Goal: Transaction & Acquisition: Purchase product/service

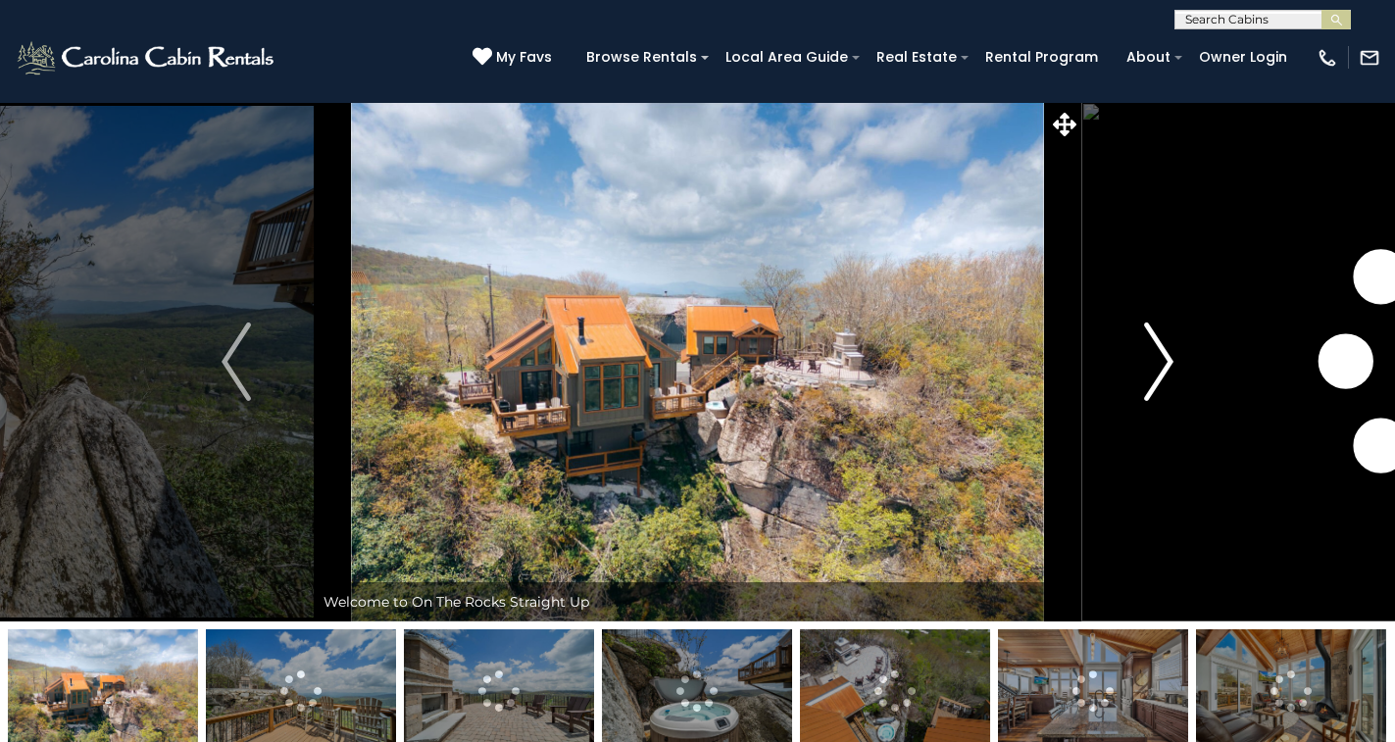
click at [1167, 337] on img "Next" at bounding box center [1158, 361] width 29 height 78
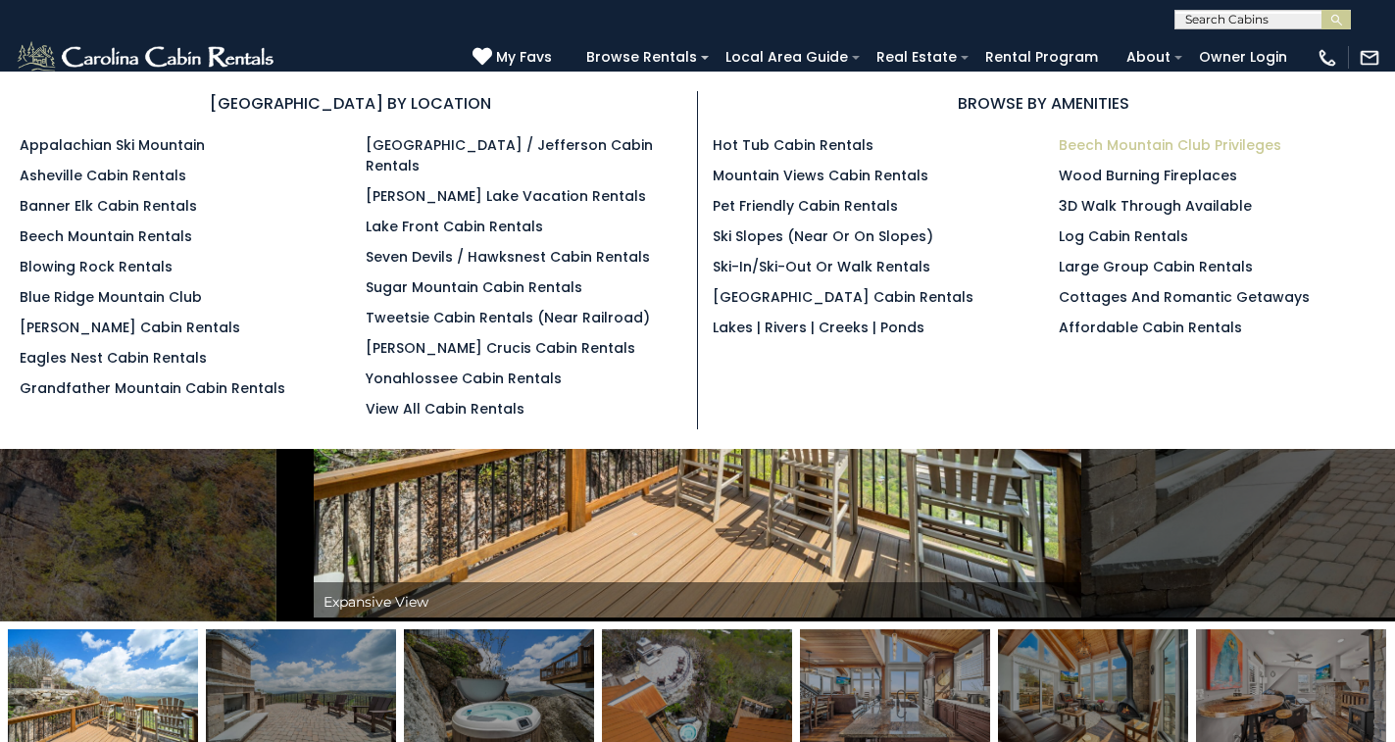
click at [1107, 144] on link "Beech Mountain Club Privileges" at bounding box center [1169, 145] width 222 height 20
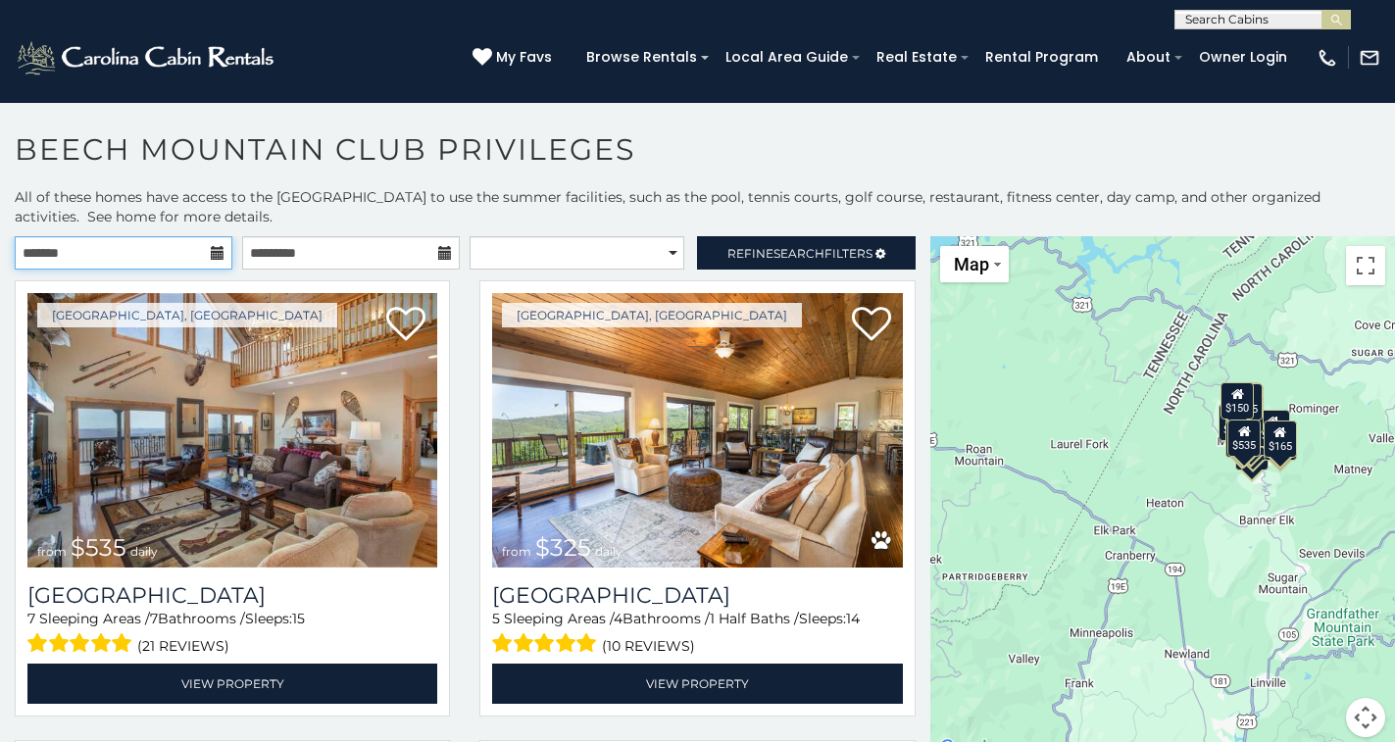
click at [221, 239] on input "text" at bounding box center [124, 252] width 218 height 33
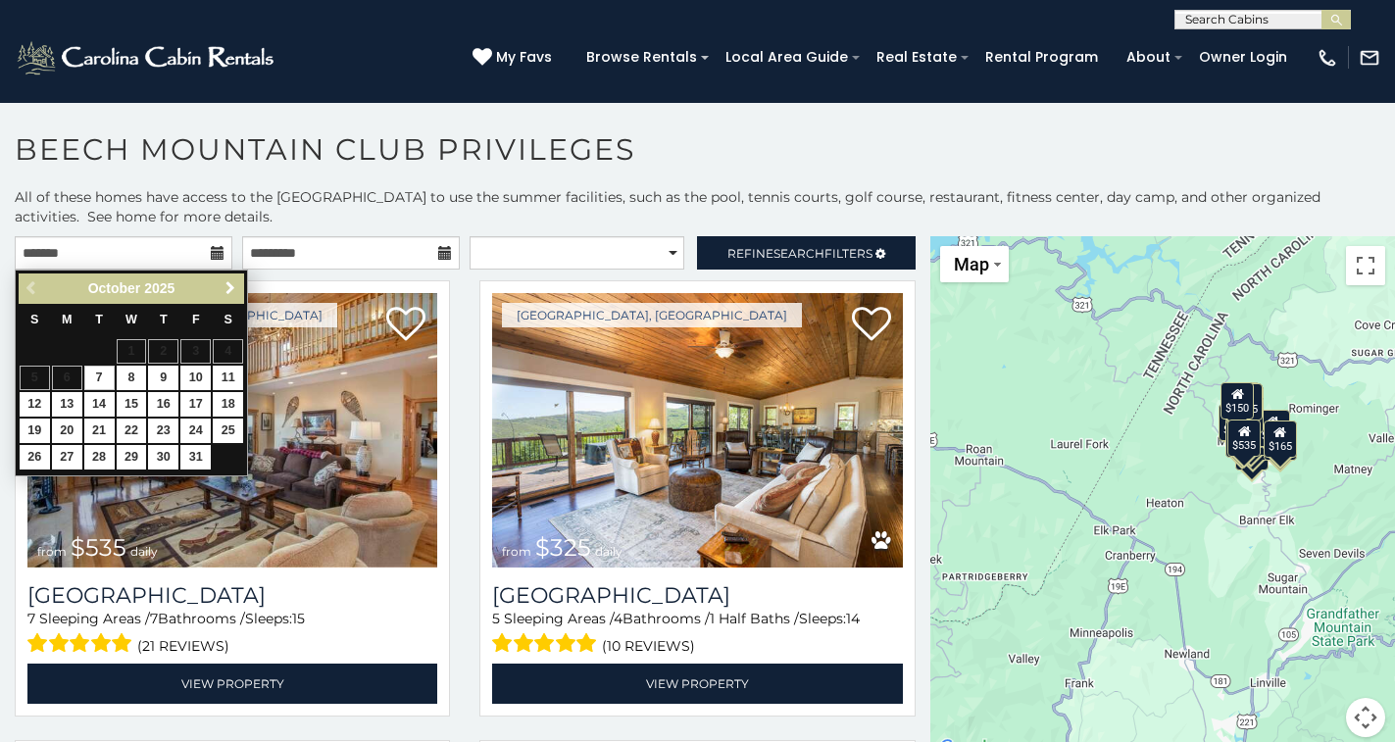
click at [220, 287] on link "Next" at bounding box center [230, 288] width 24 height 24
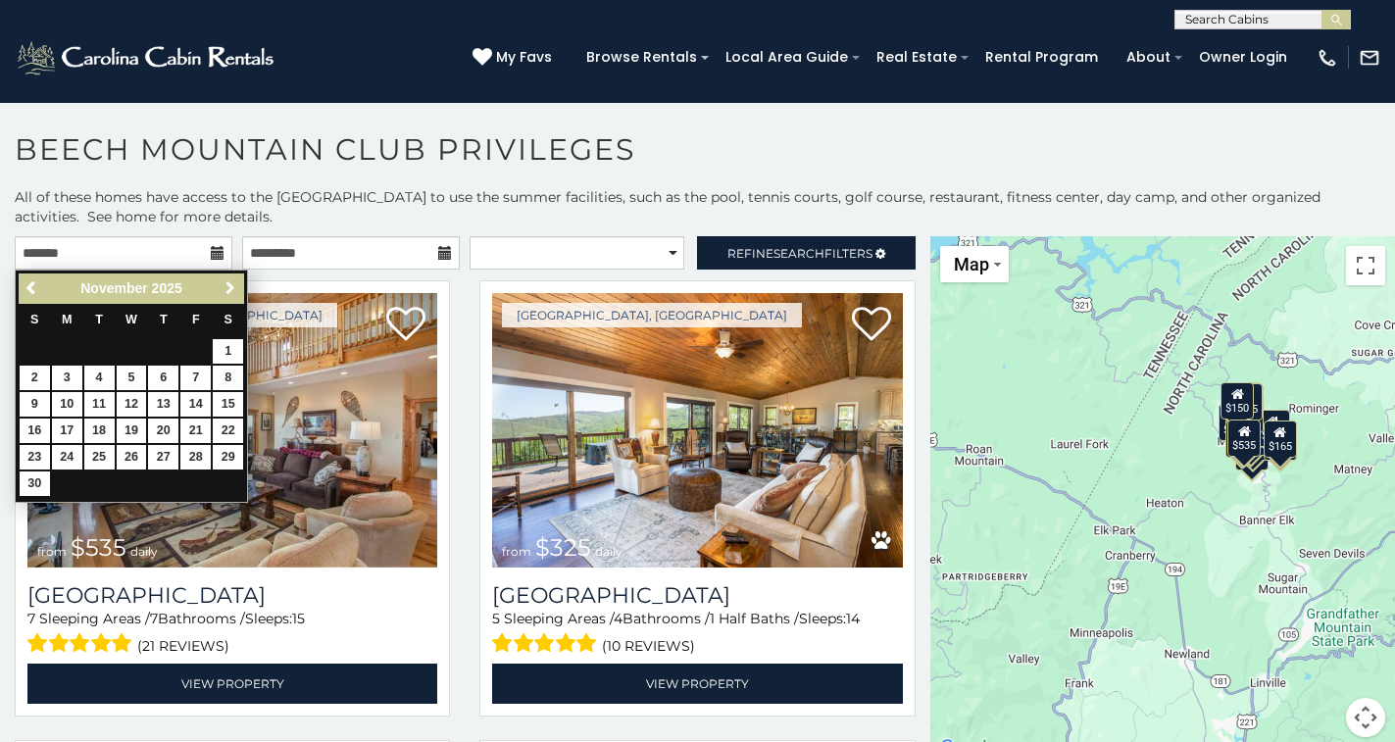
click at [220, 287] on link "Next" at bounding box center [230, 288] width 24 height 24
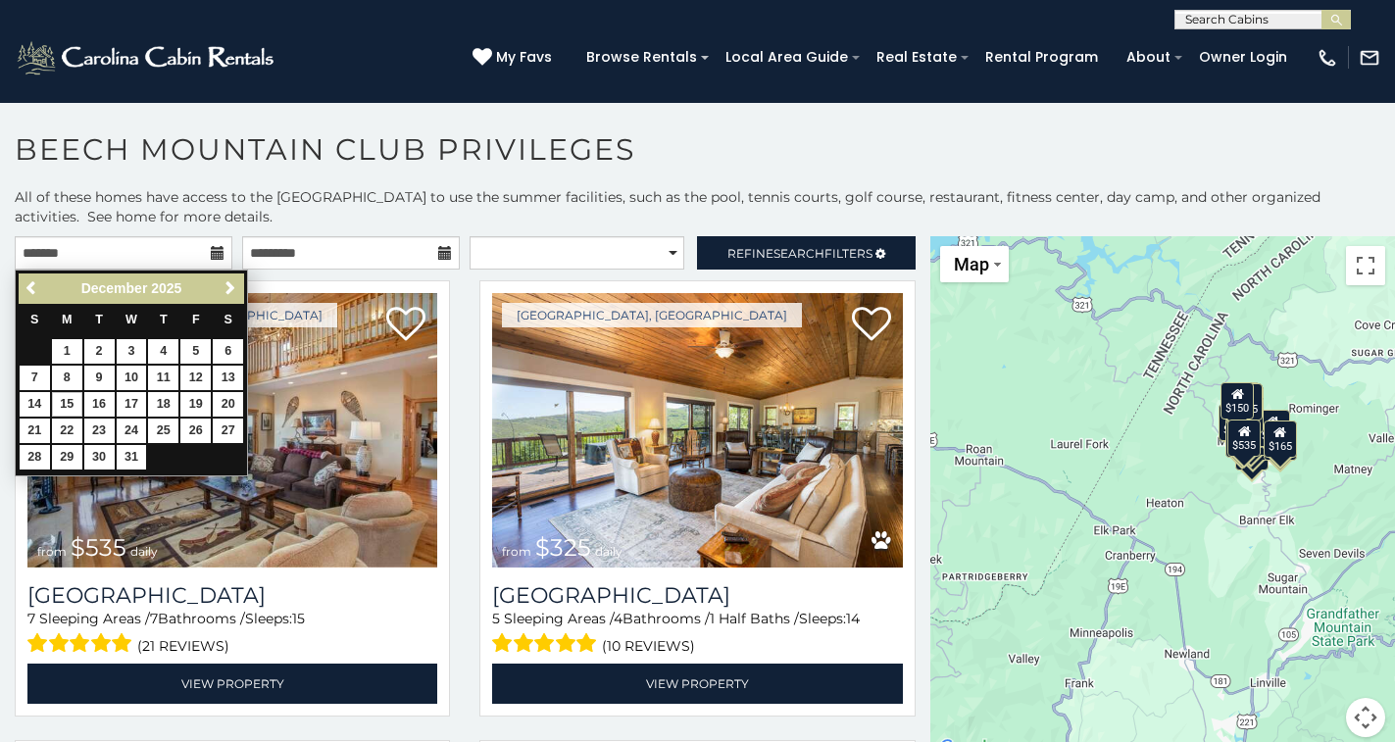
click at [67, 394] on link "15" at bounding box center [67, 404] width 30 height 24
type input "**********"
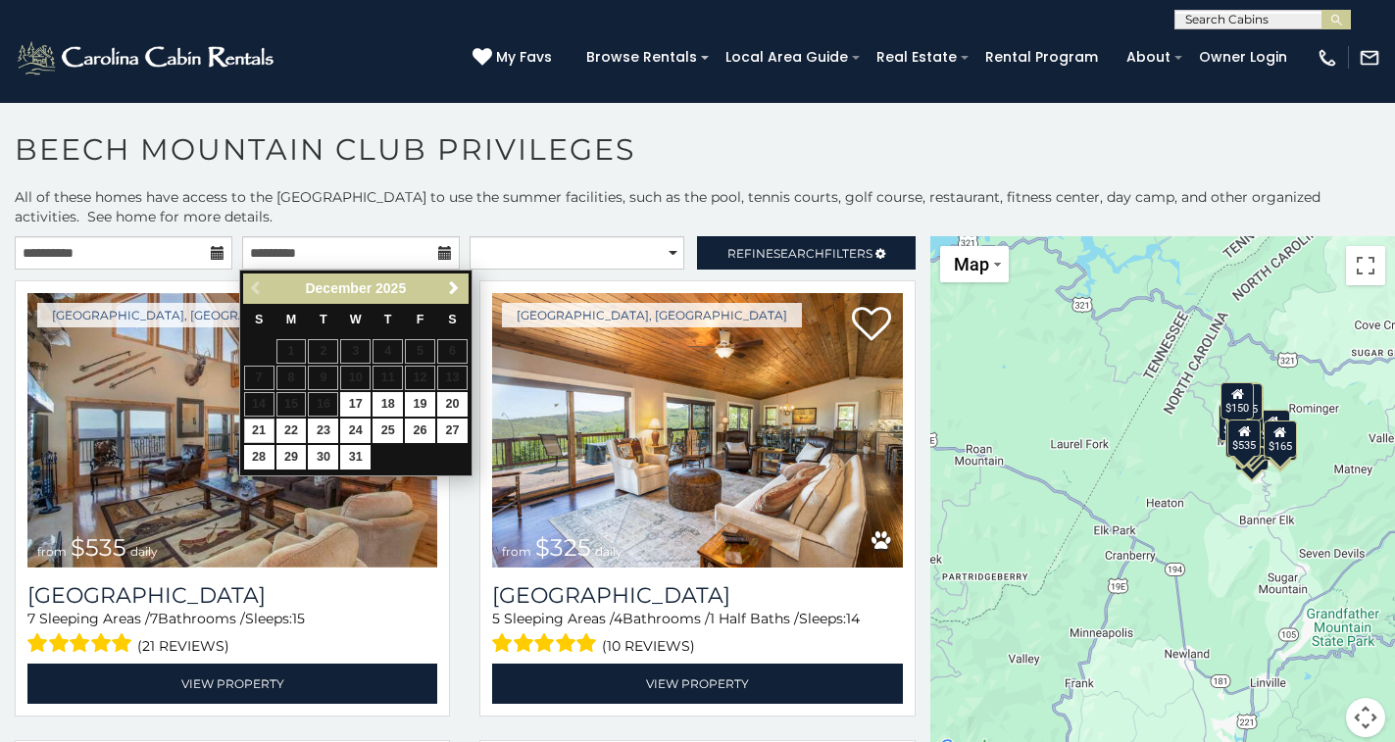
click at [259, 423] on link "21" at bounding box center [259, 430] width 30 height 24
type input "**********"
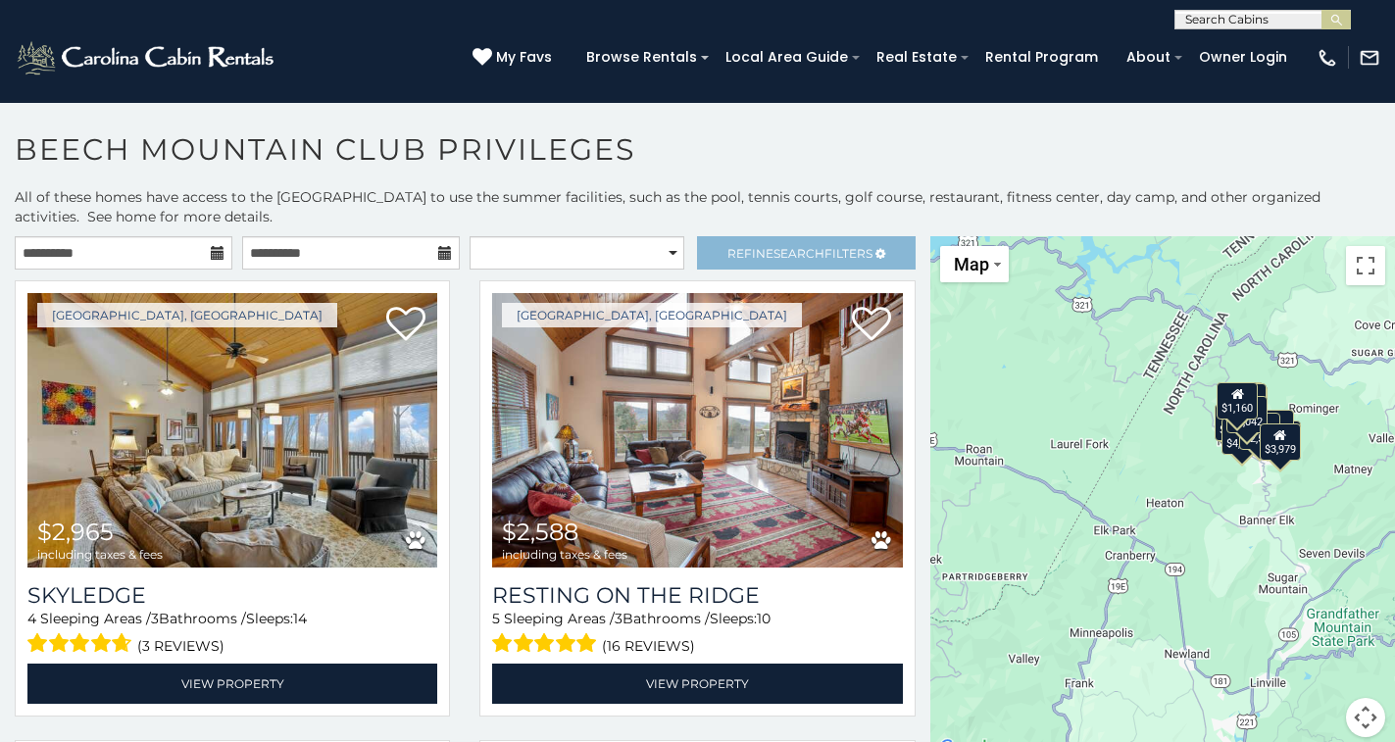
click at [782, 256] on span "Search" at bounding box center [798, 253] width 51 height 15
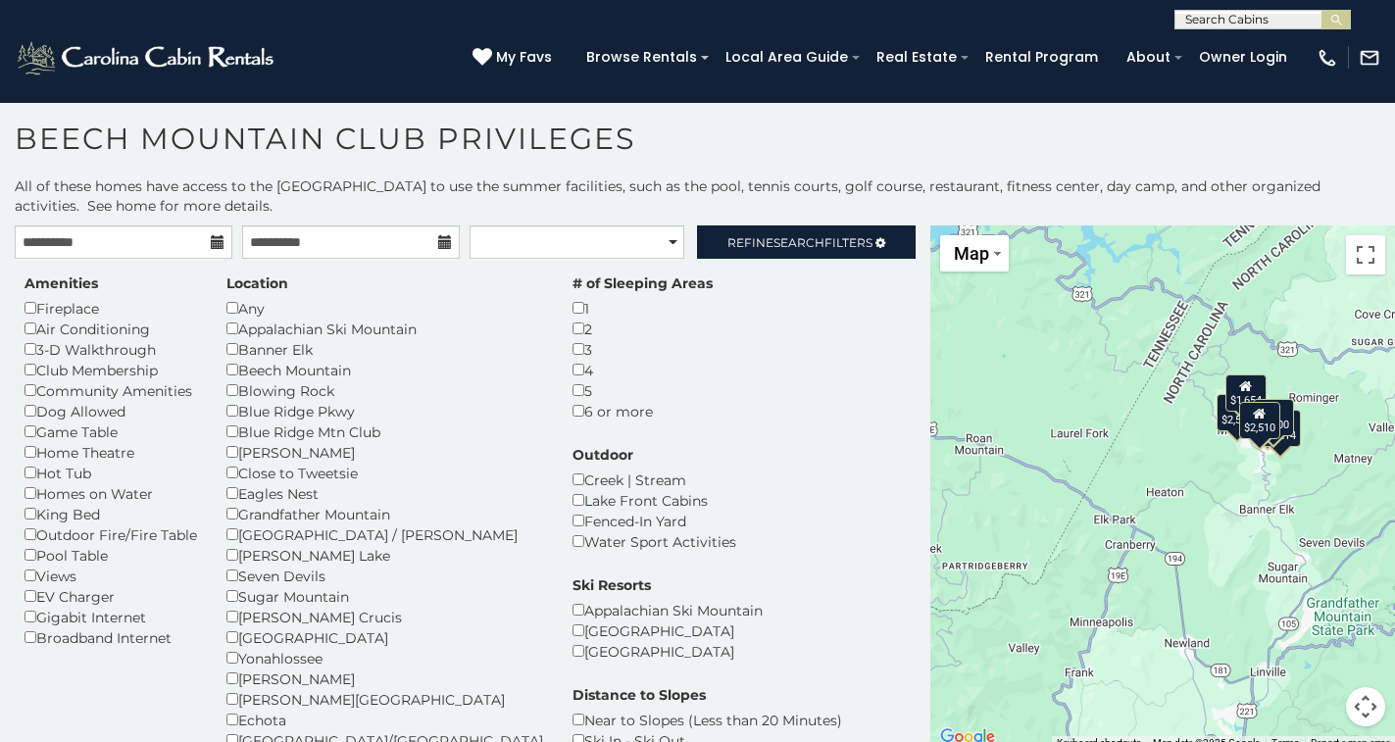
scroll to position [11, 0]
click at [806, 235] on span "Search" at bounding box center [798, 242] width 51 height 15
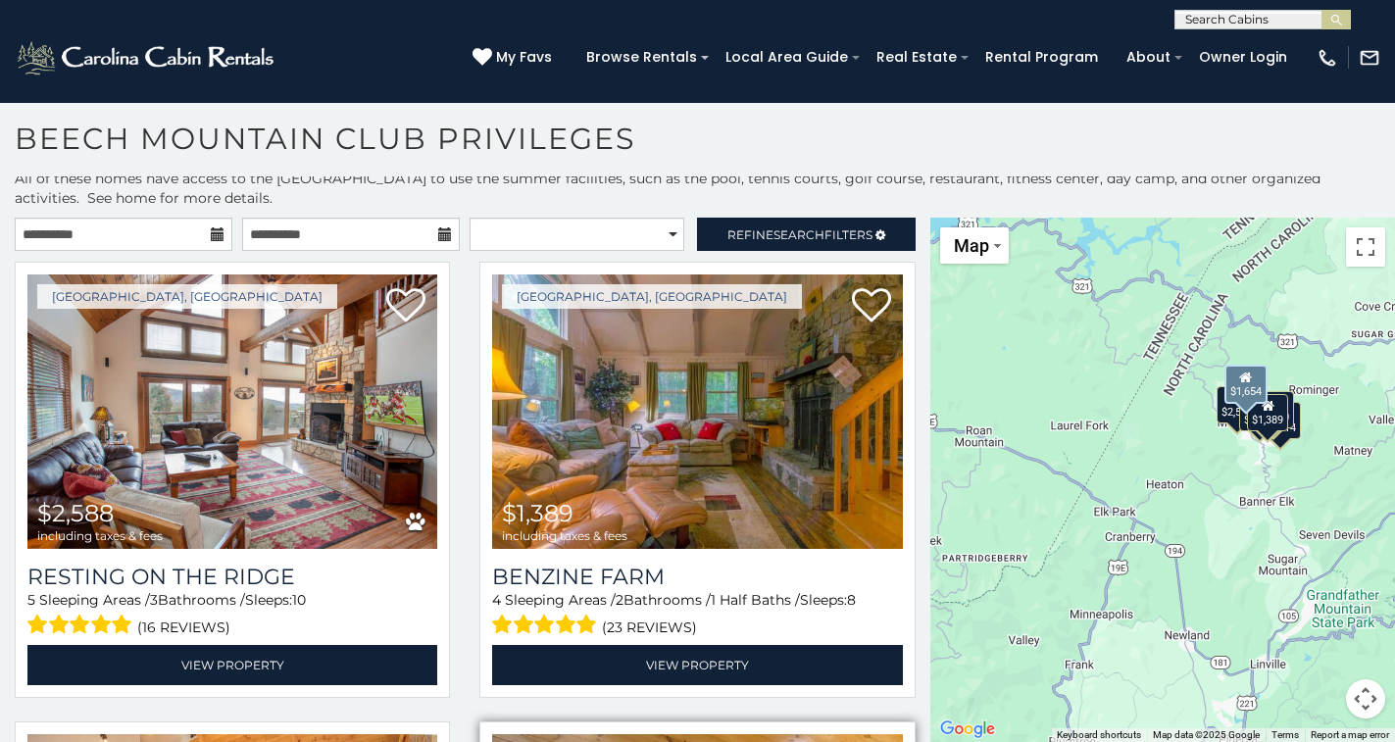
scroll to position [0, 0]
click at [933, 165] on h1 "Beech Mountain Club Privileges" at bounding box center [697, 149] width 1395 height 56
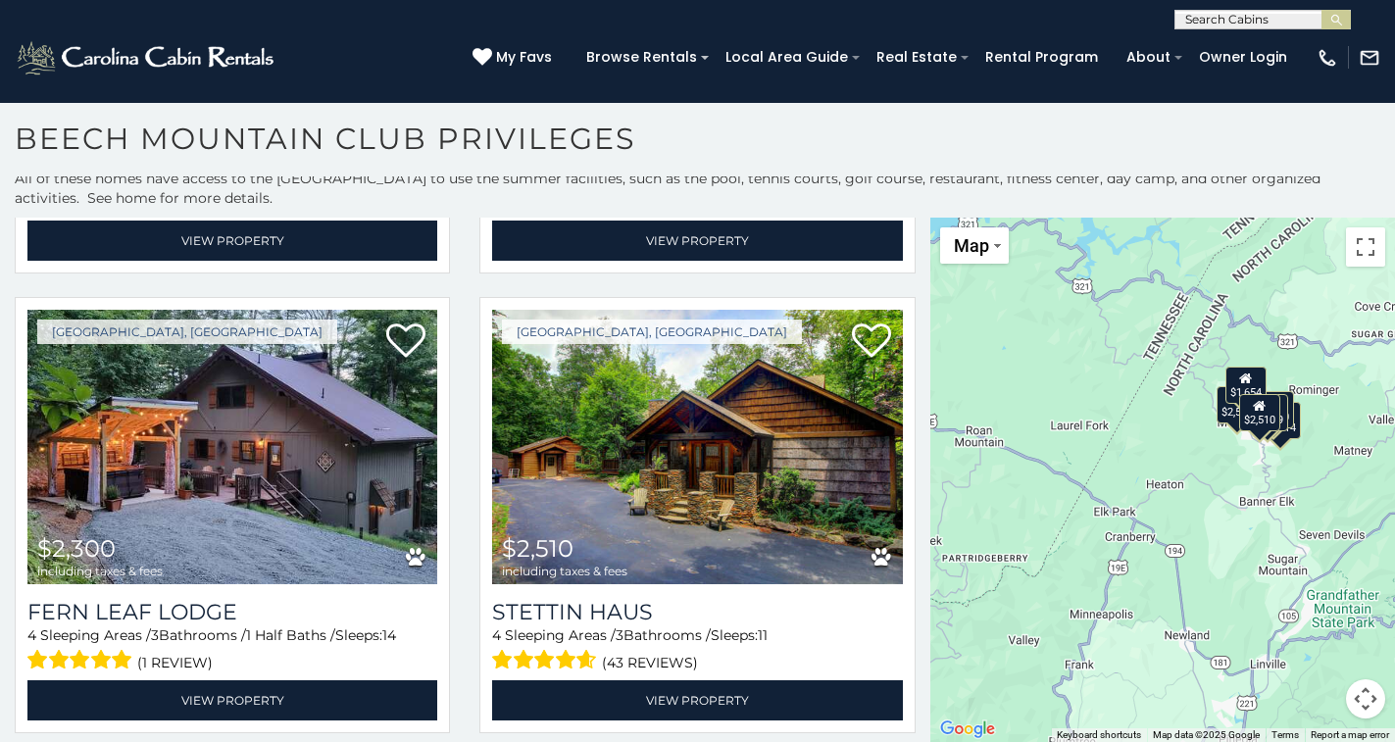
scroll to position [11, 0]
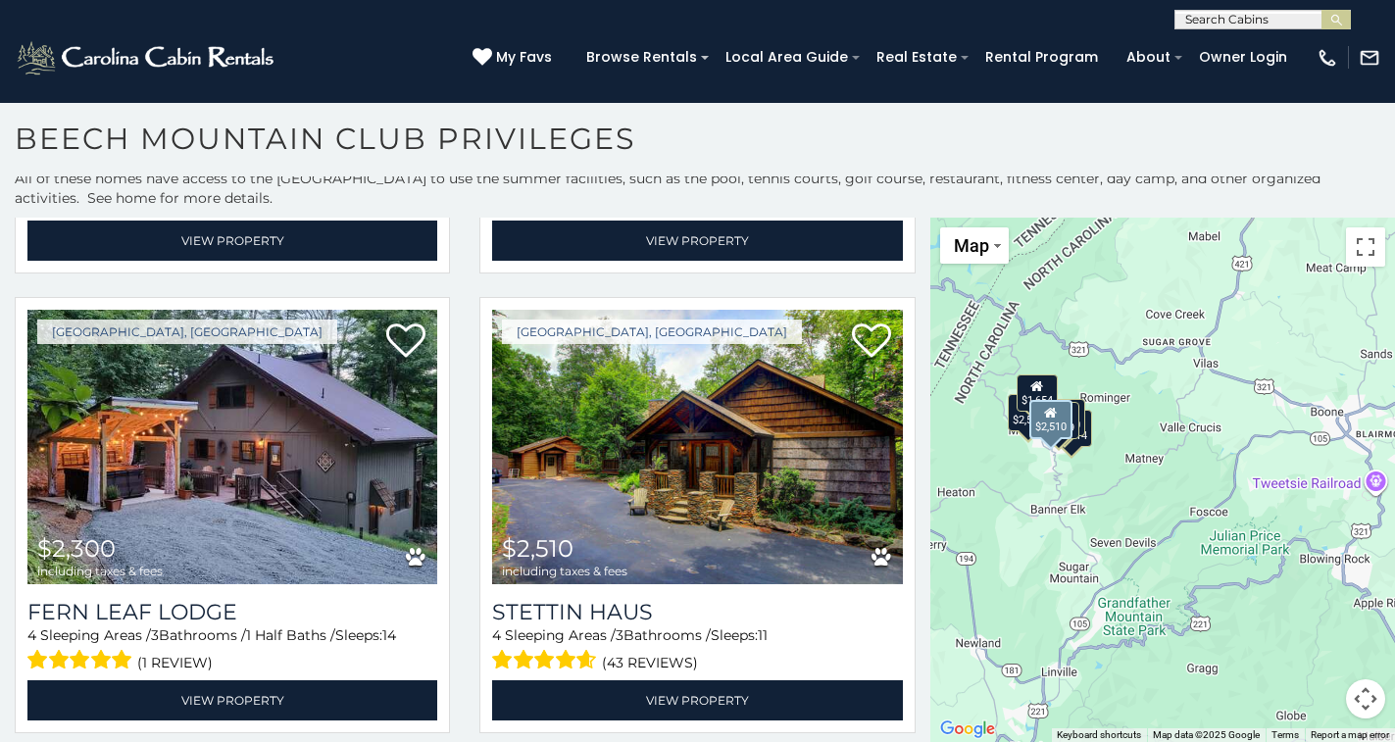
drag, startPoint x: 1120, startPoint y: 333, endPoint x: 910, endPoint y: 338, distance: 209.8
click at [909, 218] on main "**********" at bounding box center [697, 218] width 1395 height 0
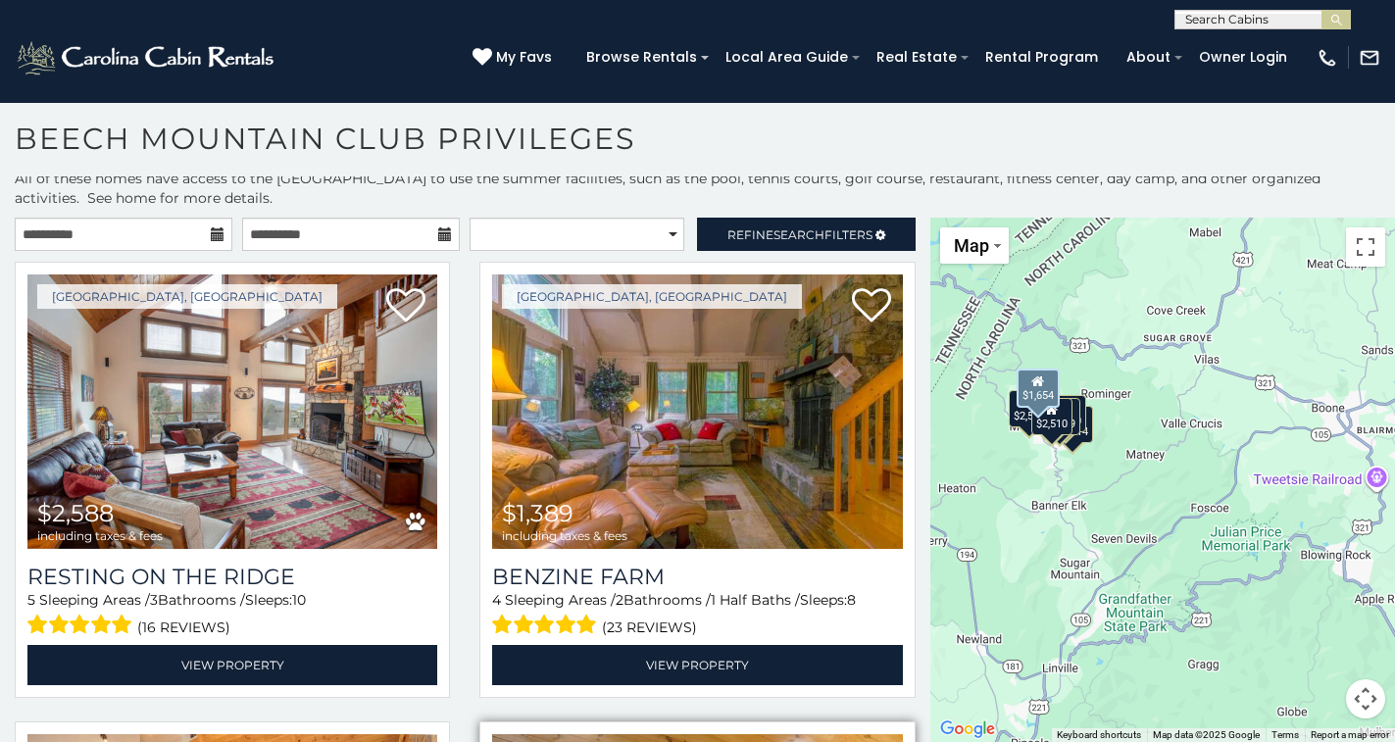
scroll to position [0, 0]
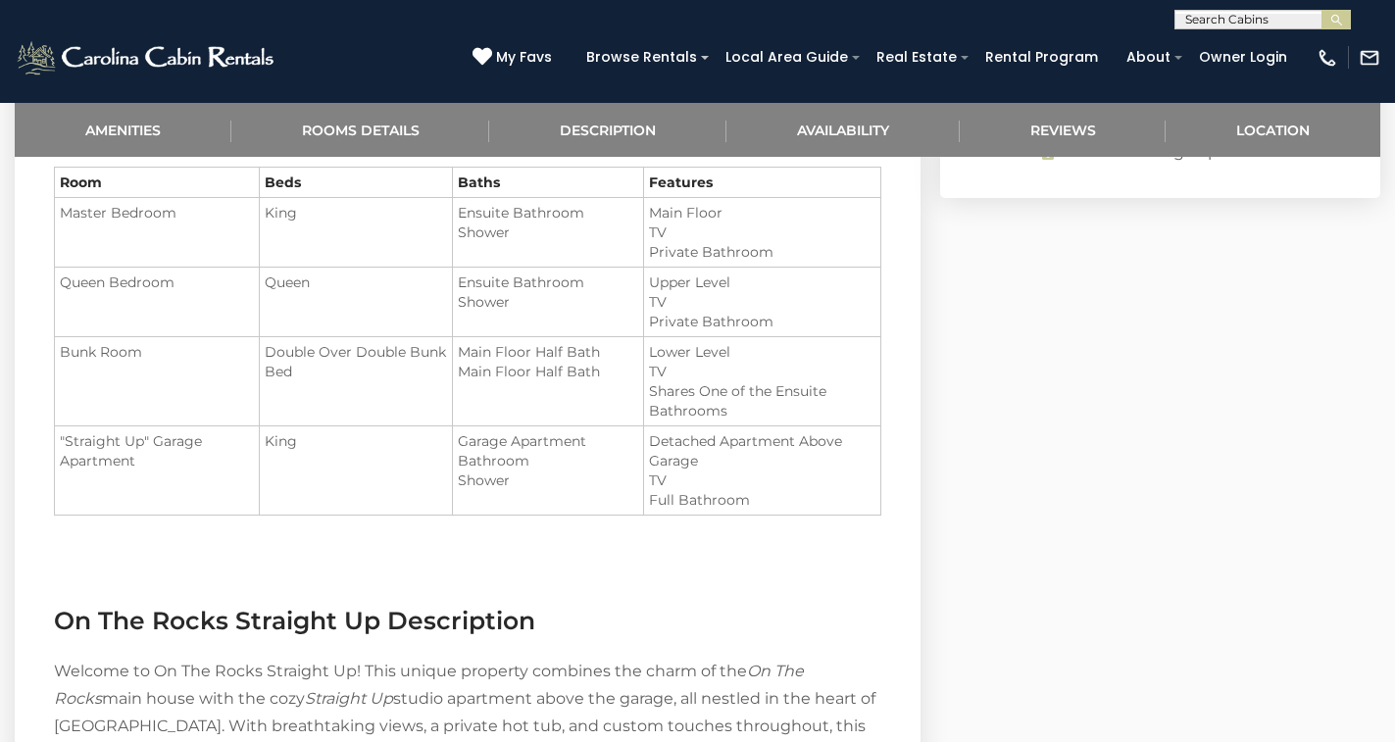
scroll to position [1406, 0]
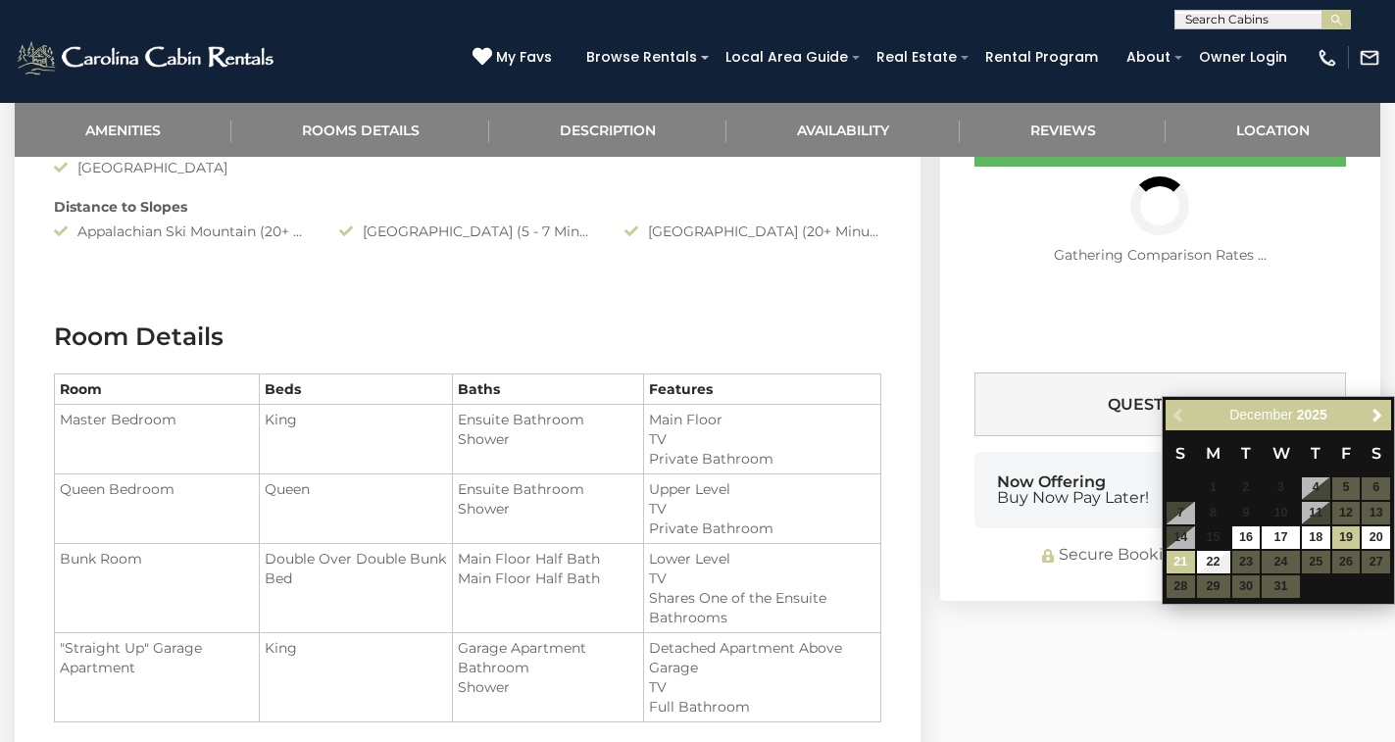
click at [1175, 555] on link "21" at bounding box center [1180, 562] width 28 height 23
type input "**********"
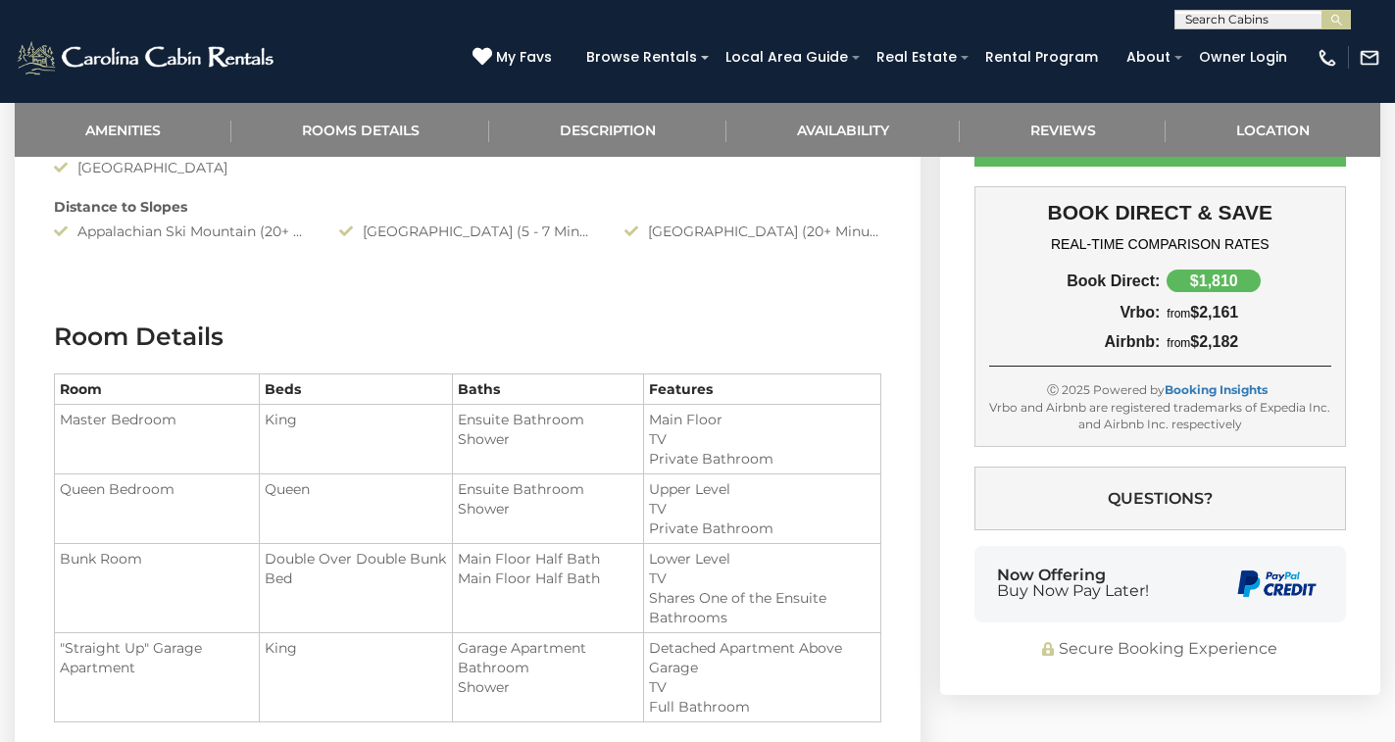
click at [1204, 83] on td "Total Including Taxes and Fees" at bounding box center [1108, 60] width 269 height 45
click at [1220, 66] on icon at bounding box center [1219, 59] width 14 height 14
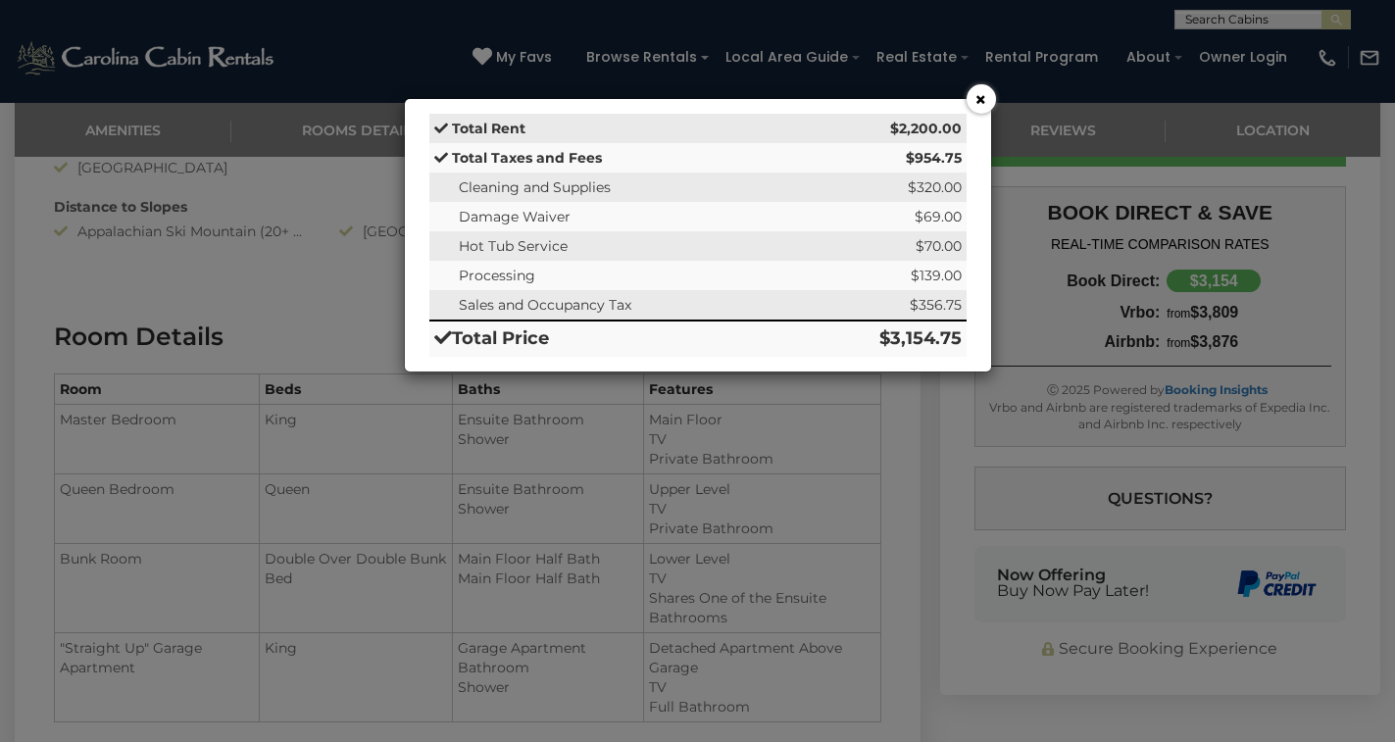
click at [978, 98] on button "×" at bounding box center [980, 98] width 29 height 29
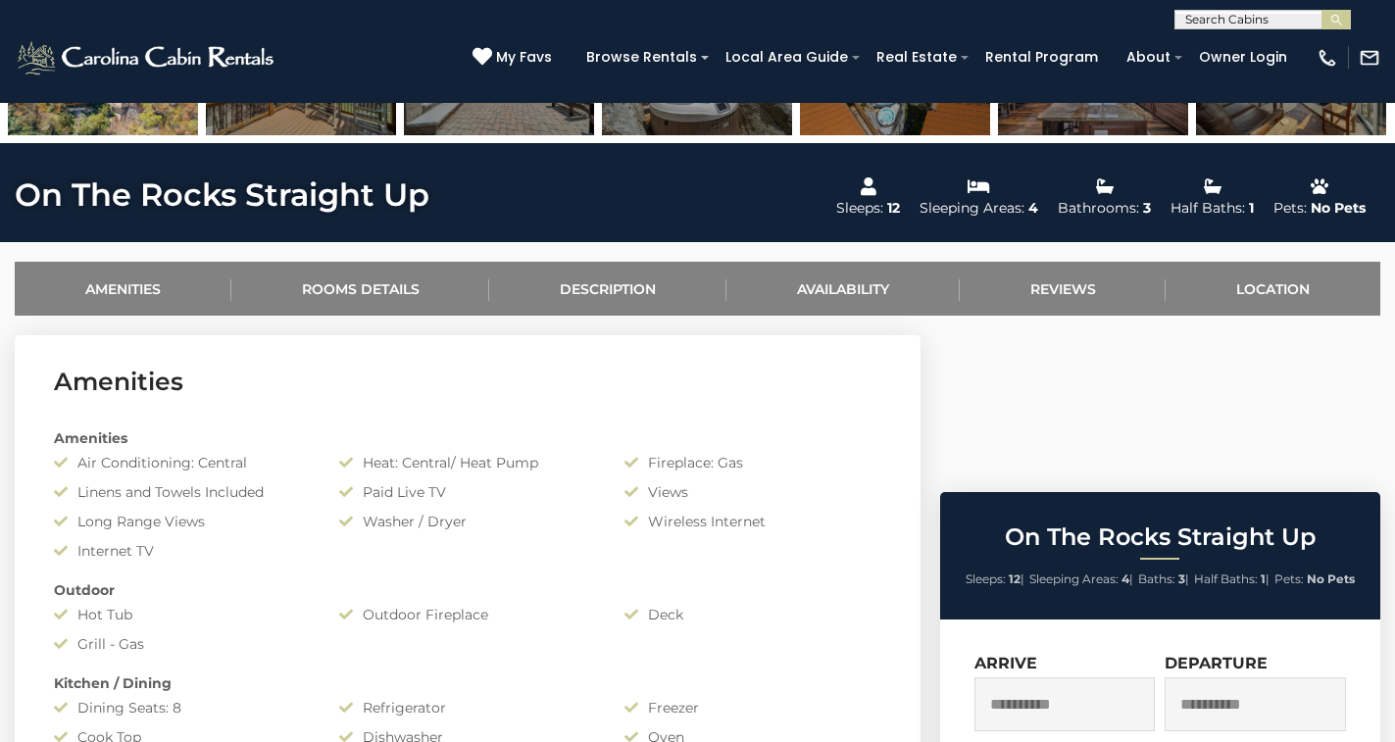
scroll to position [122, 0]
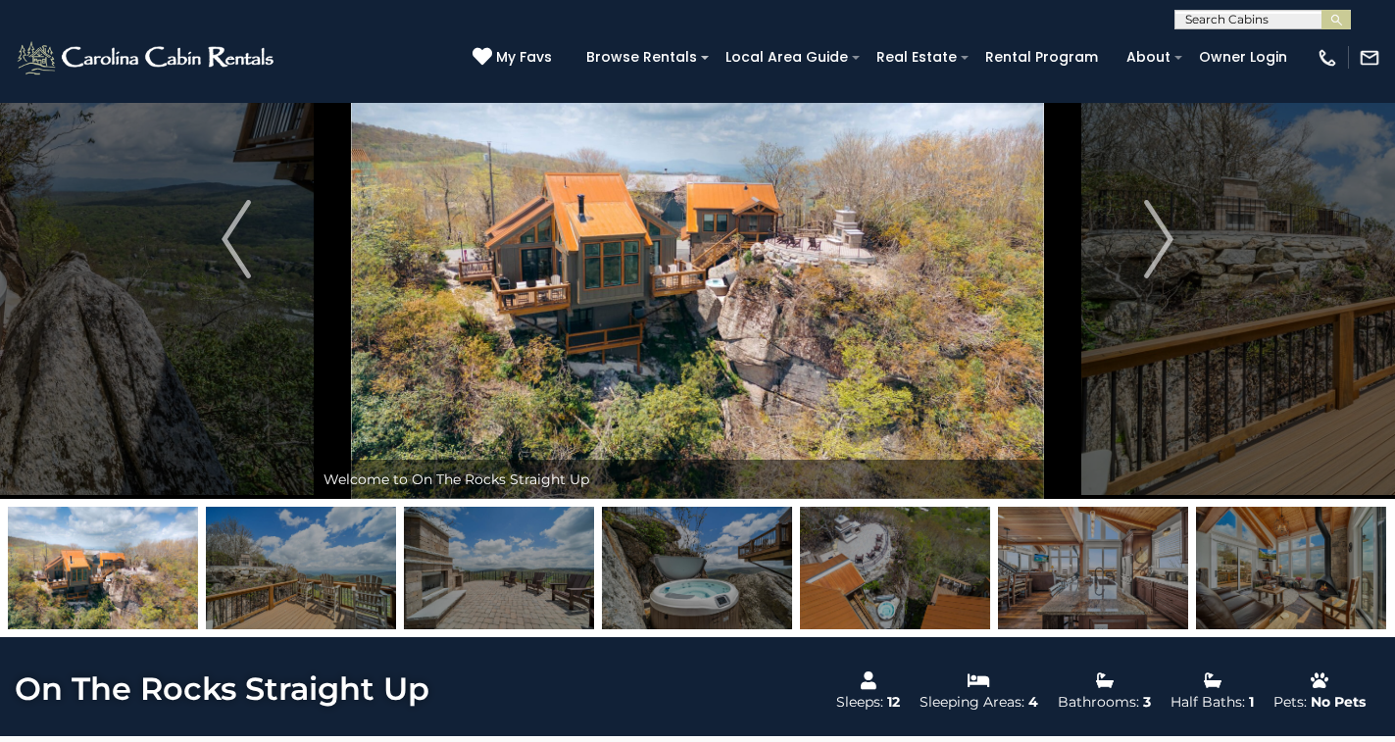
click at [1101, 576] on img at bounding box center [1093, 568] width 190 height 122
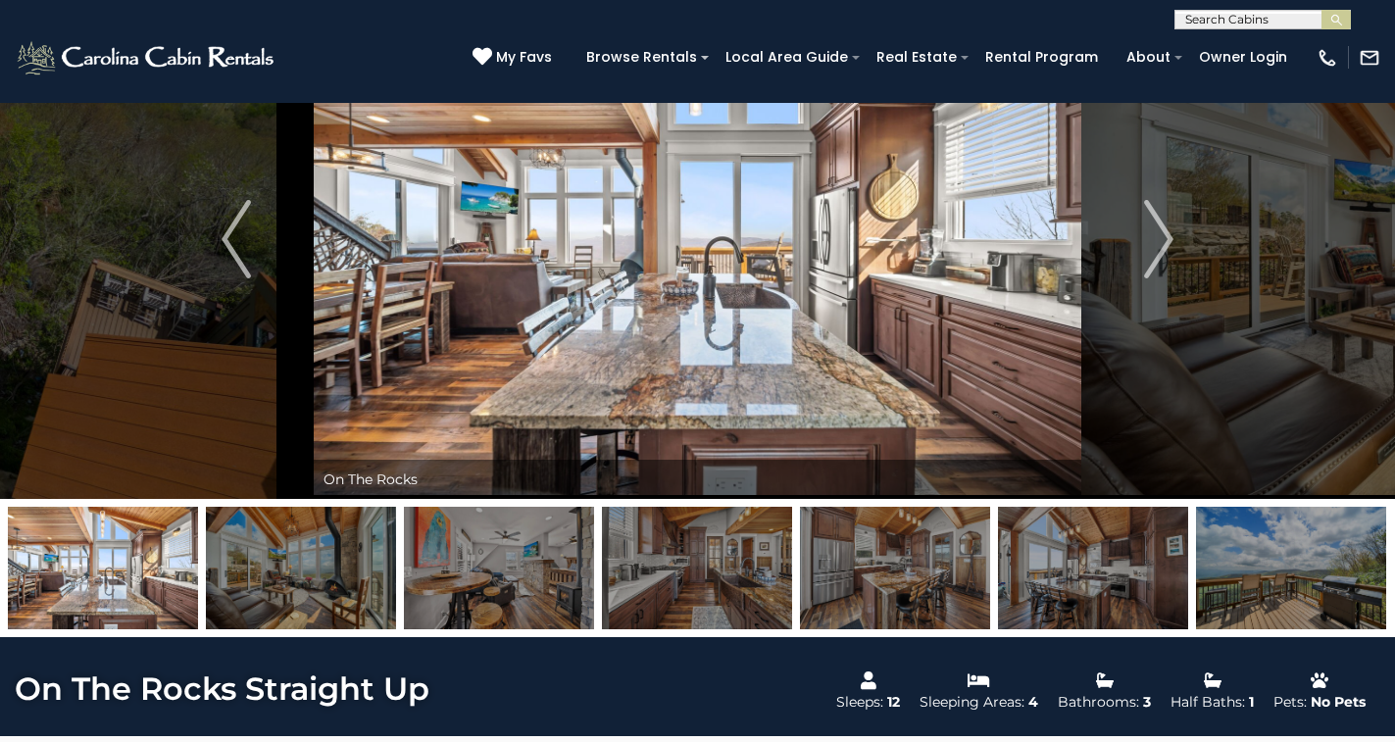
click at [1139, 570] on img at bounding box center [1093, 568] width 190 height 122
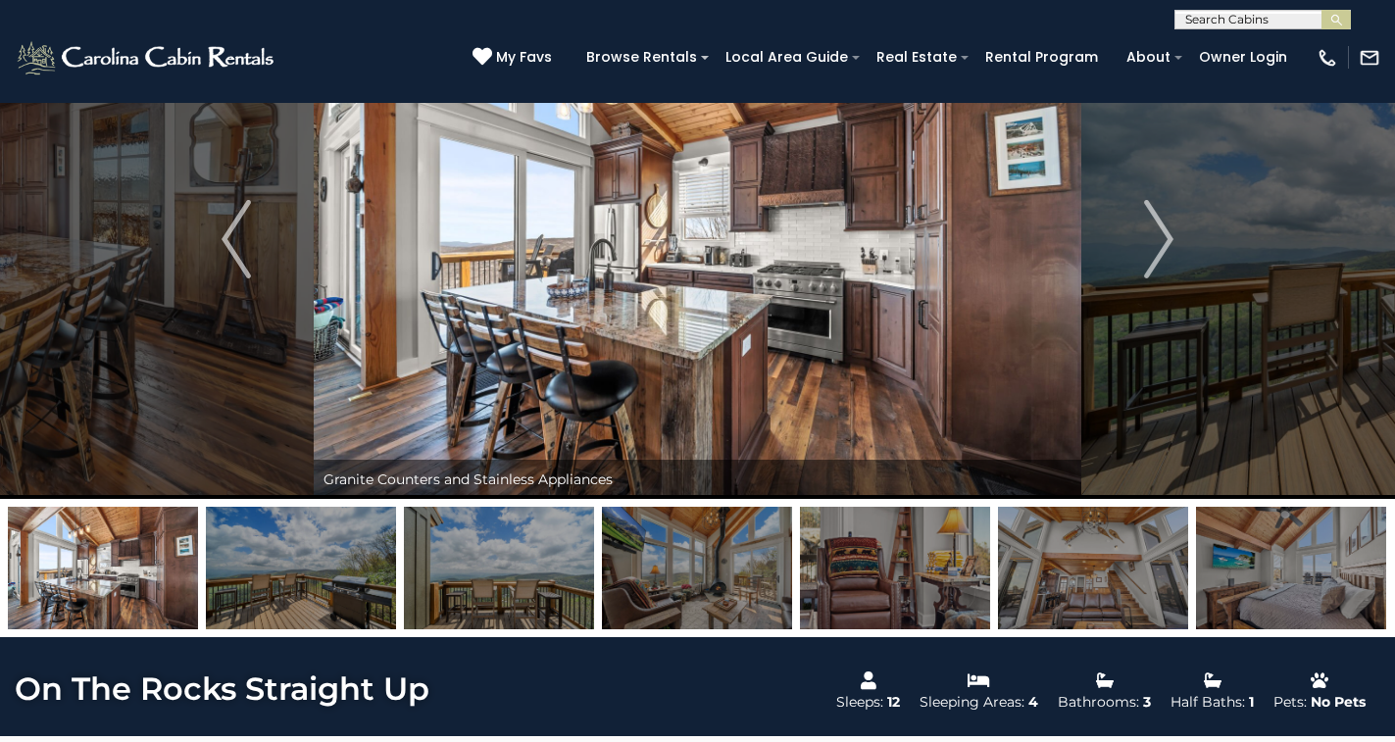
click at [1066, 600] on img at bounding box center [1093, 568] width 190 height 122
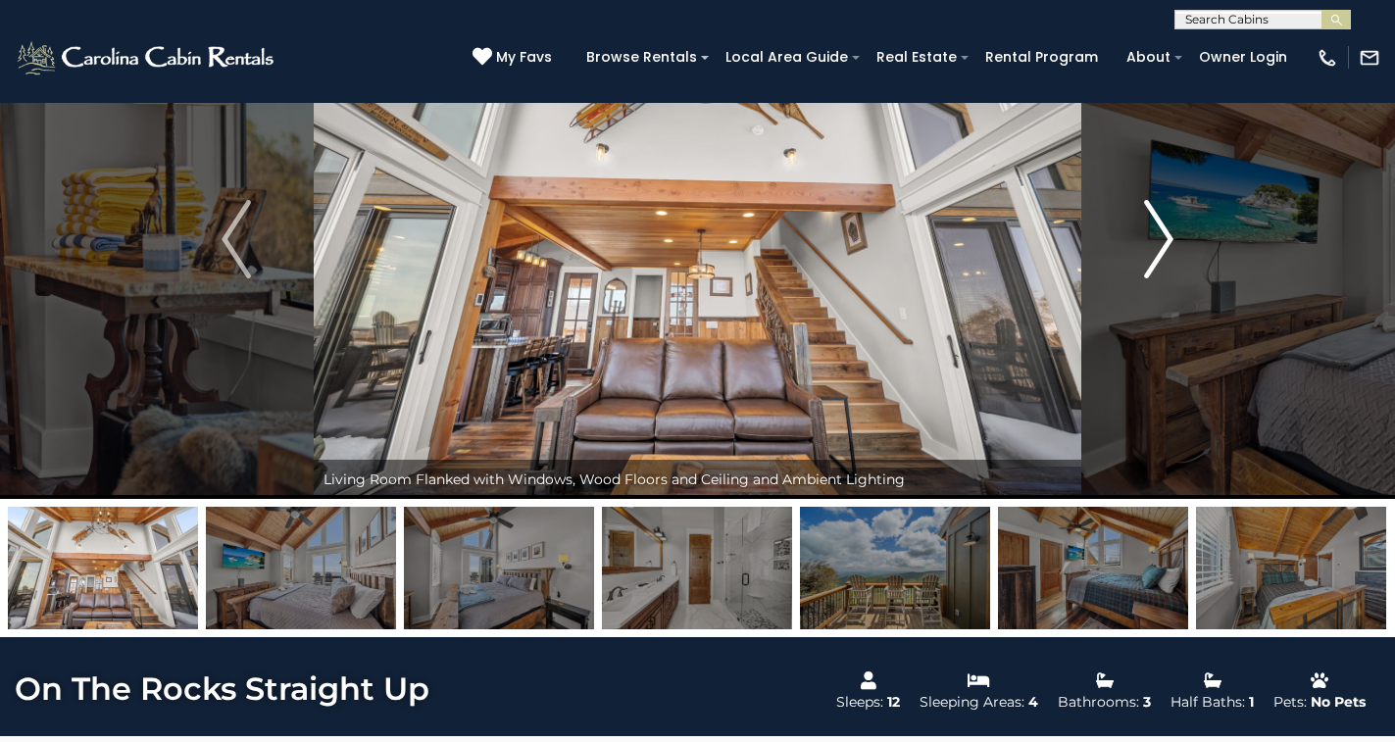
click at [1168, 217] on img "Next" at bounding box center [1158, 239] width 29 height 78
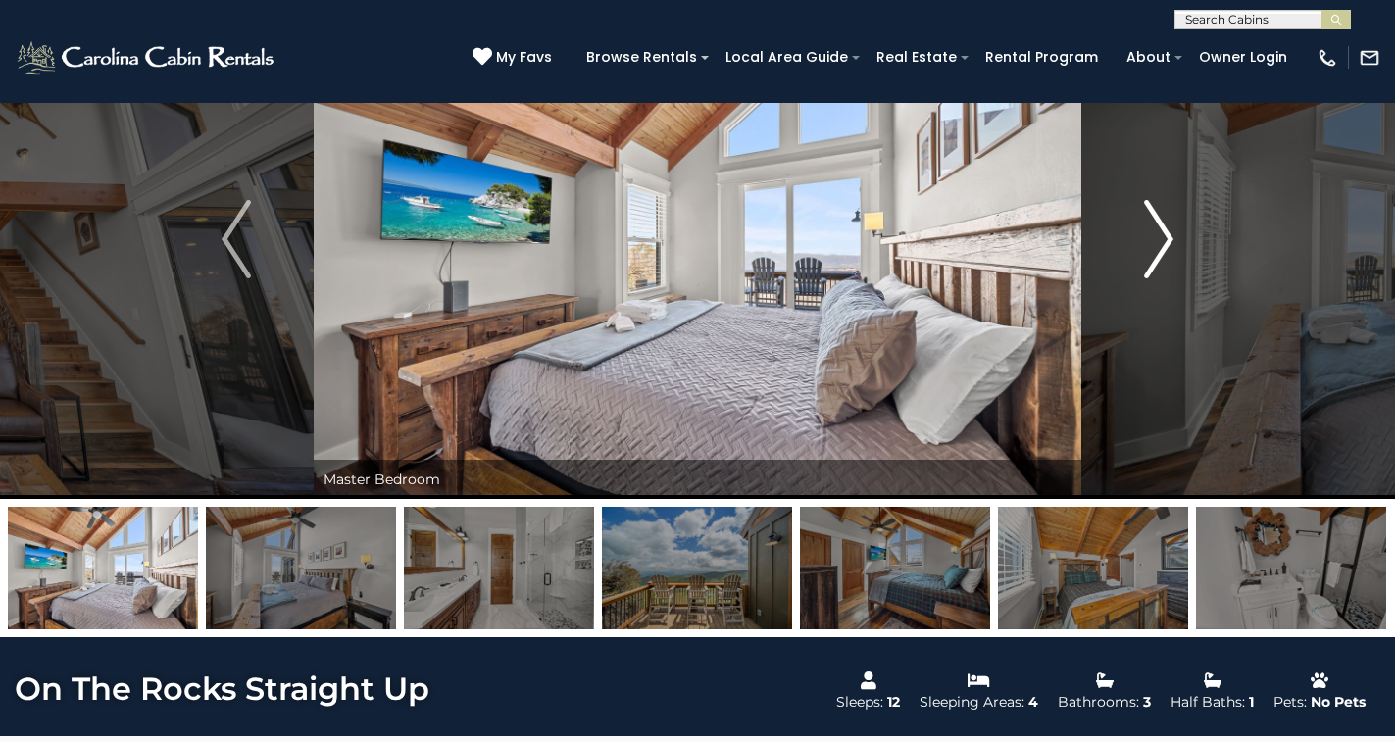
click at [1168, 217] on img "Next" at bounding box center [1158, 239] width 29 height 78
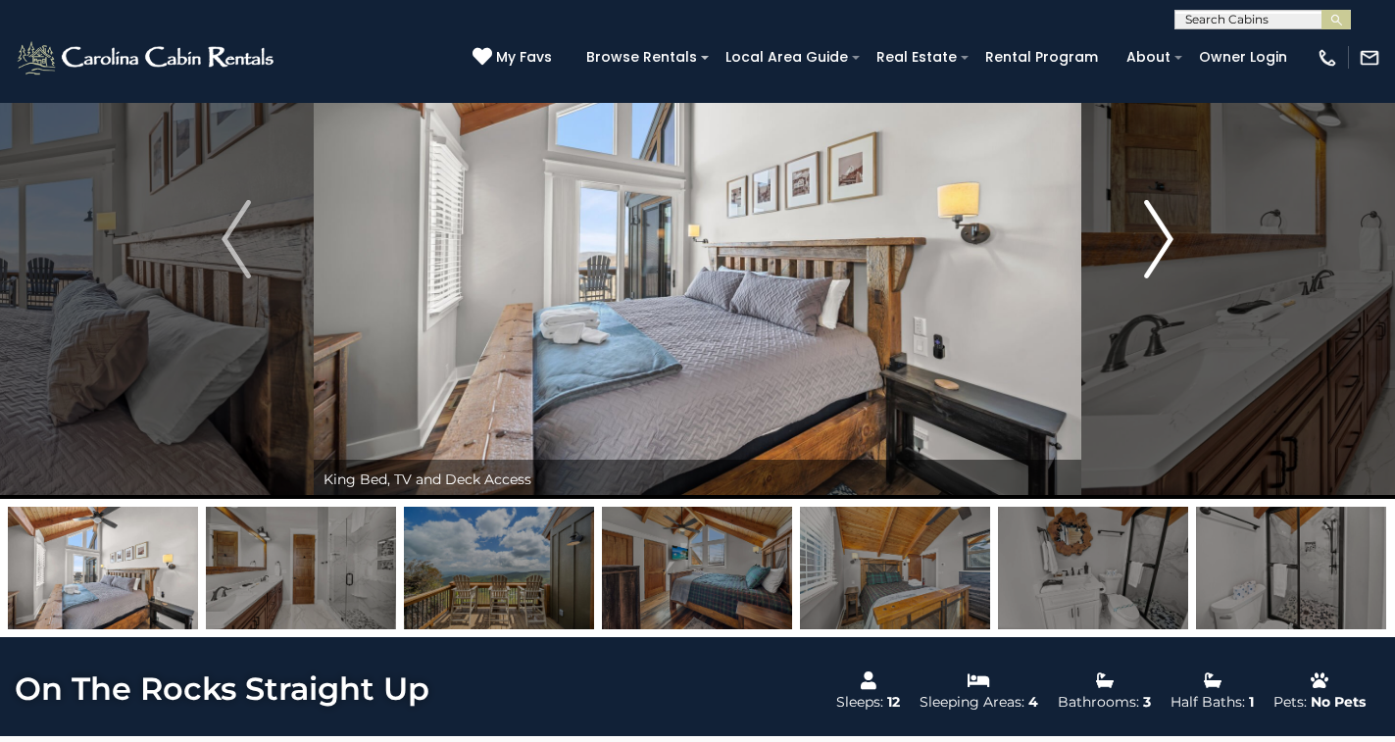
click at [1168, 217] on img "Next" at bounding box center [1158, 239] width 29 height 78
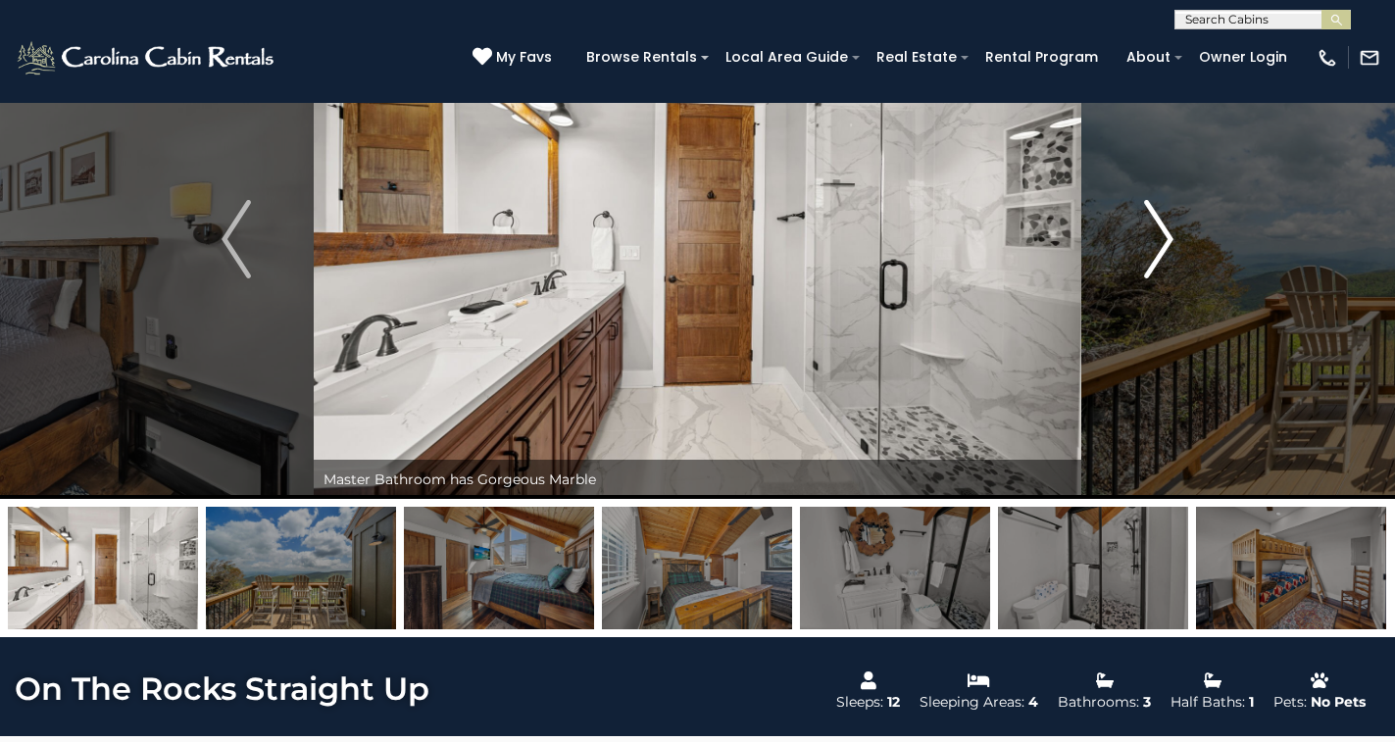
click at [1168, 217] on img "Next" at bounding box center [1158, 239] width 29 height 78
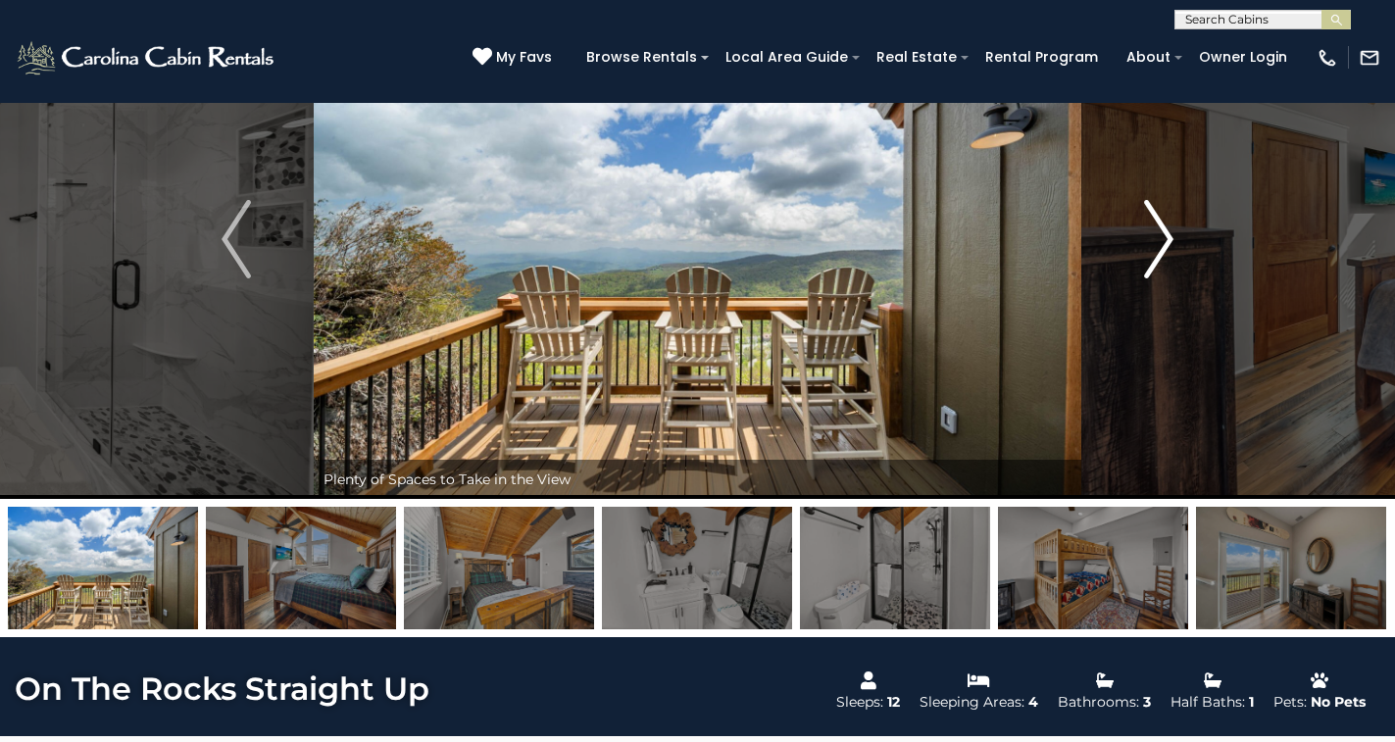
click at [1168, 219] on img "Next" at bounding box center [1158, 239] width 29 height 78
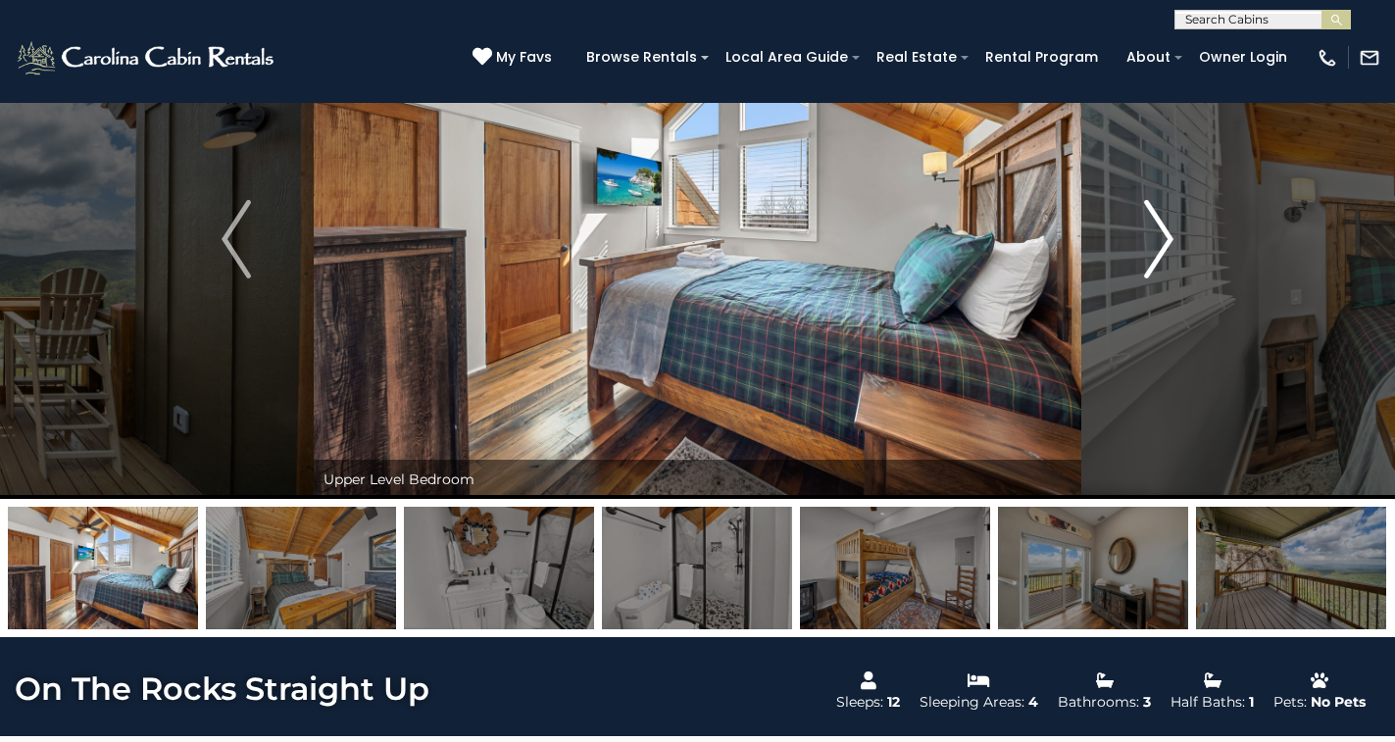
click at [1168, 219] on img "Next" at bounding box center [1158, 239] width 29 height 78
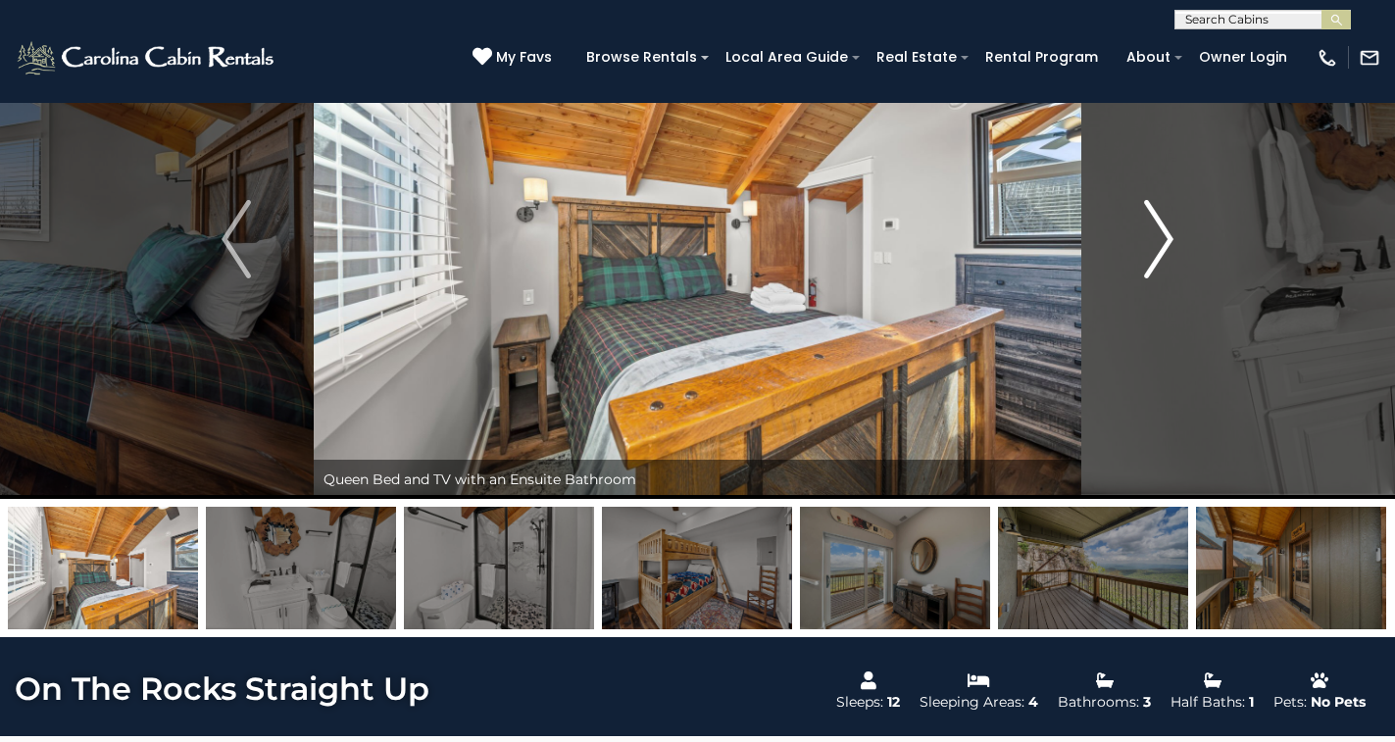
click at [1168, 219] on img "Next" at bounding box center [1158, 239] width 29 height 78
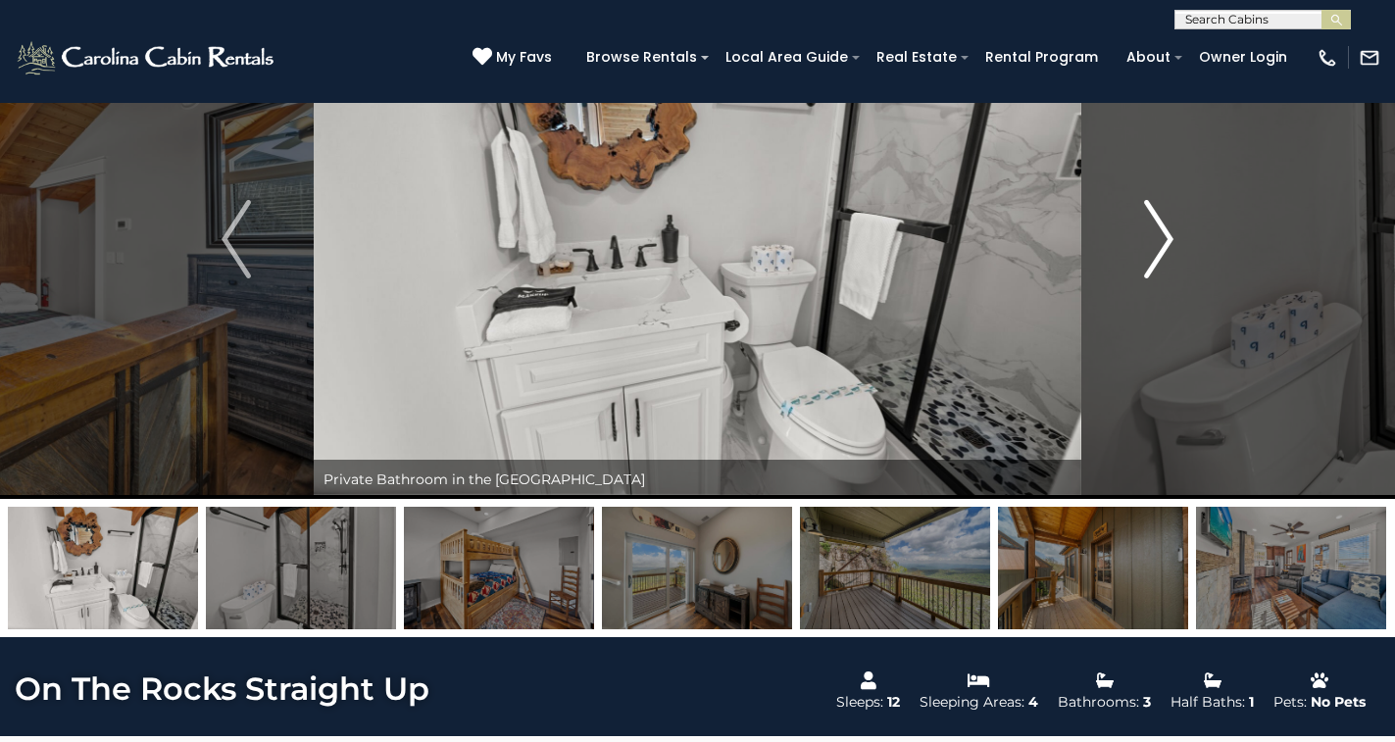
click at [1168, 219] on img "Next" at bounding box center [1158, 239] width 29 height 78
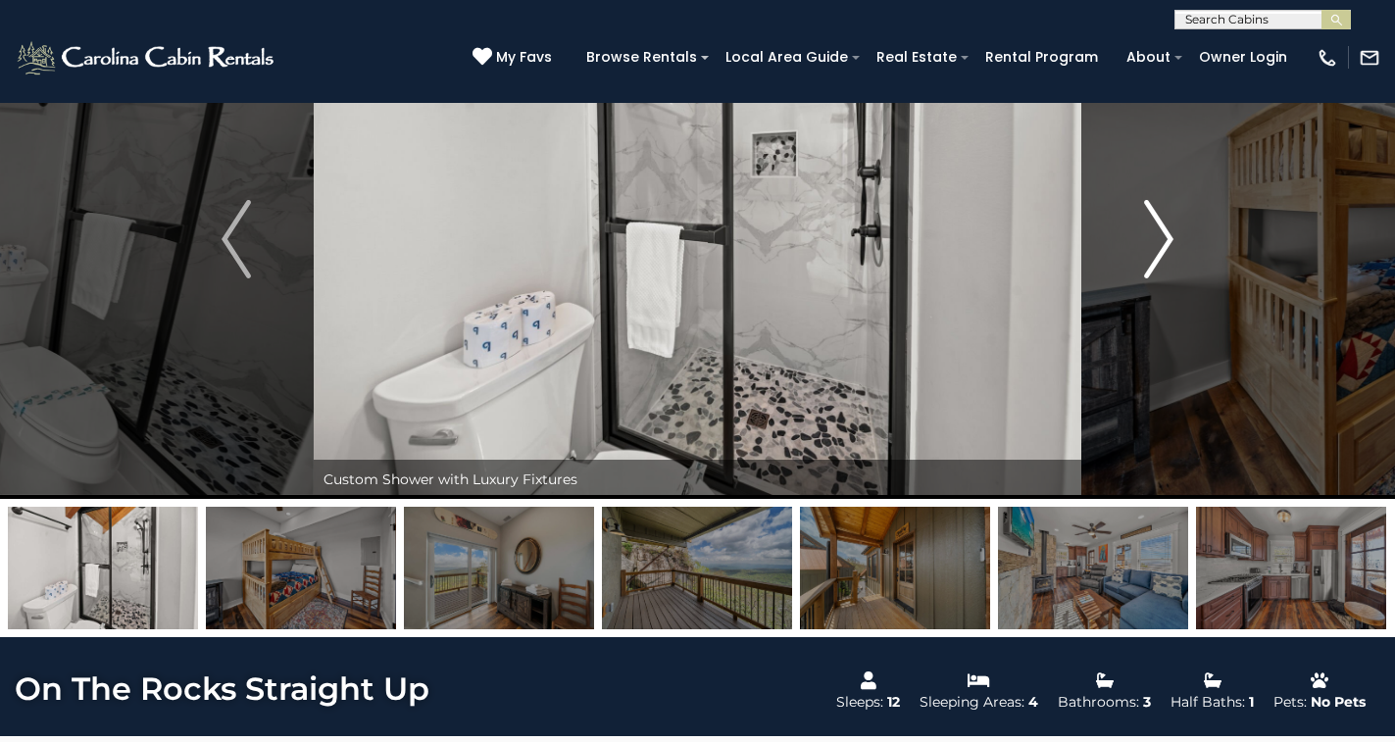
click at [1168, 219] on img "Next" at bounding box center [1158, 239] width 29 height 78
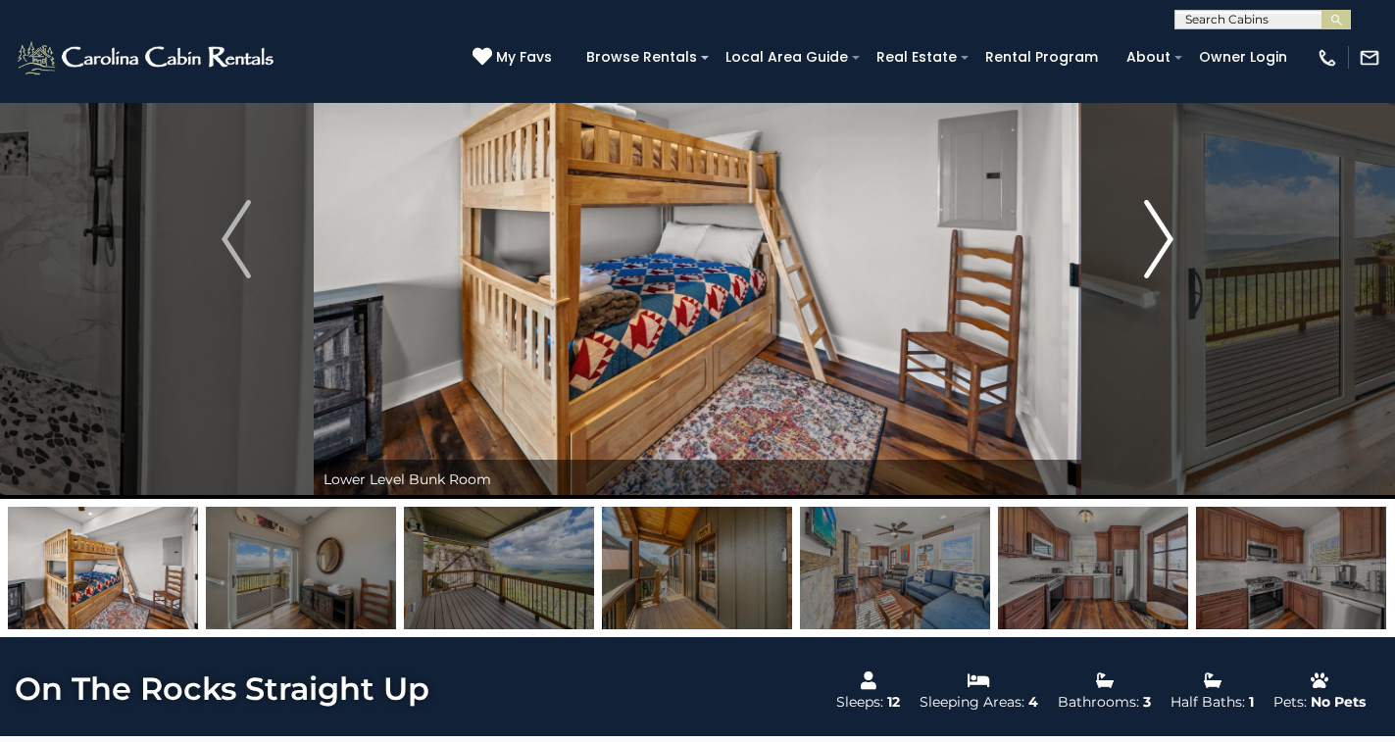
click at [1168, 220] on img "Next" at bounding box center [1158, 239] width 29 height 78
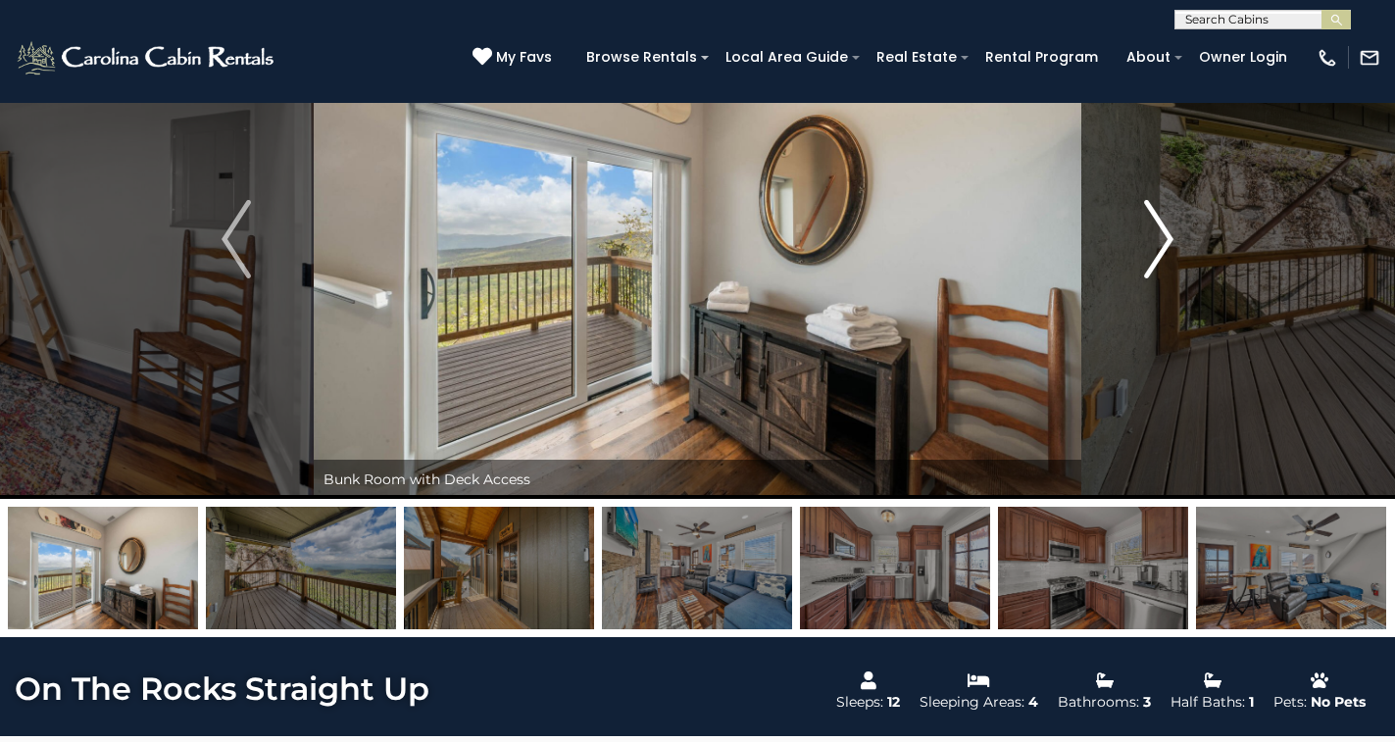
click at [1168, 220] on img "Next" at bounding box center [1158, 239] width 29 height 78
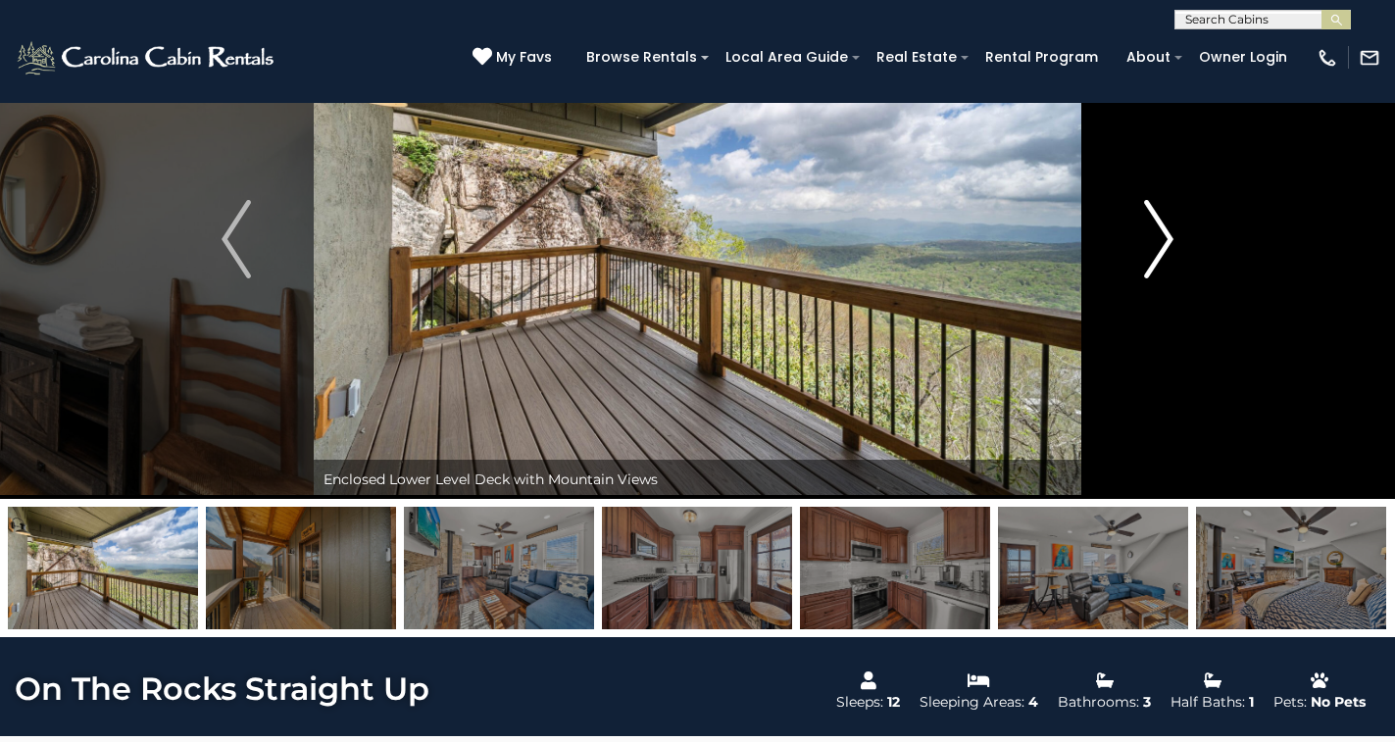
click at [1168, 220] on img "Next" at bounding box center [1158, 239] width 29 height 78
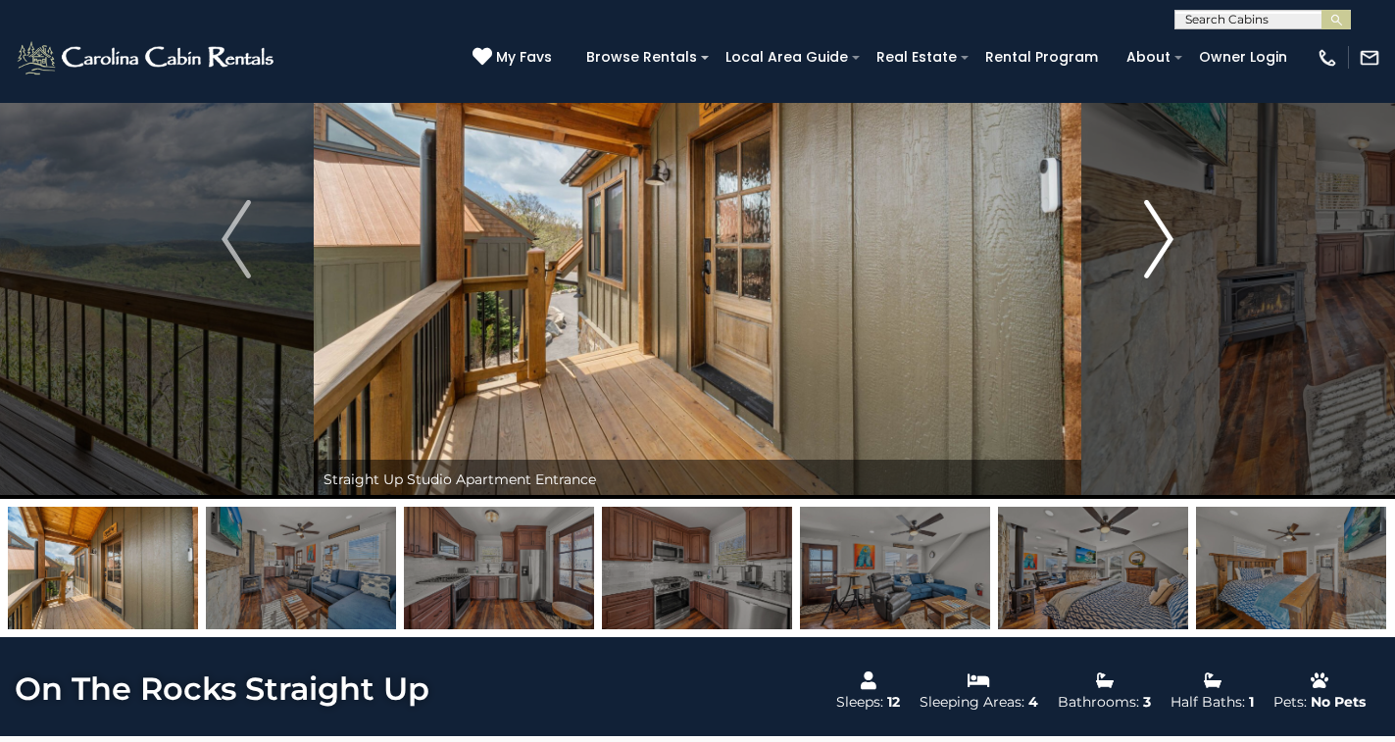
click at [1168, 220] on img "Next" at bounding box center [1158, 239] width 29 height 78
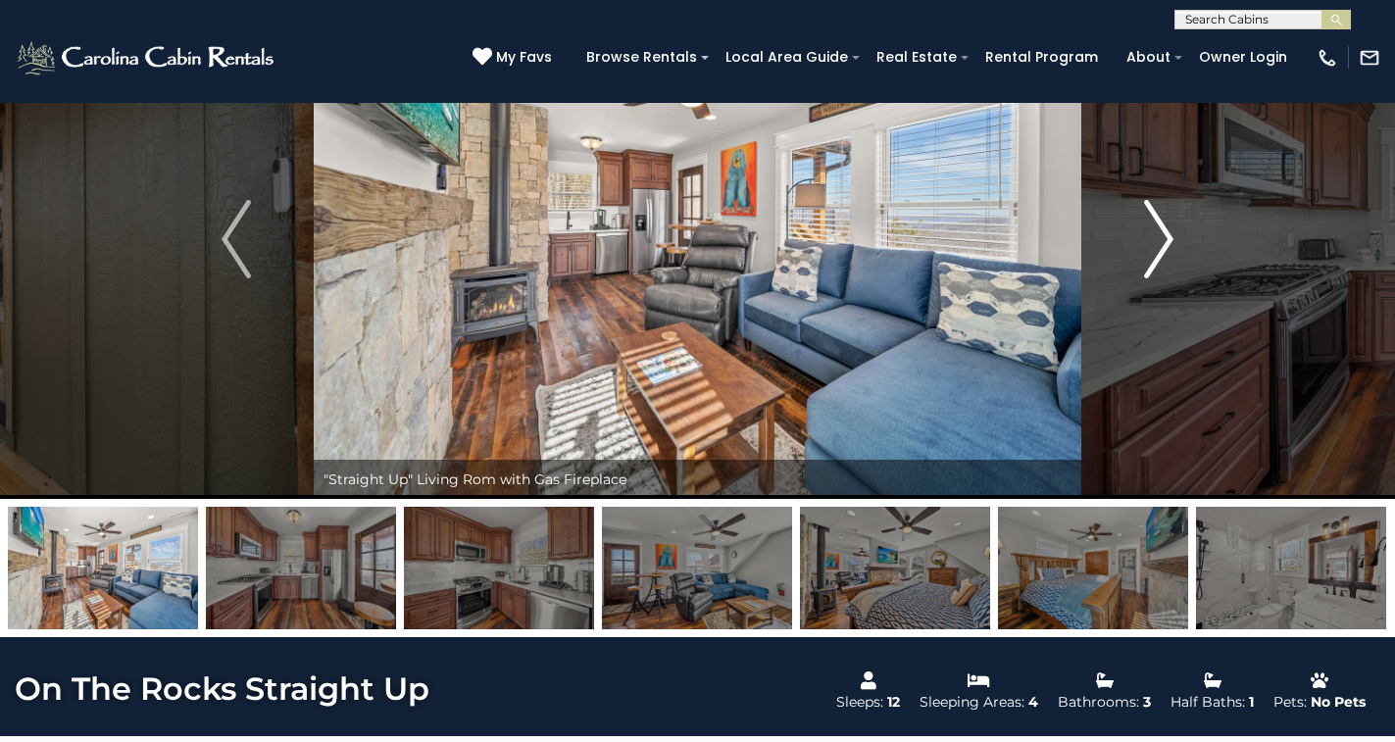
click at [1168, 220] on img "Next" at bounding box center [1158, 239] width 29 height 78
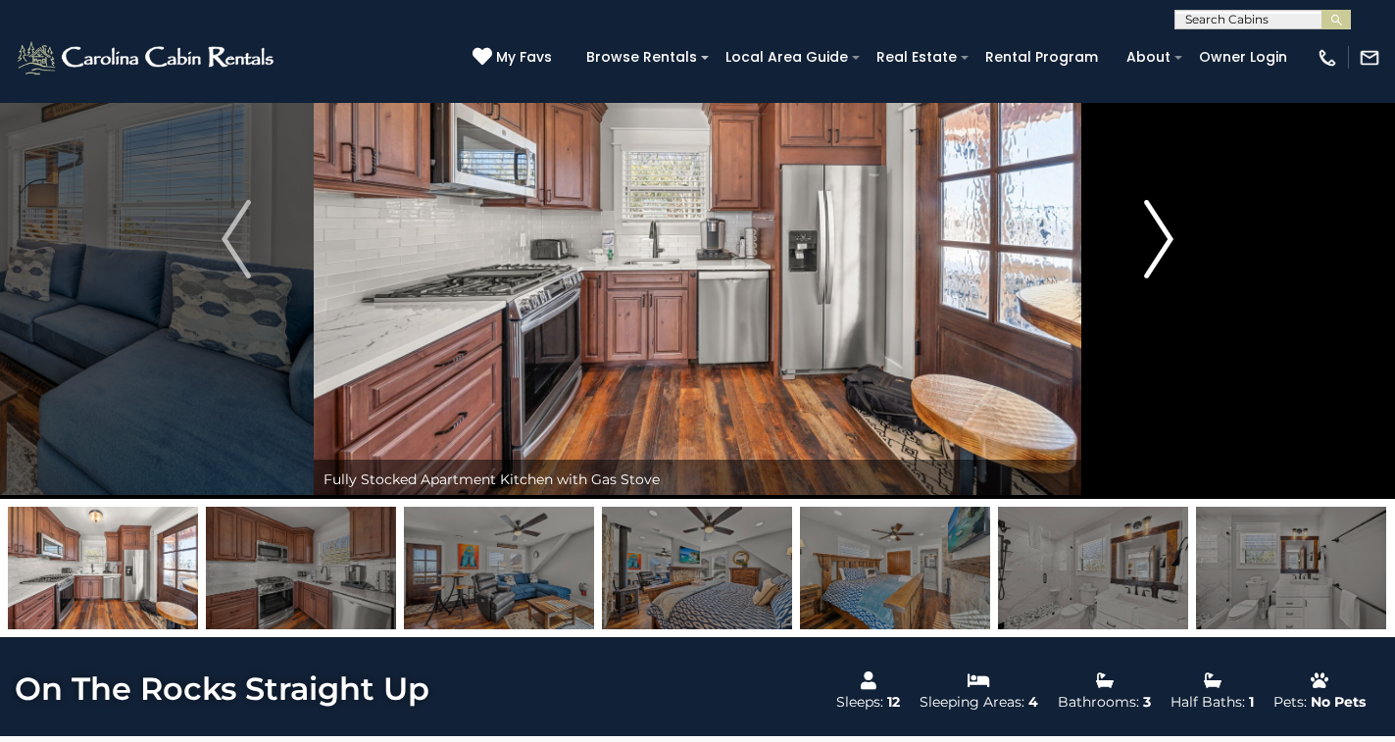
click at [1168, 220] on img "Next" at bounding box center [1158, 239] width 29 height 78
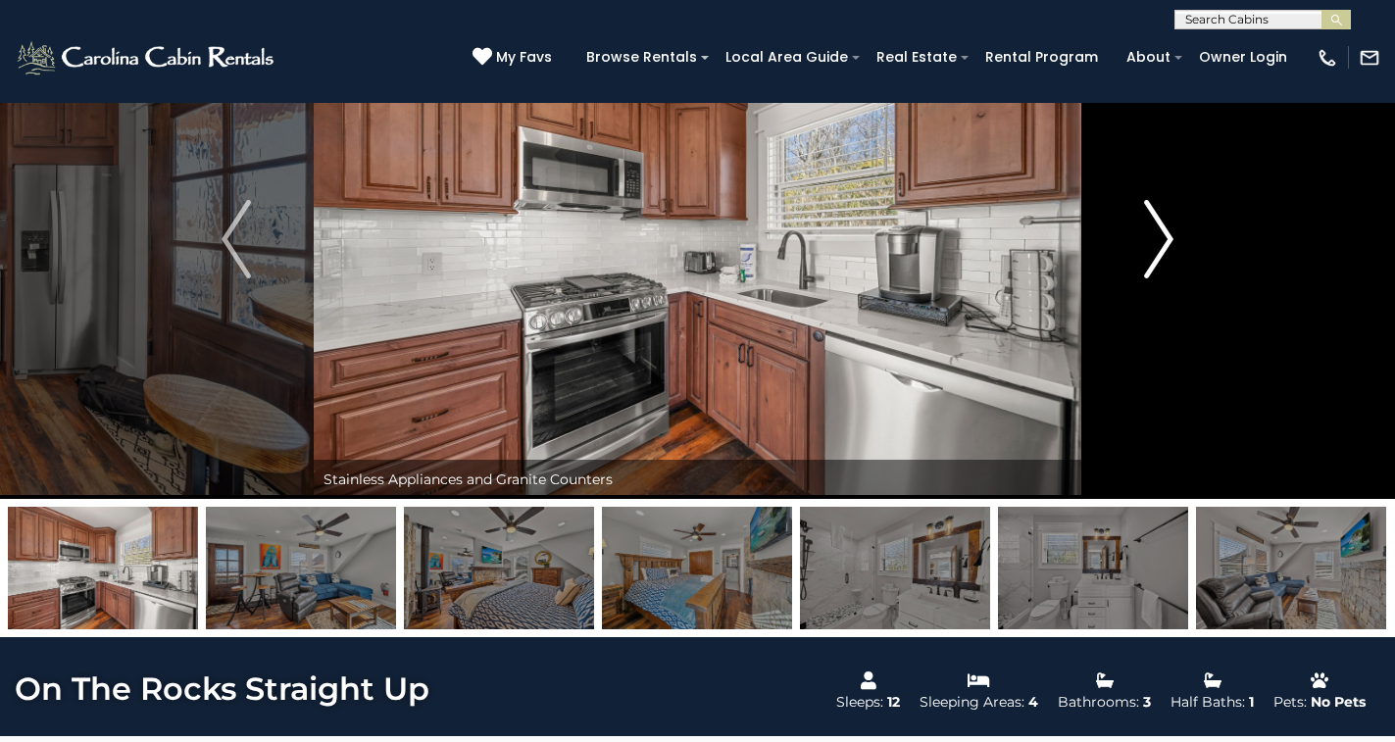
click at [1168, 220] on img "Next" at bounding box center [1158, 239] width 29 height 78
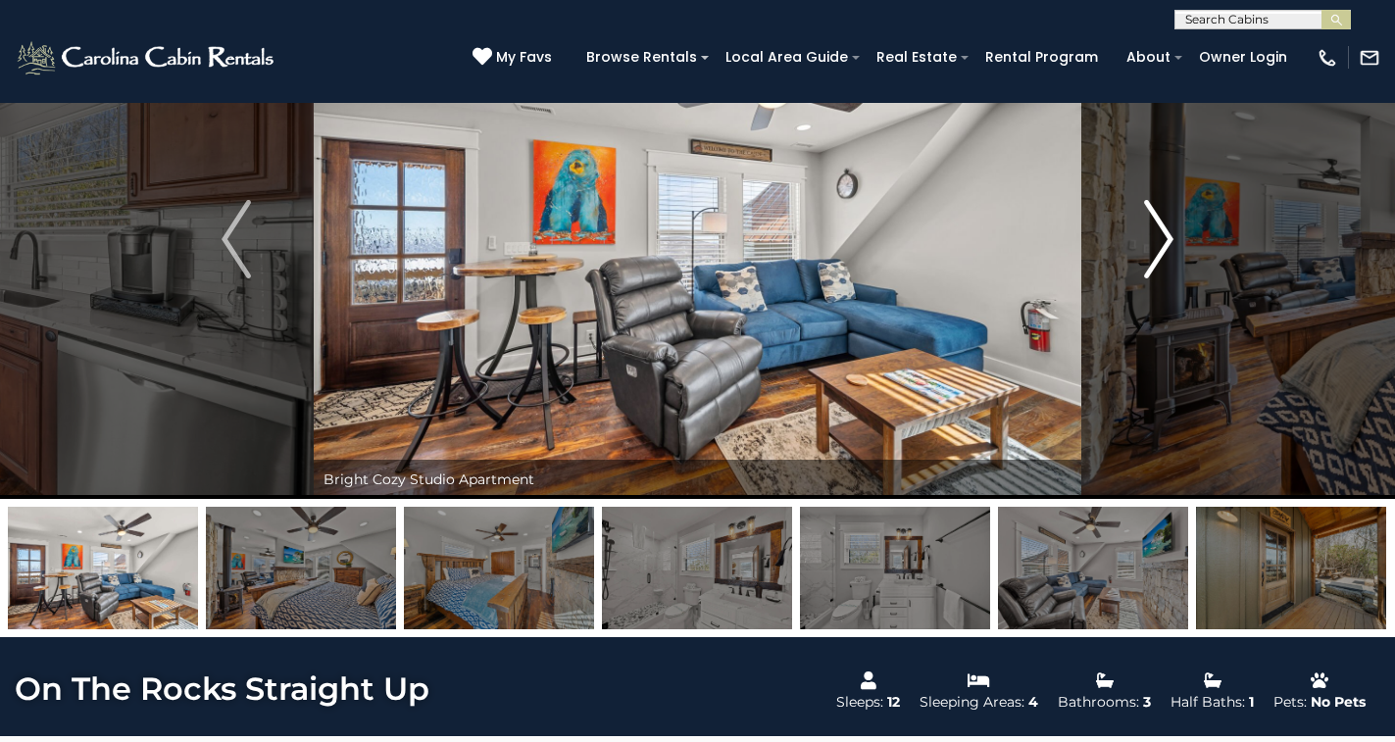
click at [1168, 220] on img "Next" at bounding box center [1158, 239] width 29 height 78
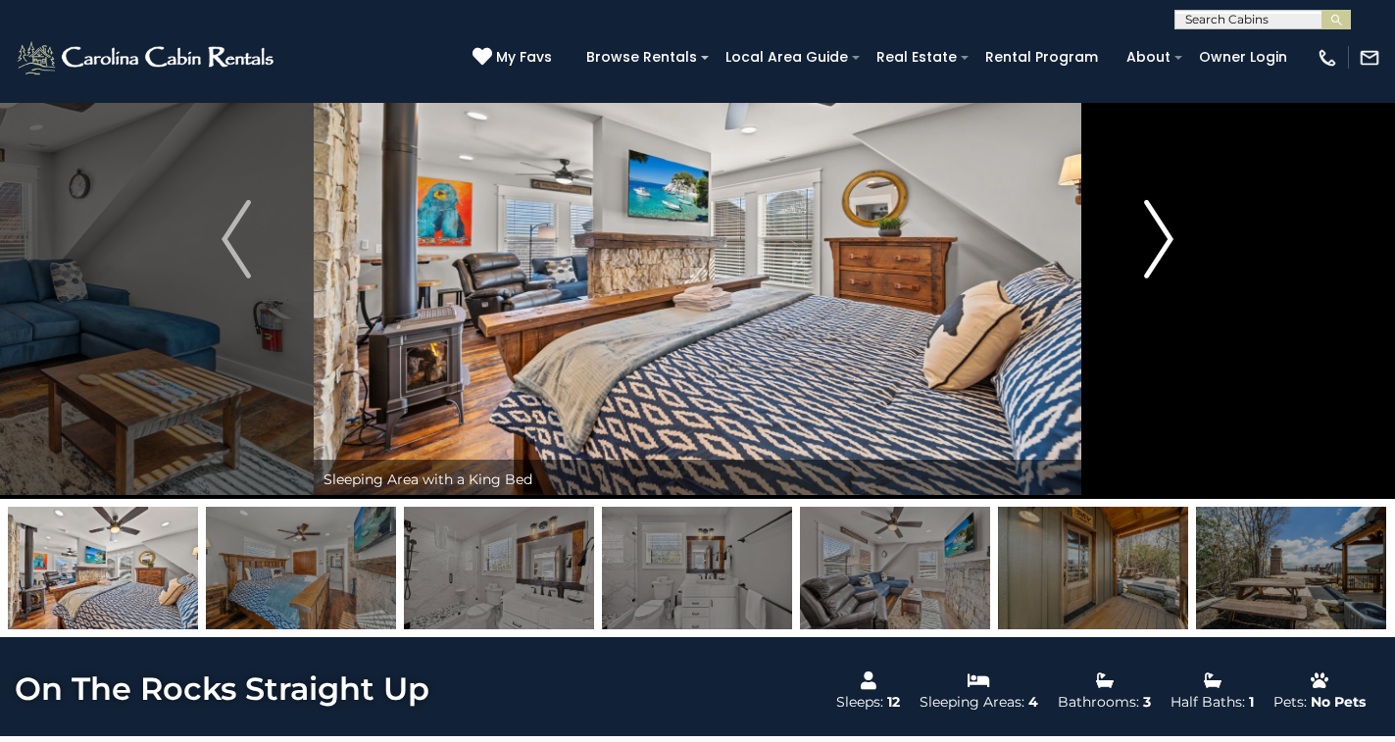
click at [1168, 220] on img "Next" at bounding box center [1158, 239] width 29 height 78
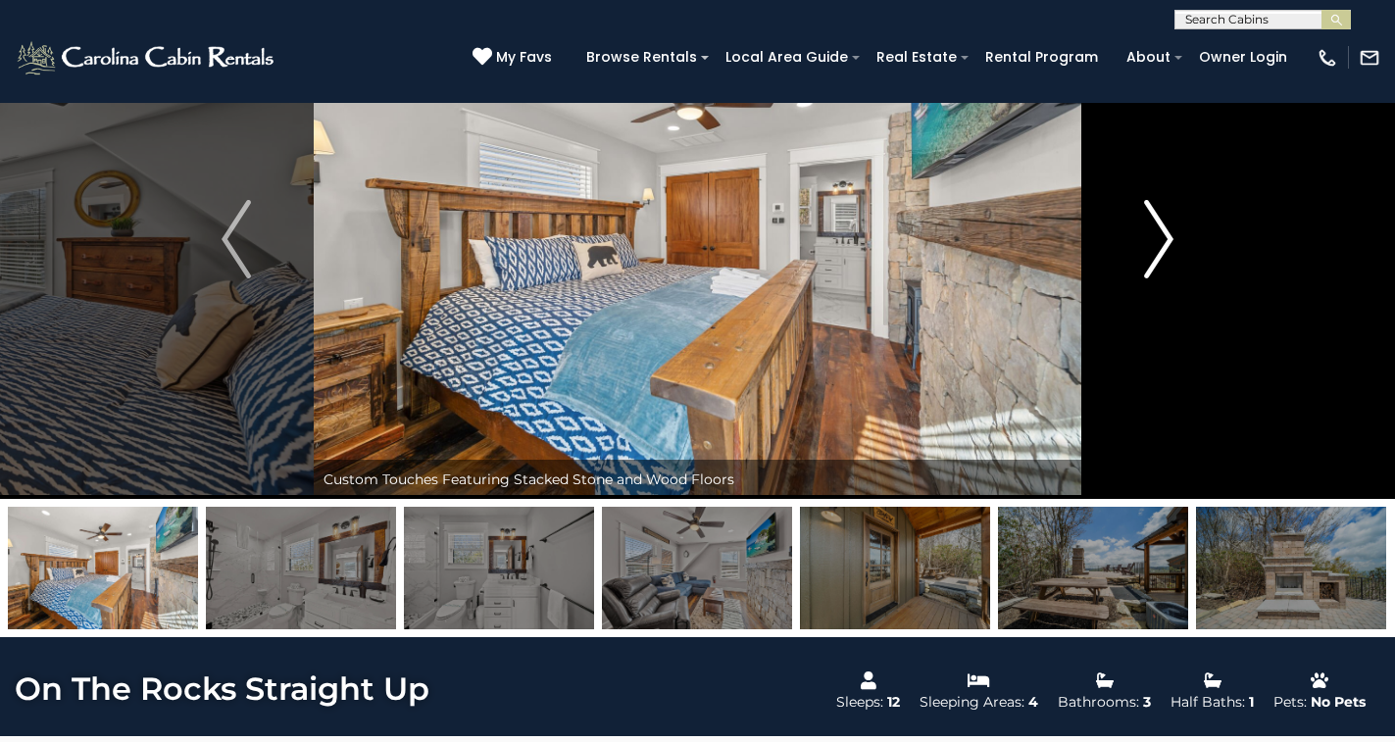
click at [1168, 220] on img "Next" at bounding box center [1158, 239] width 29 height 78
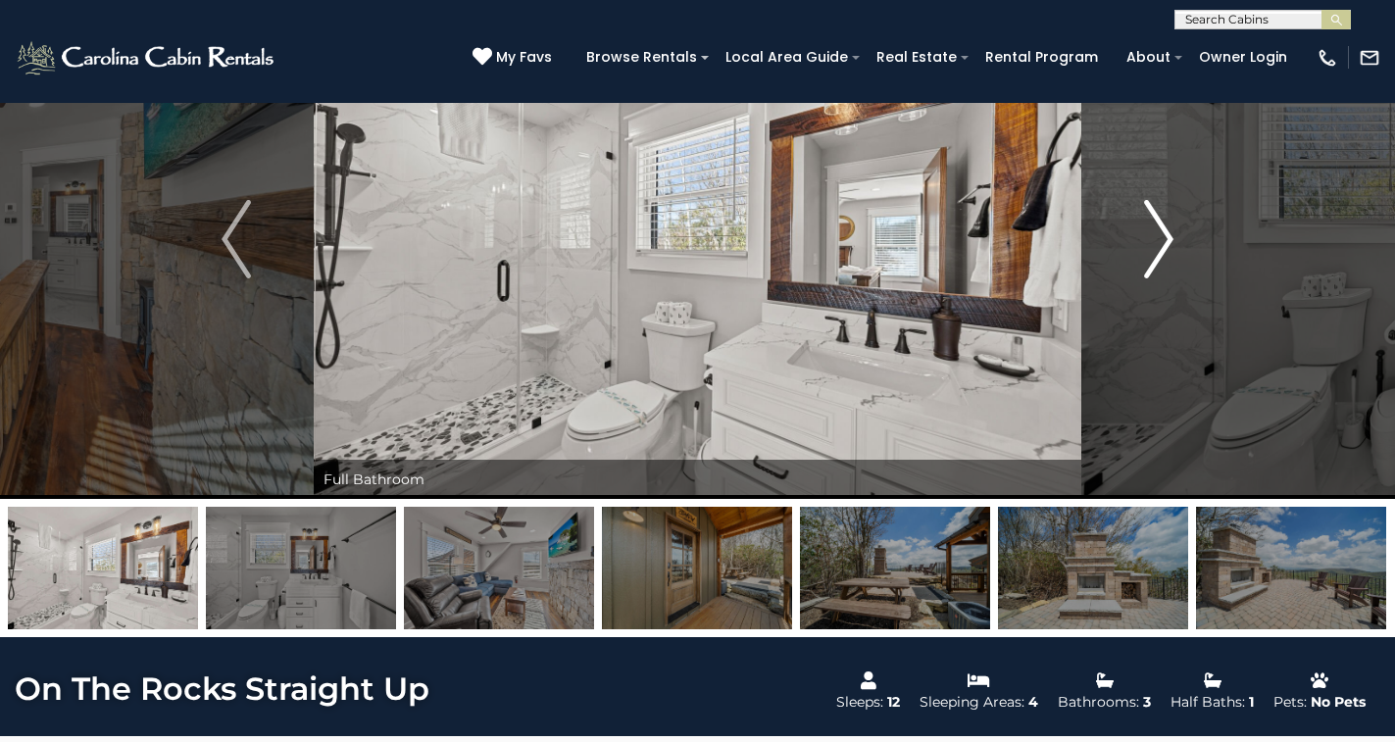
click at [1168, 220] on img "Next" at bounding box center [1158, 239] width 29 height 78
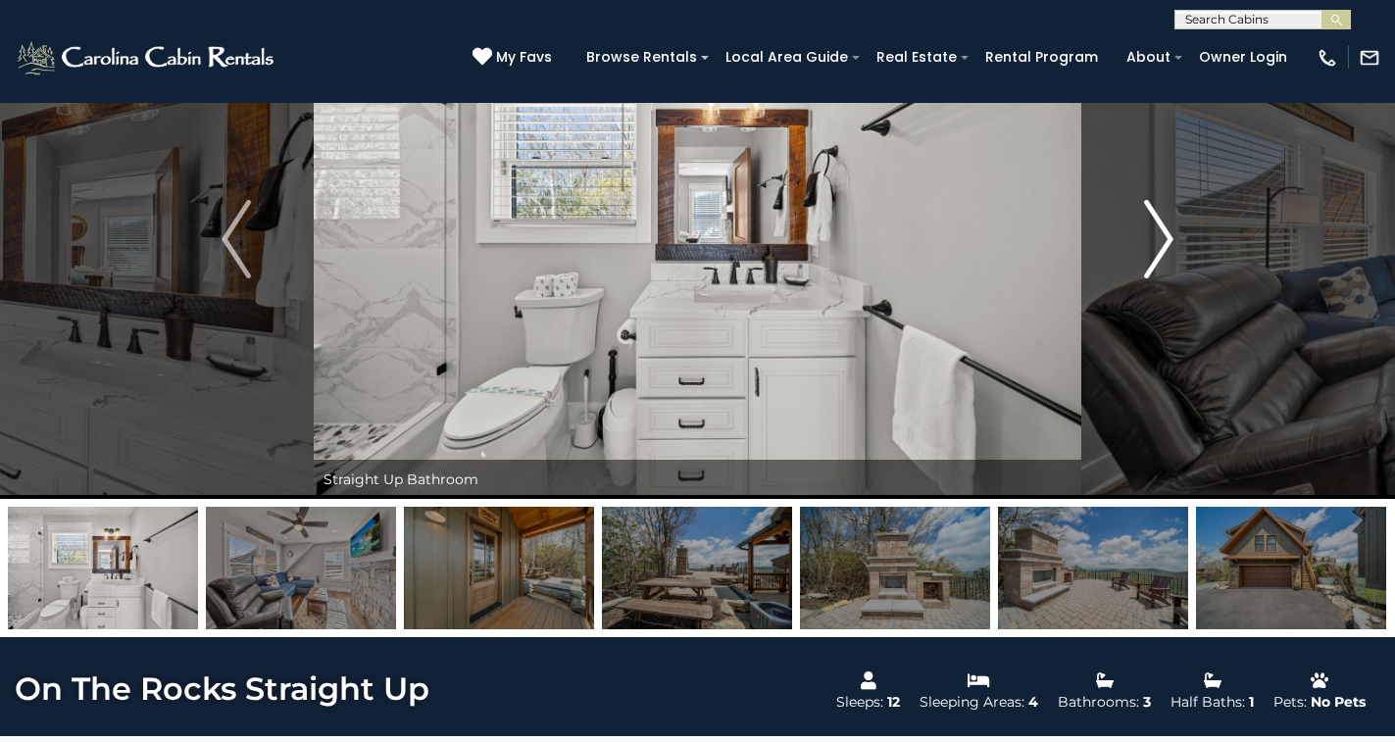
click at [1168, 220] on img "Next" at bounding box center [1158, 239] width 29 height 78
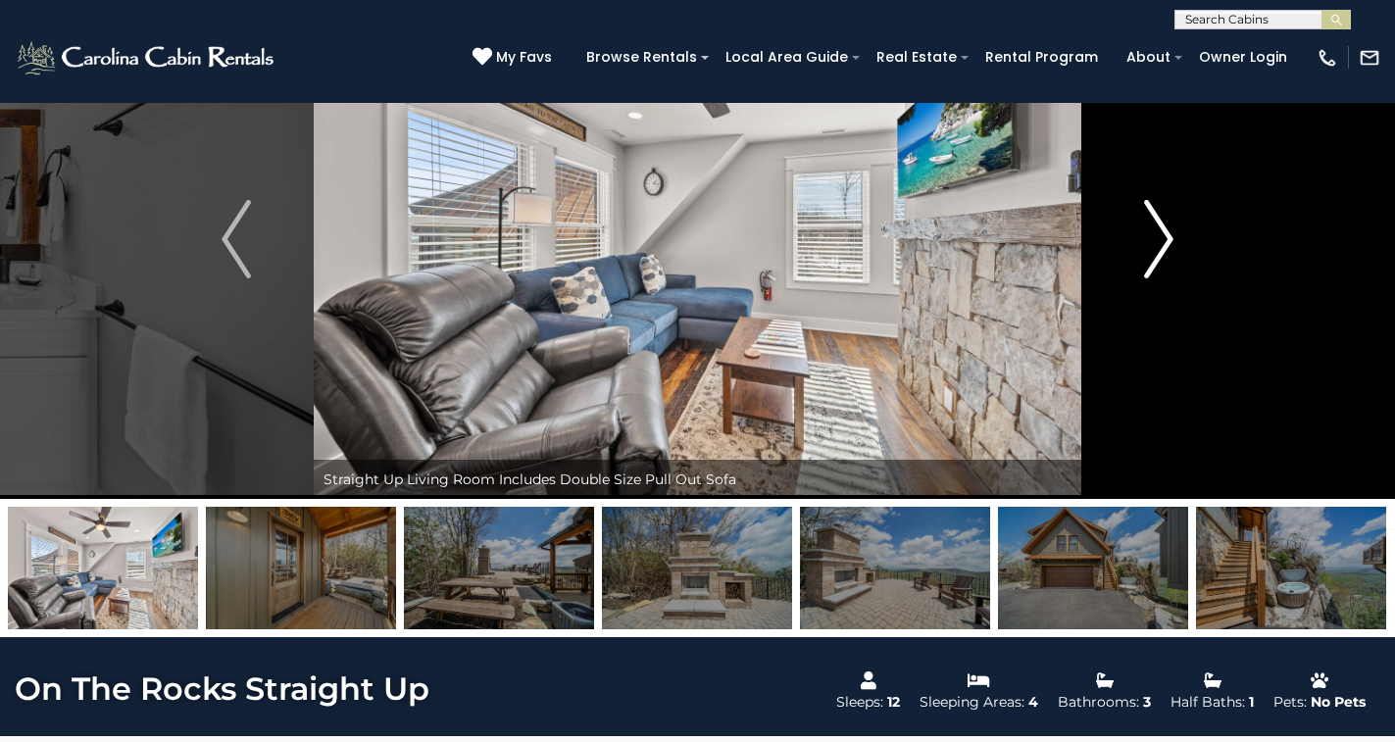
click at [1168, 220] on img "Next" at bounding box center [1158, 239] width 29 height 78
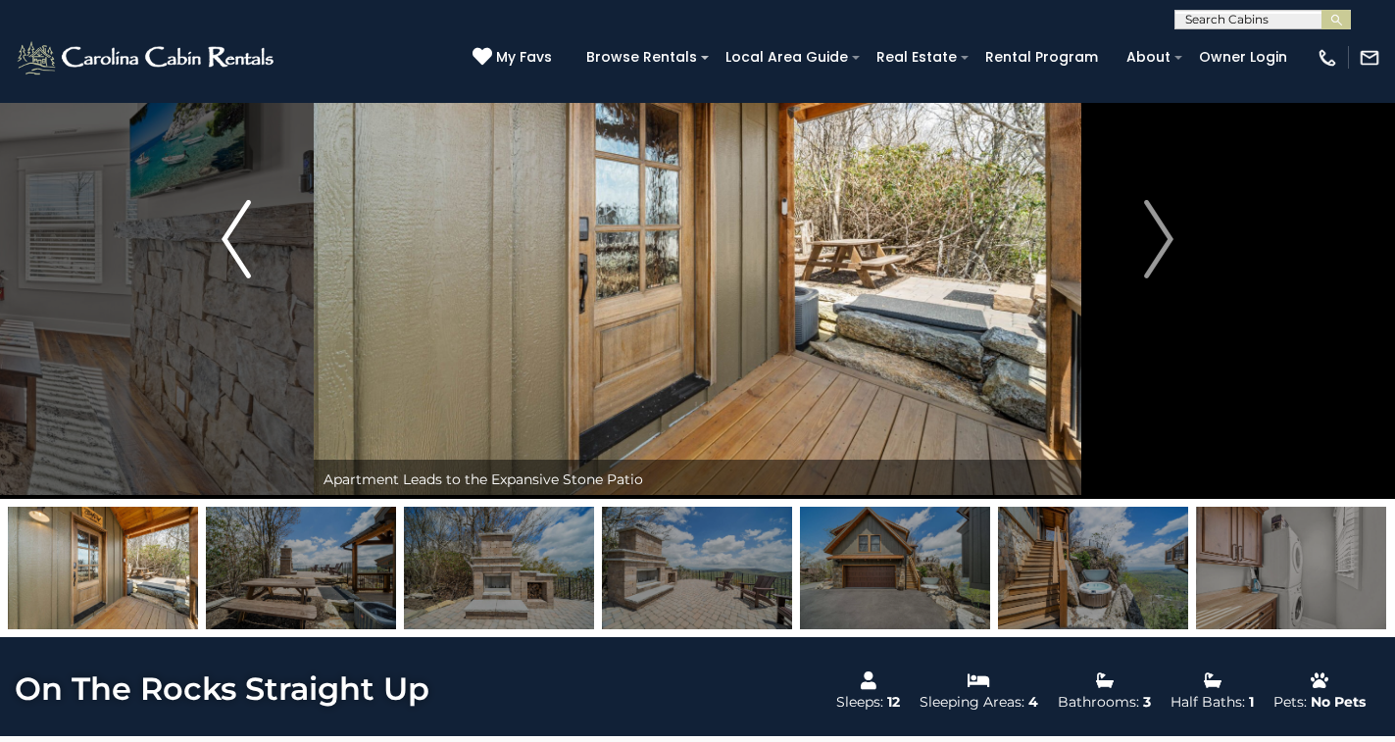
click at [235, 213] on img "Previous" at bounding box center [235, 239] width 29 height 78
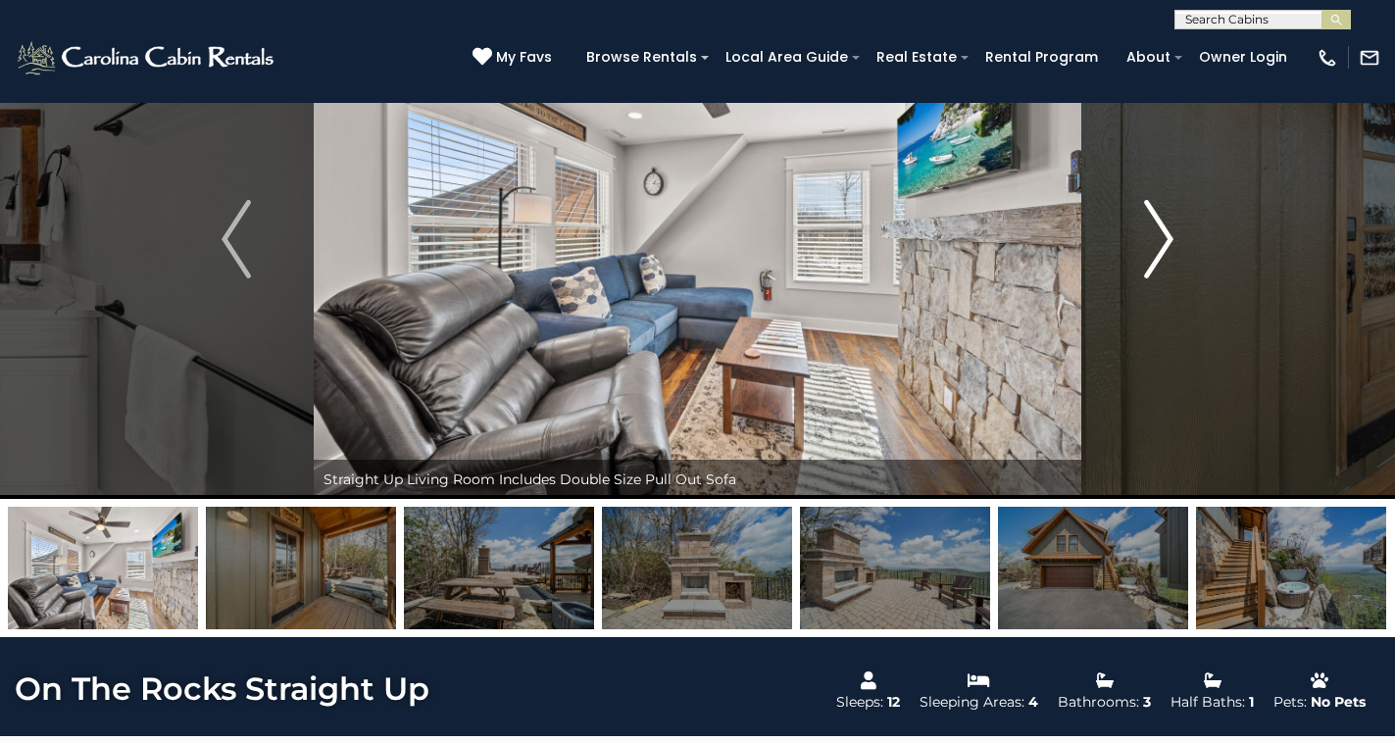
click at [1185, 238] on button "Next" at bounding box center [1158, 238] width 155 height 519
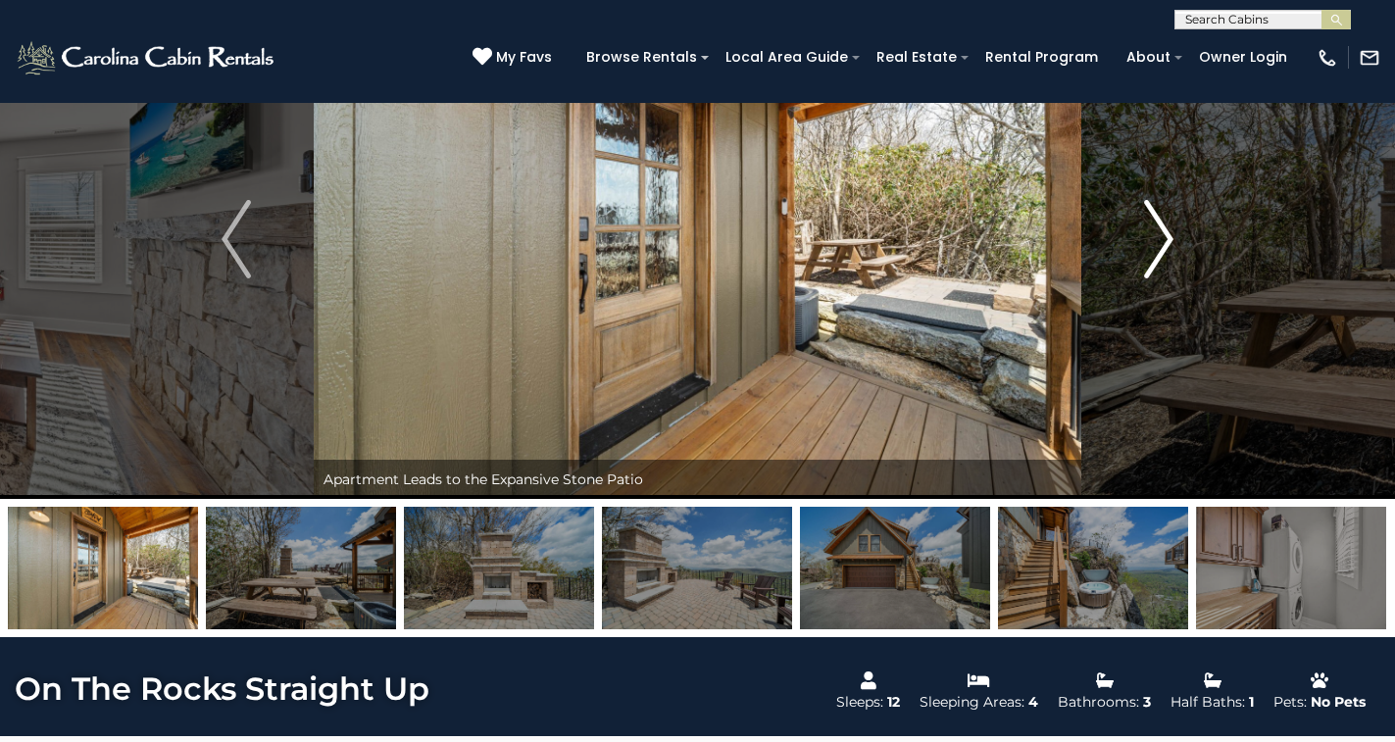
click at [1185, 238] on button "Next" at bounding box center [1158, 238] width 155 height 519
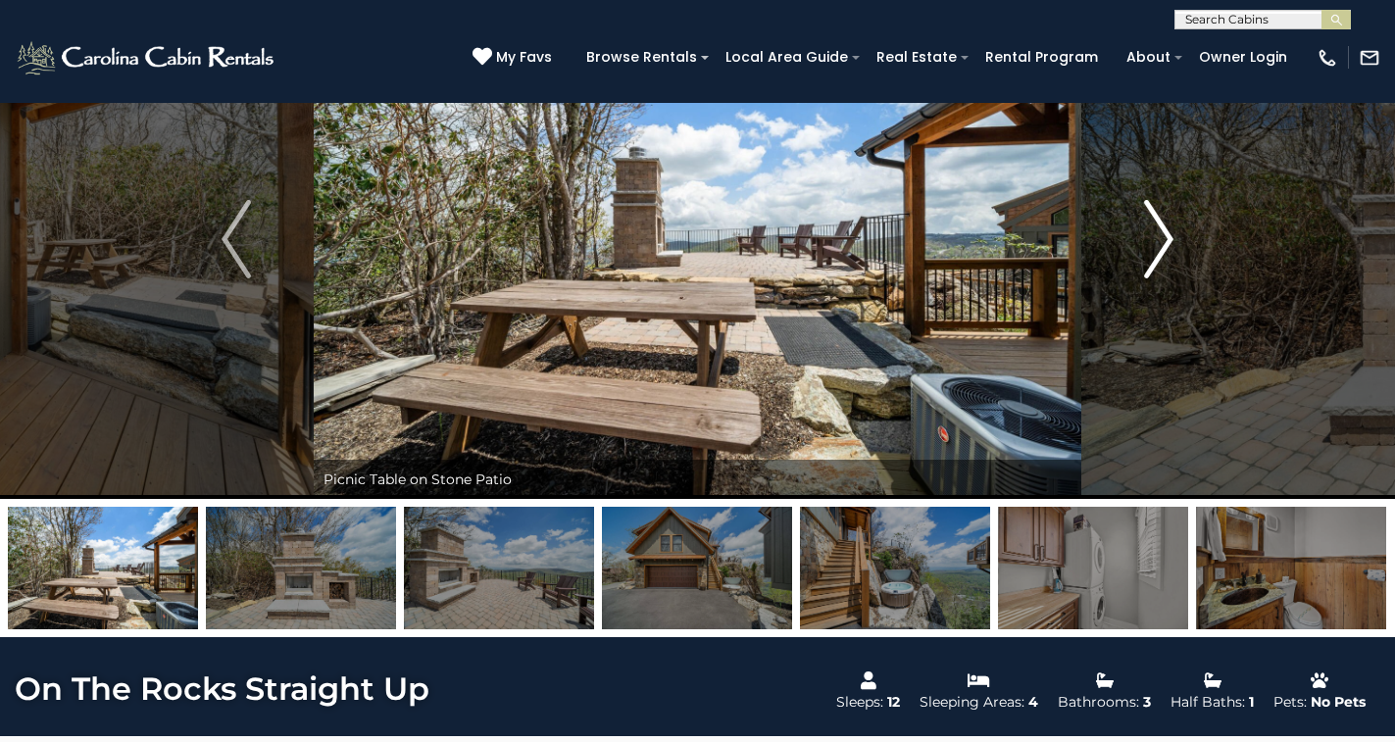
click at [1185, 238] on button "Next" at bounding box center [1158, 238] width 155 height 519
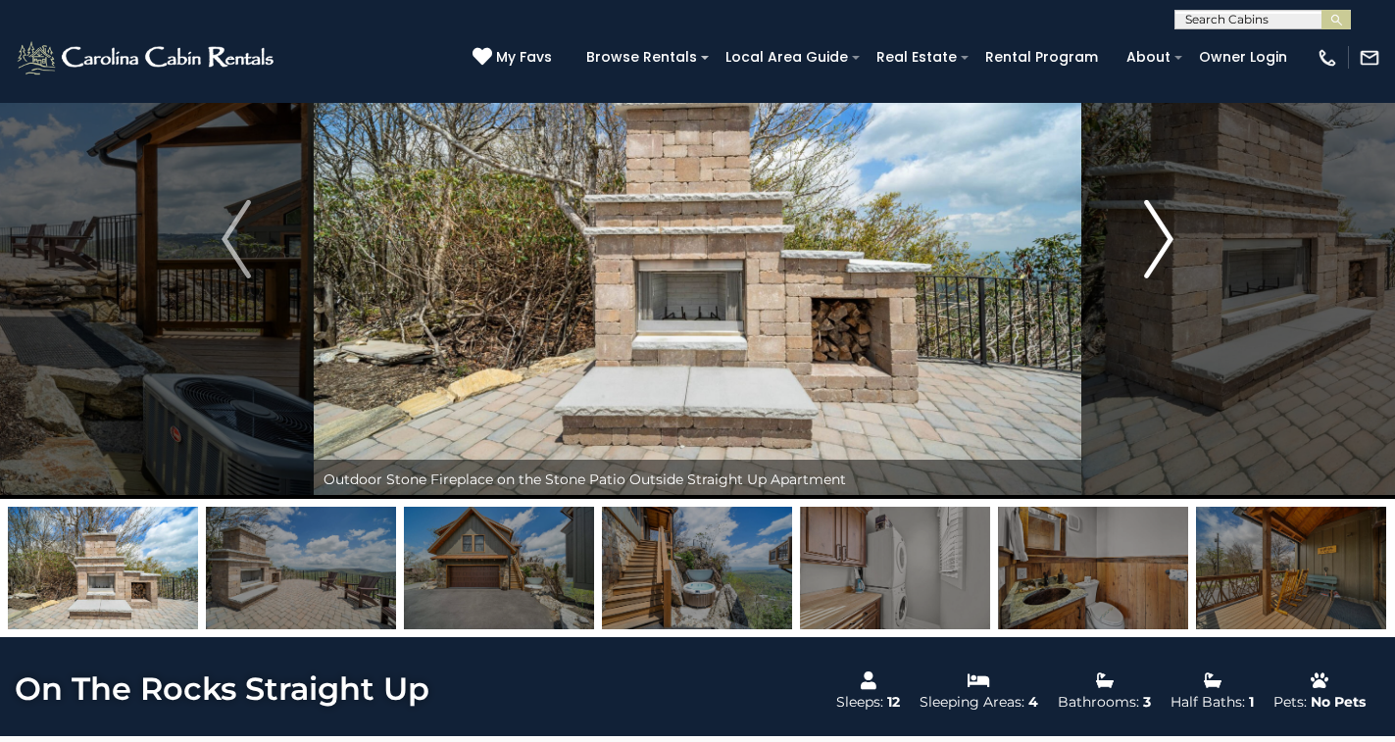
click at [1185, 238] on button "Next" at bounding box center [1158, 238] width 155 height 519
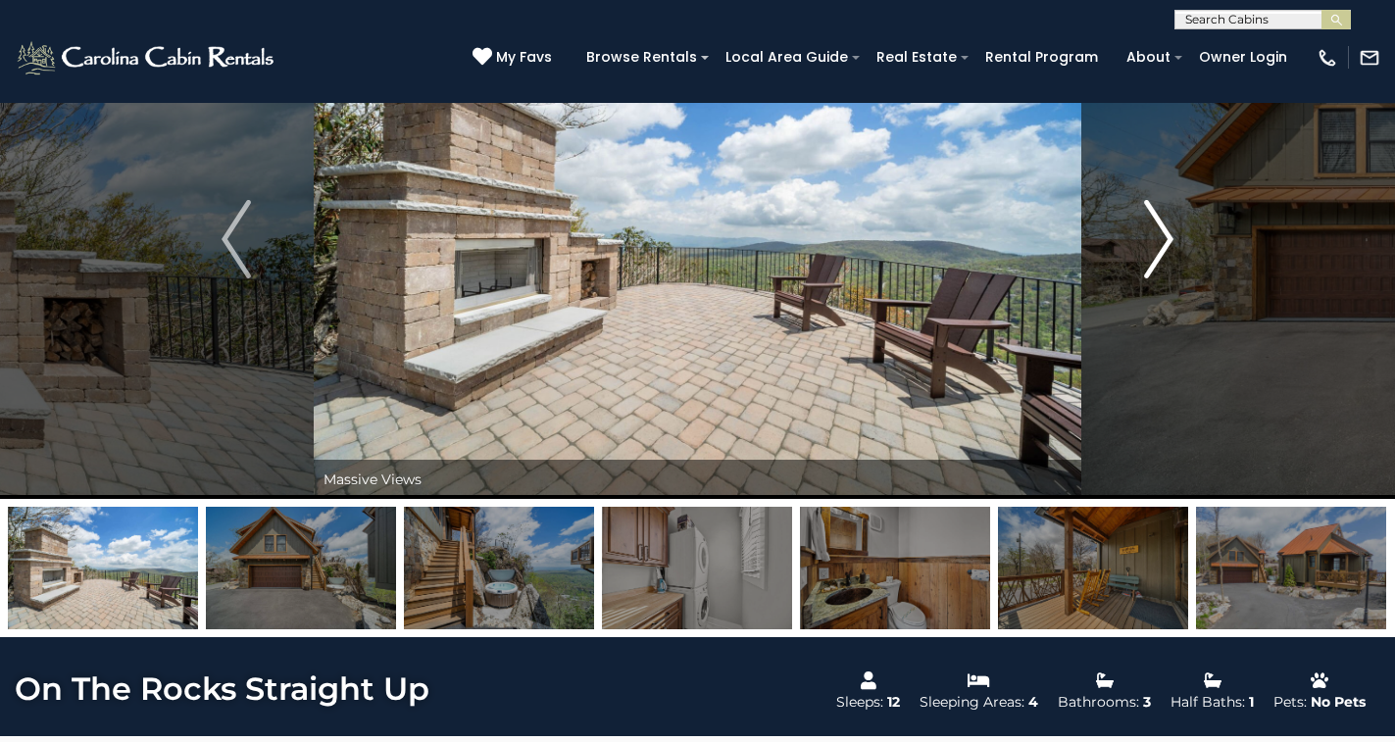
click at [1185, 238] on button "Next" at bounding box center [1158, 238] width 155 height 519
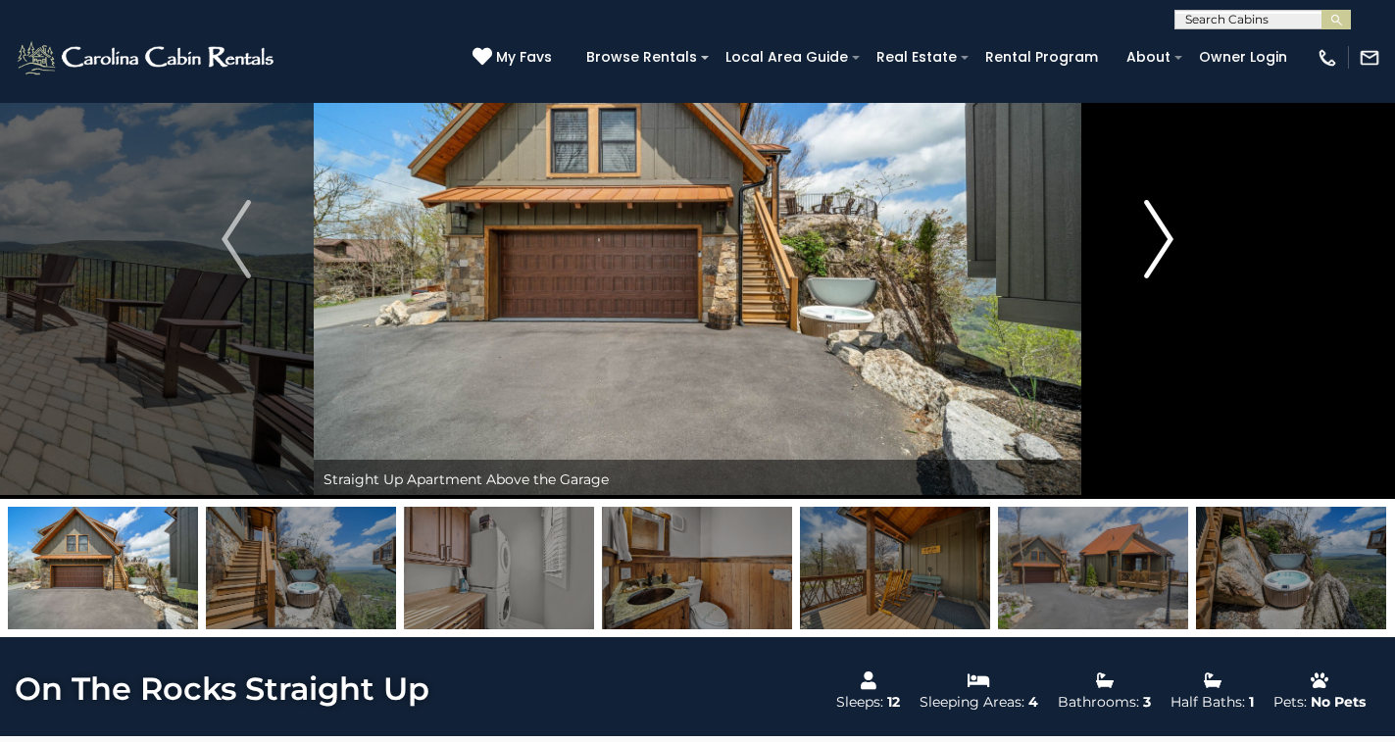
click at [1185, 238] on button "Next" at bounding box center [1158, 238] width 155 height 519
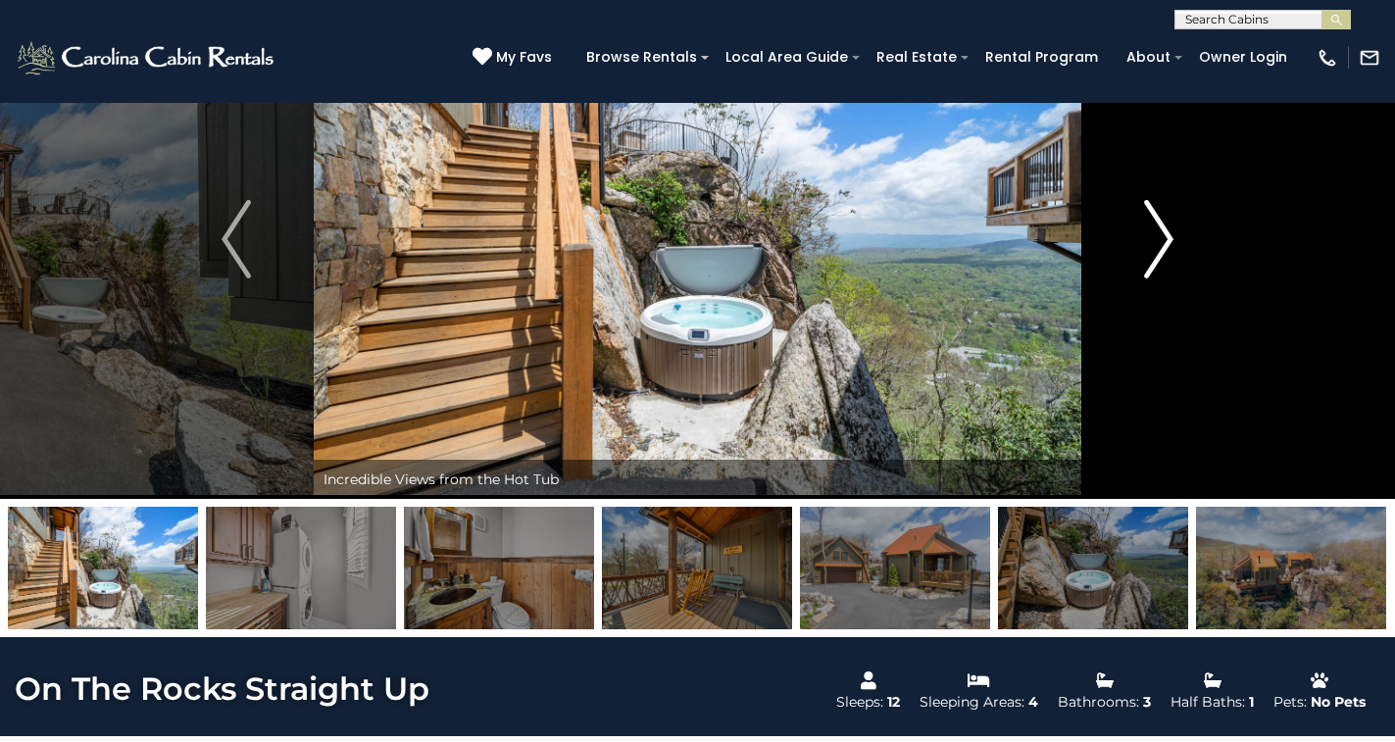
click at [1180, 238] on button "Next" at bounding box center [1158, 238] width 155 height 519
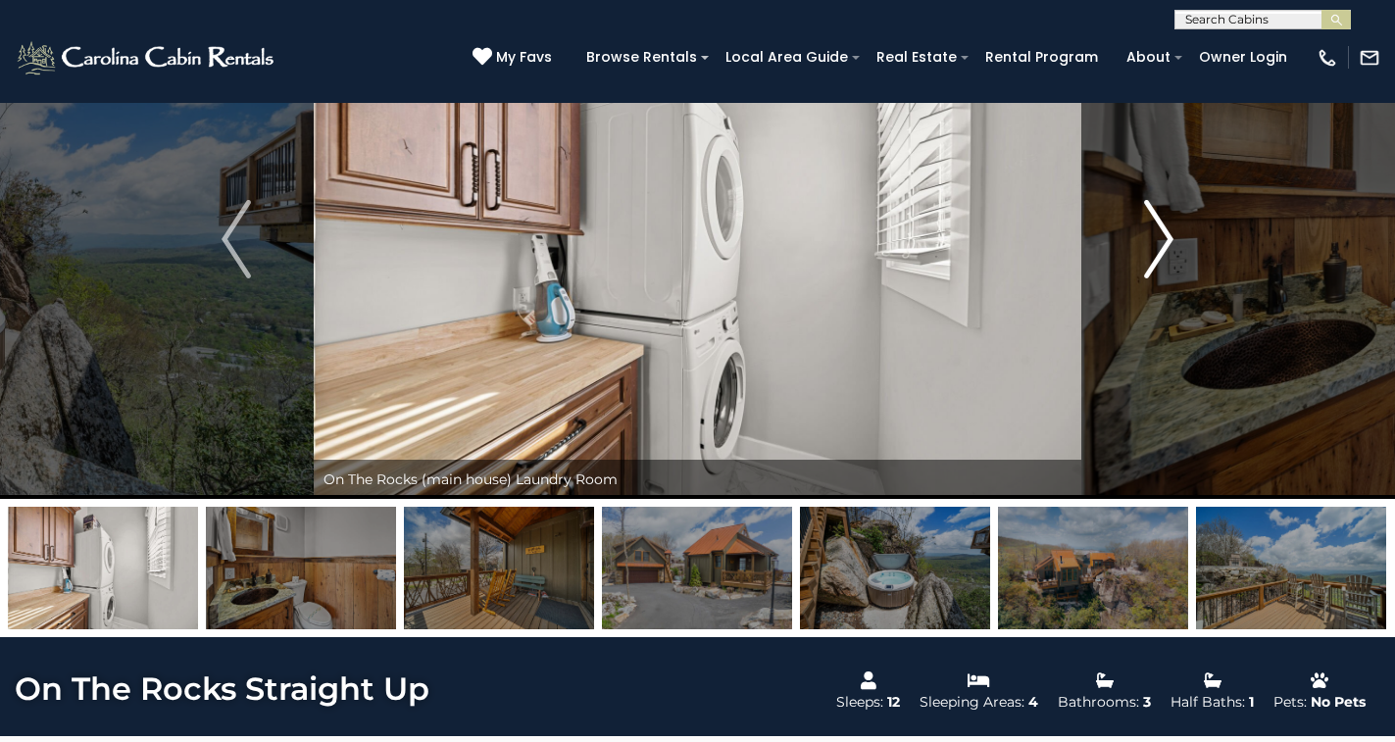
click at [1180, 238] on button "Next" at bounding box center [1158, 238] width 155 height 519
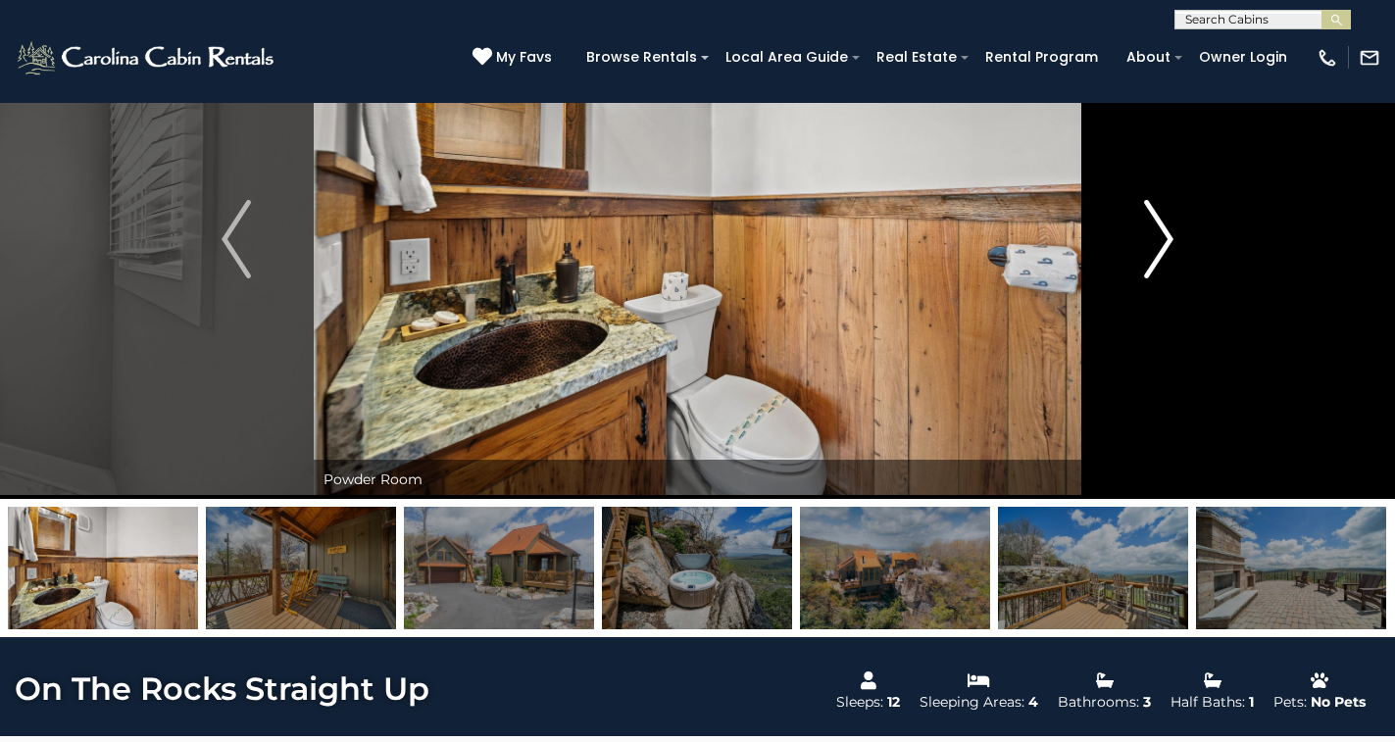
click at [1180, 238] on button "Next" at bounding box center [1158, 238] width 155 height 519
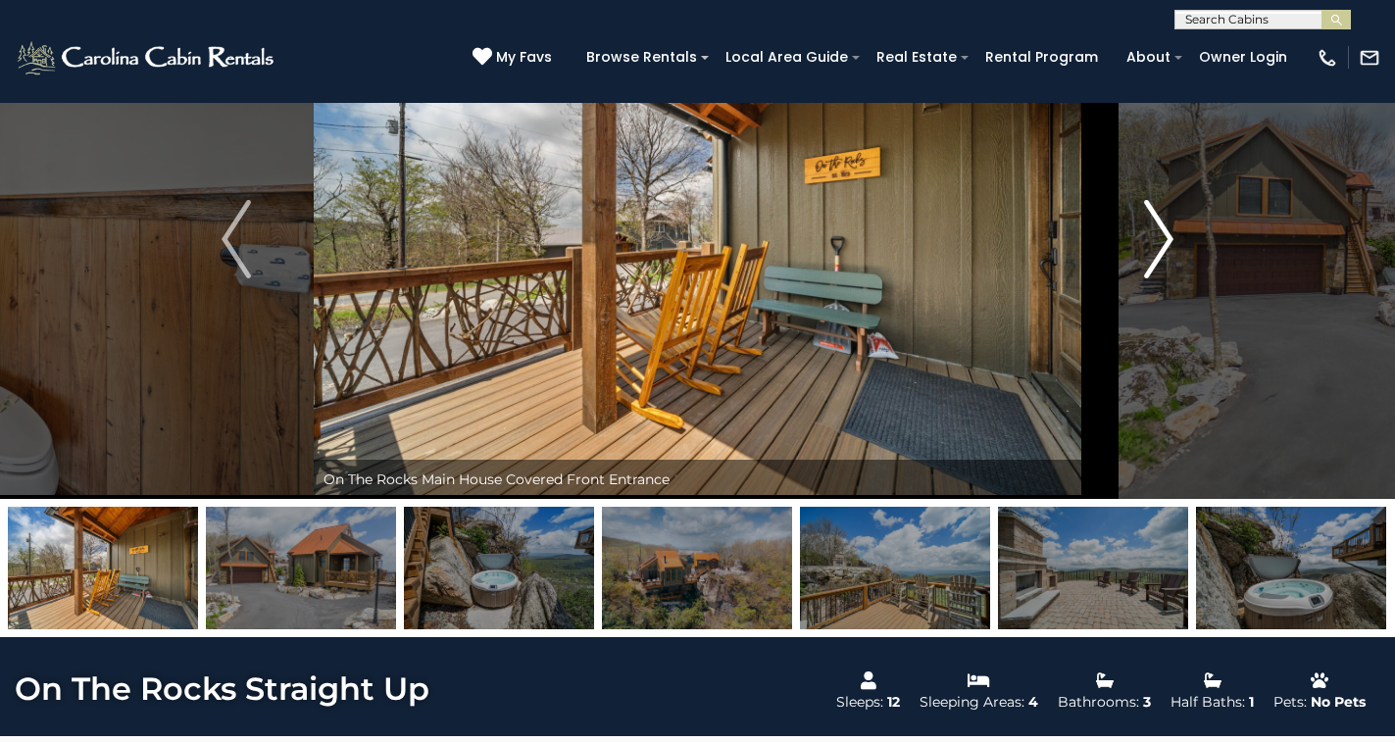
click at [1180, 238] on button "Next" at bounding box center [1158, 238] width 155 height 519
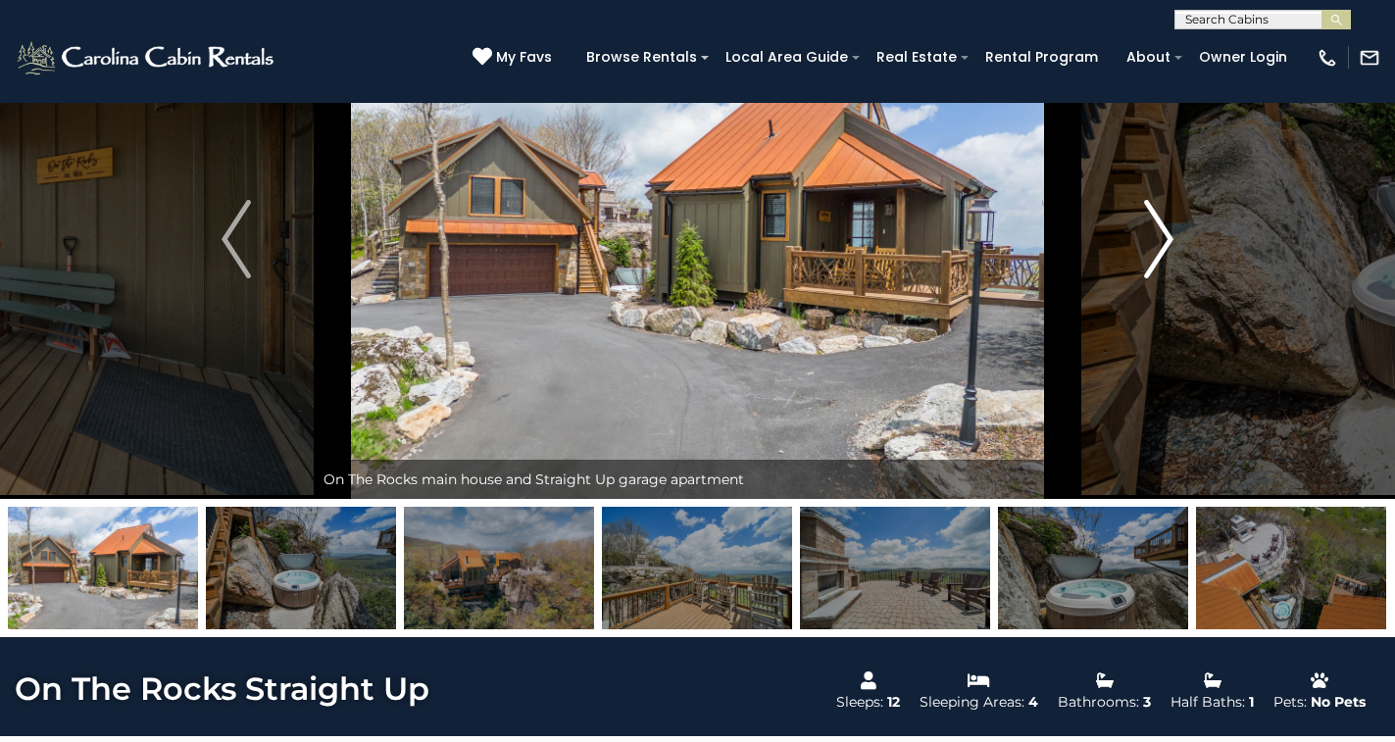
click at [1176, 236] on button "Next" at bounding box center [1158, 238] width 155 height 519
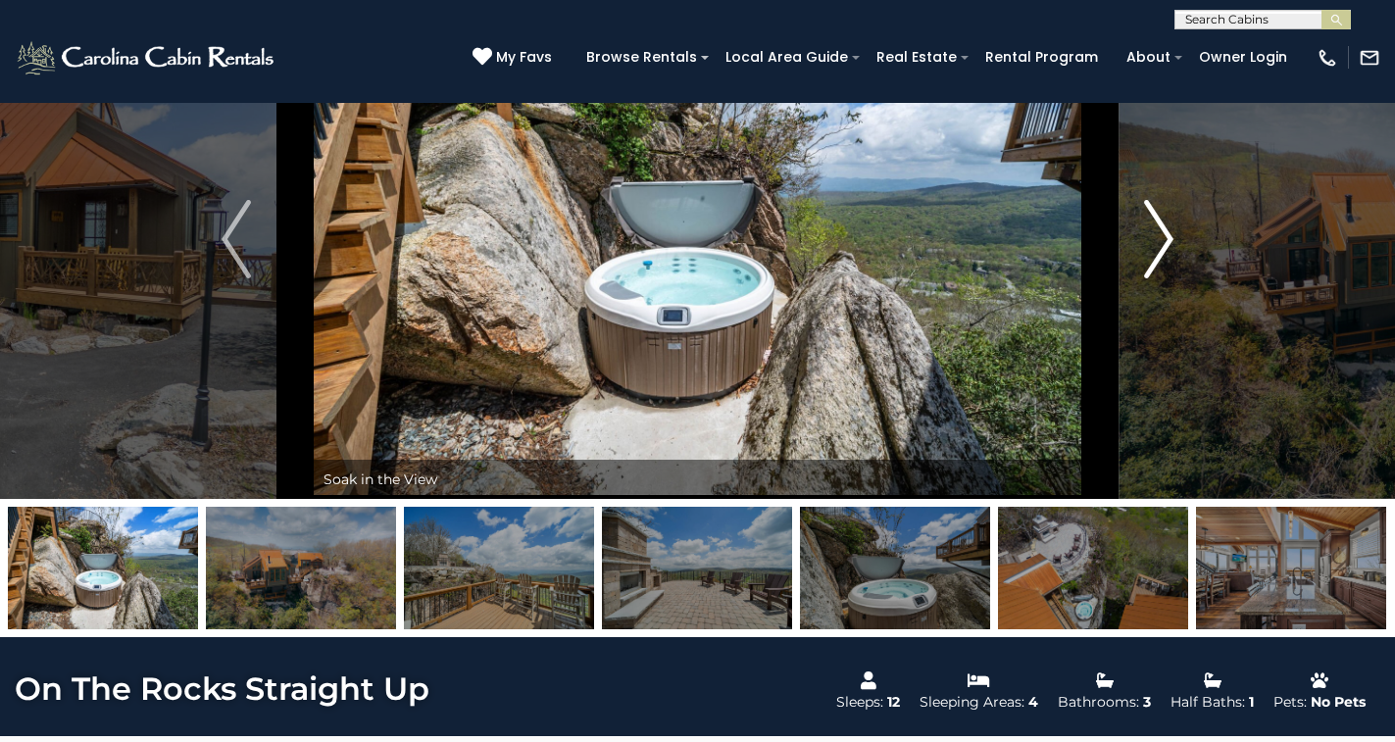
click at [1176, 236] on button "Next" at bounding box center [1158, 238] width 155 height 519
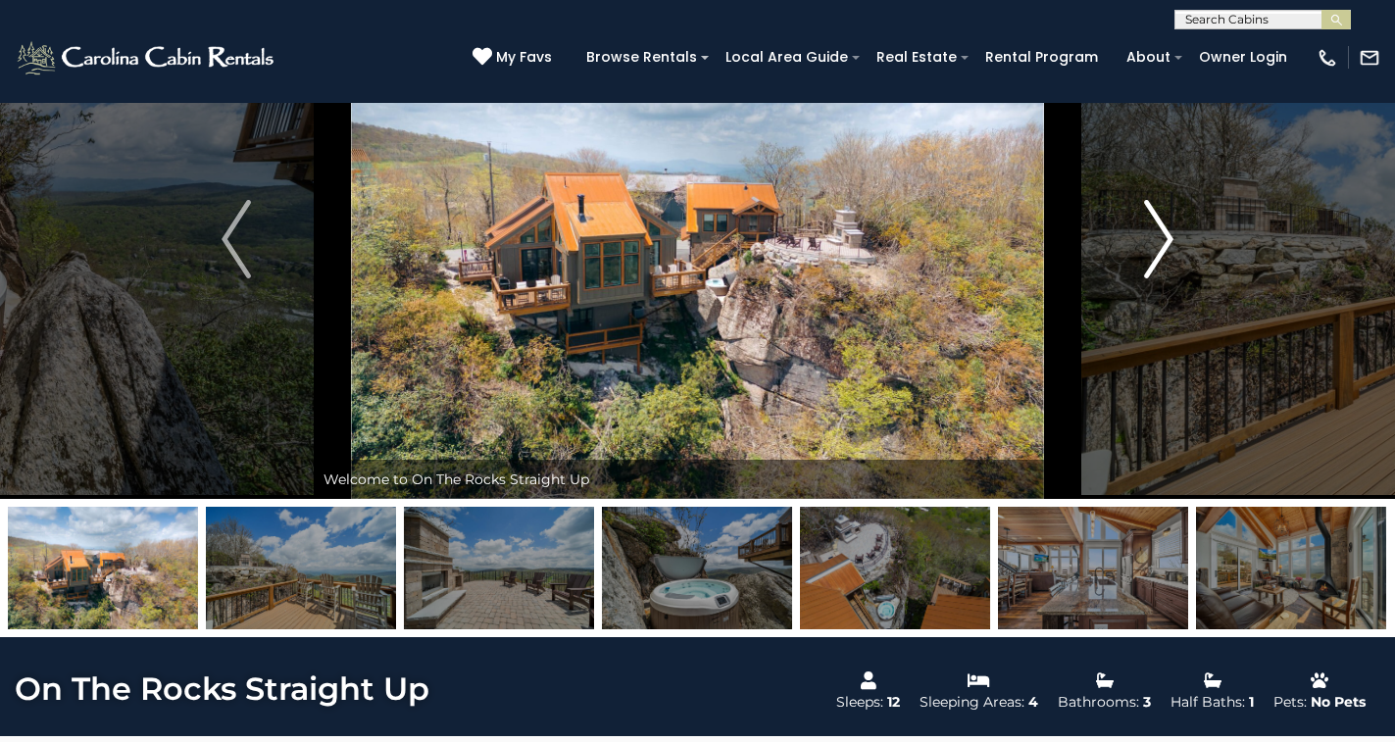
click at [1169, 240] on img "Next" at bounding box center [1158, 239] width 29 height 78
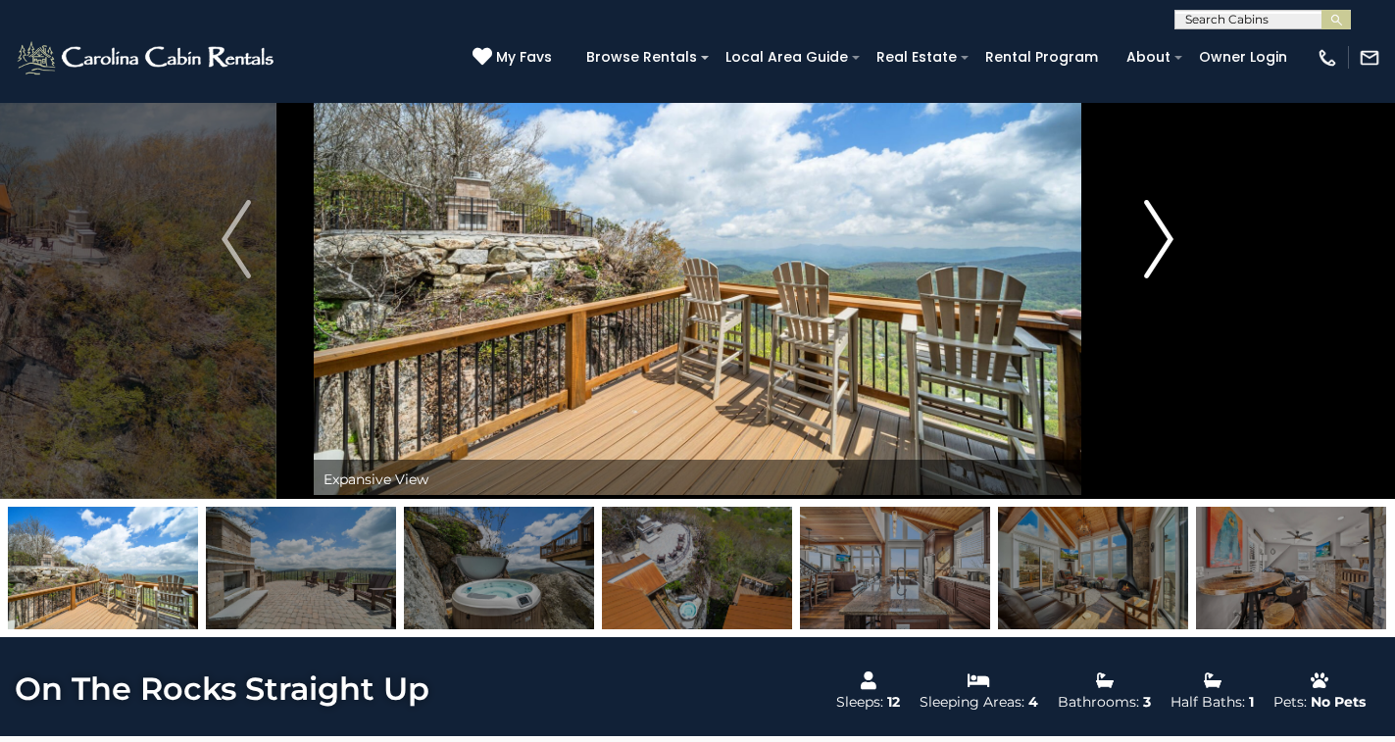
click at [1169, 240] on img "Next" at bounding box center [1158, 239] width 29 height 78
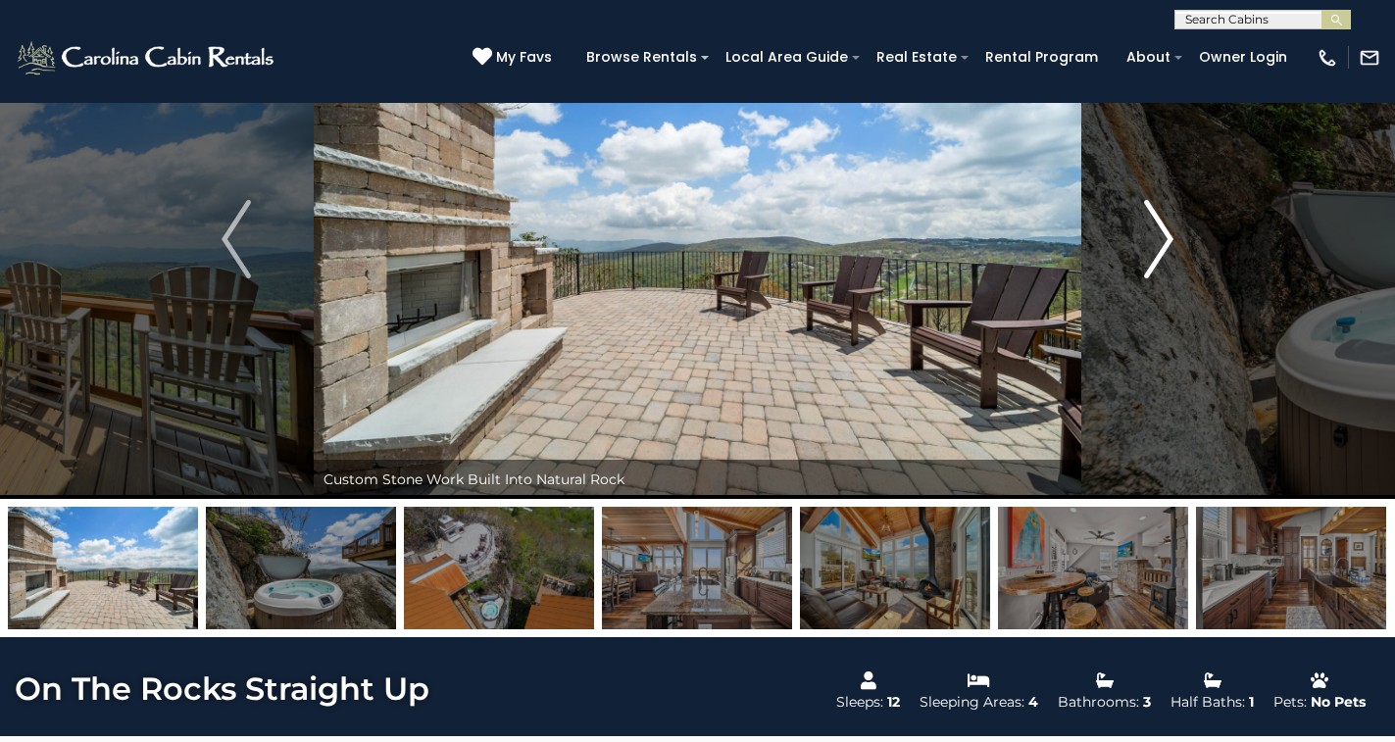
click at [1169, 240] on img "Next" at bounding box center [1158, 239] width 29 height 78
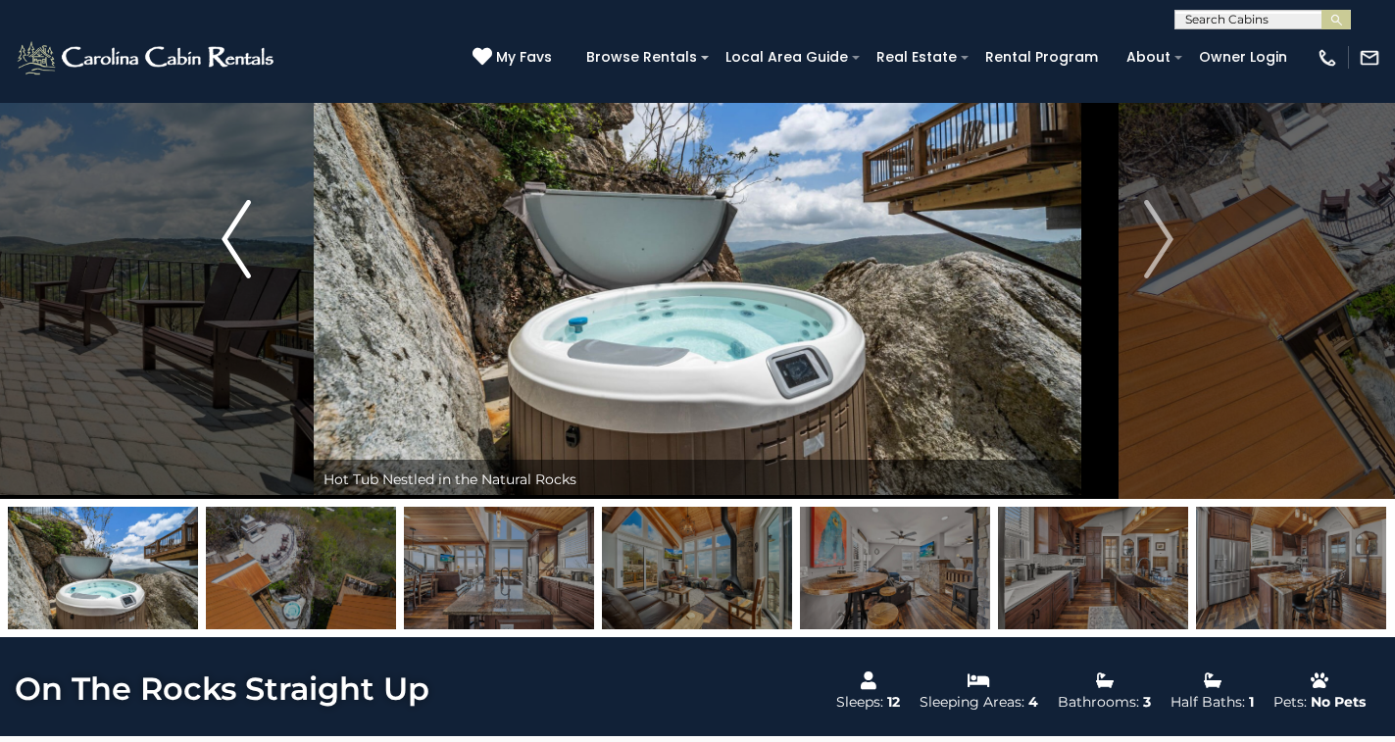
click at [226, 230] on img "Previous" at bounding box center [235, 239] width 29 height 78
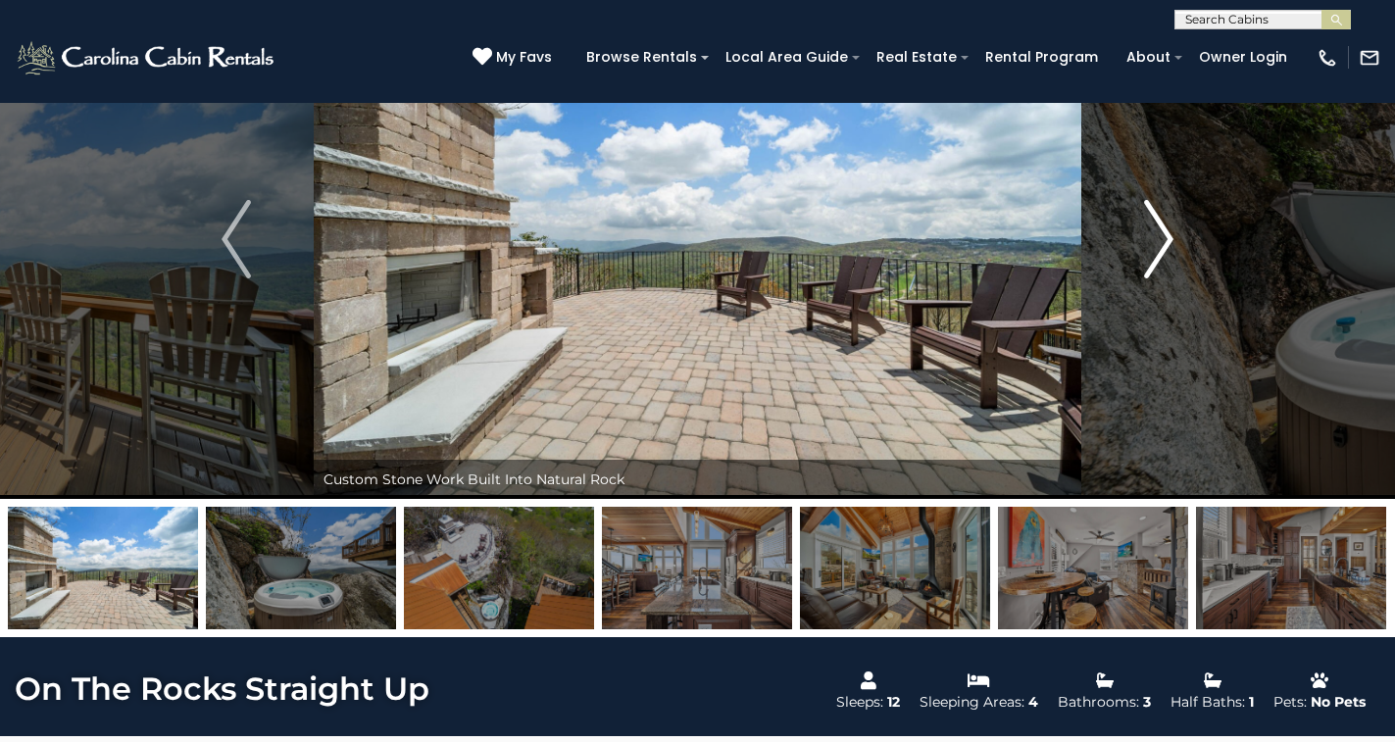
click at [1164, 197] on button "Next" at bounding box center [1158, 238] width 155 height 519
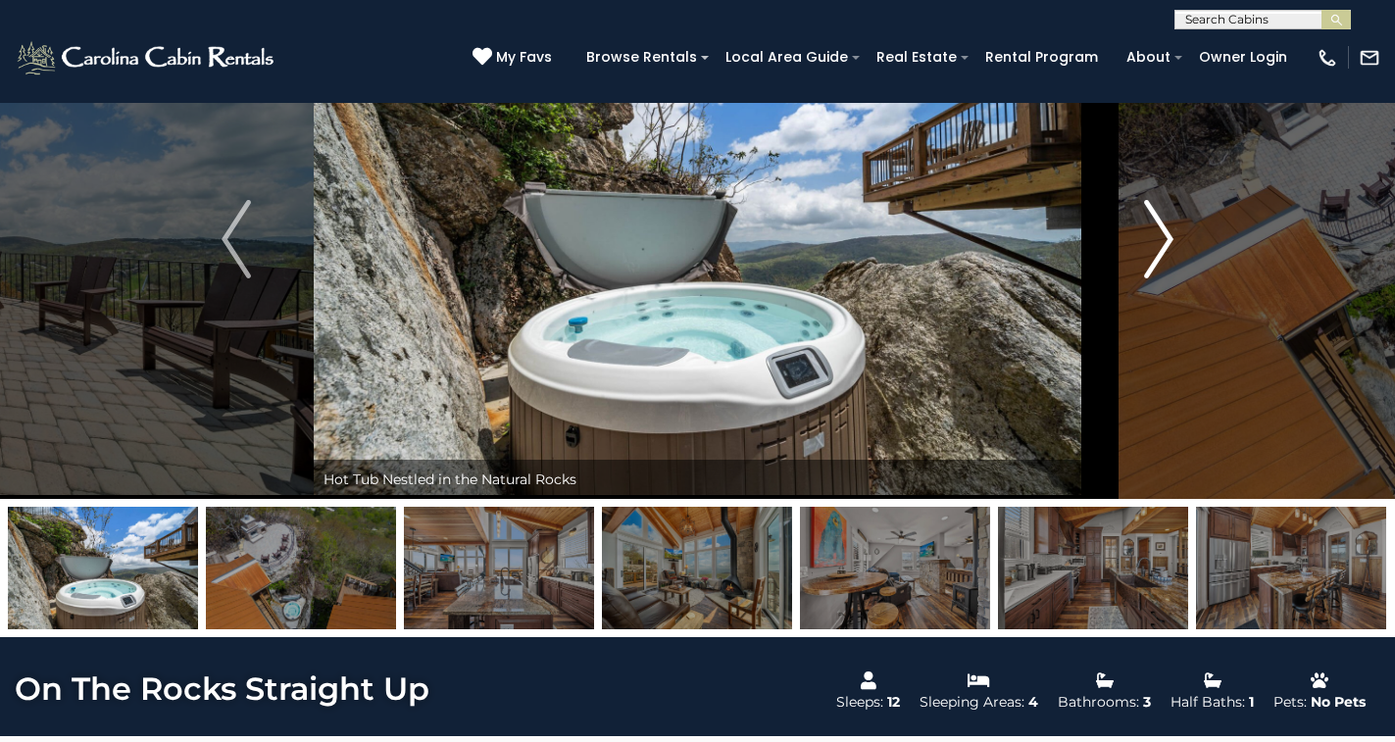
click at [1157, 206] on img "Next" at bounding box center [1158, 239] width 29 height 78
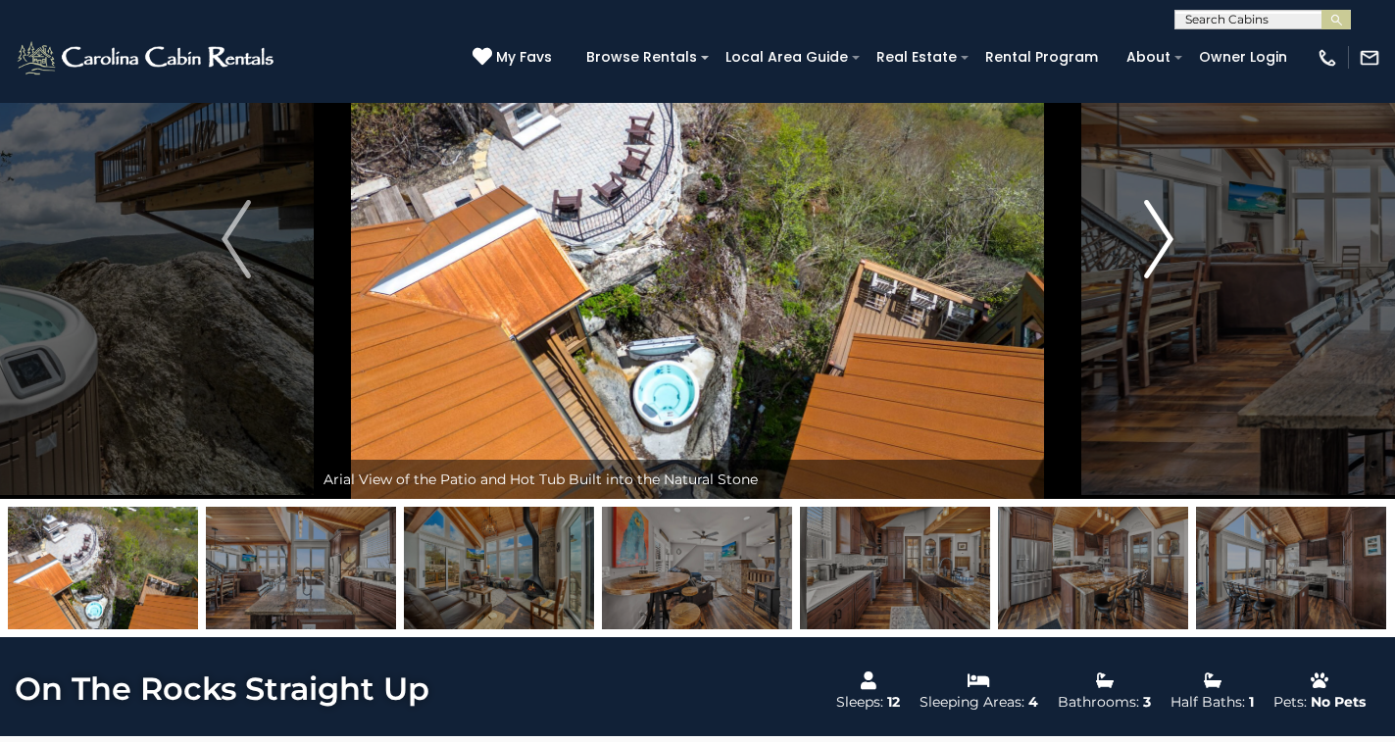
click at [1158, 206] on img "Next" at bounding box center [1158, 239] width 29 height 78
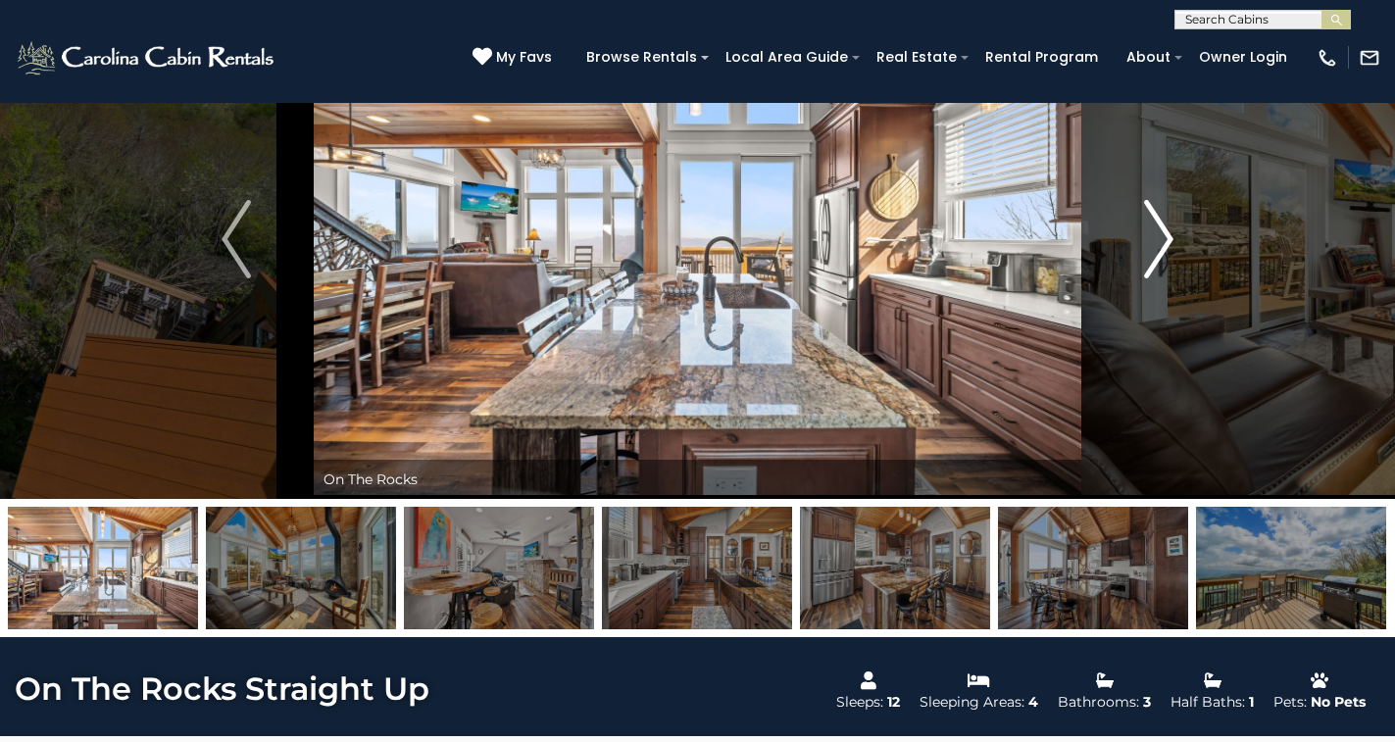
click at [1158, 206] on img "Next" at bounding box center [1158, 239] width 29 height 78
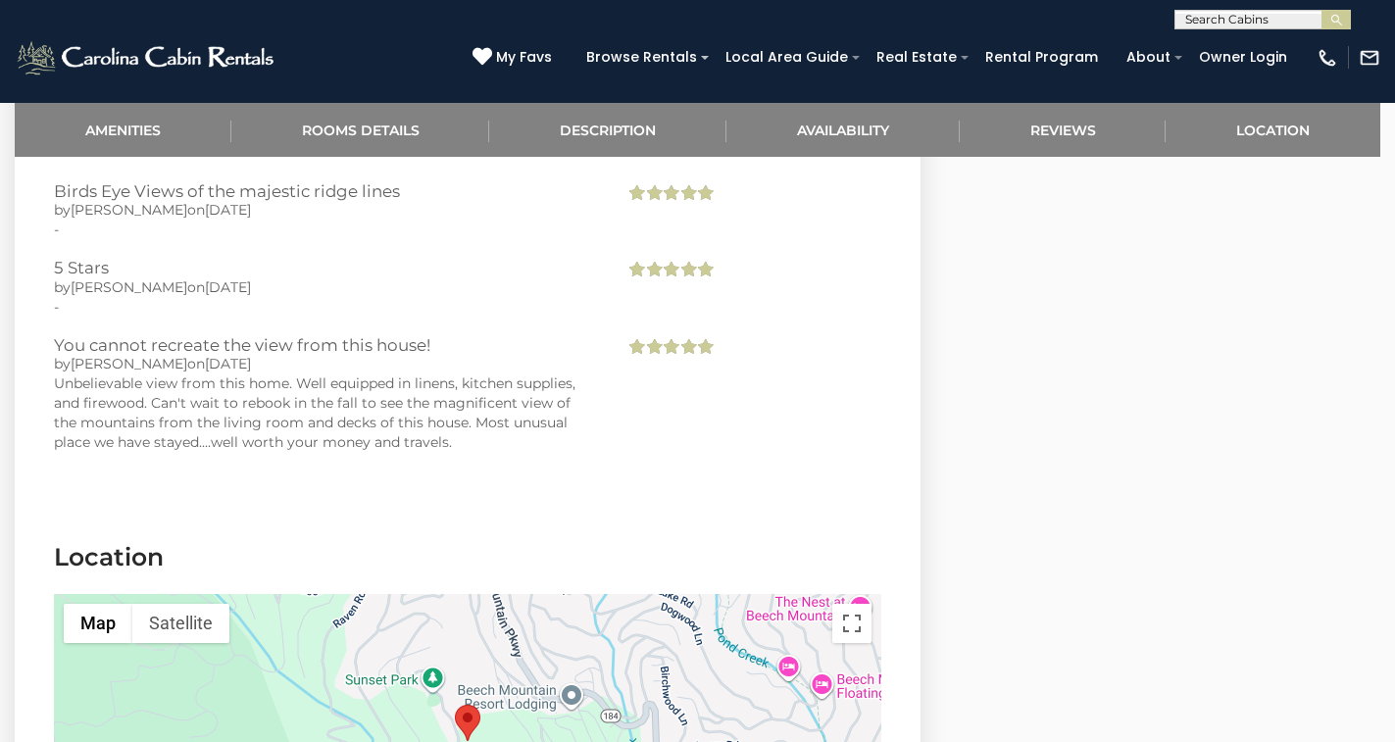
scroll to position [3935, 0]
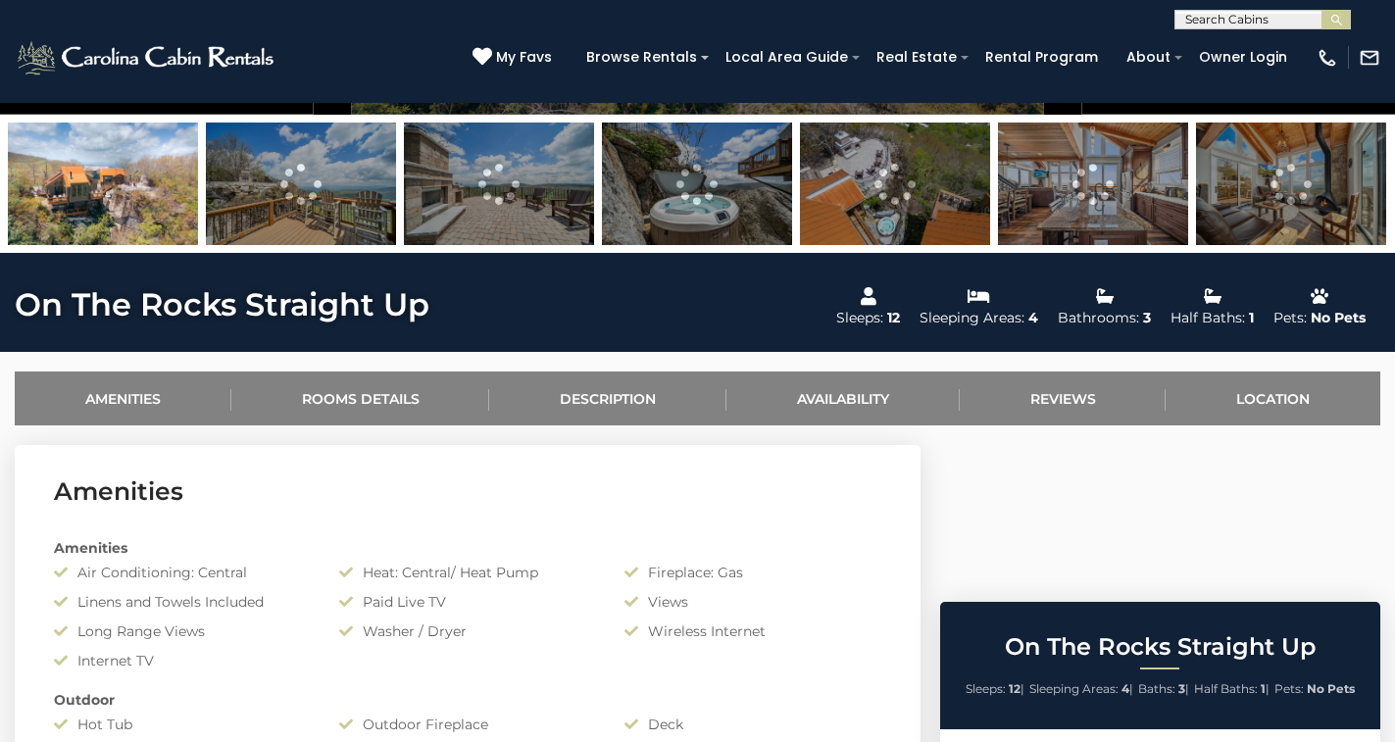
scroll to position [987, 0]
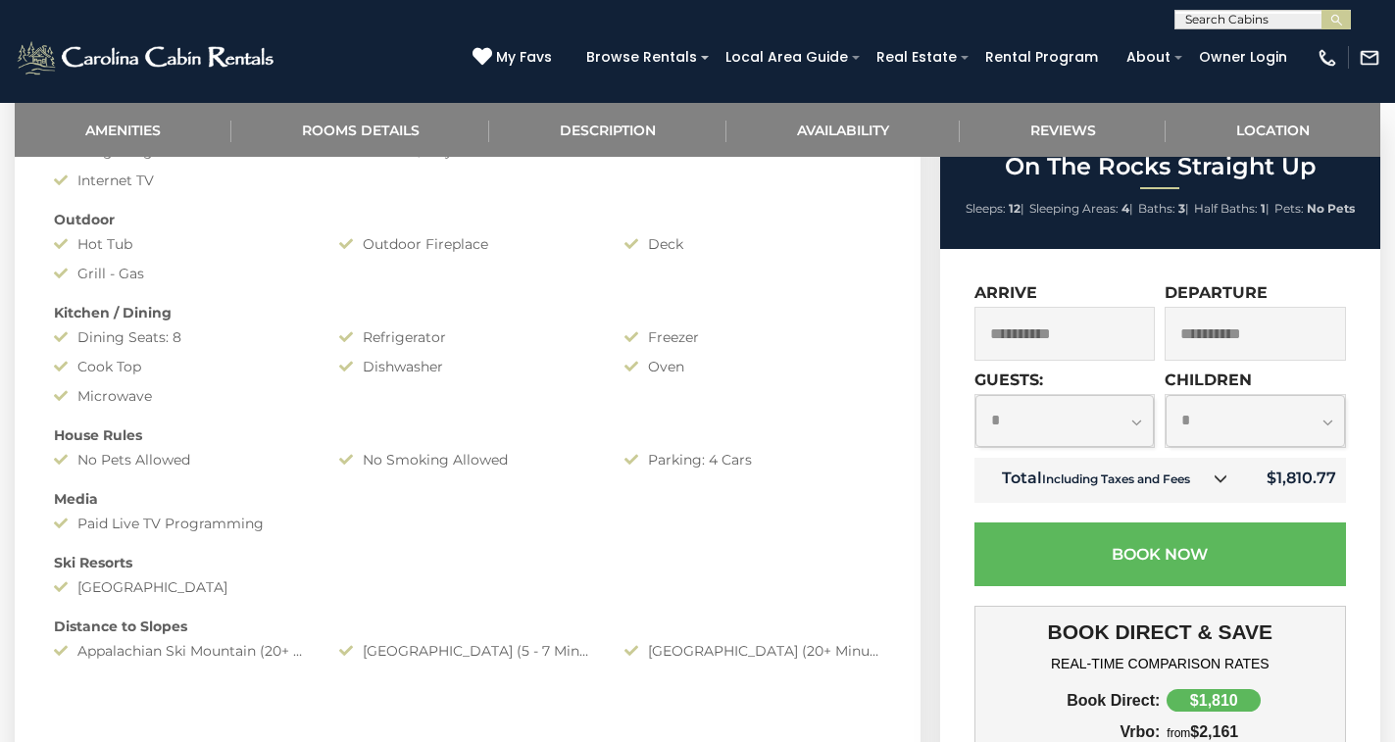
select select "*"
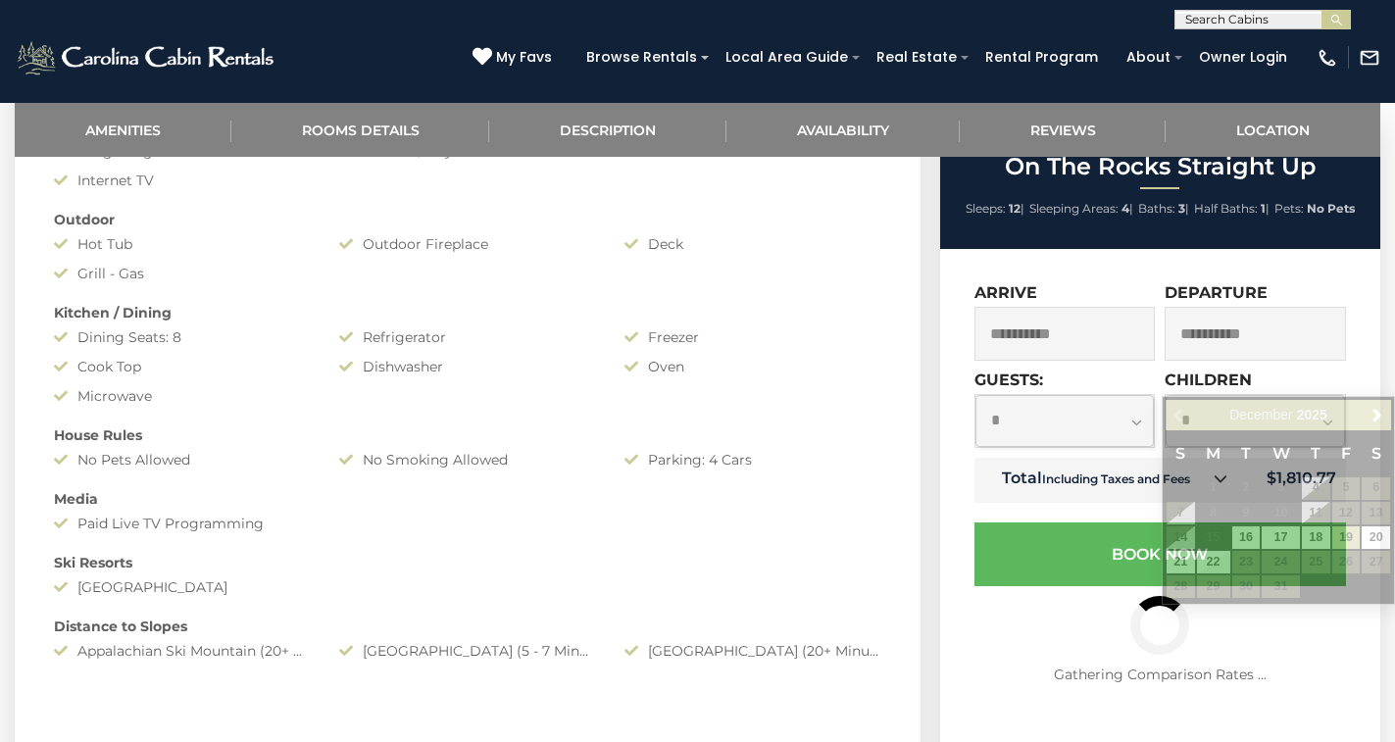
click at [1210, 361] on input "**********" at bounding box center [1254, 334] width 181 height 54
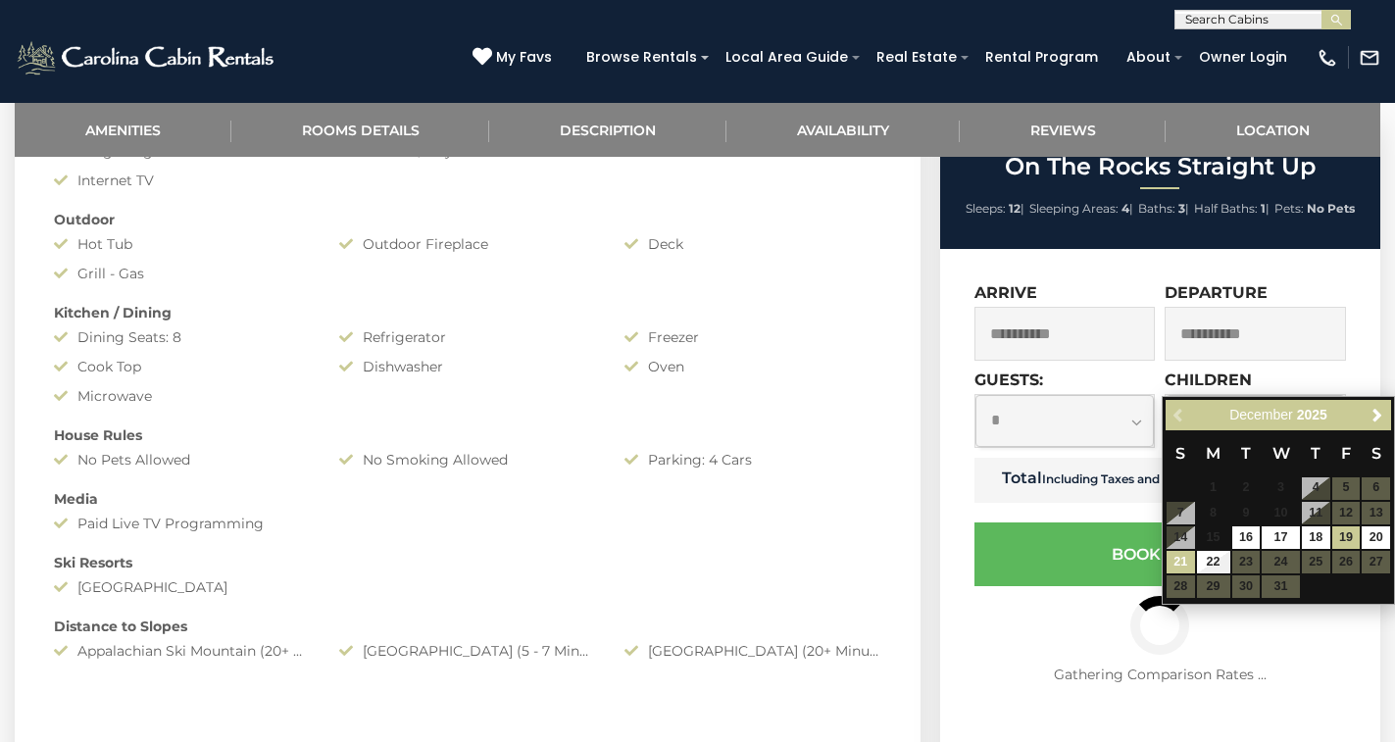
click at [1173, 553] on link "21" at bounding box center [1180, 562] width 28 height 23
type input "**********"
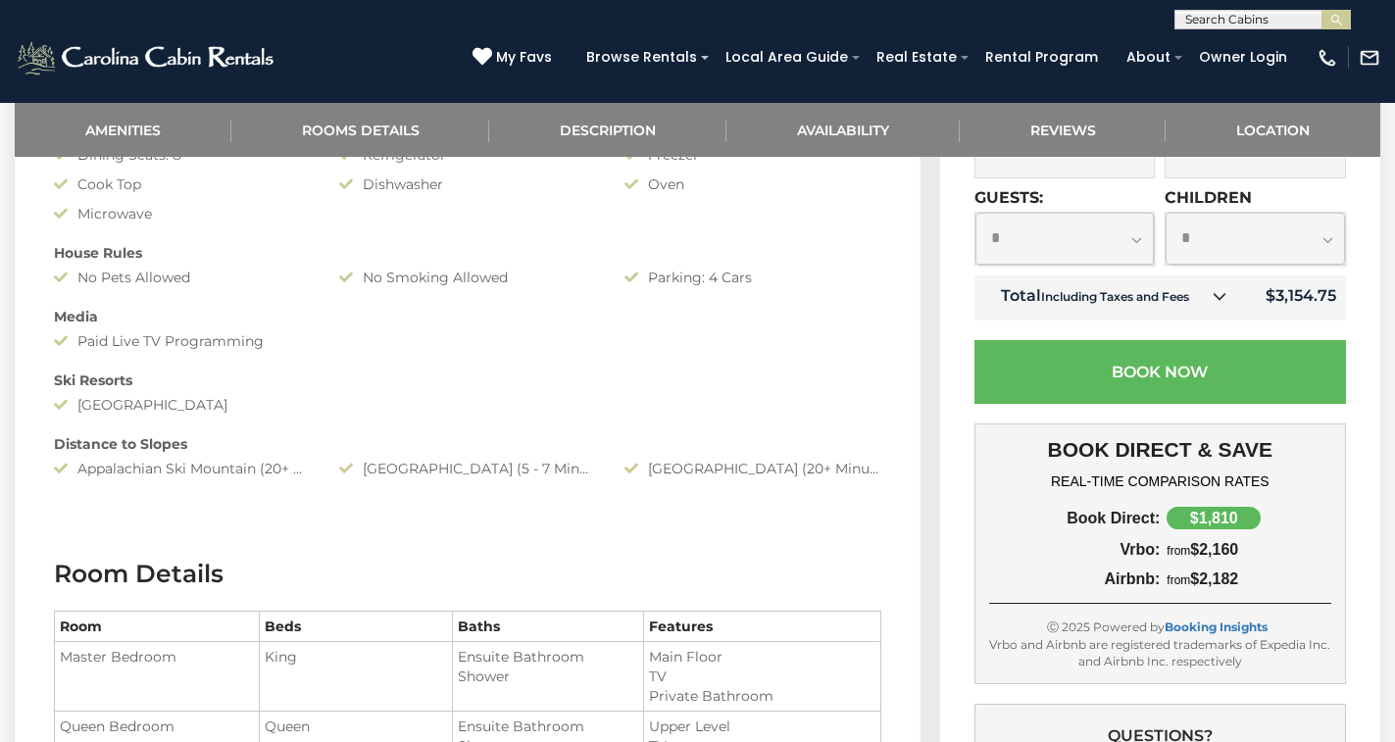
scroll to position [1171, 0]
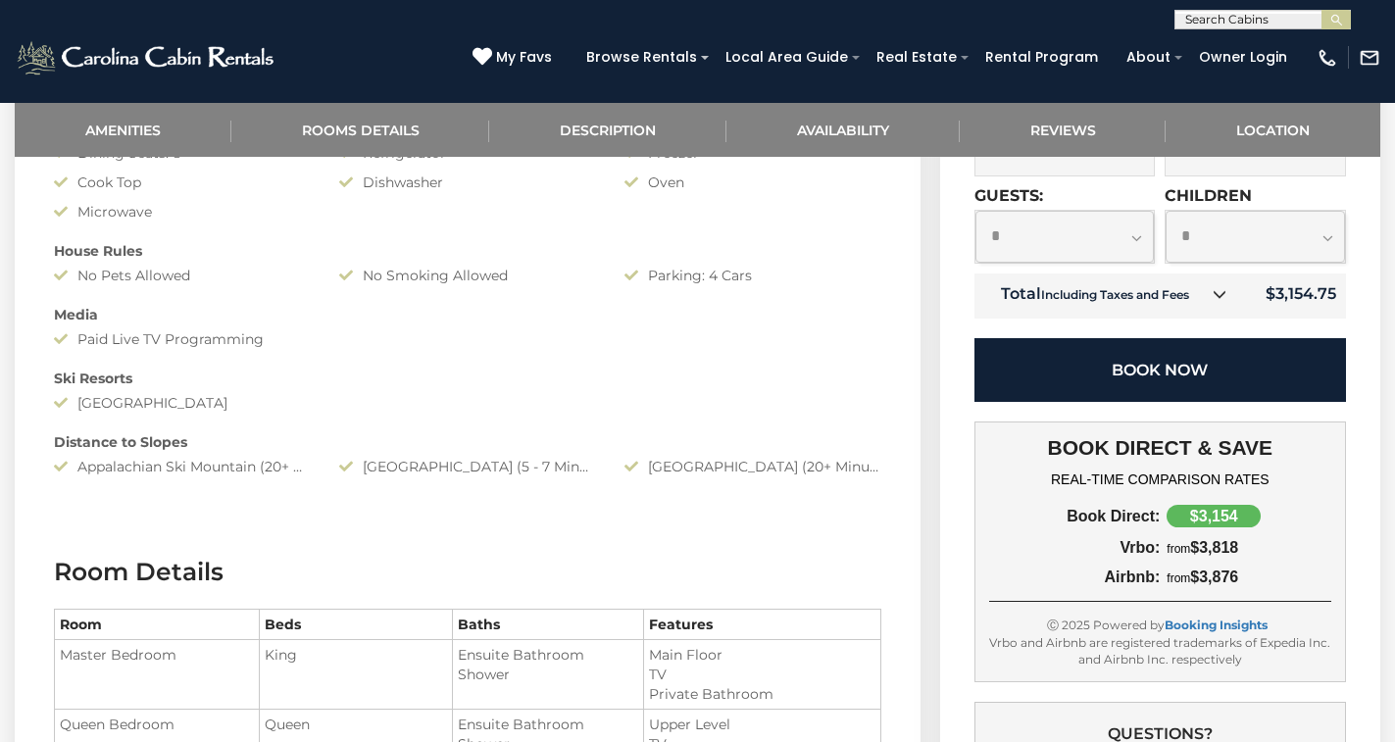
click at [1175, 402] on button "Book Now" at bounding box center [1159, 370] width 371 height 64
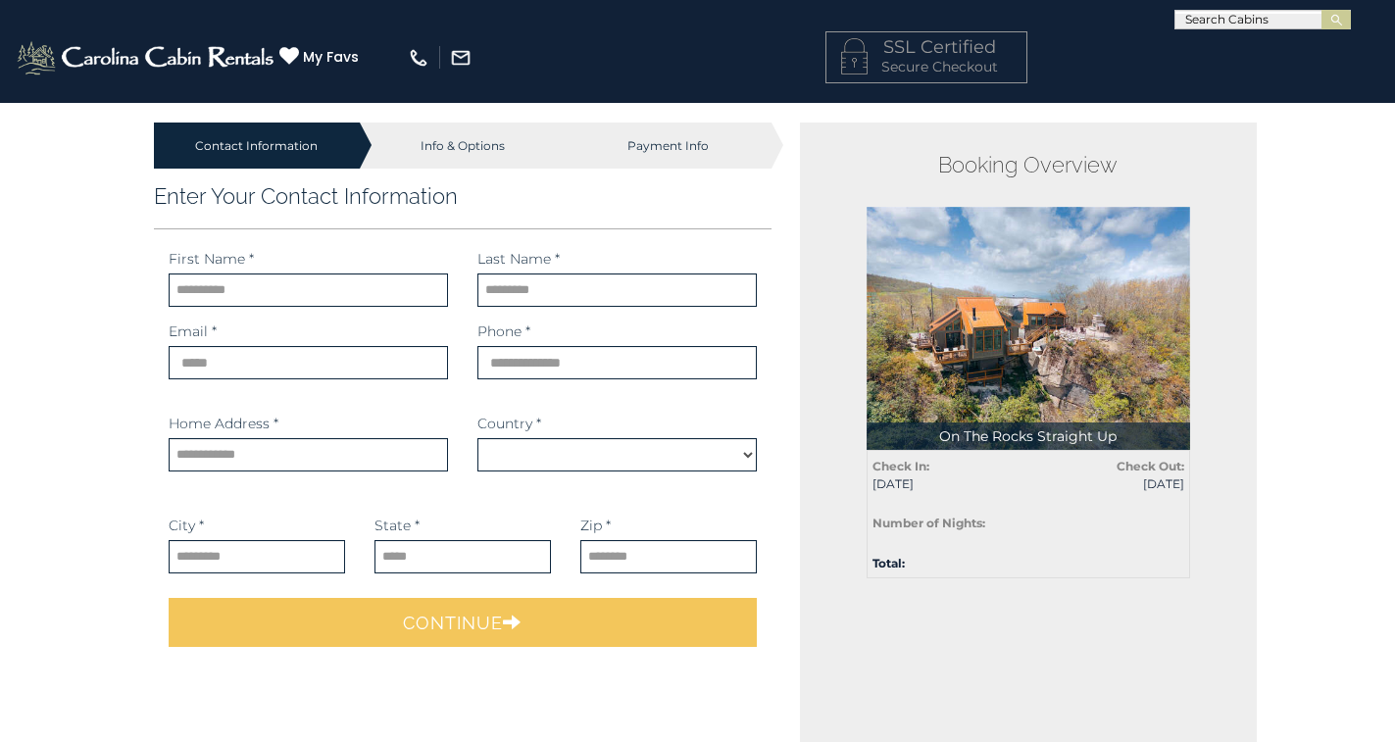
scroll to position [143, 0]
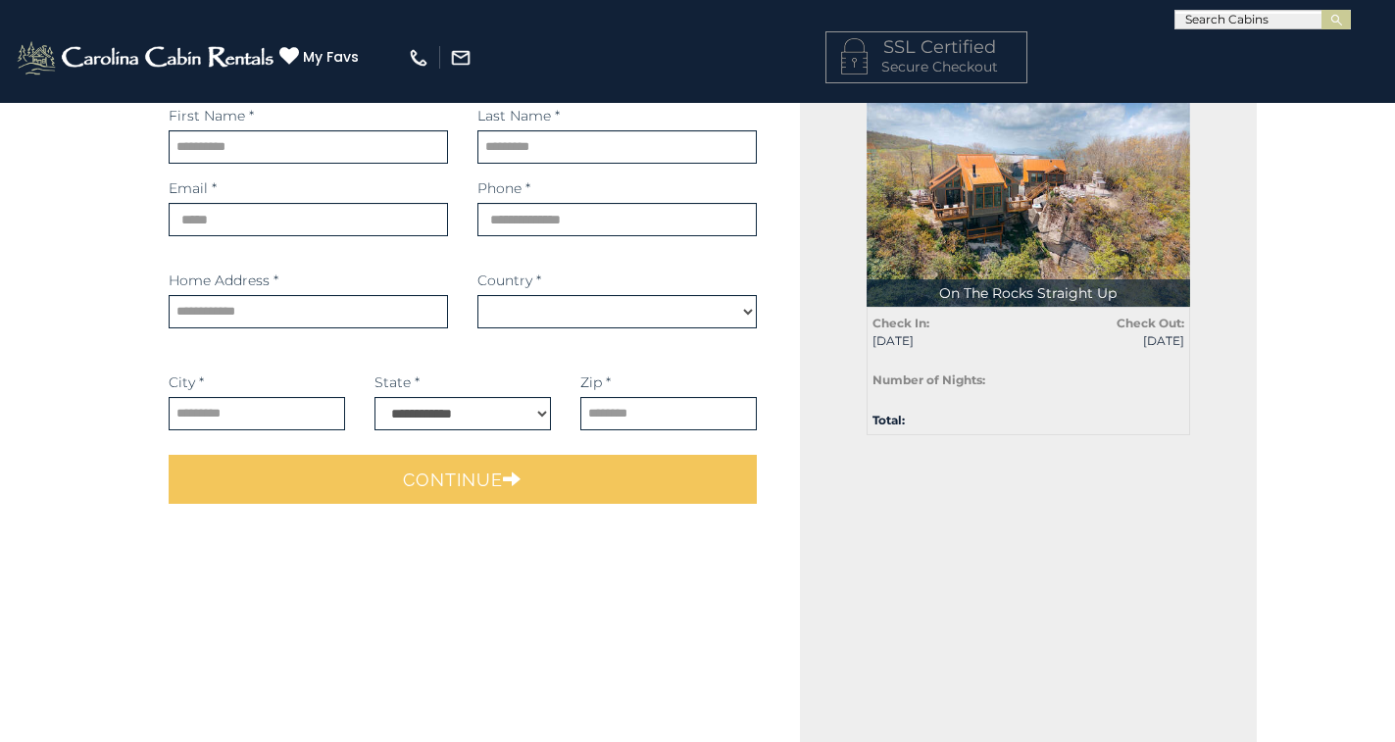
select select "*********"
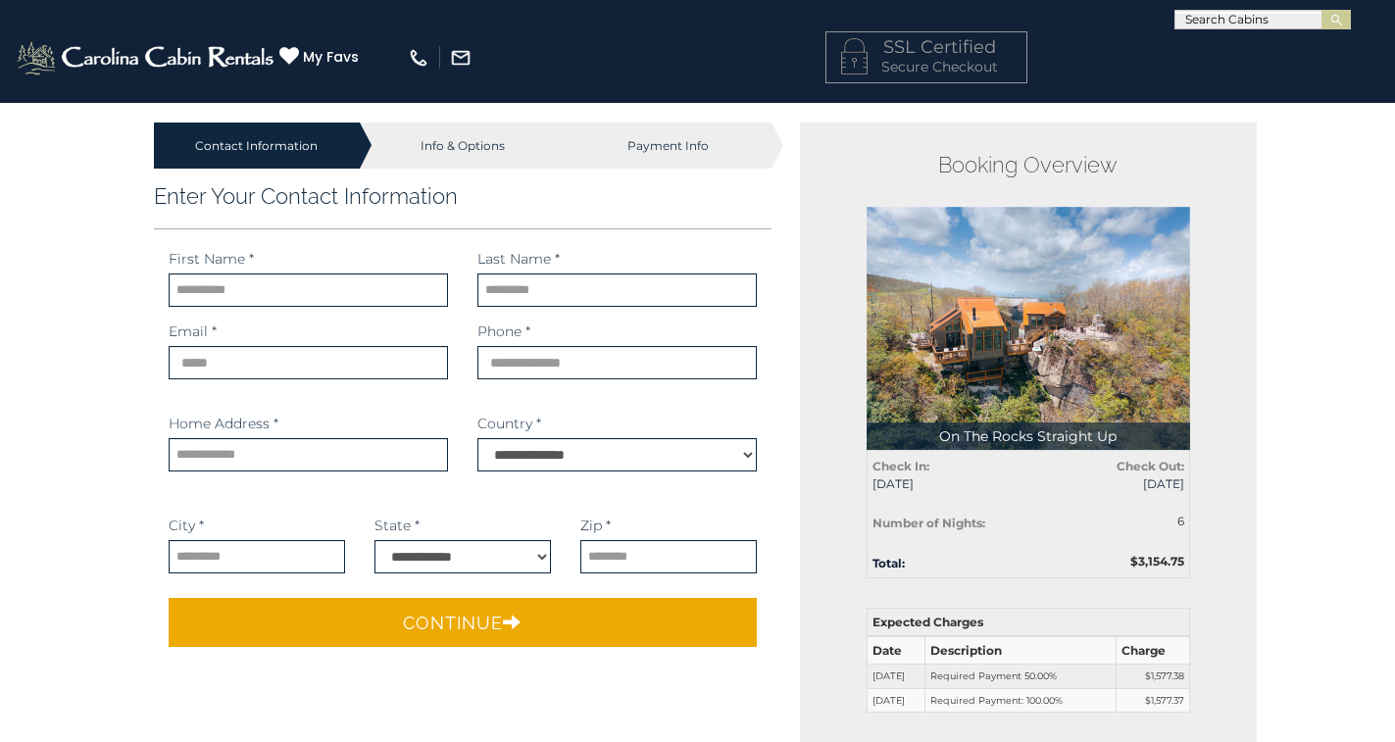
scroll to position [0, 0]
type input "*******"
type input "******"
type input "**********"
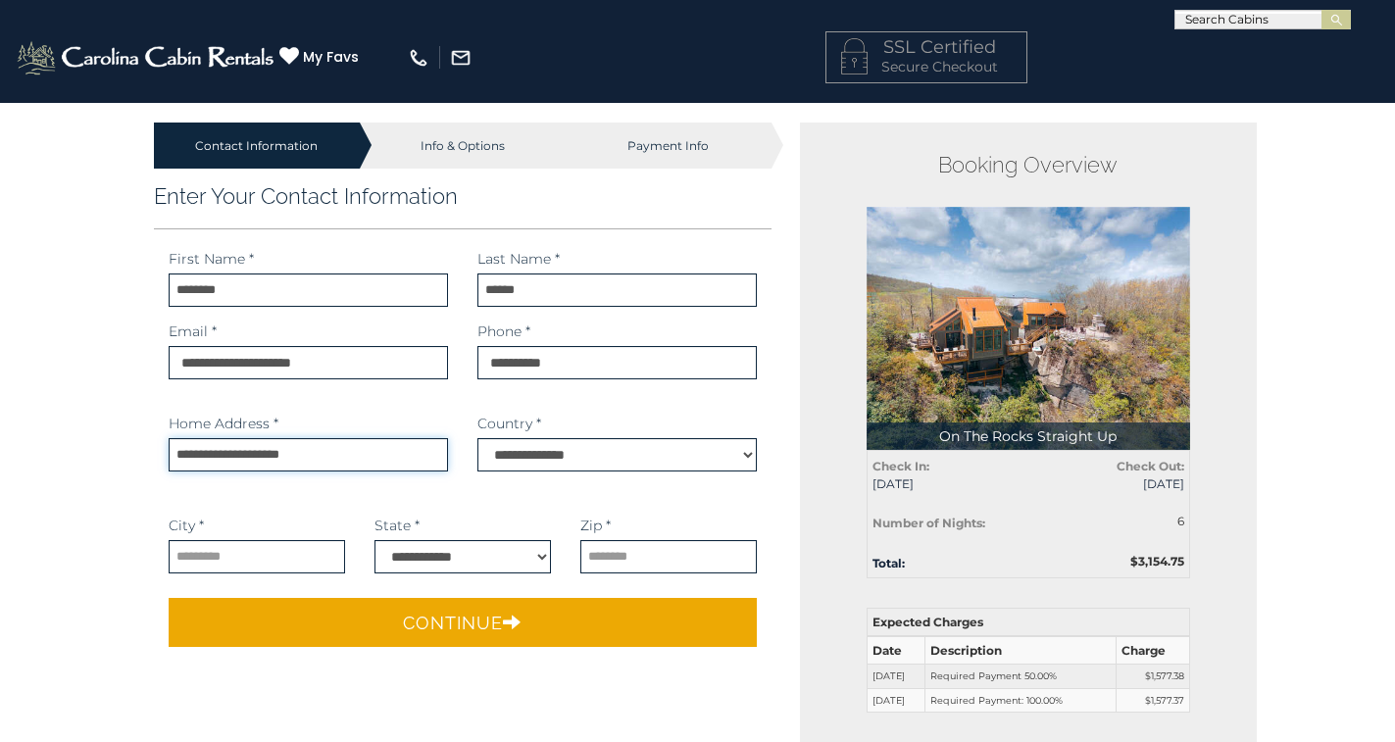
type input "**********"
type input "********"
select select "**"
type input "*****"
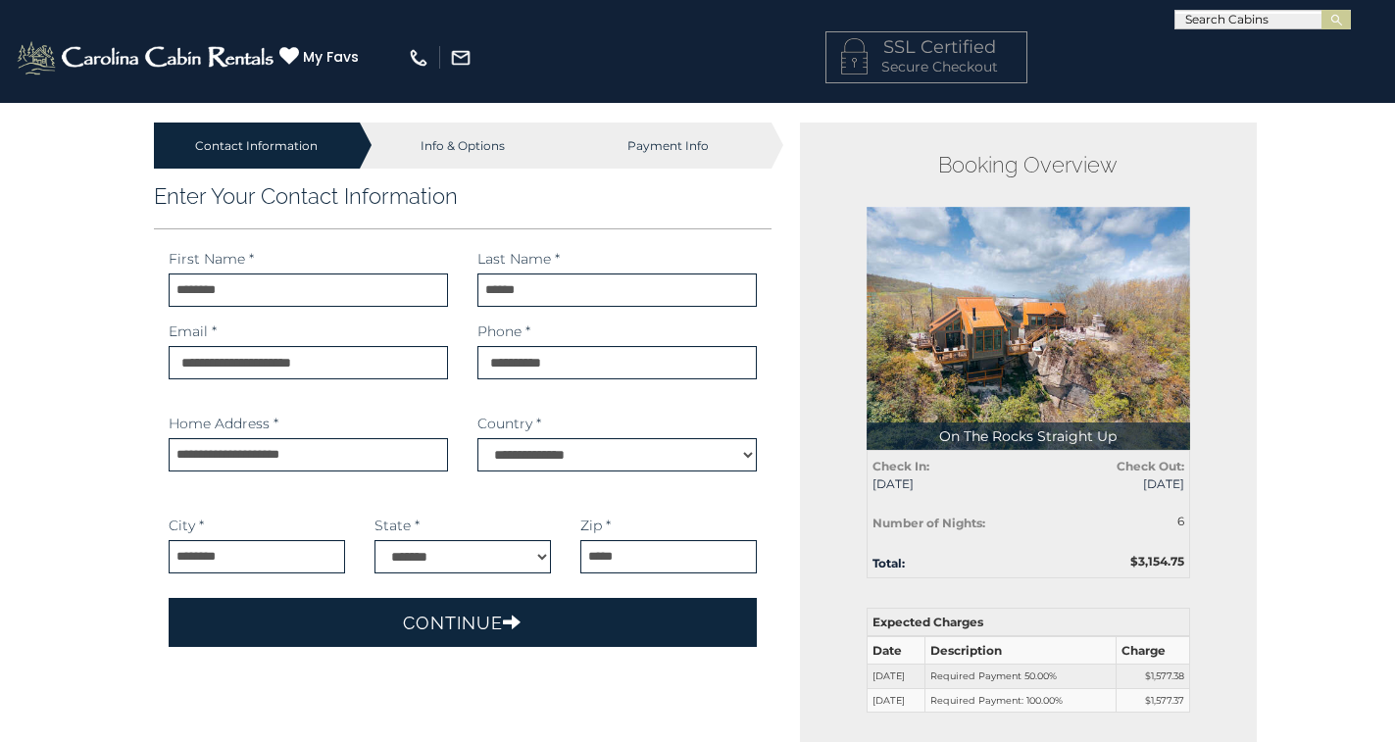
click at [482, 621] on button "Continue" at bounding box center [463, 622] width 589 height 49
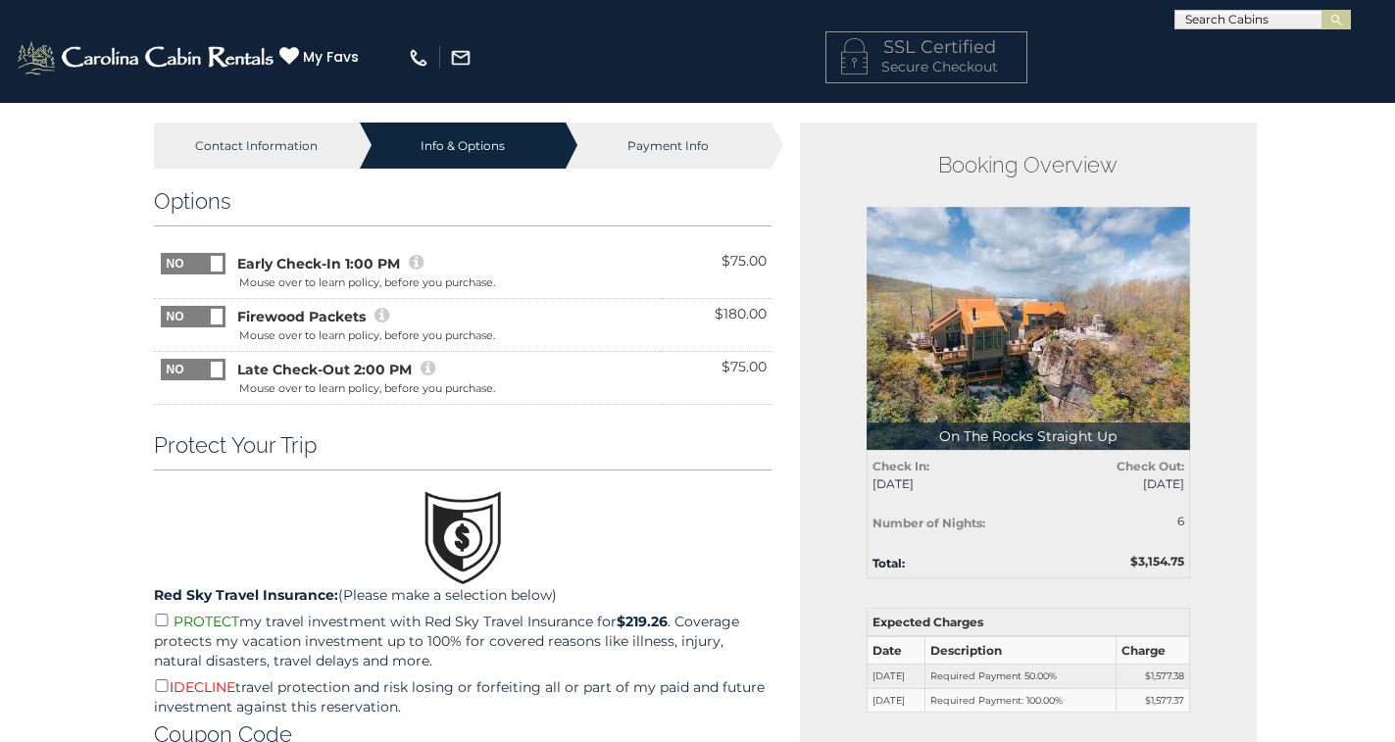
click at [425, 367] on icon at bounding box center [427, 369] width 15 height 18
click at [220, 373] on span at bounding box center [217, 370] width 12 height 16
click at [422, 370] on icon at bounding box center [427, 369] width 15 height 18
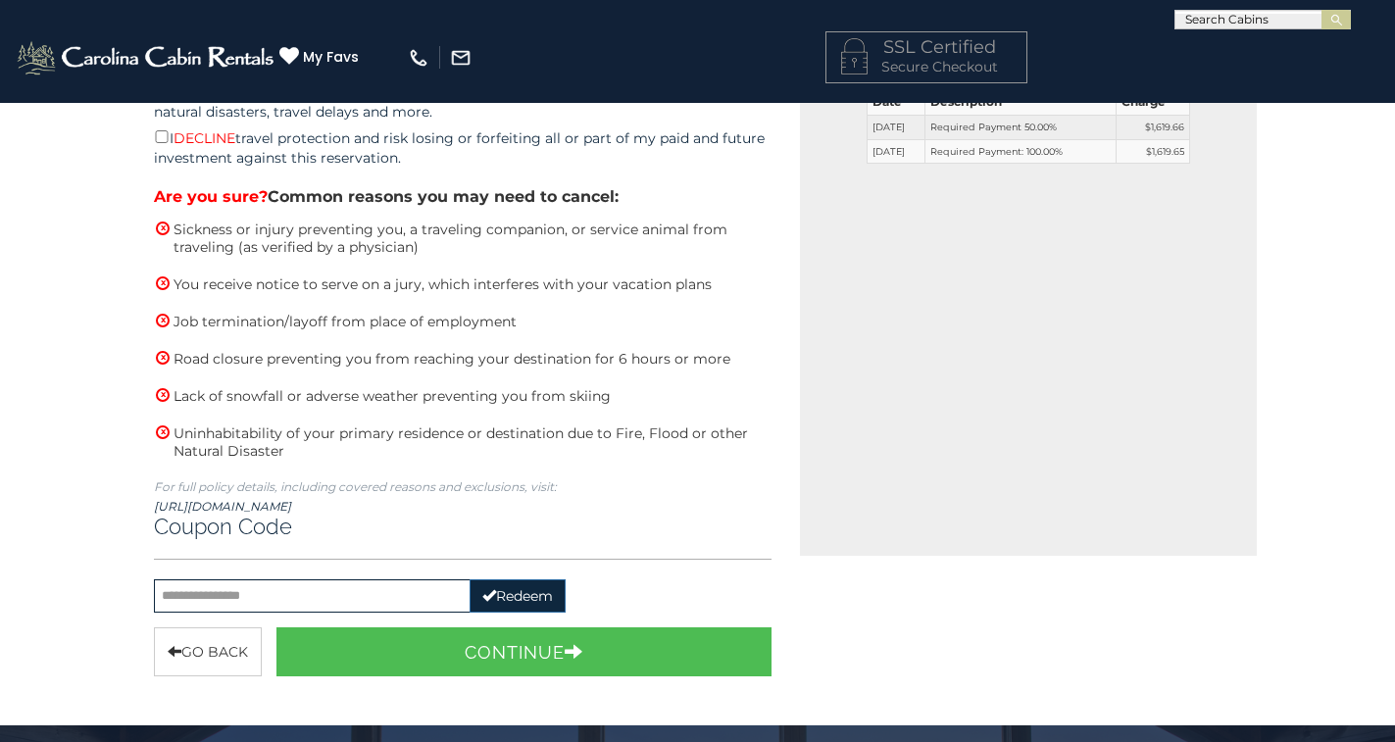
scroll to position [661, 0]
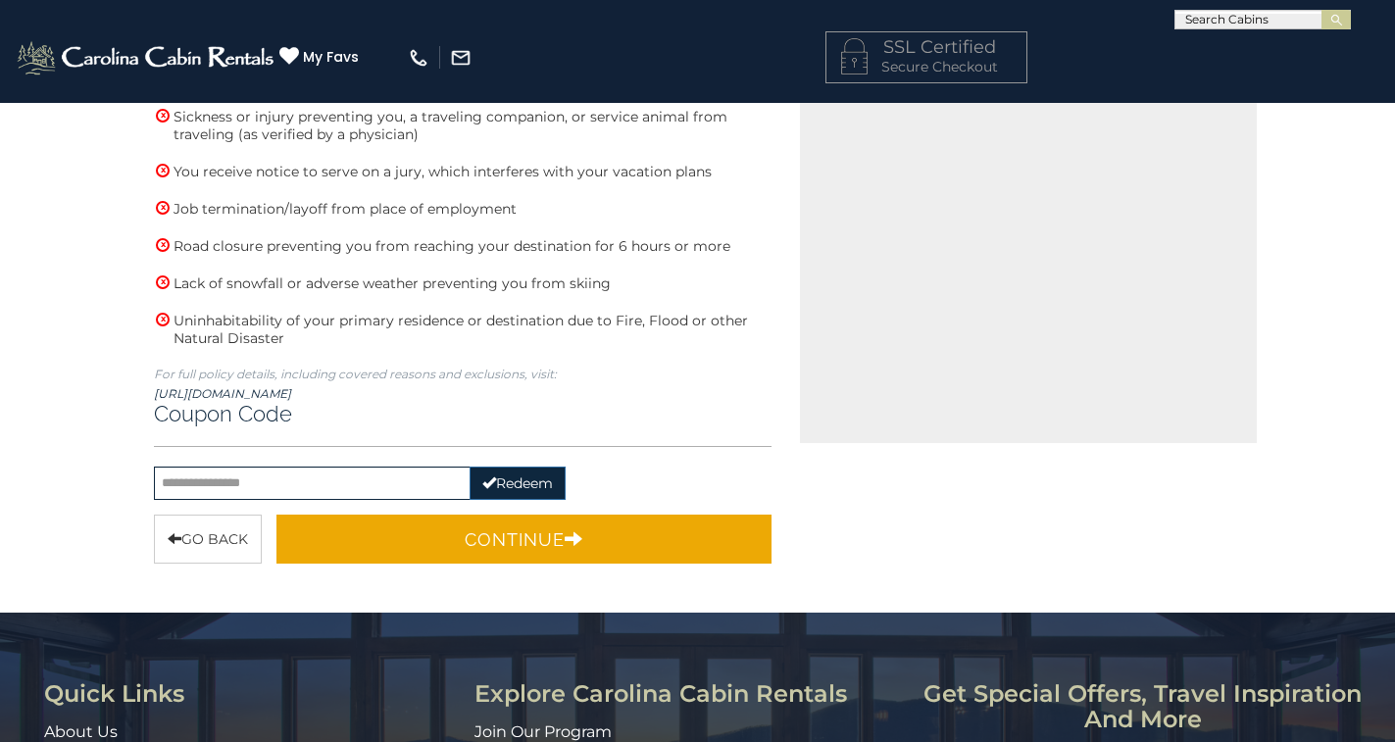
click at [524, 545] on button "Continue" at bounding box center [524, 538] width 496 height 49
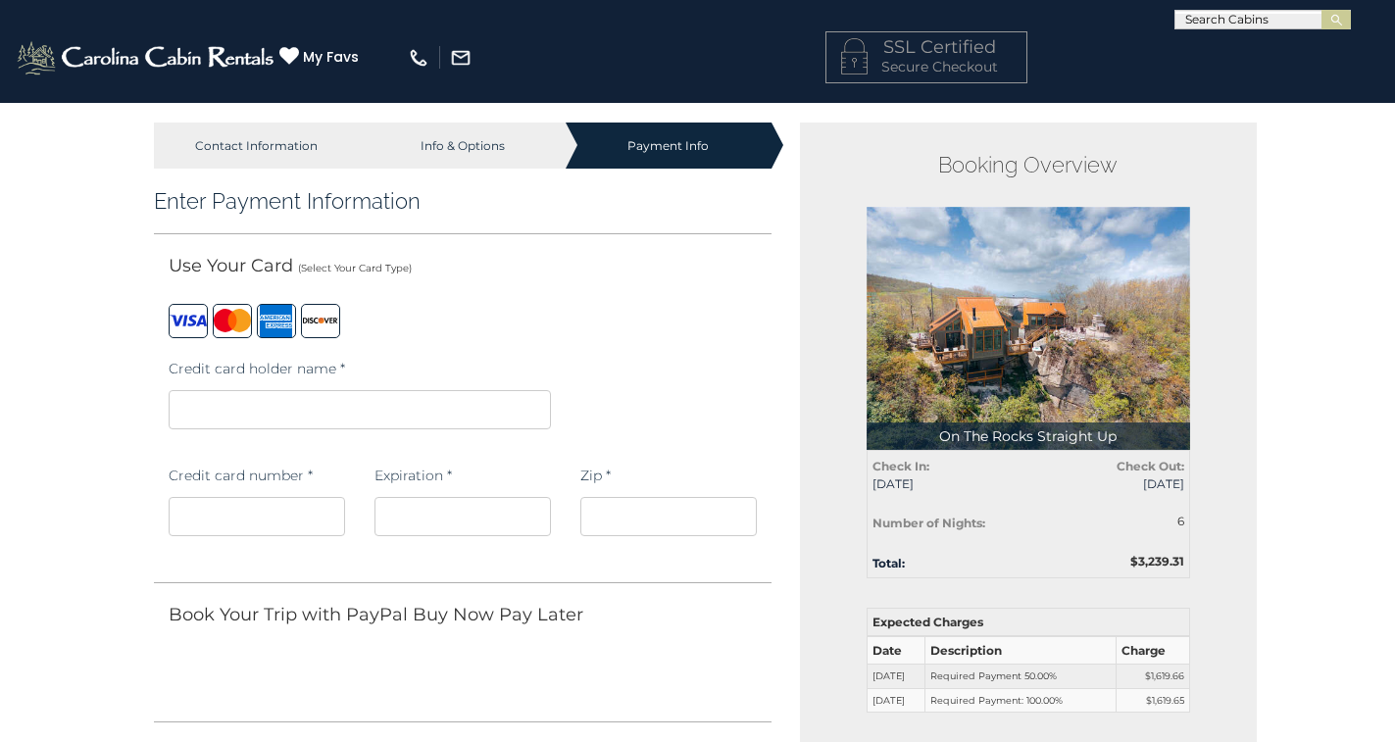
scroll to position [0, 0]
click at [362, 396] on iframe at bounding box center [360, 409] width 382 height 39
click at [268, 394] on iframe at bounding box center [360, 409] width 382 height 39
click at [245, 422] on iframe at bounding box center [360, 409] width 382 height 39
click at [242, 525] on iframe at bounding box center [257, 516] width 176 height 39
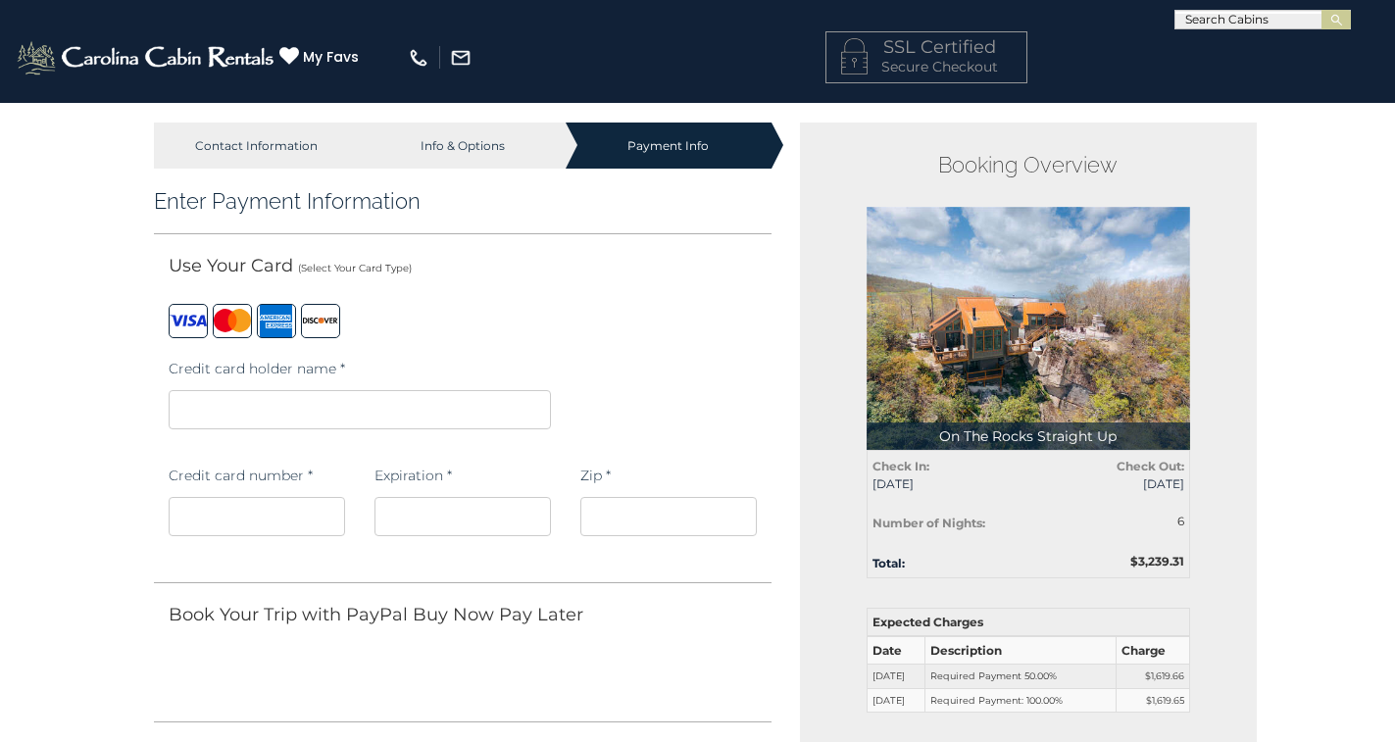
click at [242, 525] on iframe at bounding box center [257, 516] width 176 height 39
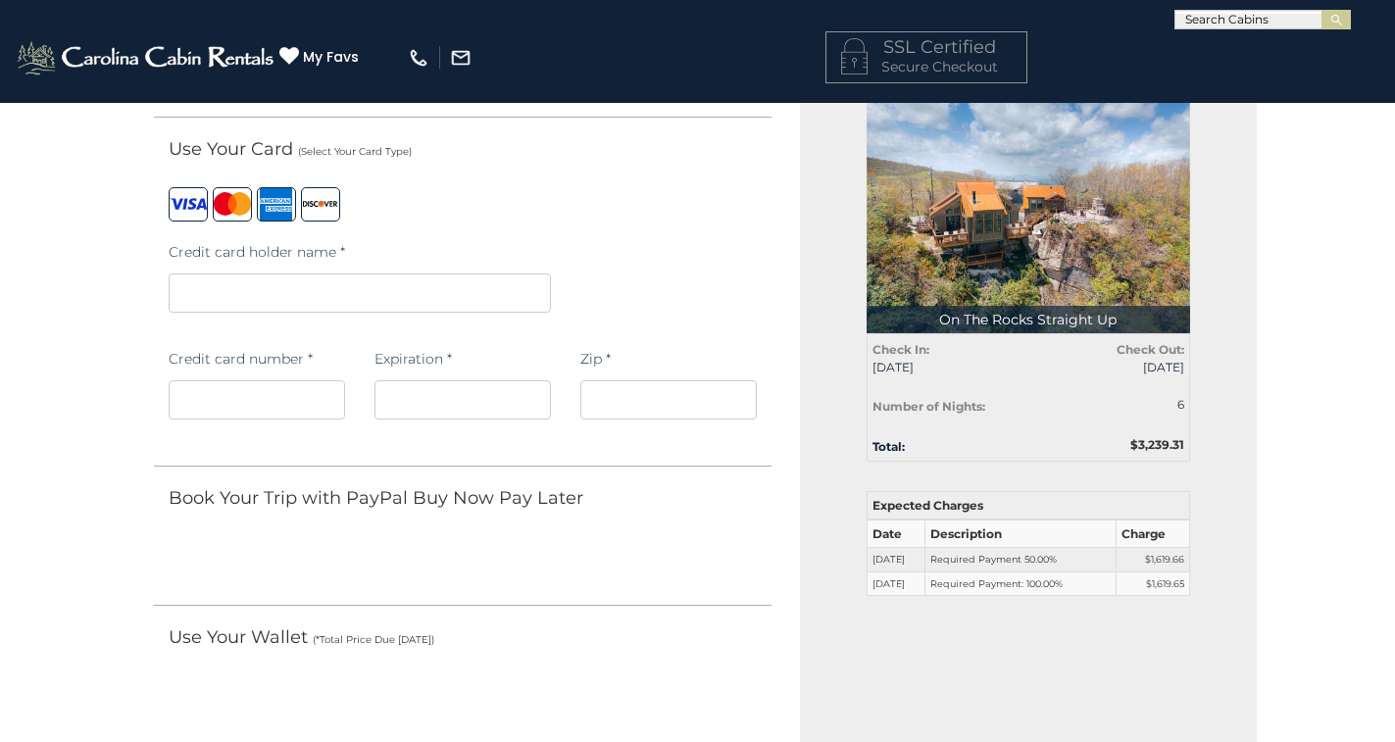
scroll to position [168, 0]
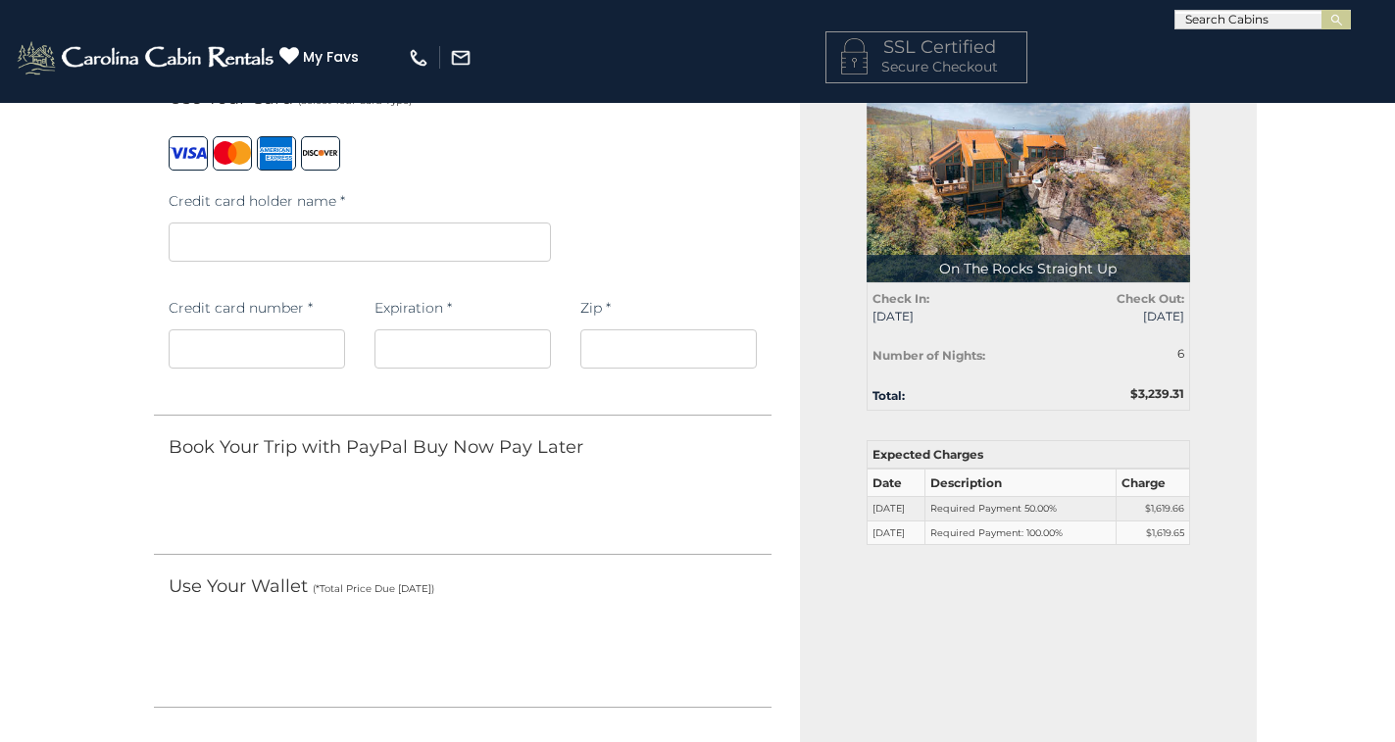
click at [499, 330] on iframe at bounding box center [462, 348] width 176 height 39
click at [649, 330] on iframe at bounding box center [668, 348] width 176 height 39
click at [609, 402] on div "Use Your Card (Select Your Card Type) Payment Type is required. Credit card hol…" at bounding box center [463, 250] width 618 height 329
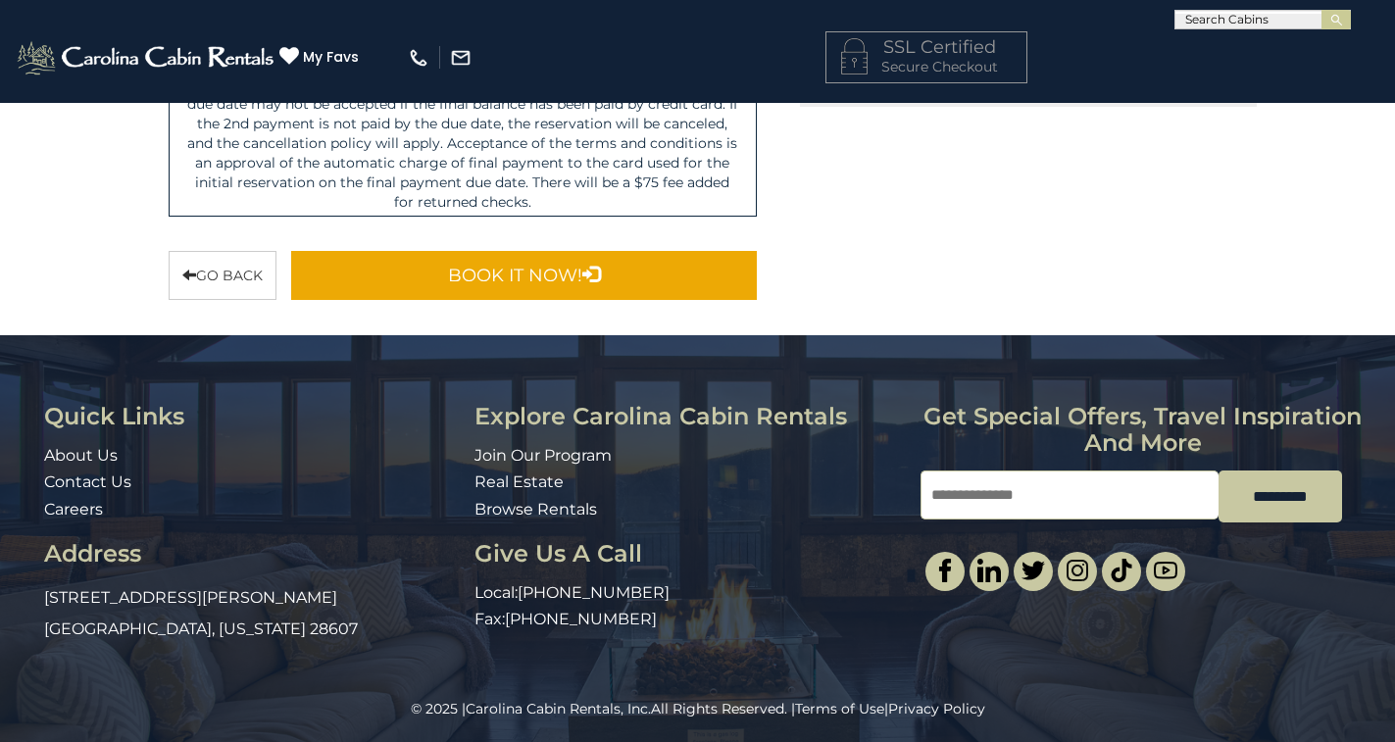
scroll to position [997, 0]
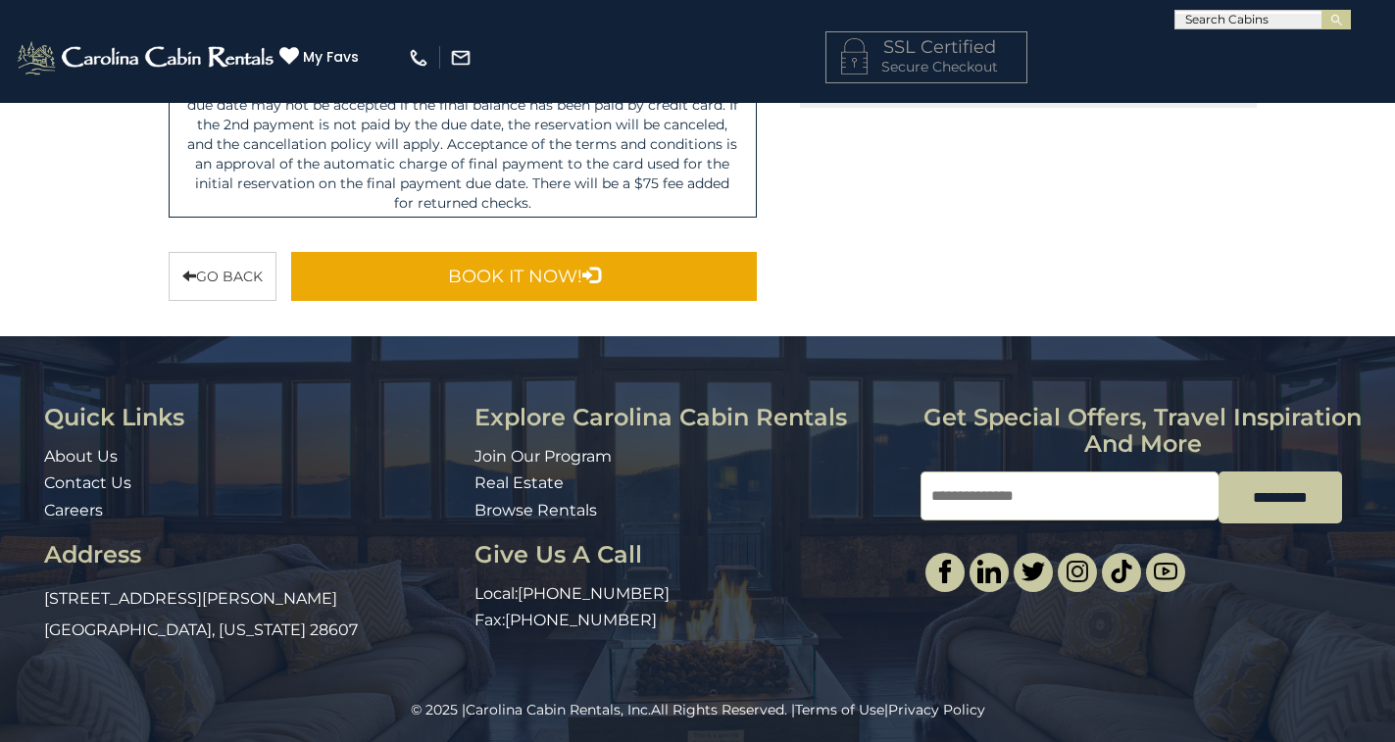
click at [606, 272] on button "Book It Now!" at bounding box center [524, 276] width 466 height 49
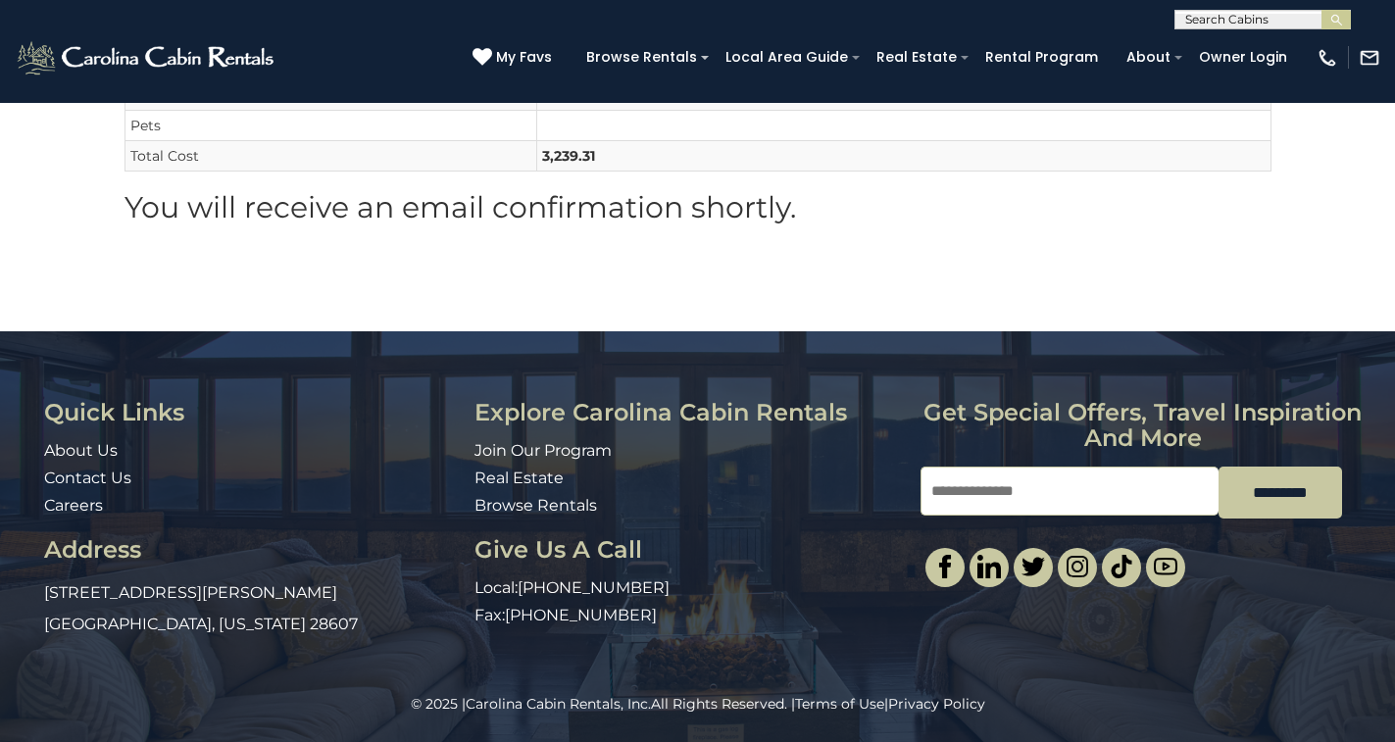
scroll to position [534, 0]
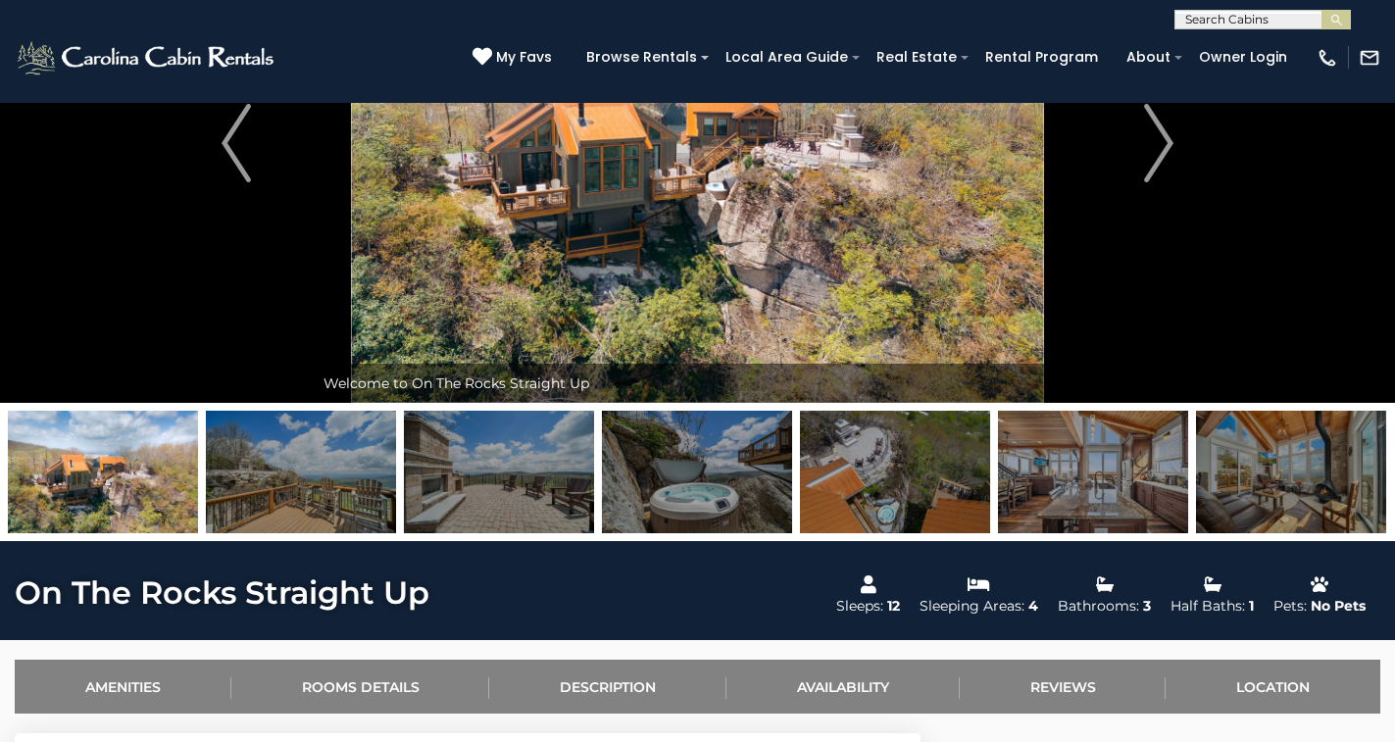
scroll to position [207, 0]
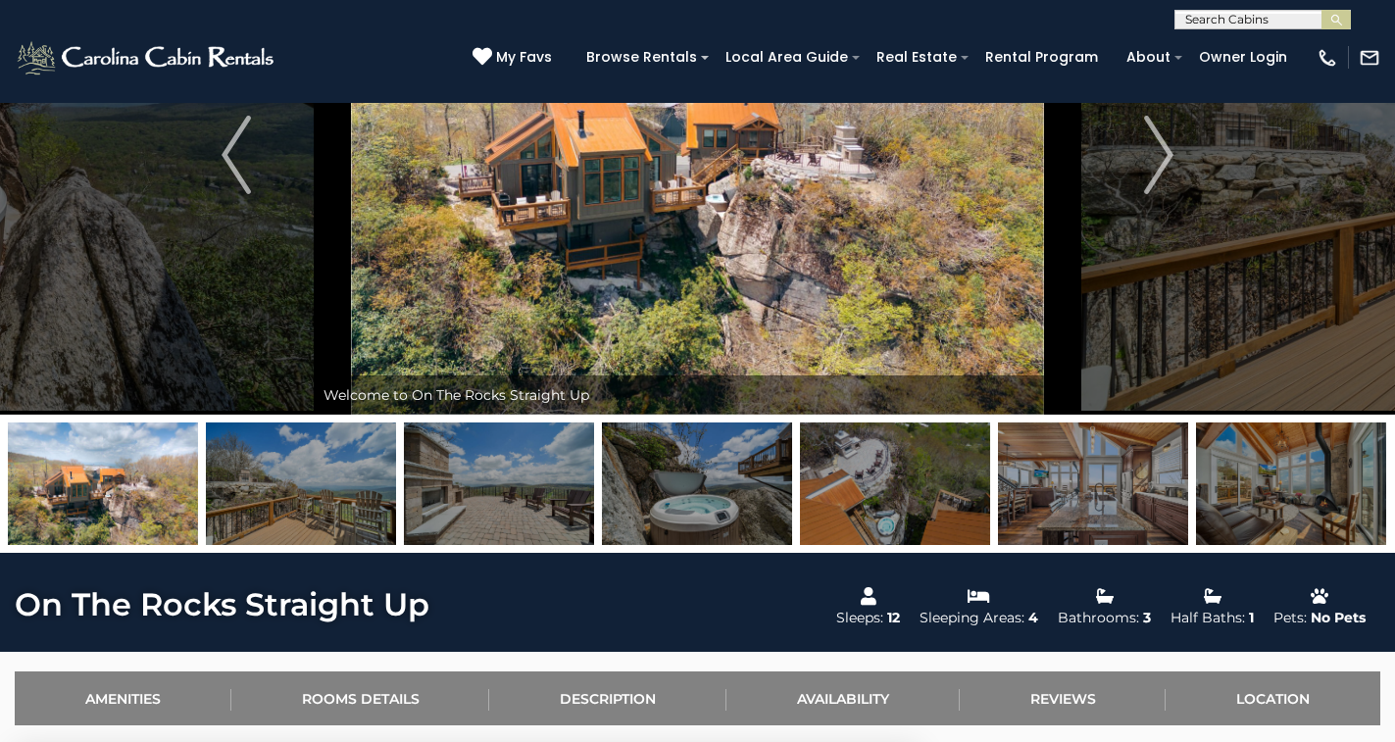
click at [1217, 489] on img at bounding box center [1291, 483] width 190 height 122
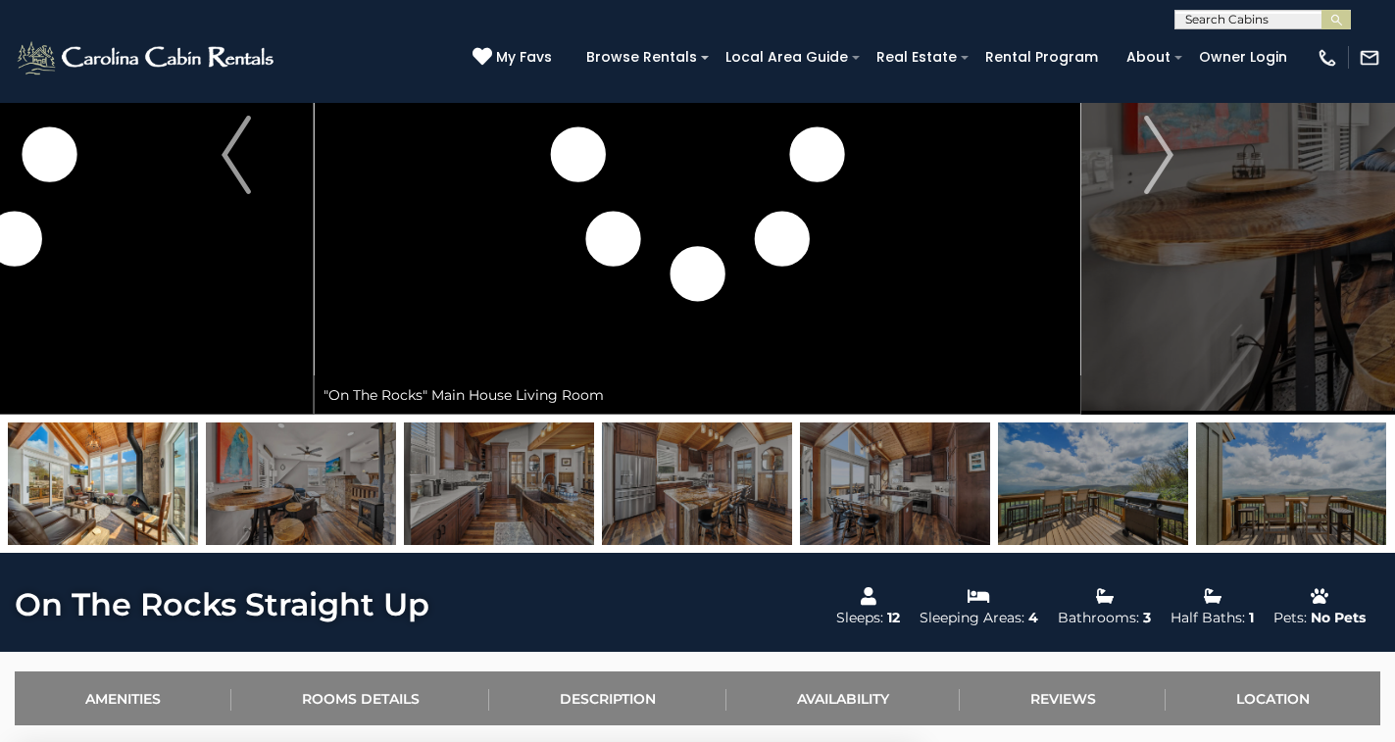
click at [1285, 490] on img at bounding box center [1291, 483] width 190 height 122
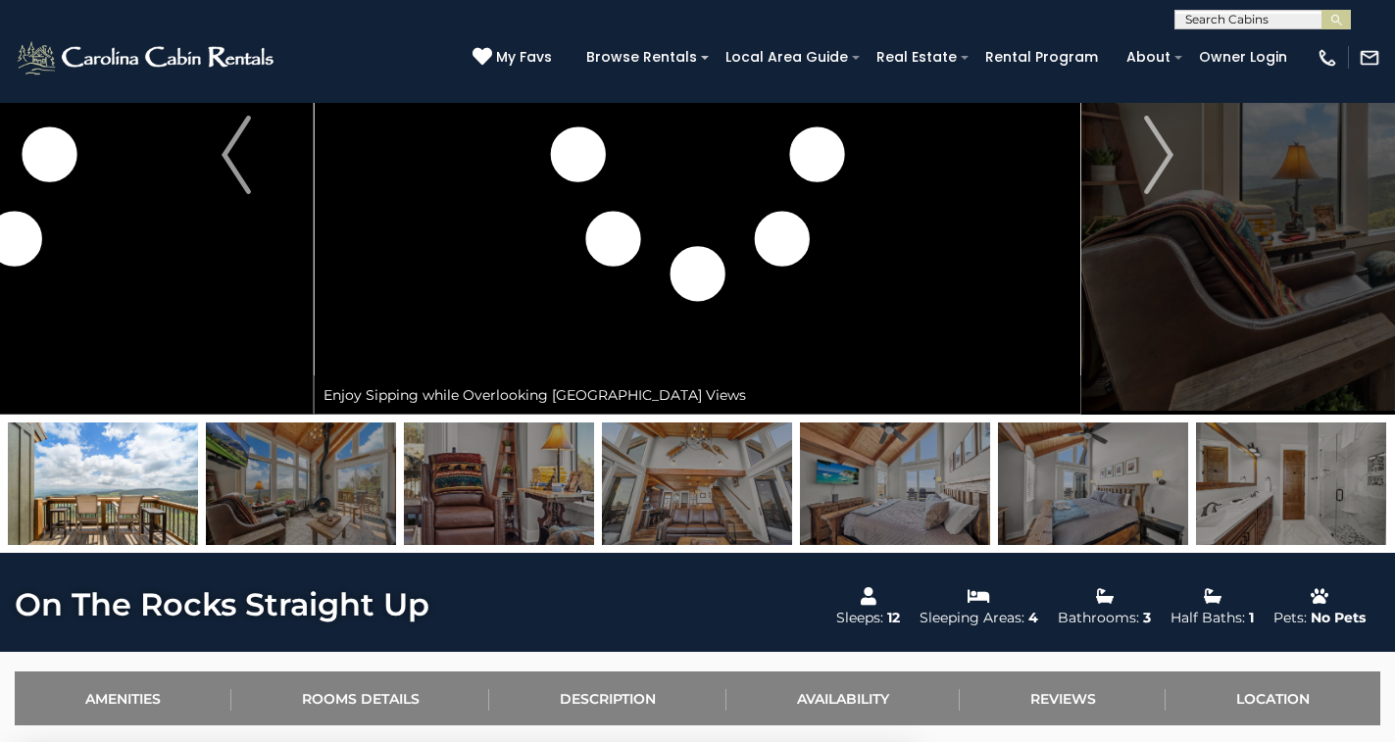
click at [1081, 505] on img at bounding box center [1093, 483] width 190 height 122
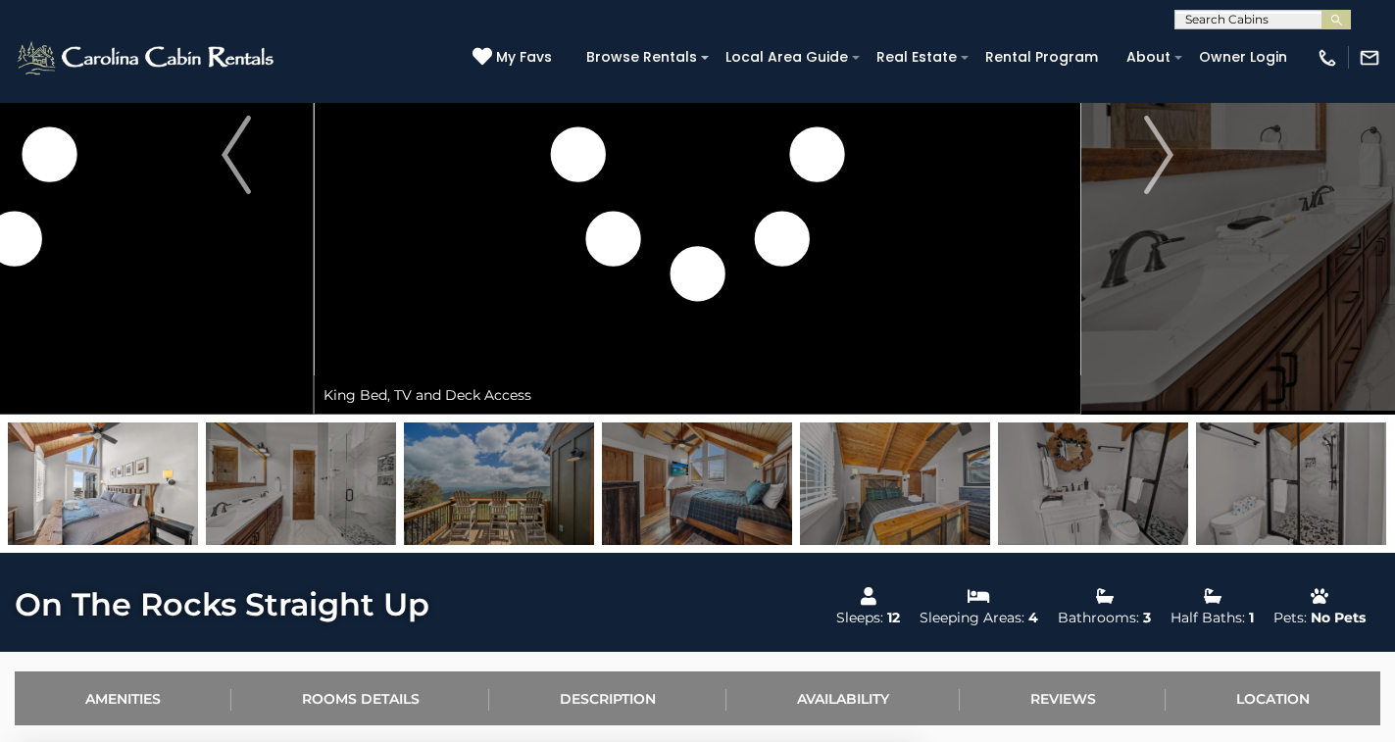
click at [1182, 525] on img at bounding box center [1093, 483] width 190 height 122
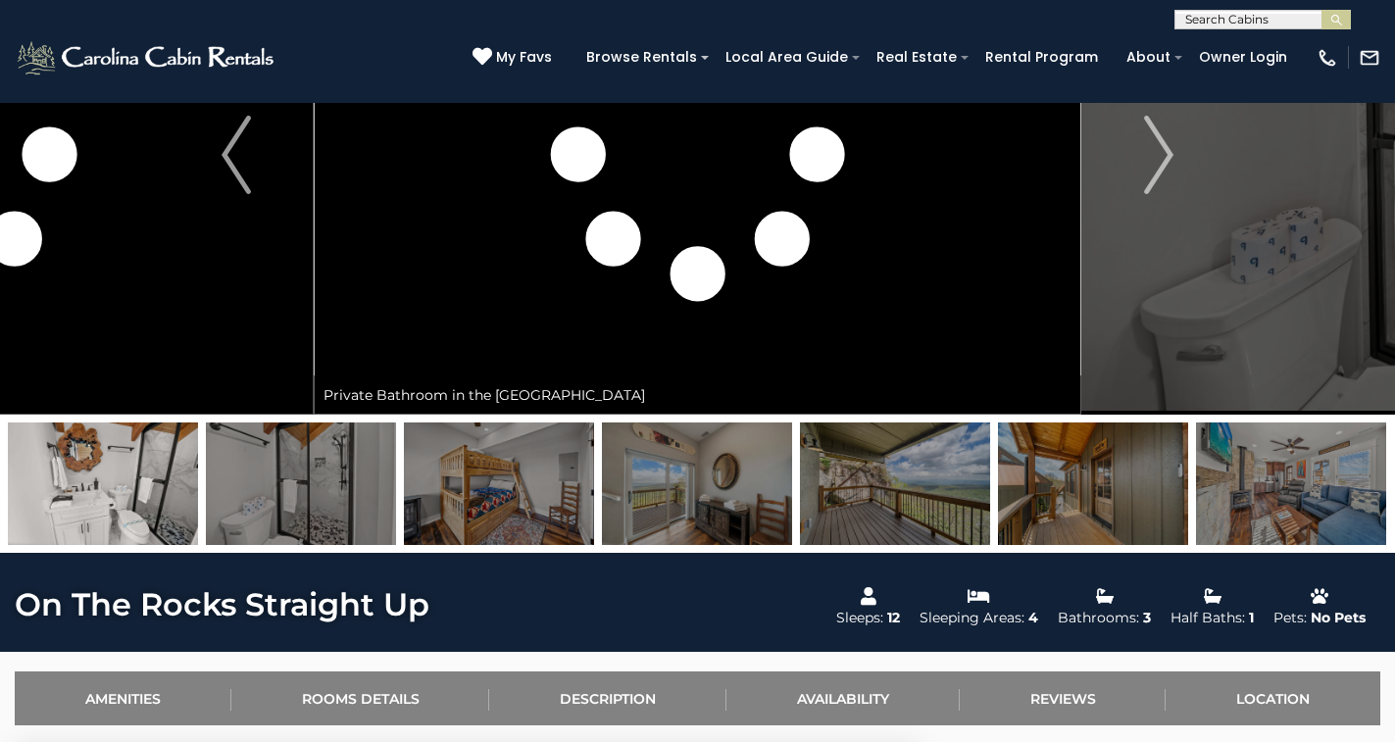
click at [551, 503] on img at bounding box center [499, 483] width 190 height 122
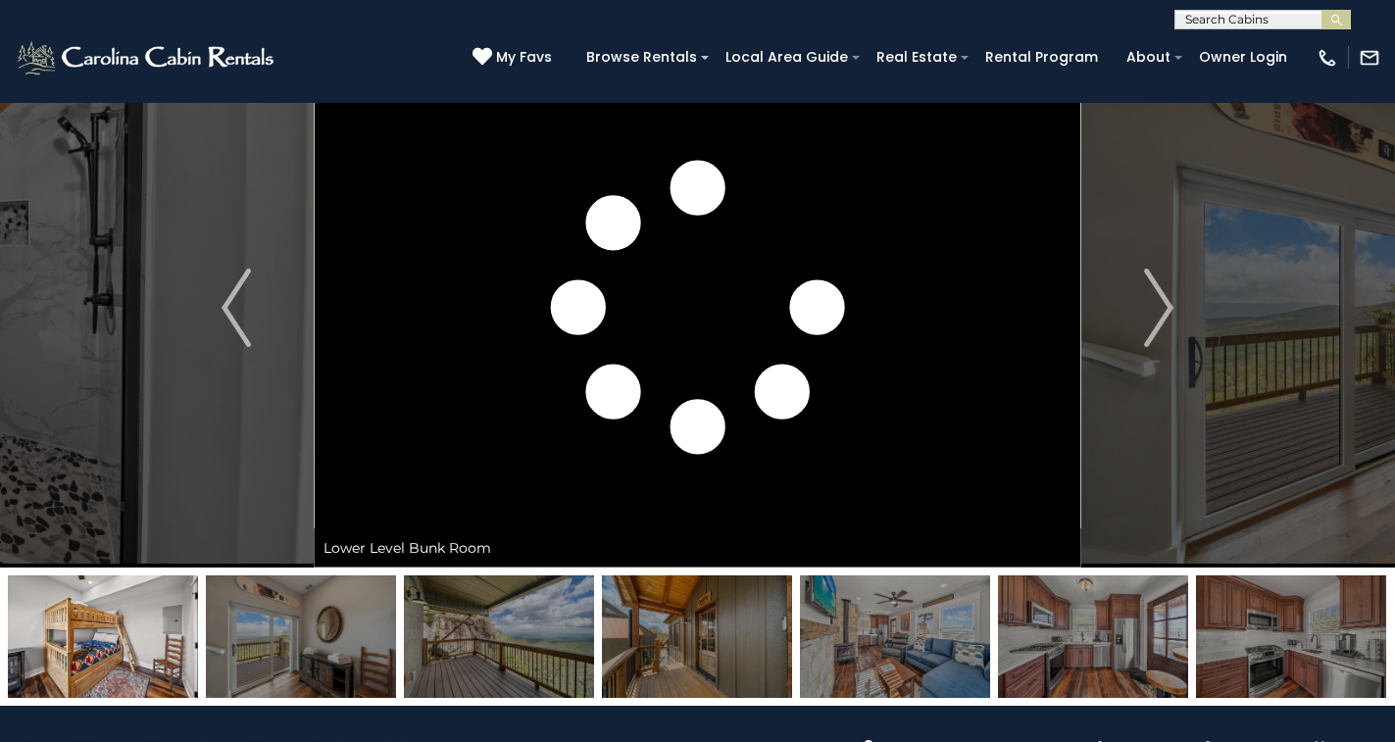
scroll to position [63, 0]
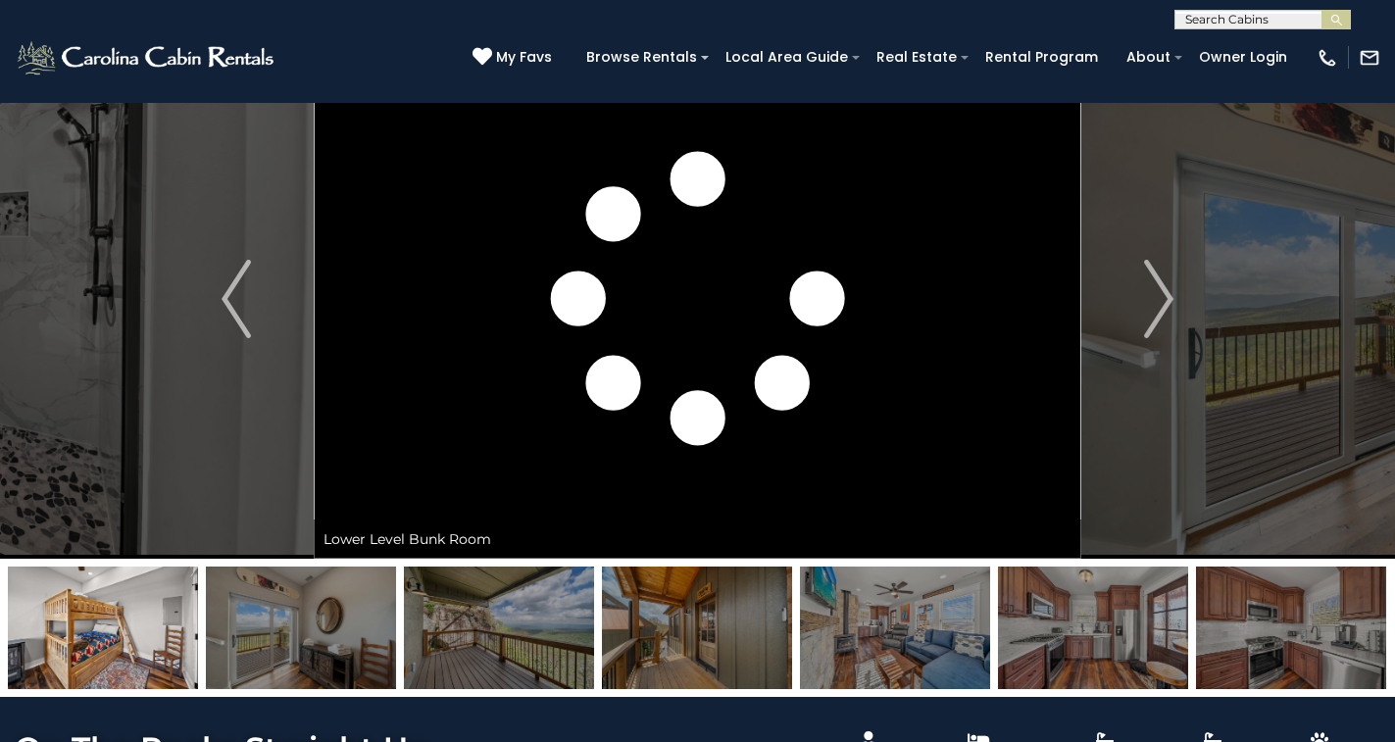
click at [72, 658] on img at bounding box center [103, 627] width 190 height 122
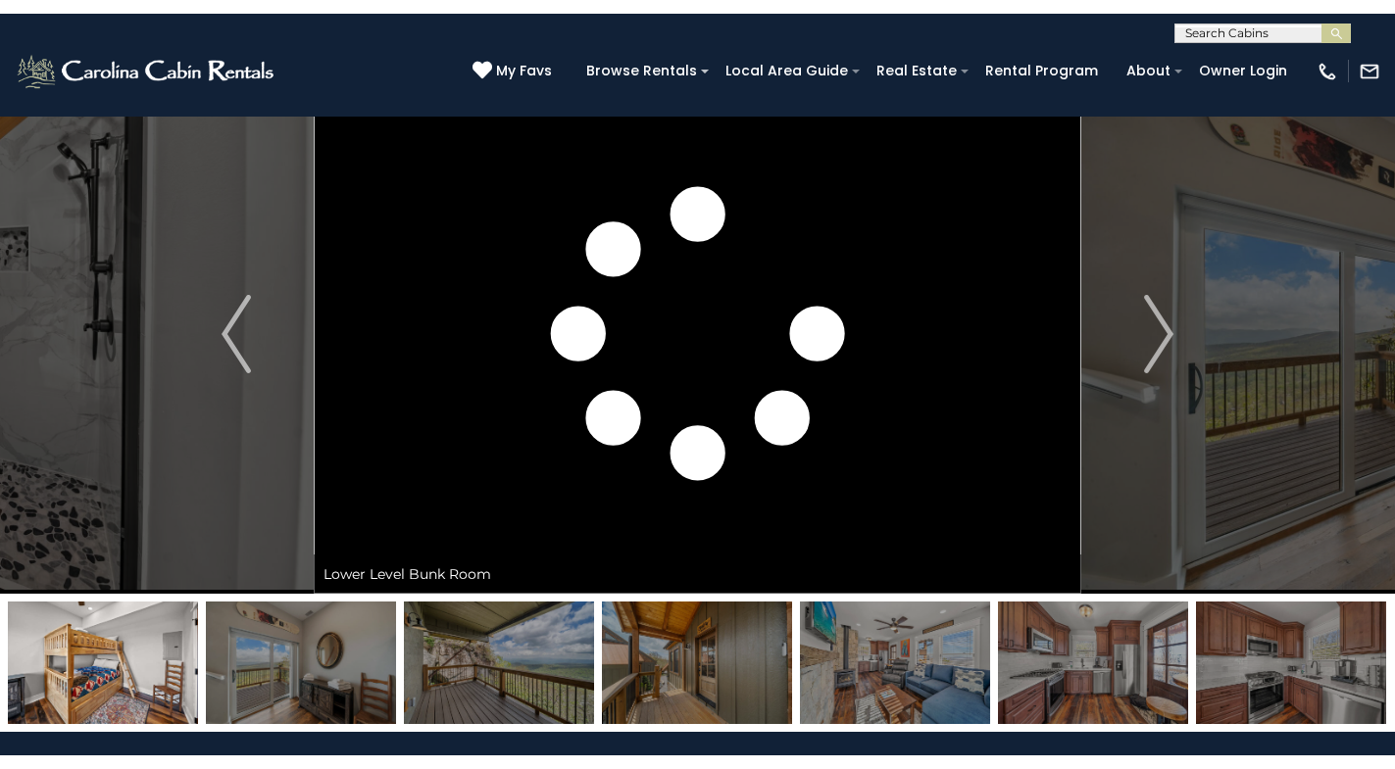
scroll to position [57, 0]
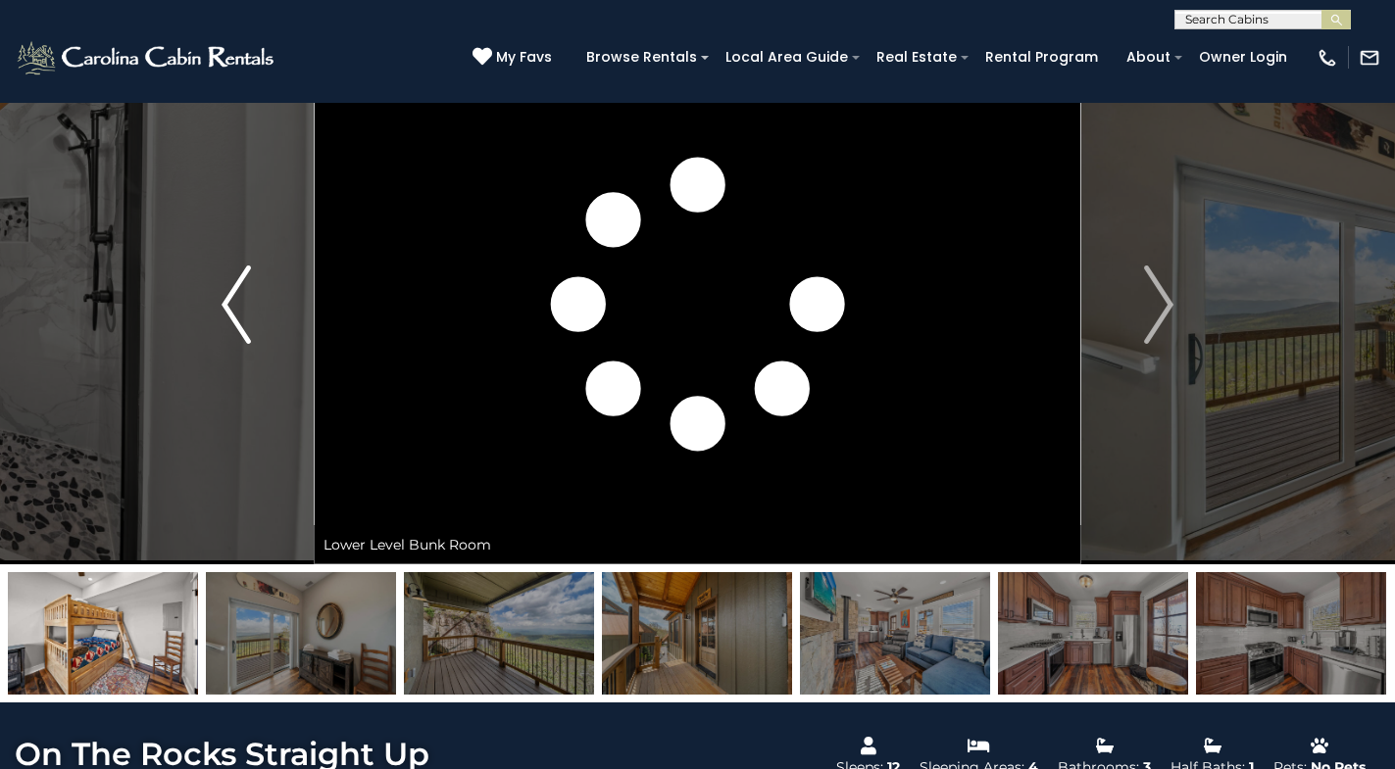
click at [210, 312] on button "Previous" at bounding box center [236, 304] width 155 height 519
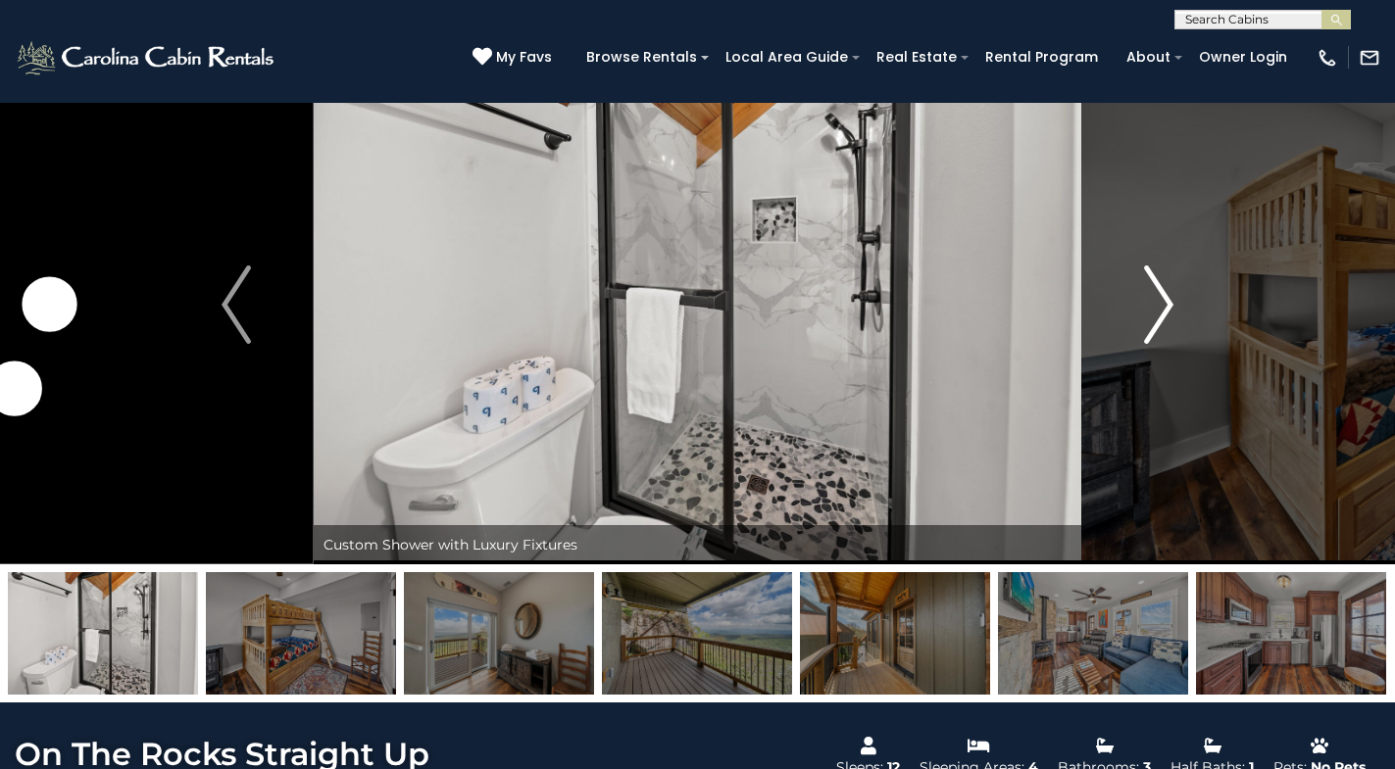
click at [1158, 307] on img "Next" at bounding box center [1158, 305] width 29 height 78
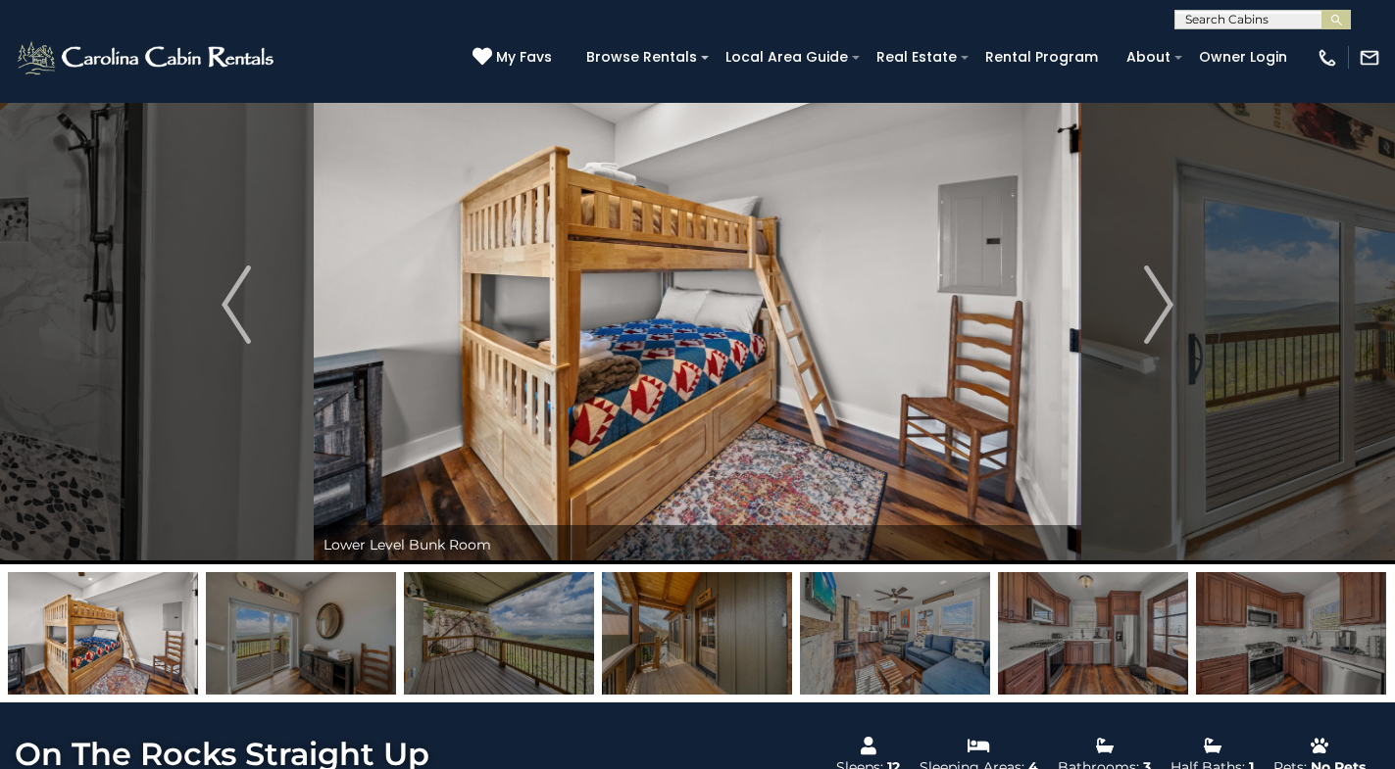
click at [298, 643] on img at bounding box center [301, 633] width 190 height 122
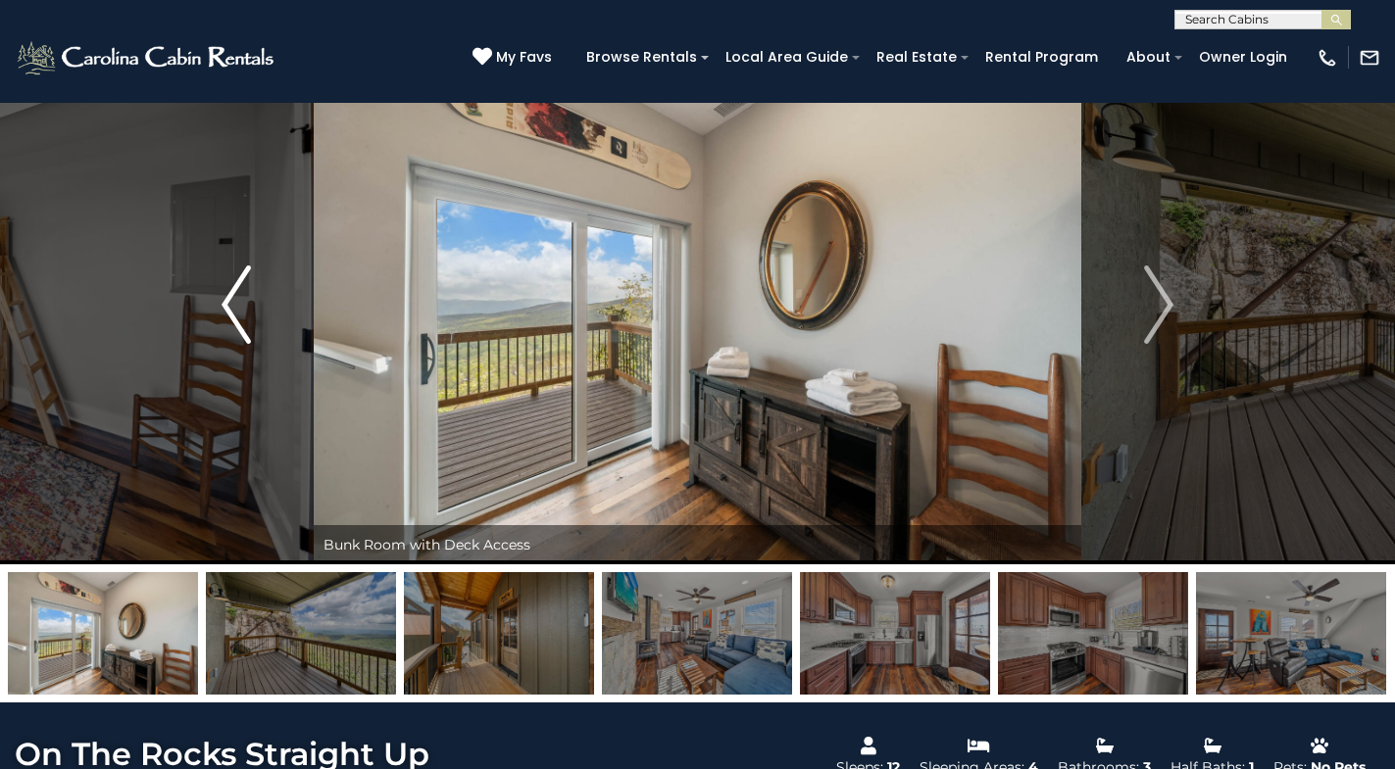
click at [235, 313] on img "Previous" at bounding box center [235, 305] width 29 height 78
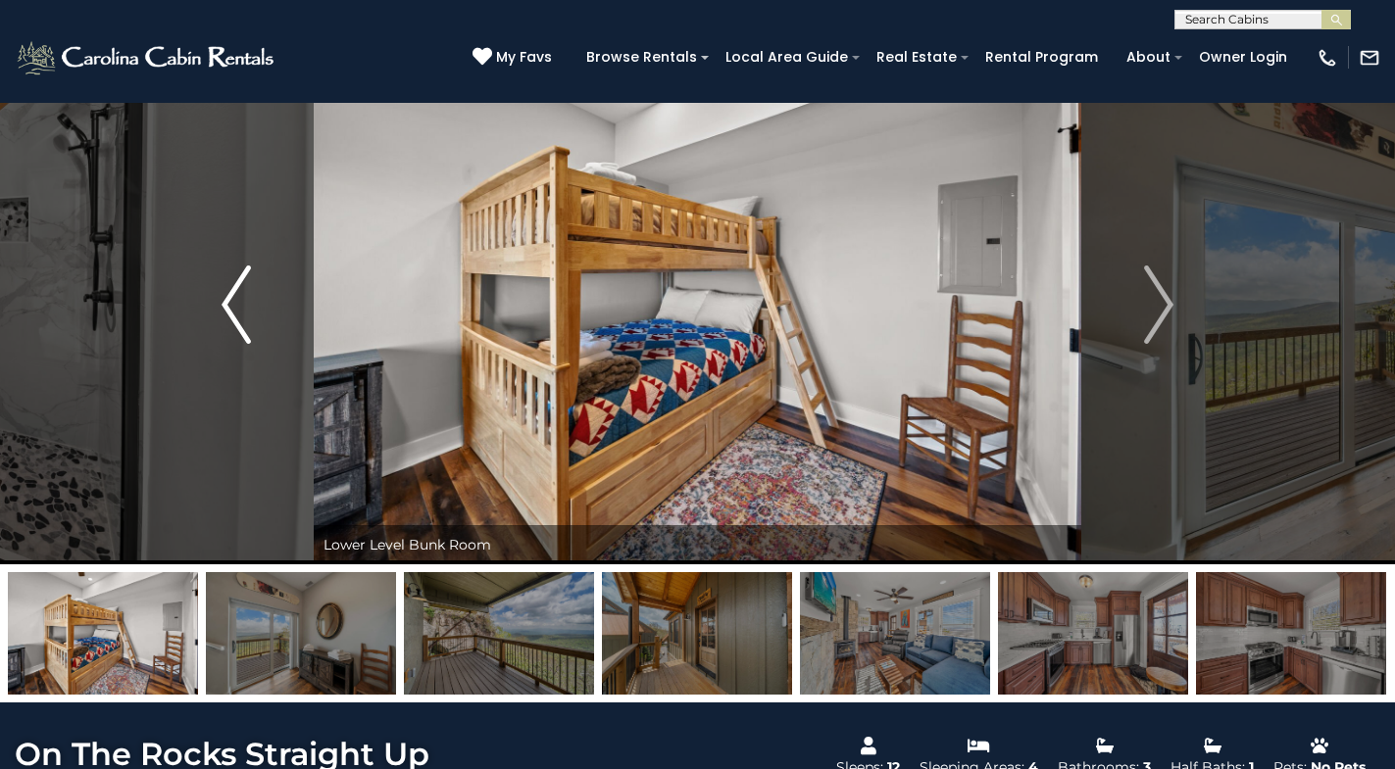
click at [235, 313] on img "Previous" at bounding box center [235, 305] width 29 height 78
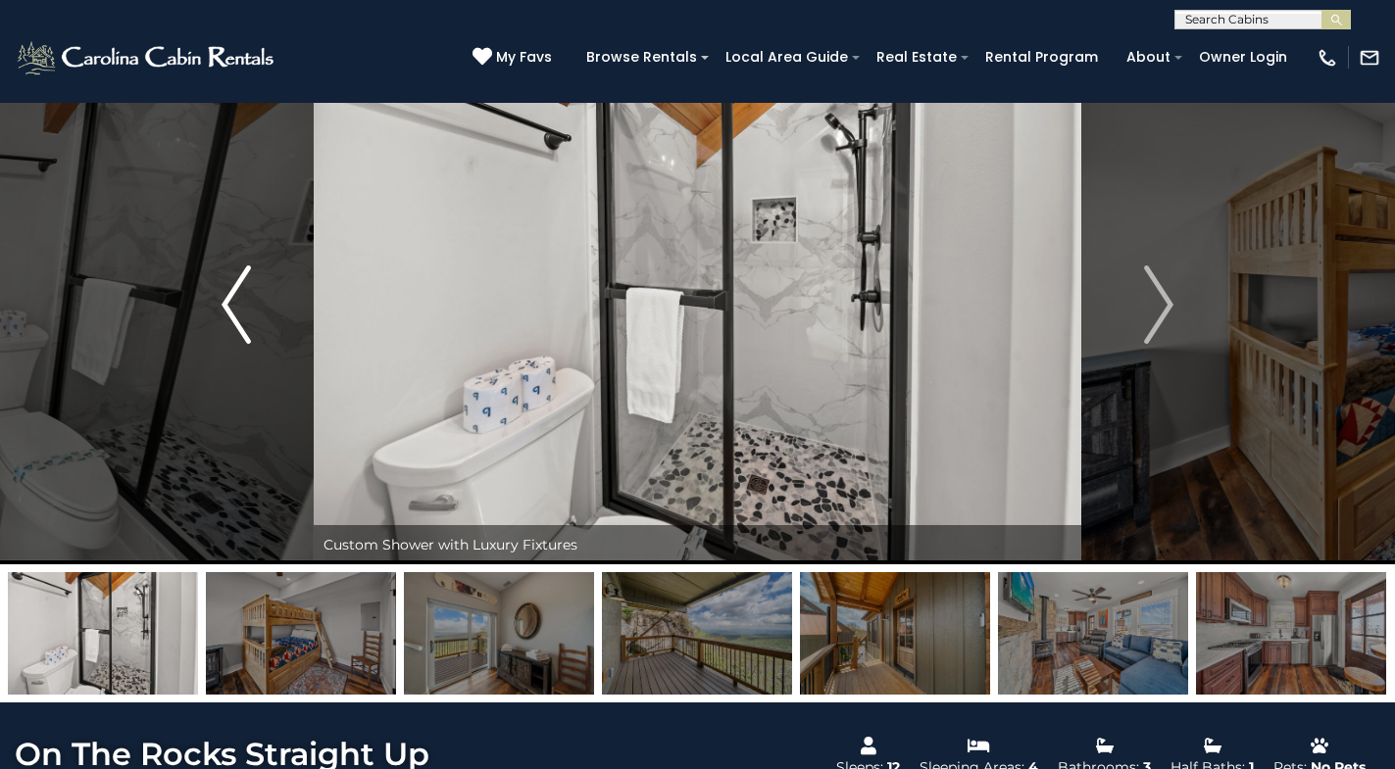
click at [235, 313] on img "Previous" at bounding box center [235, 305] width 29 height 78
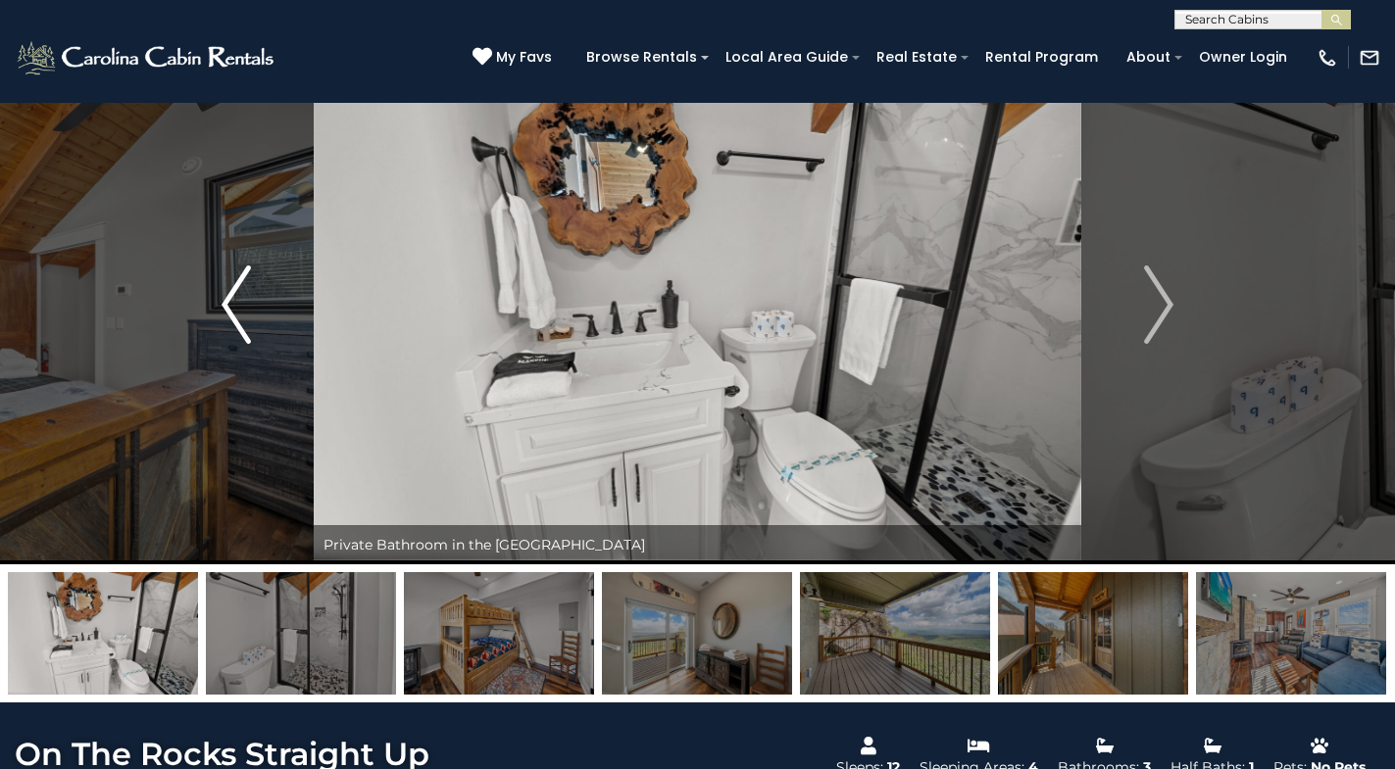
click at [235, 313] on img "Previous" at bounding box center [235, 305] width 29 height 78
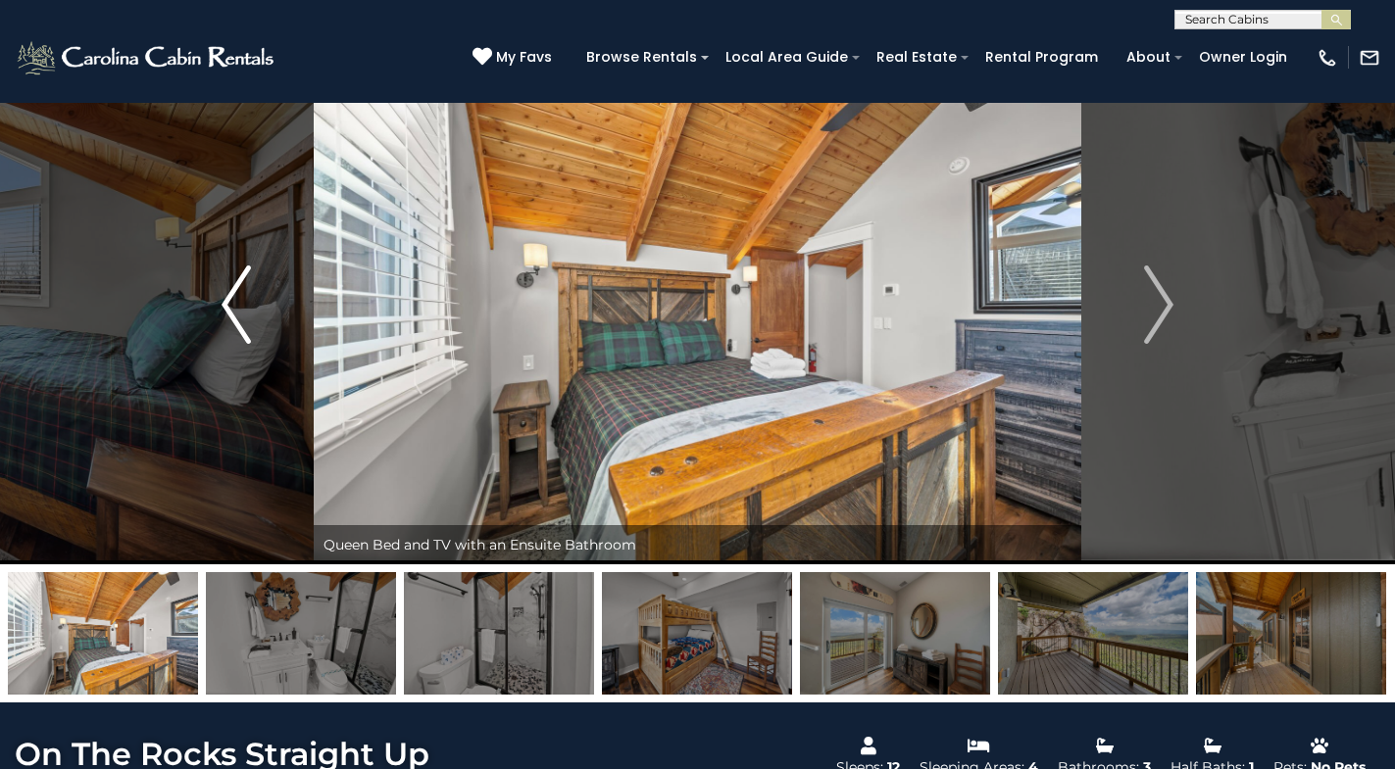
click at [235, 313] on img "Previous" at bounding box center [235, 305] width 29 height 78
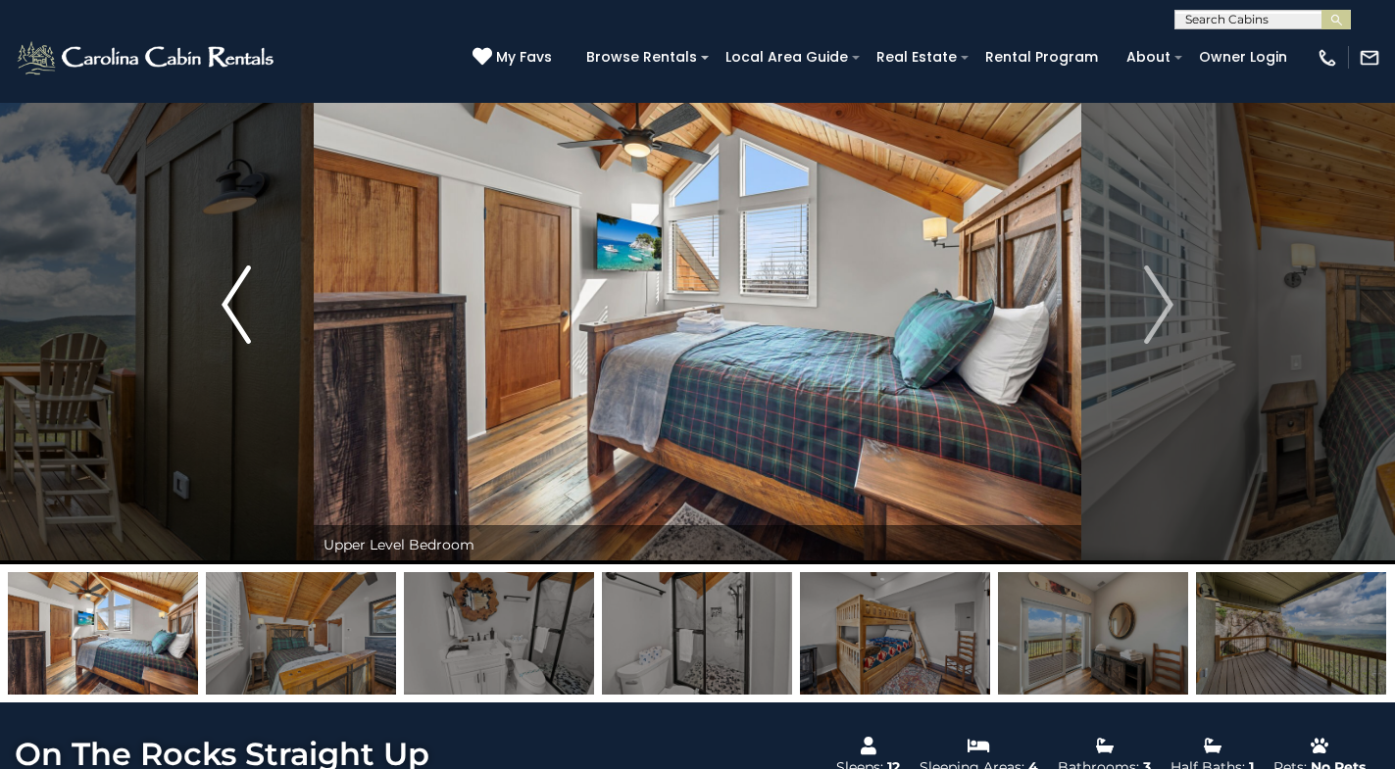
click at [235, 313] on img "Previous" at bounding box center [235, 305] width 29 height 78
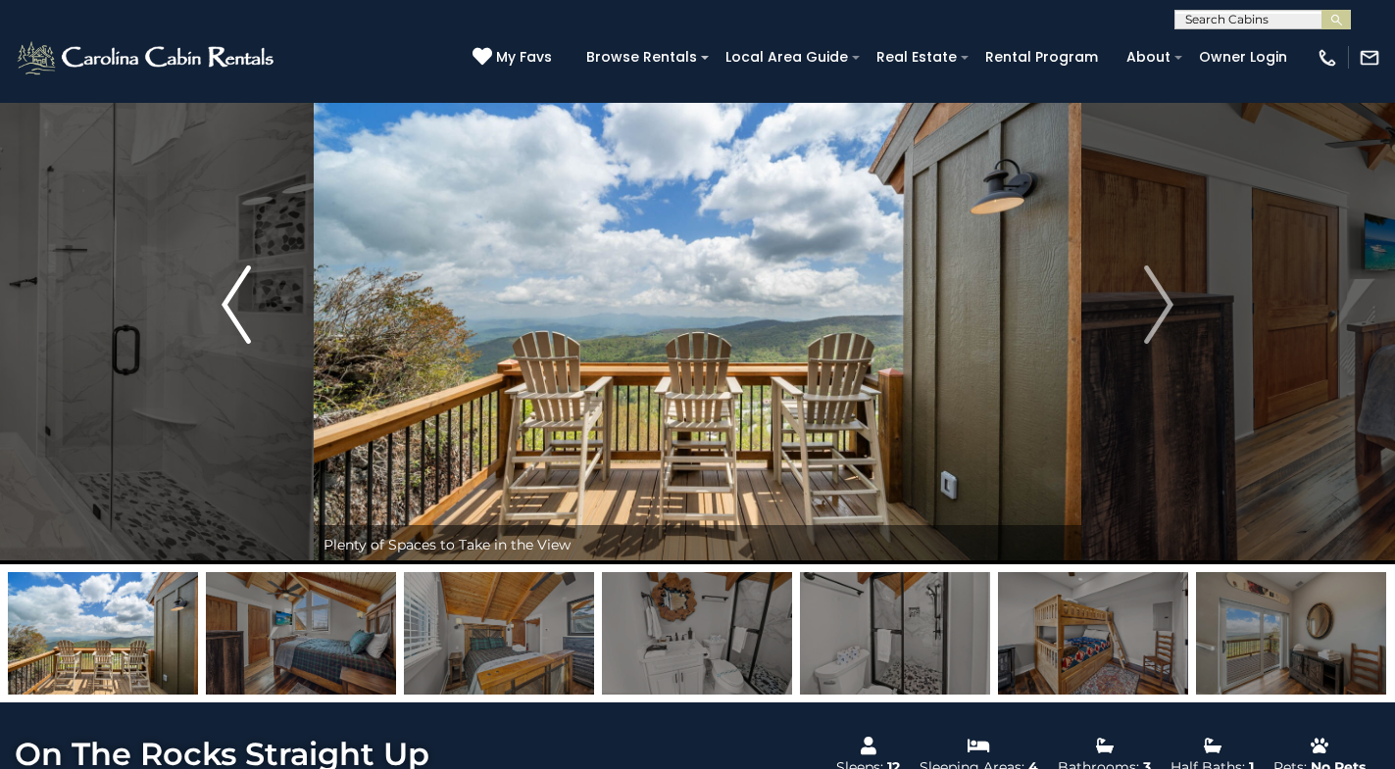
click at [235, 313] on img "Previous" at bounding box center [235, 305] width 29 height 78
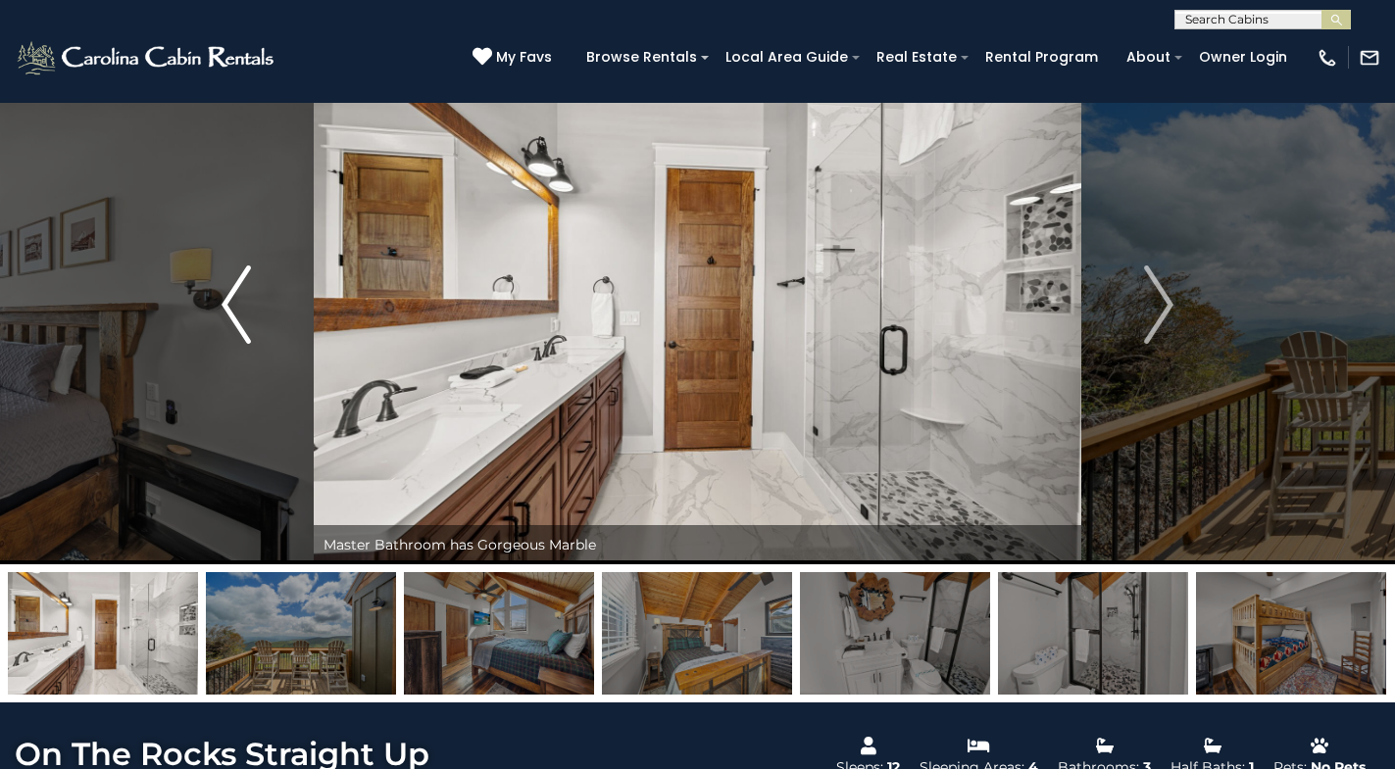
click at [235, 313] on img "Previous" at bounding box center [235, 305] width 29 height 78
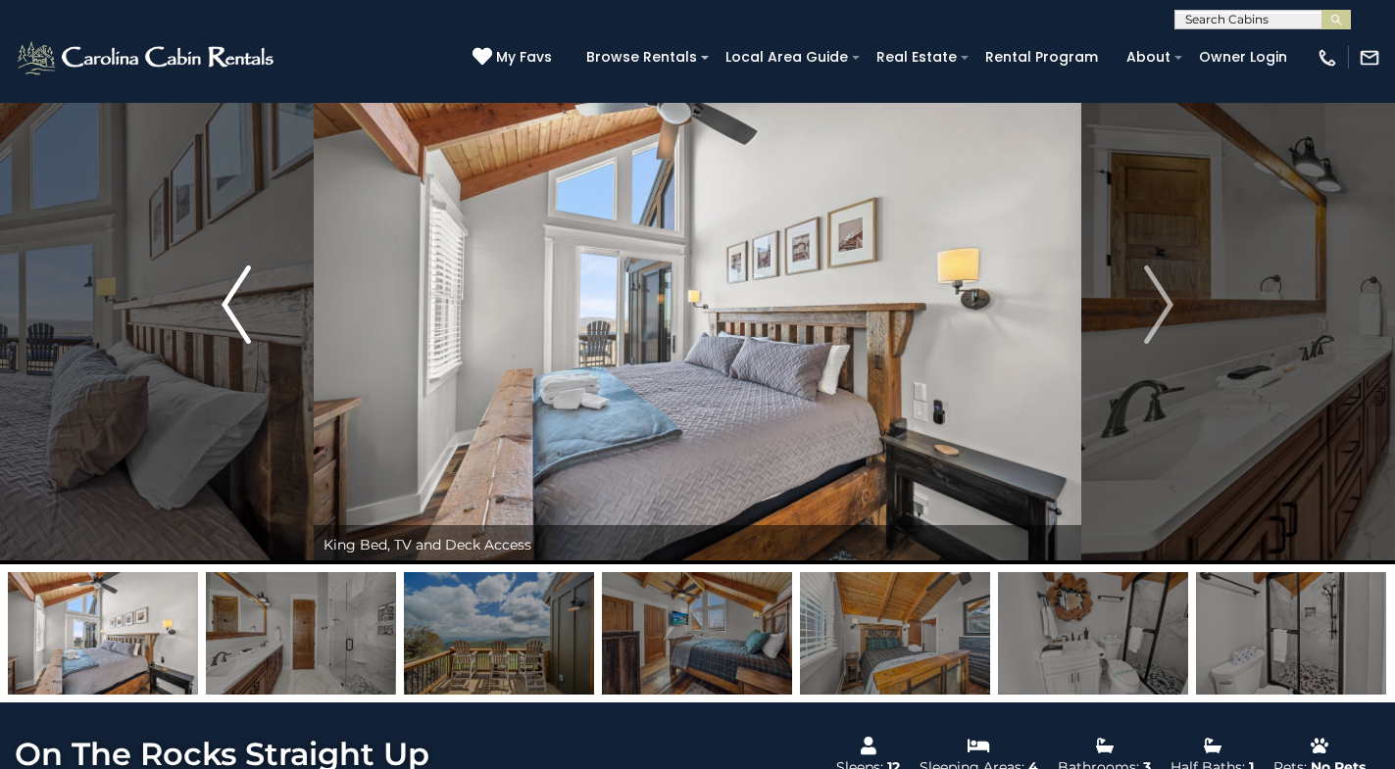
click at [235, 313] on img "Previous" at bounding box center [235, 305] width 29 height 78
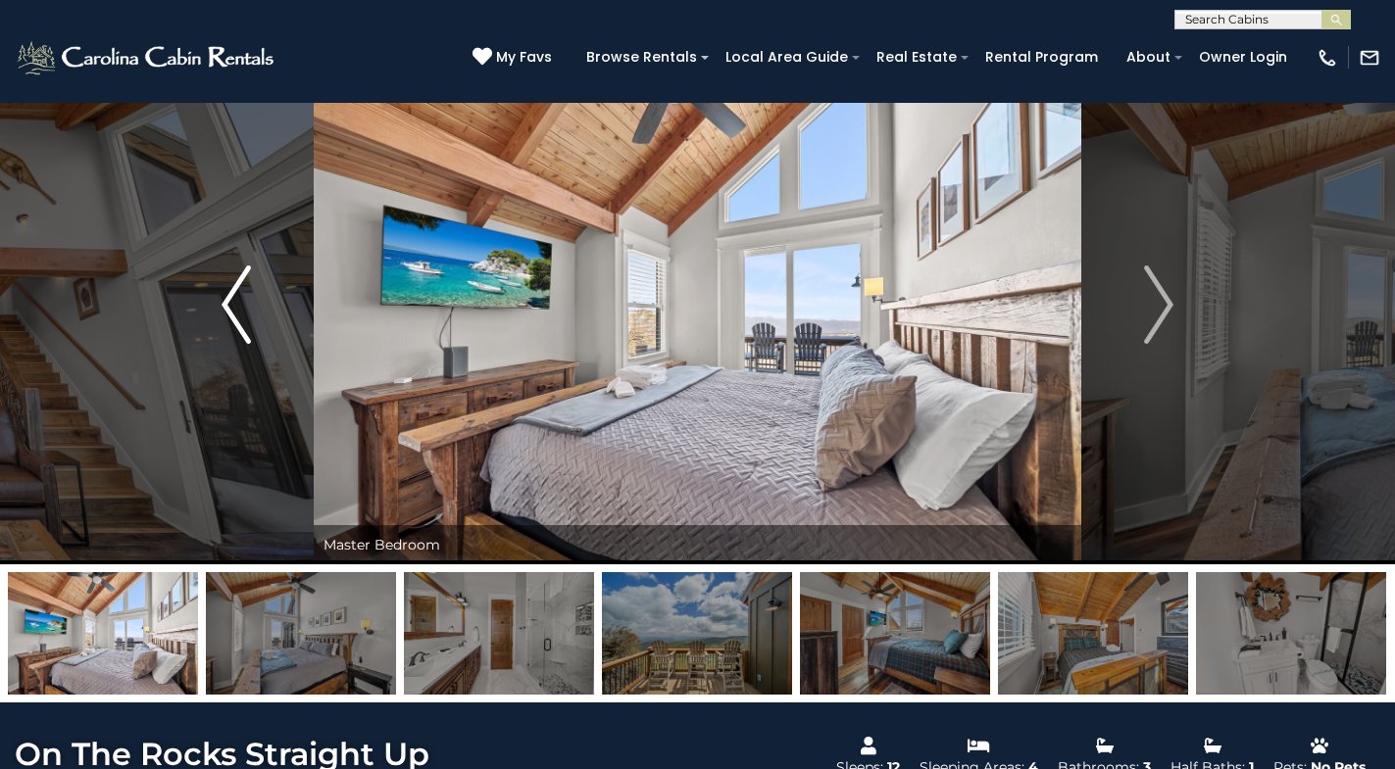
click at [235, 313] on img "Previous" at bounding box center [235, 305] width 29 height 78
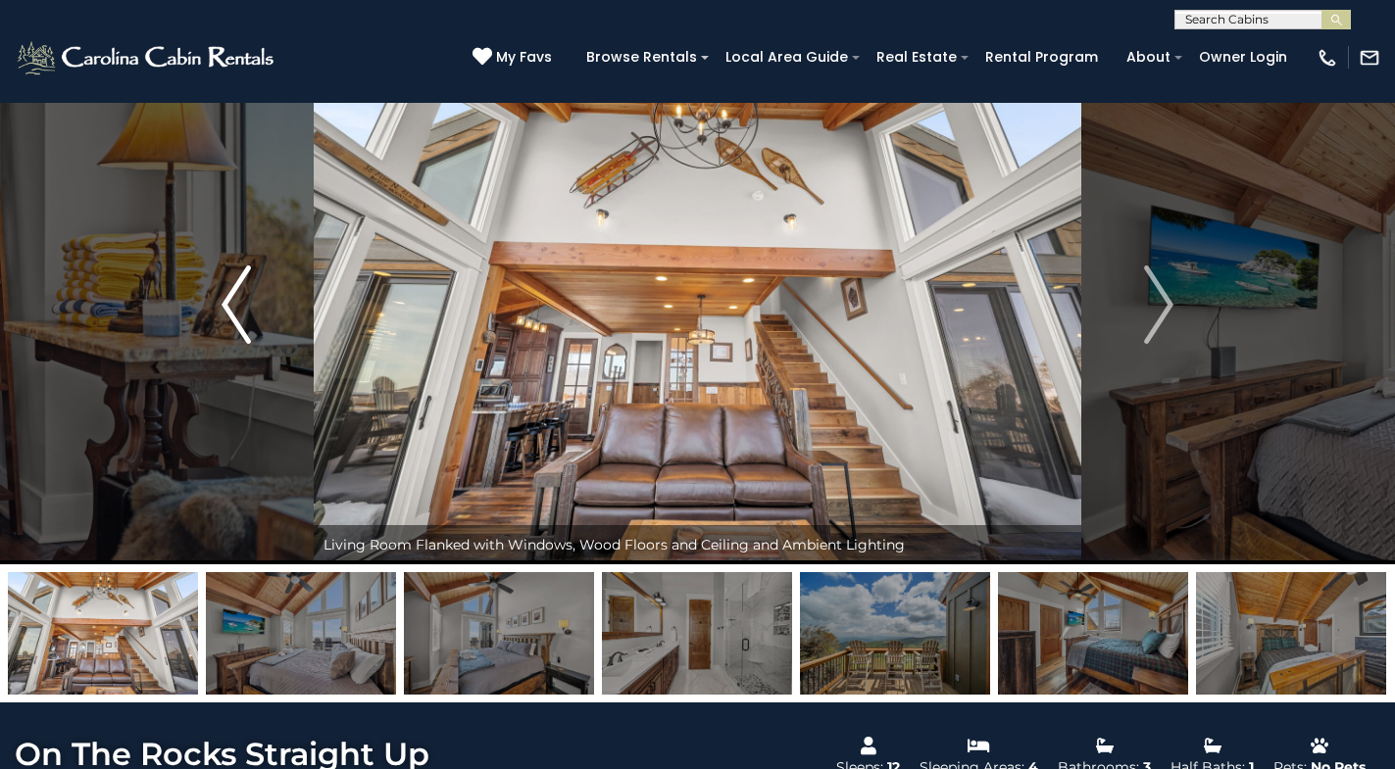
click at [235, 314] on img "Previous" at bounding box center [235, 305] width 29 height 78
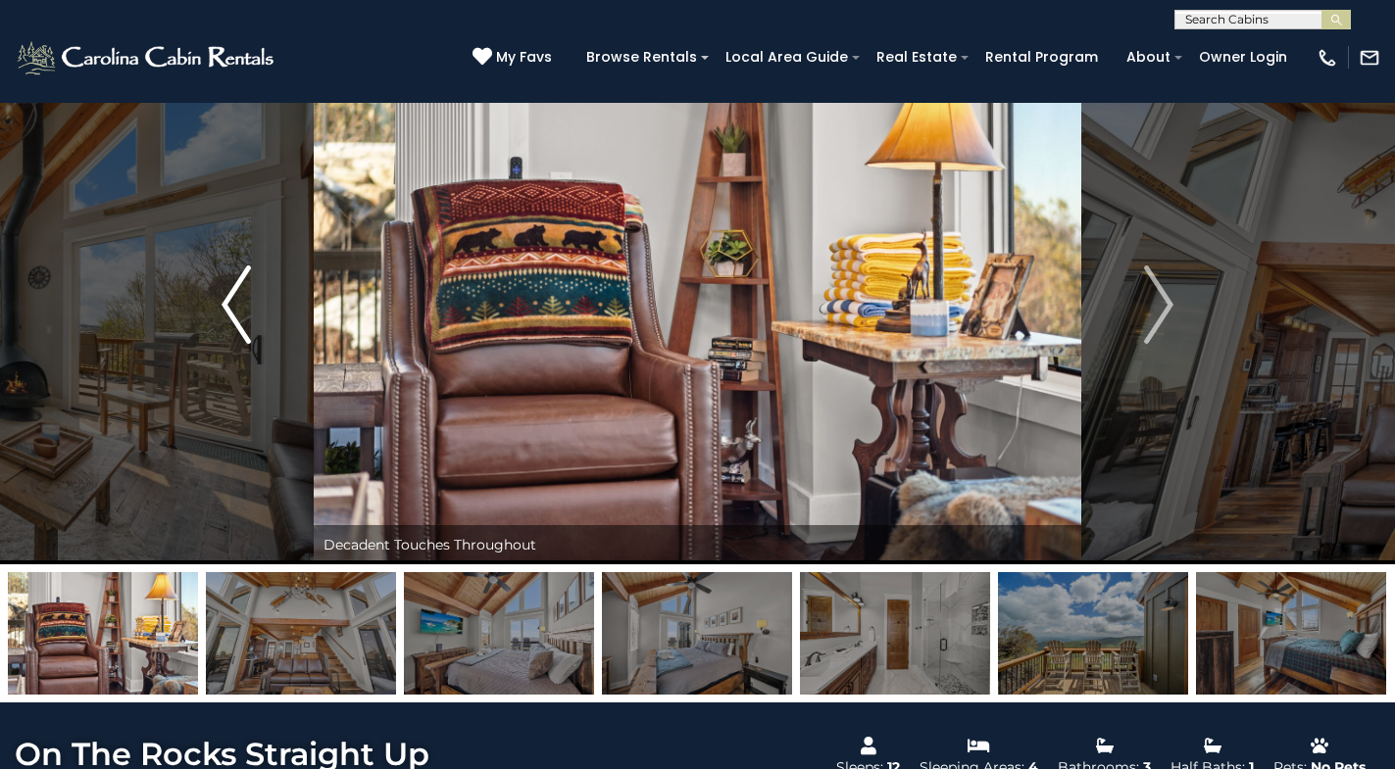
click at [235, 314] on img "Previous" at bounding box center [235, 305] width 29 height 78
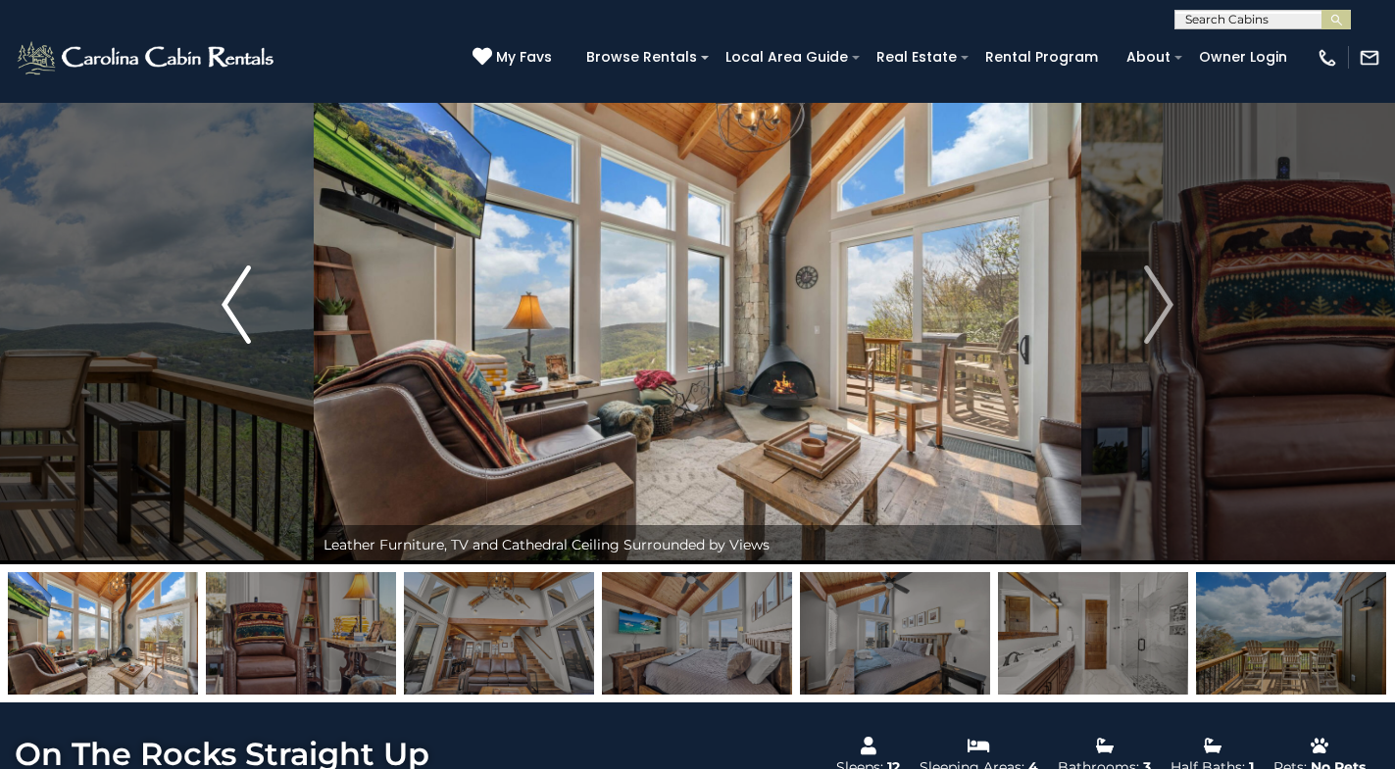
click at [235, 314] on img "Previous" at bounding box center [235, 305] width 29 height 78
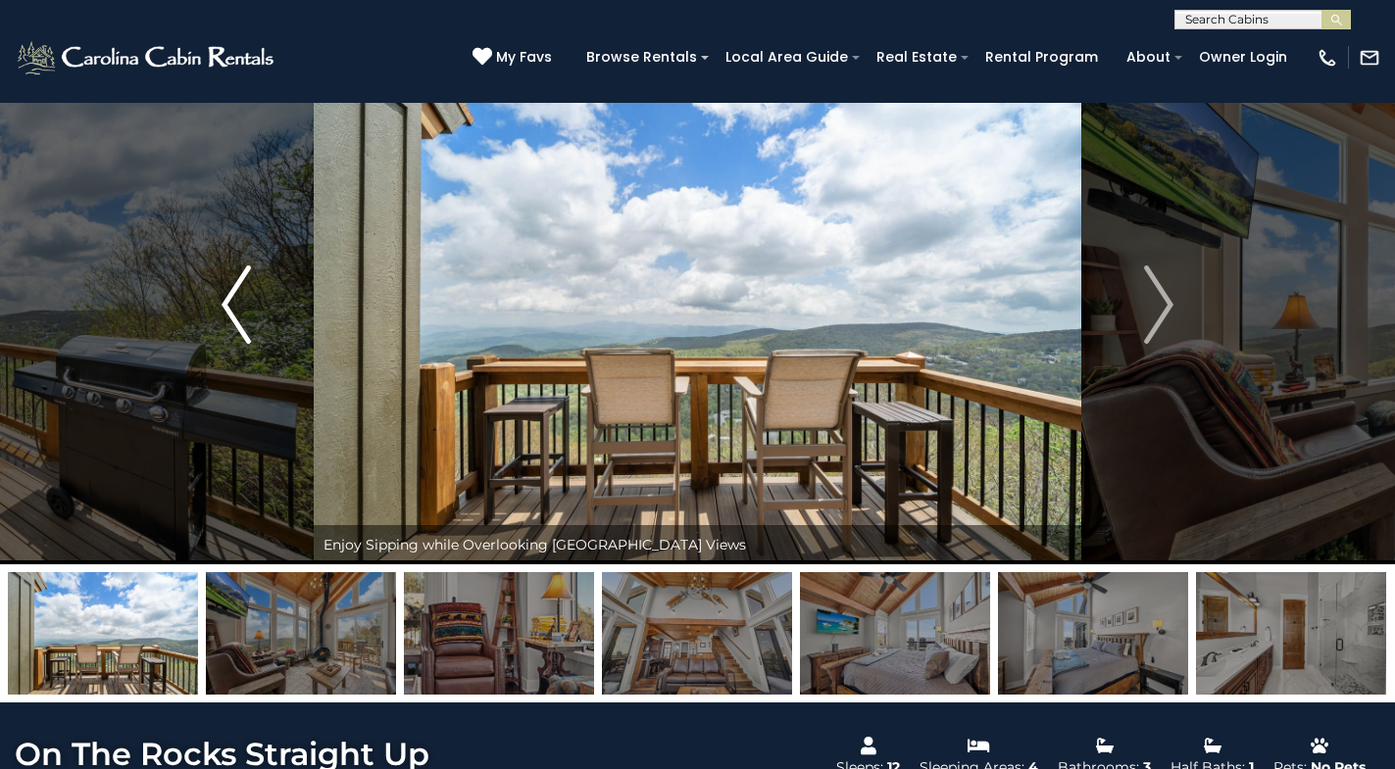
click at [235, 314] on img "Previous" at bounding box center [235, 305] width 29 height 78
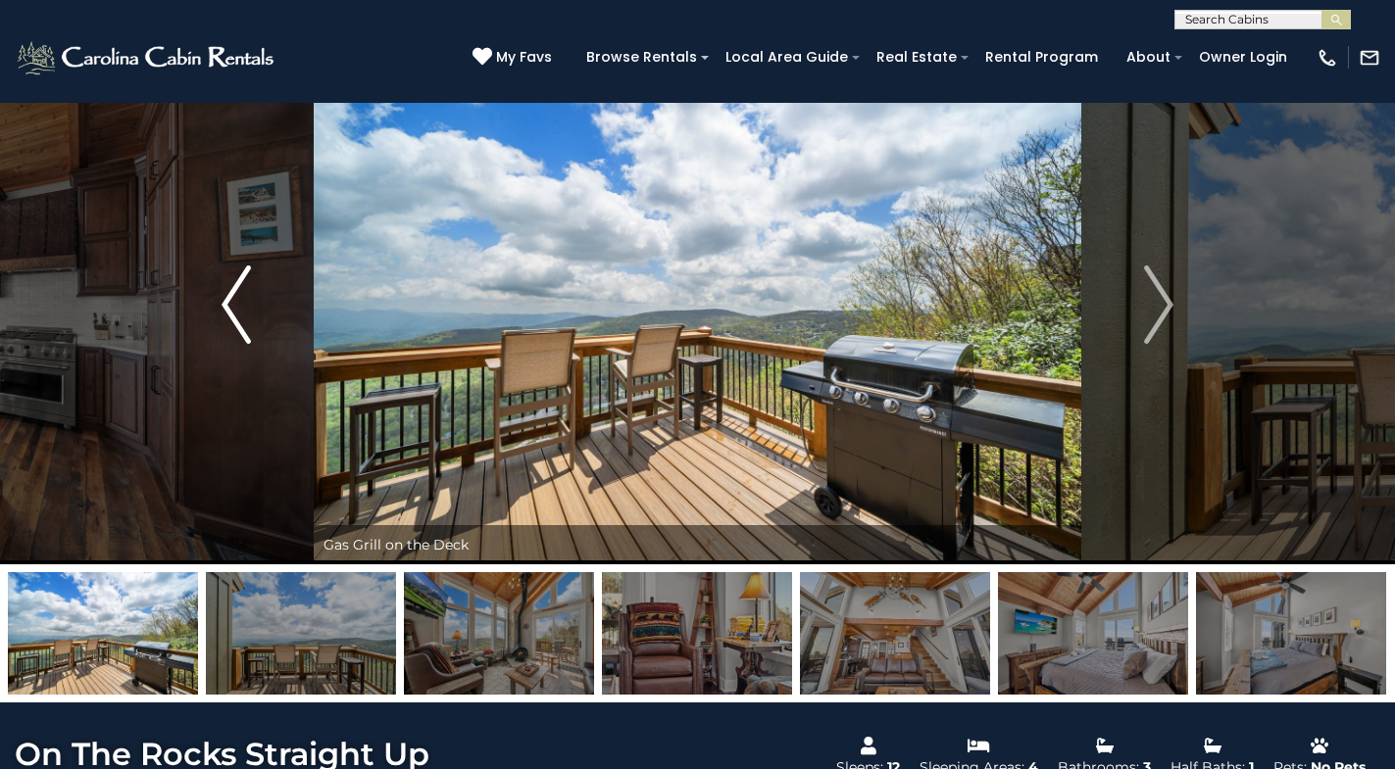
click at [235, 314] on img "Previous" at bounding box center [235, 305] width 29 height 78
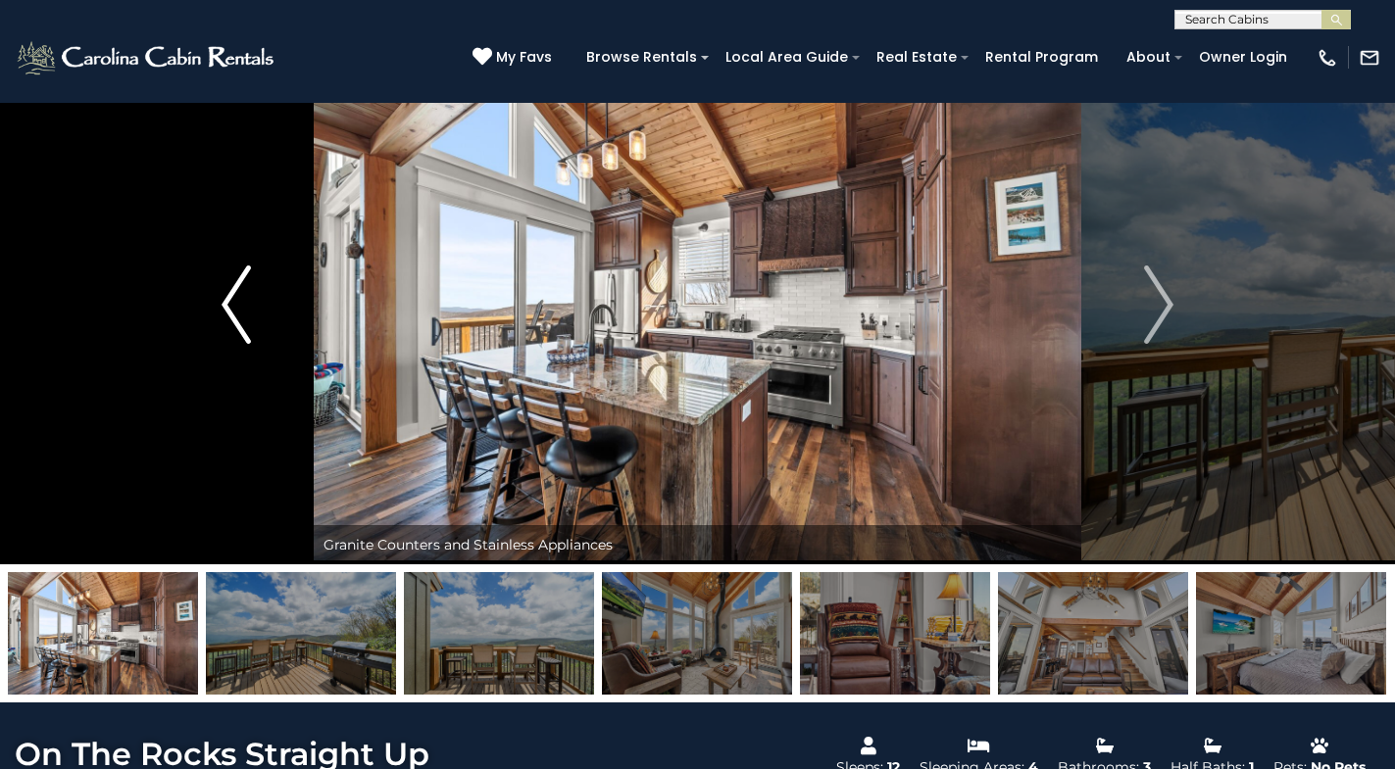
click at [235, 314] on img "Previous" at bounding box center [235, 305] width 29 height 78
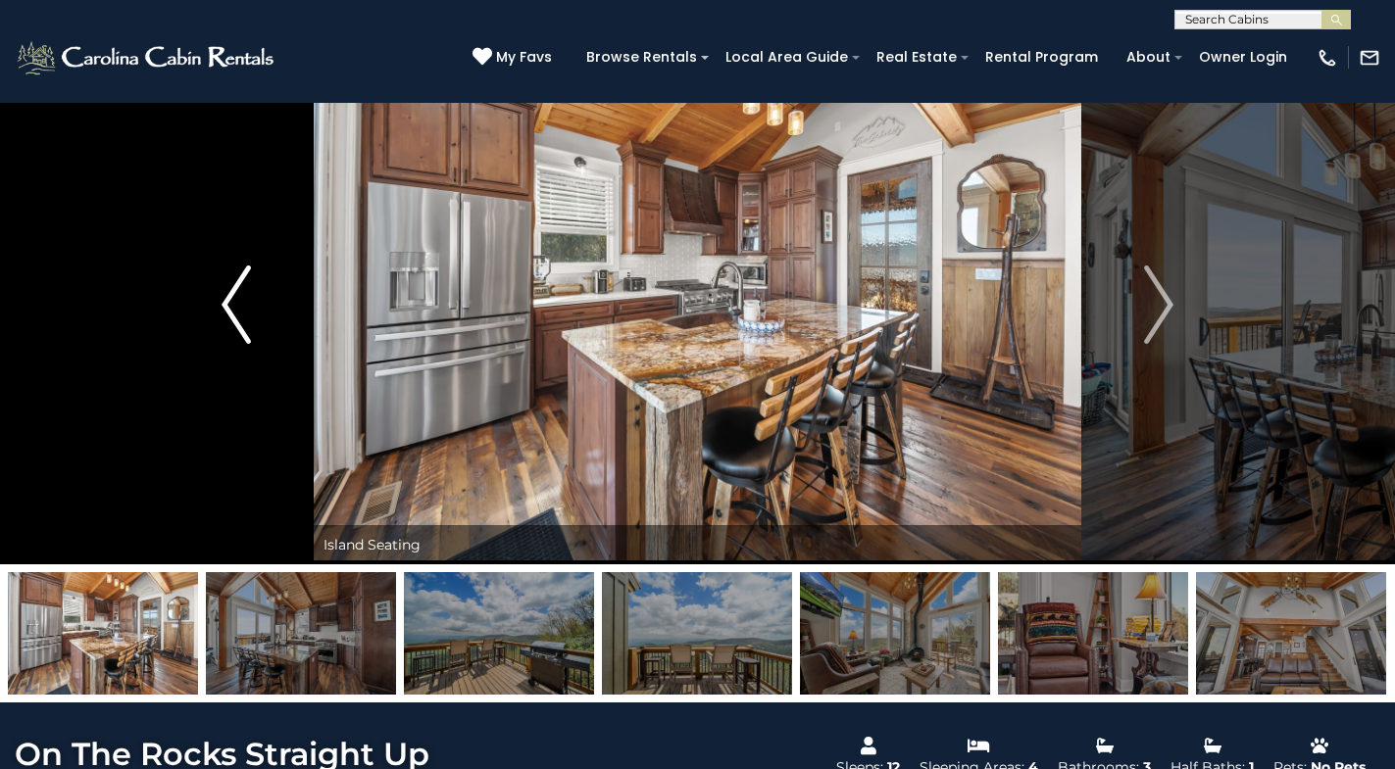
click at [235, 314] on img "Previous" at bounding box center [235, 305] width 29 height 78
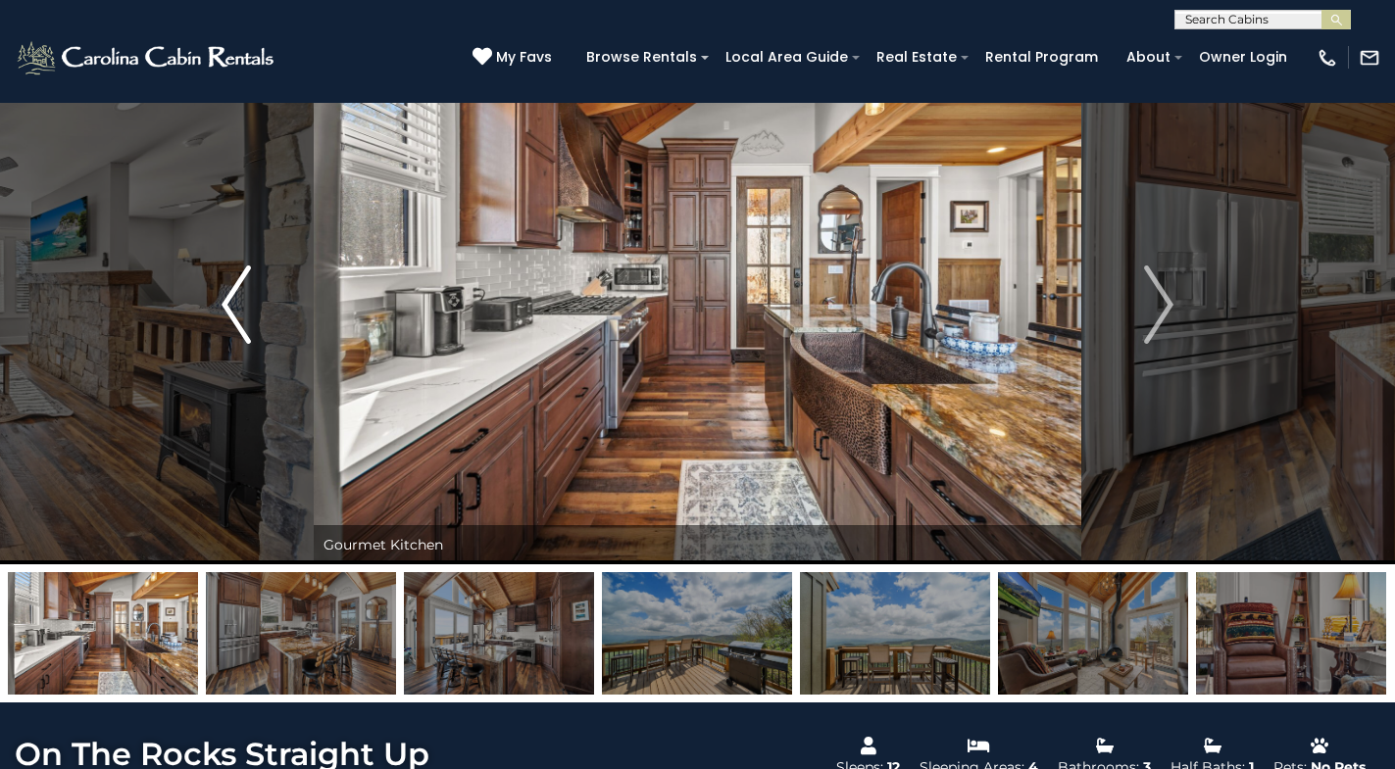
click at [235, 314] on img "Previous" at bounding box center [235, 305] width 29 height 78
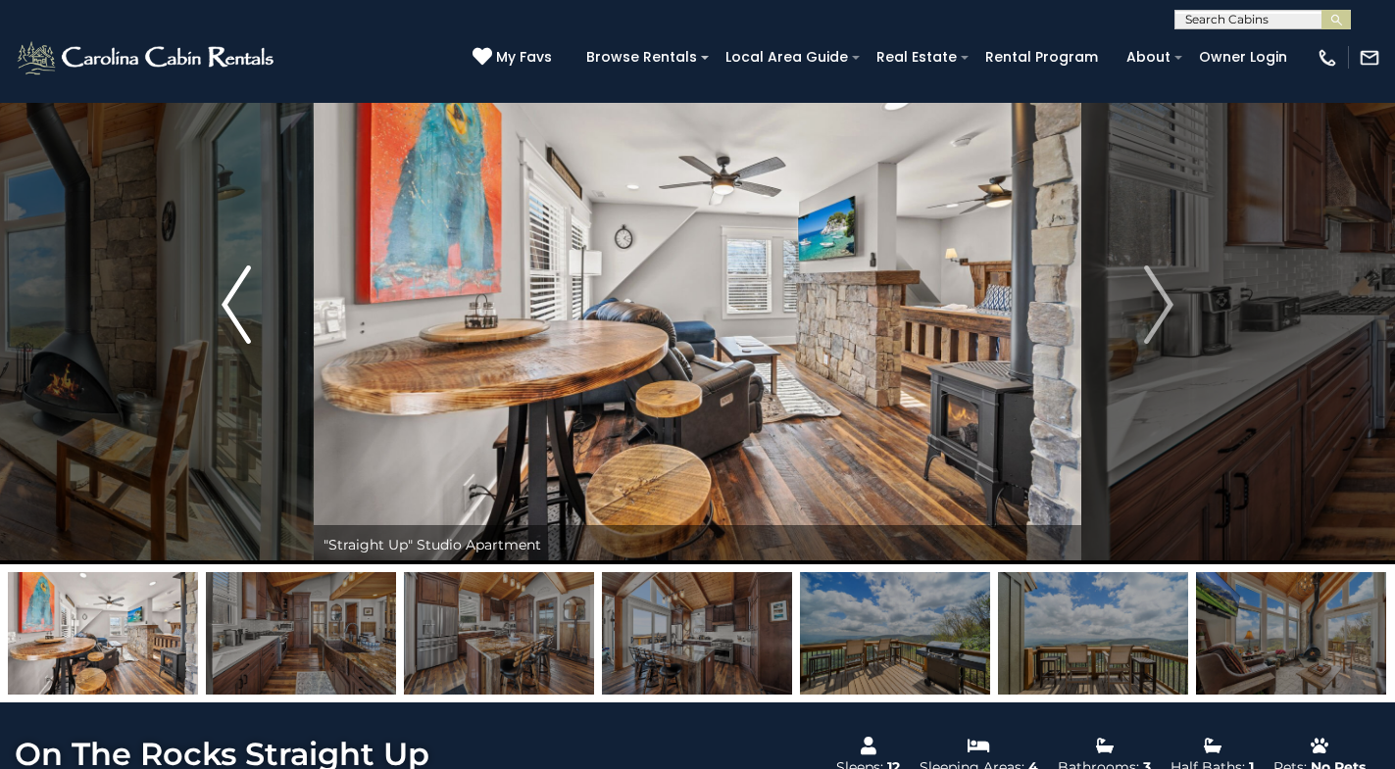
click at [235, 314] on img "Previous" at bounding box center [235, 305] width 29 height 78
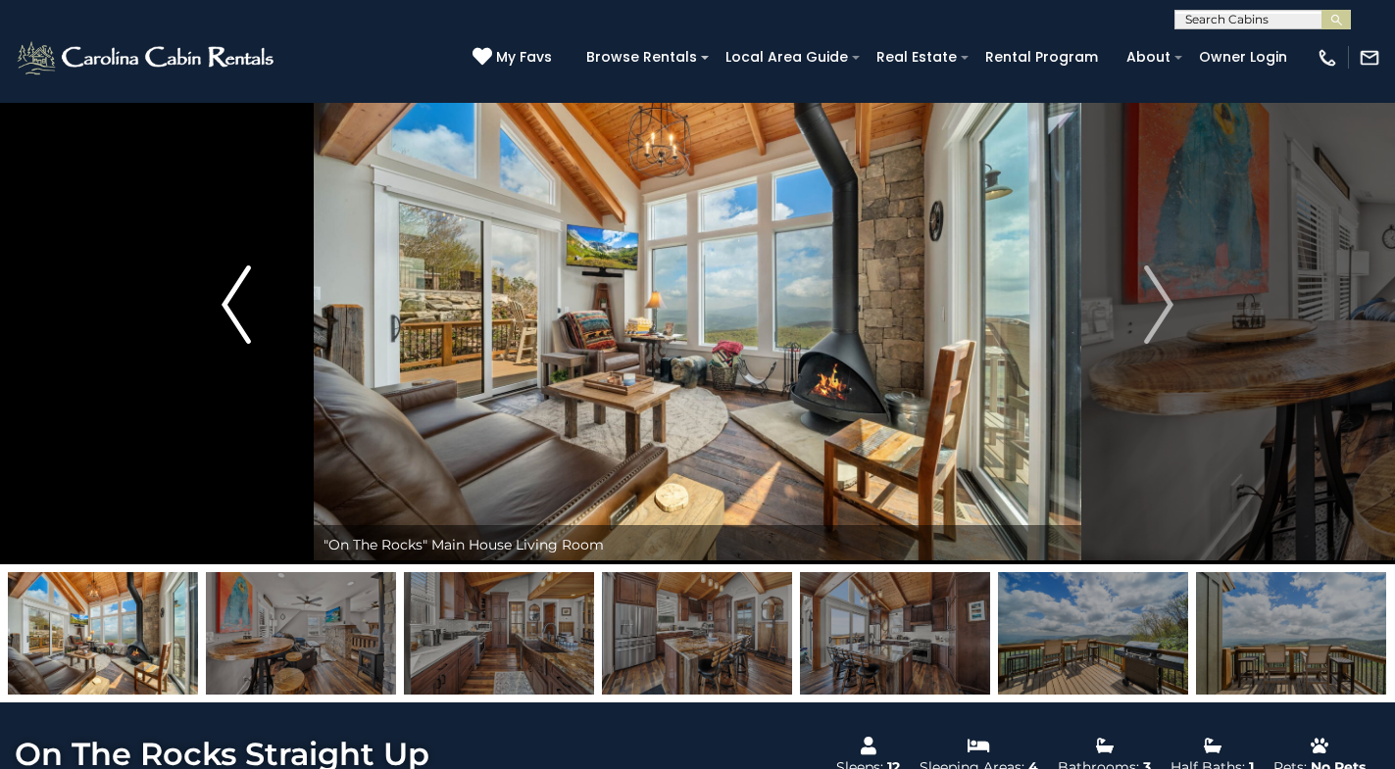
click at [235, 314] on img "Previous" at bounding box center [235, 305] width 29 height 78
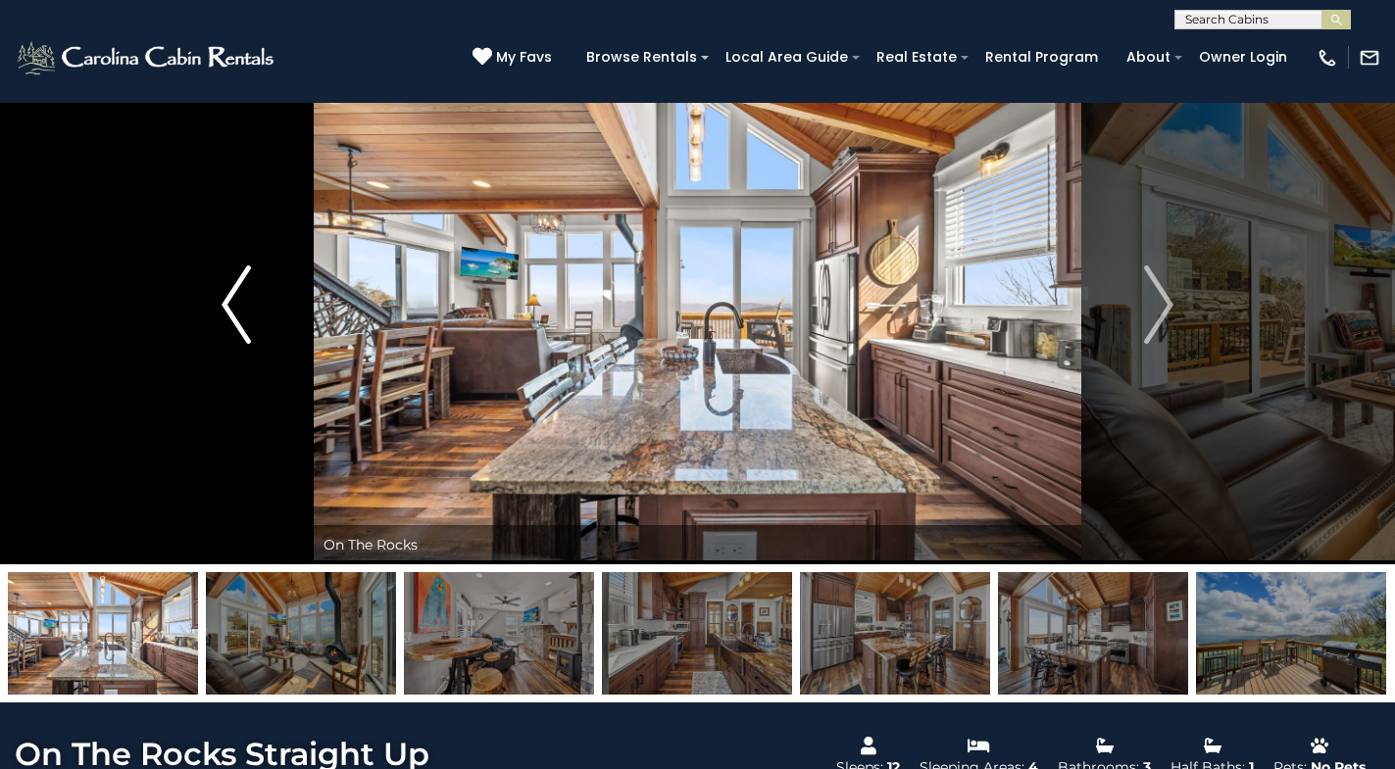
click at [235, 314] on img "Previous" at bounding box center [235, 305] width 29 height 78
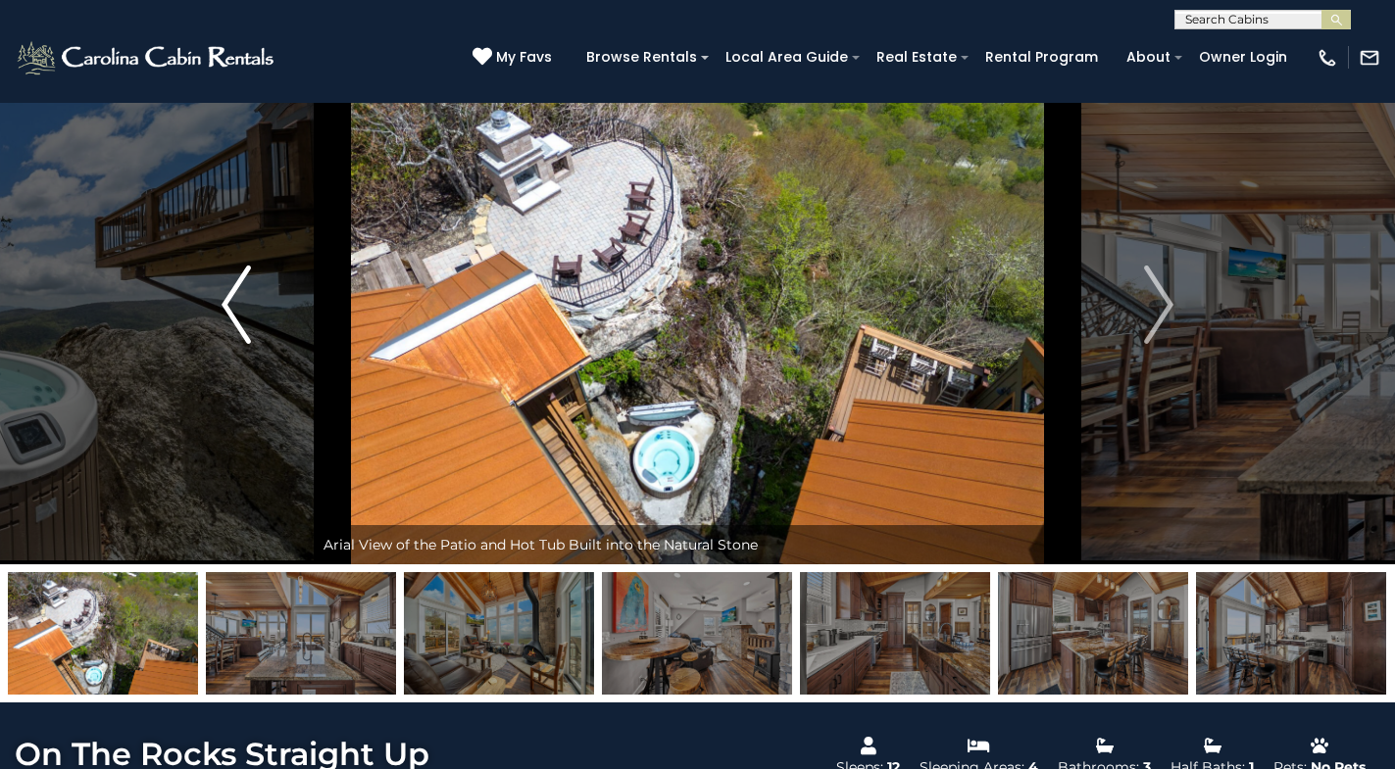
click at [235, 314] on img "Previous" at bounding box center [235, 305] width 29 height 78
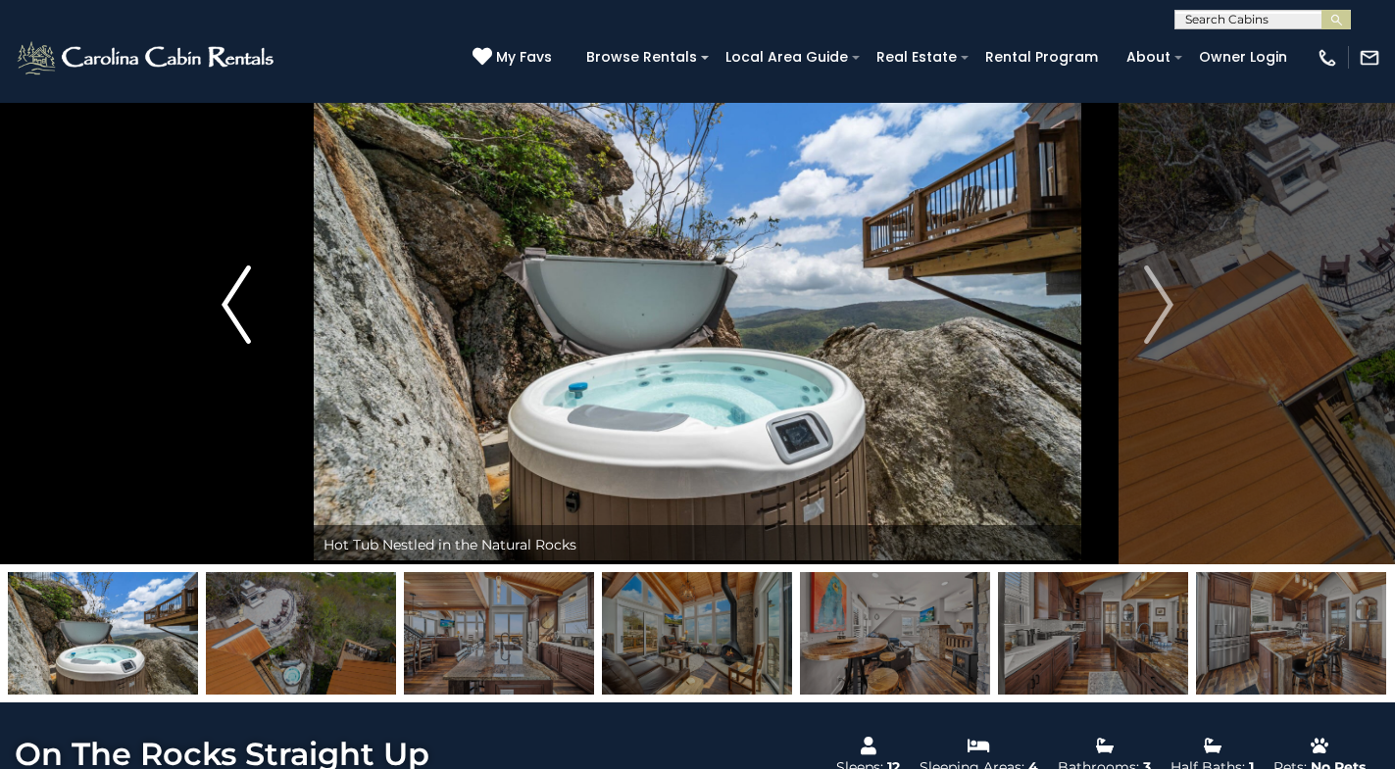
click at [235, 314] on img "Previous" at bounding box center [235, 305] width 29 height 78
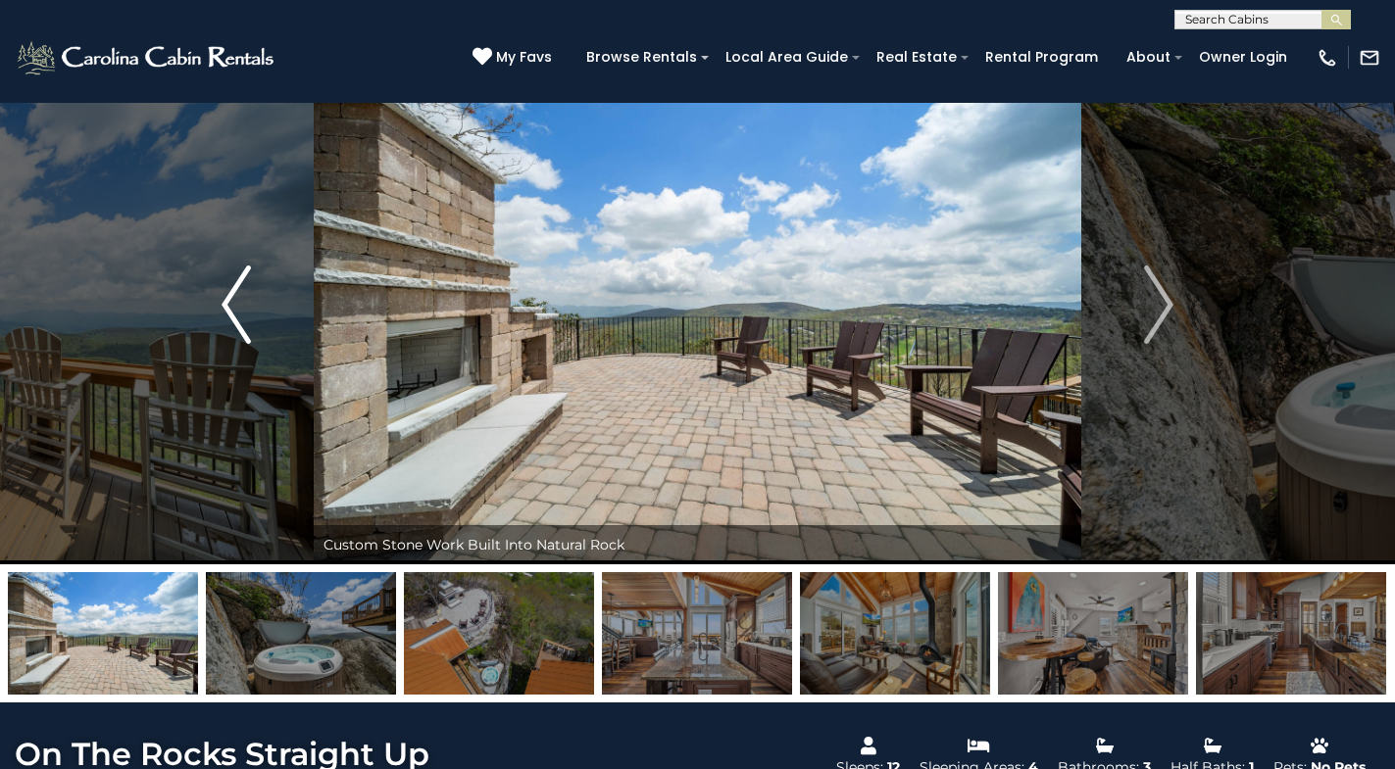
click at [235, 314] on img "Previous" at bounding box center [235, 305] width 29 height 78
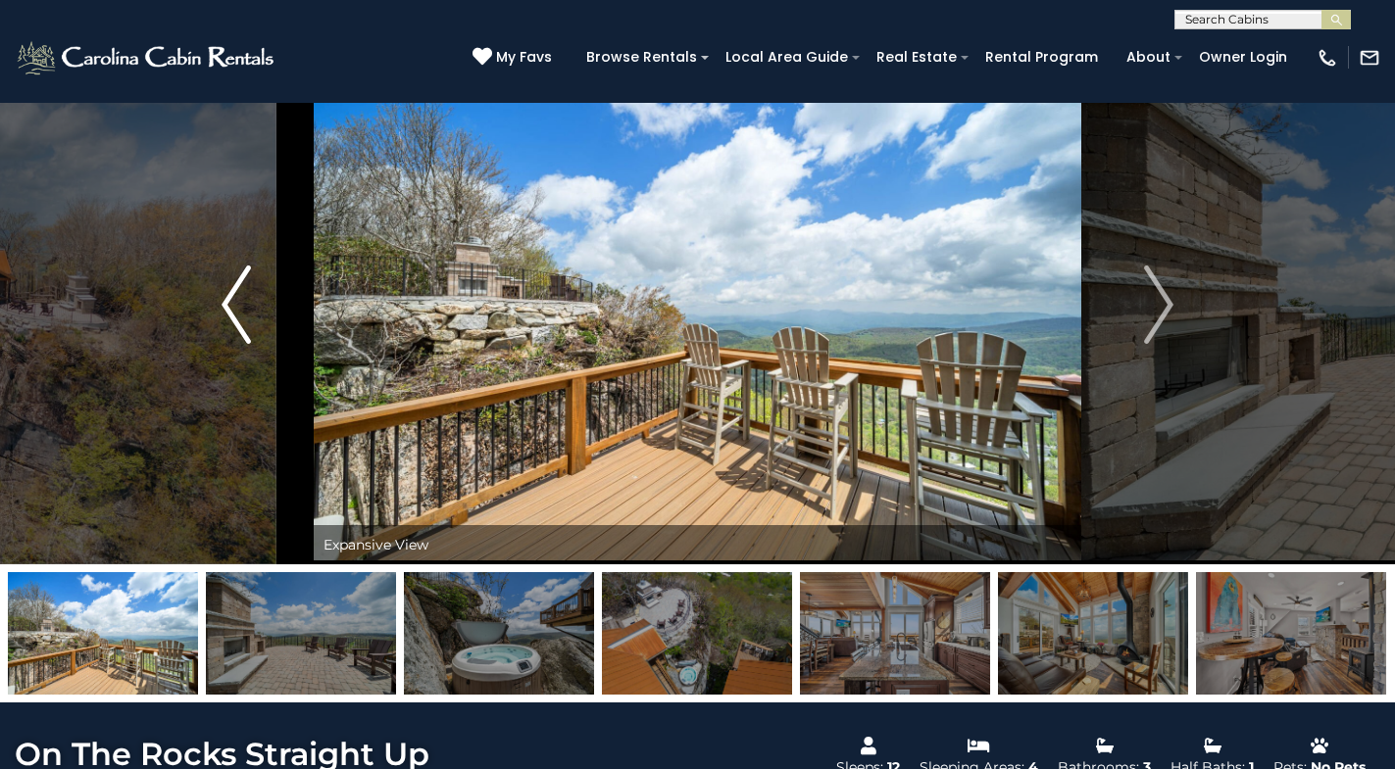
click at [235, 314] on img "Previous" at bounding box center [235, 305] width 29 height 78
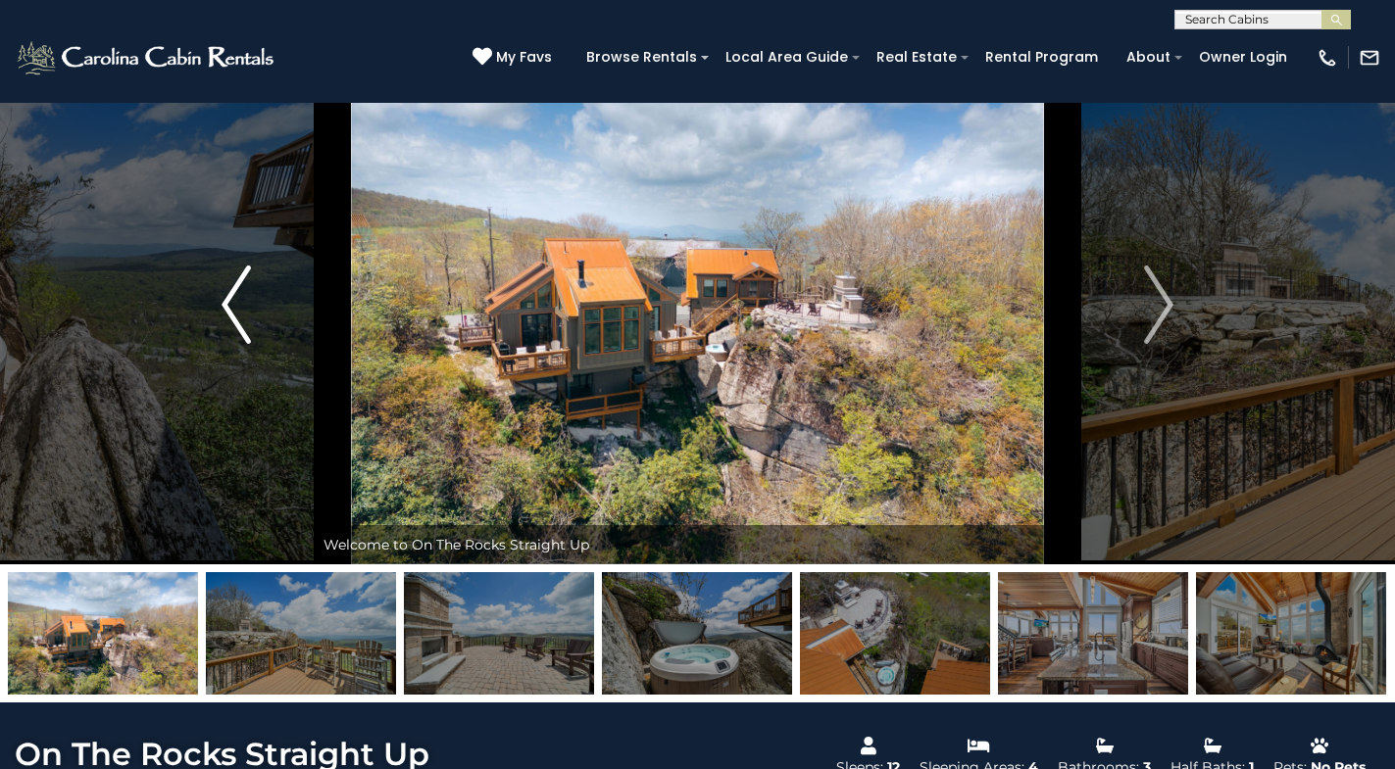
click at [235, 314] on img "Previous" at bounding box center [235, 305] width 29 height 78
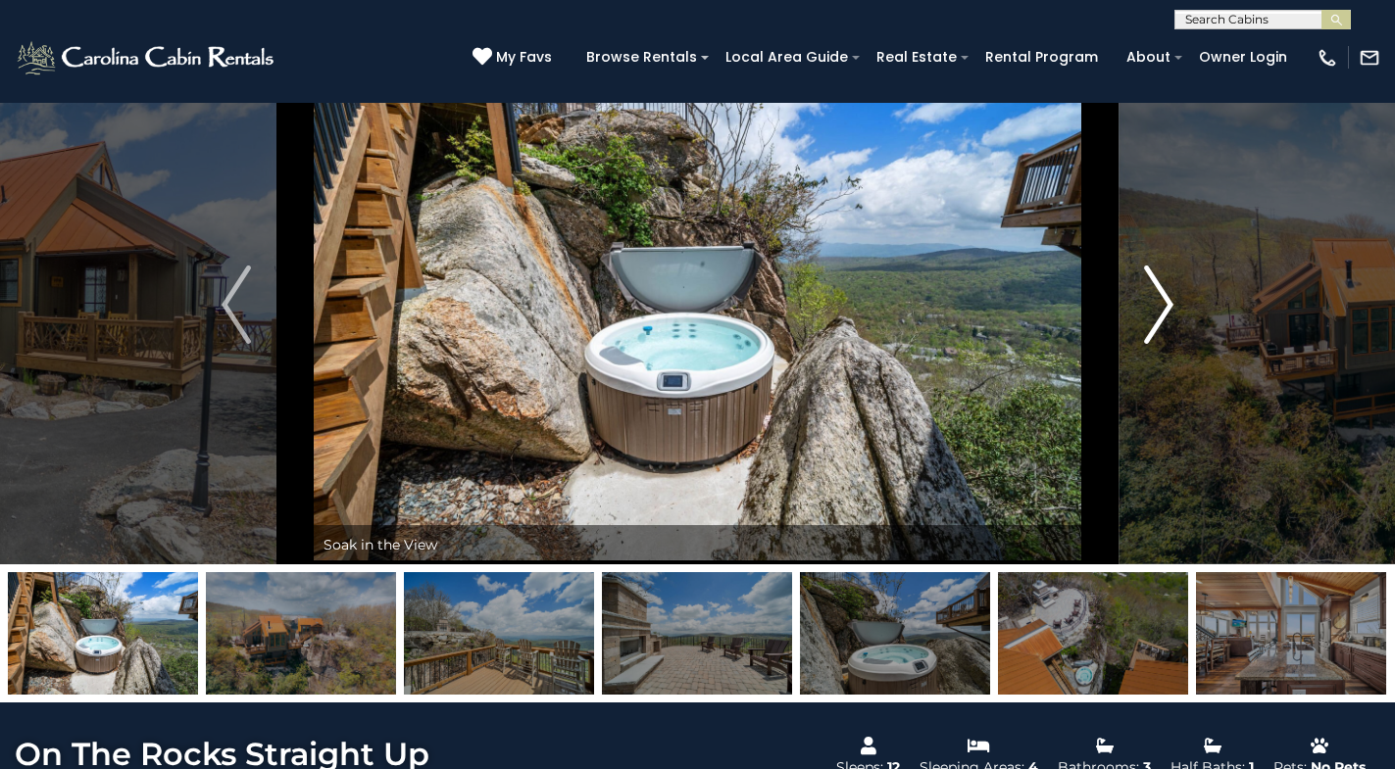
click at [1161, 314] on img "Next" at bounding box center [1158, 305] width 29 height 78
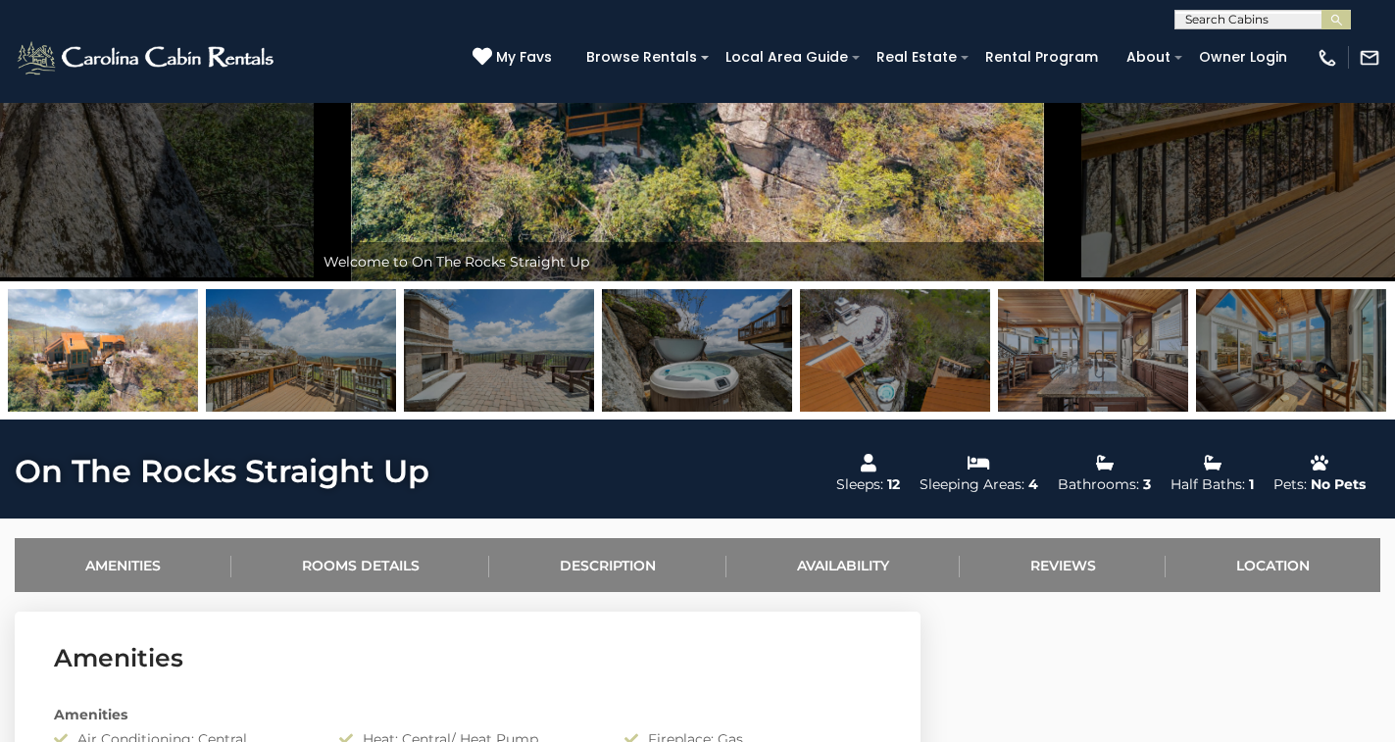
scroll to position [321, 0]
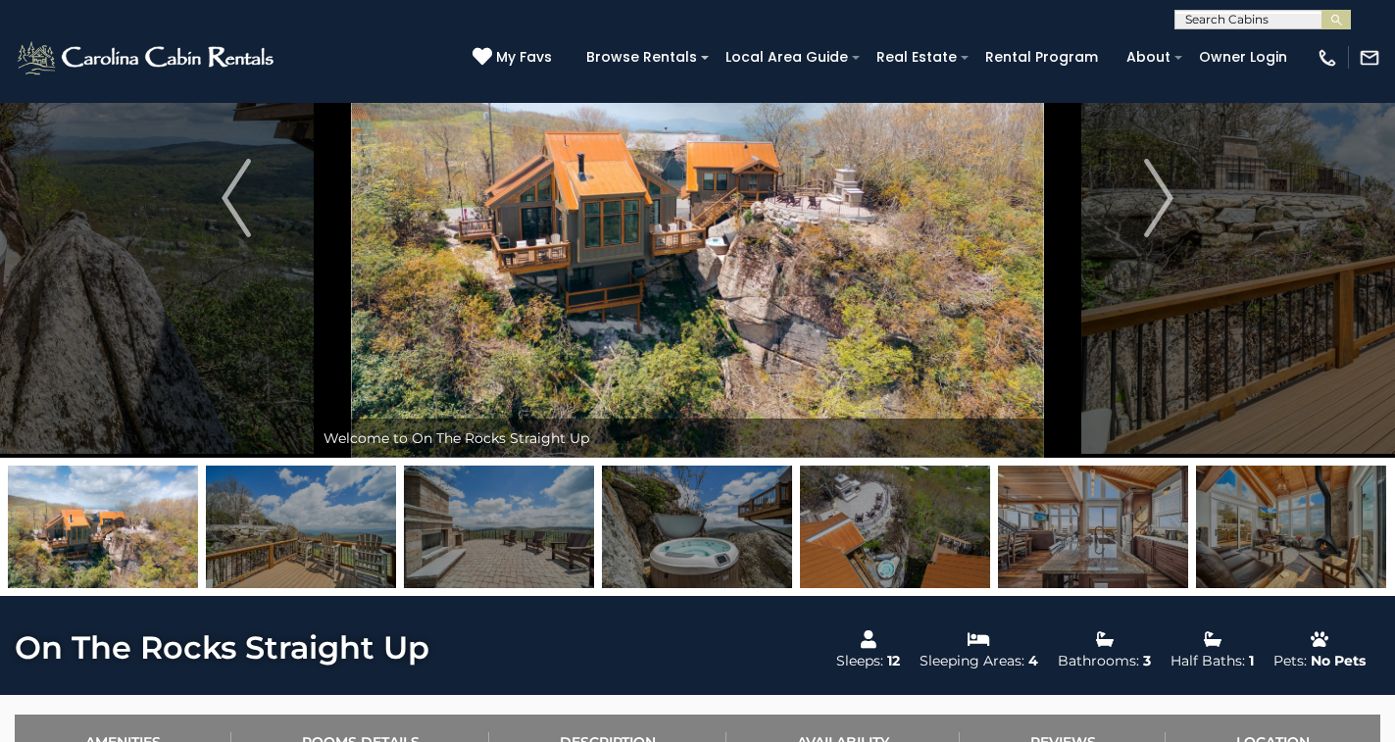
scroll to position [195, 0]
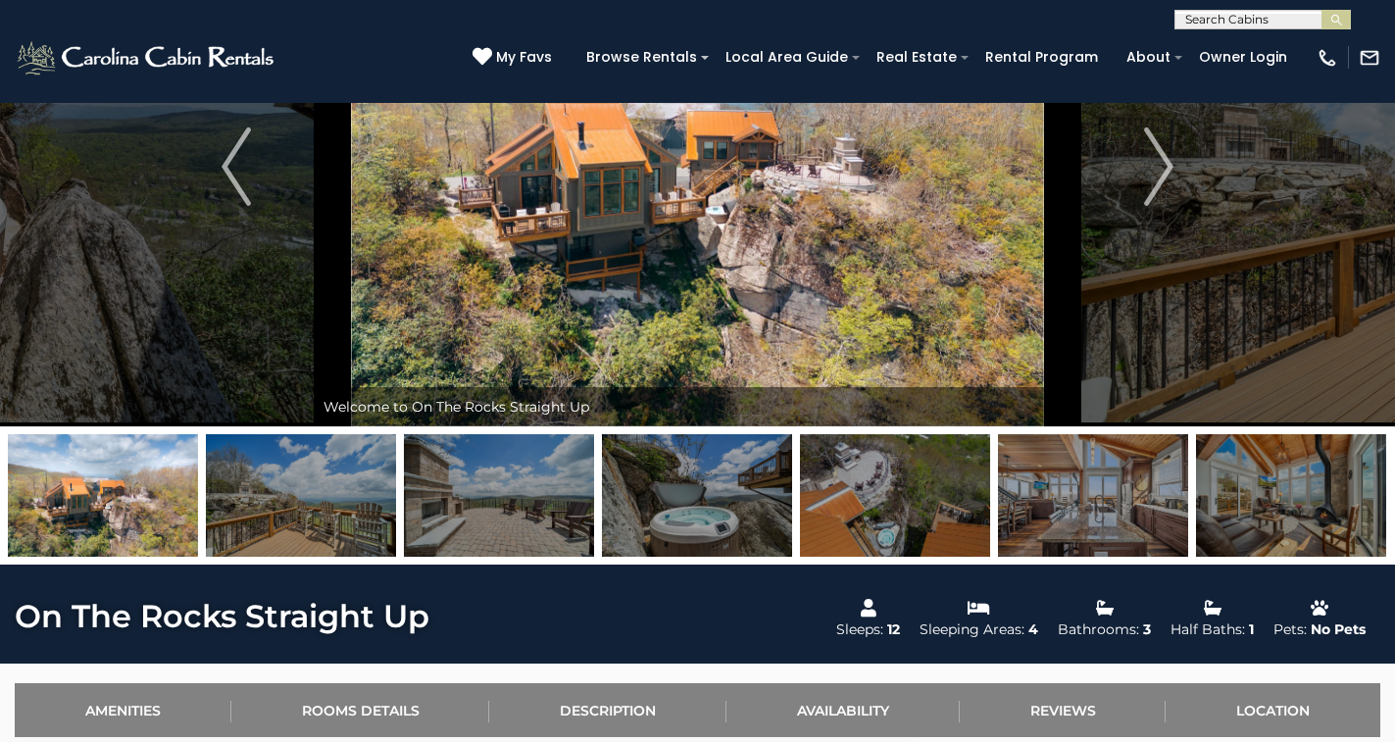
click at [258, 478] on img at bounding box center [301, 495] width 190 height 122
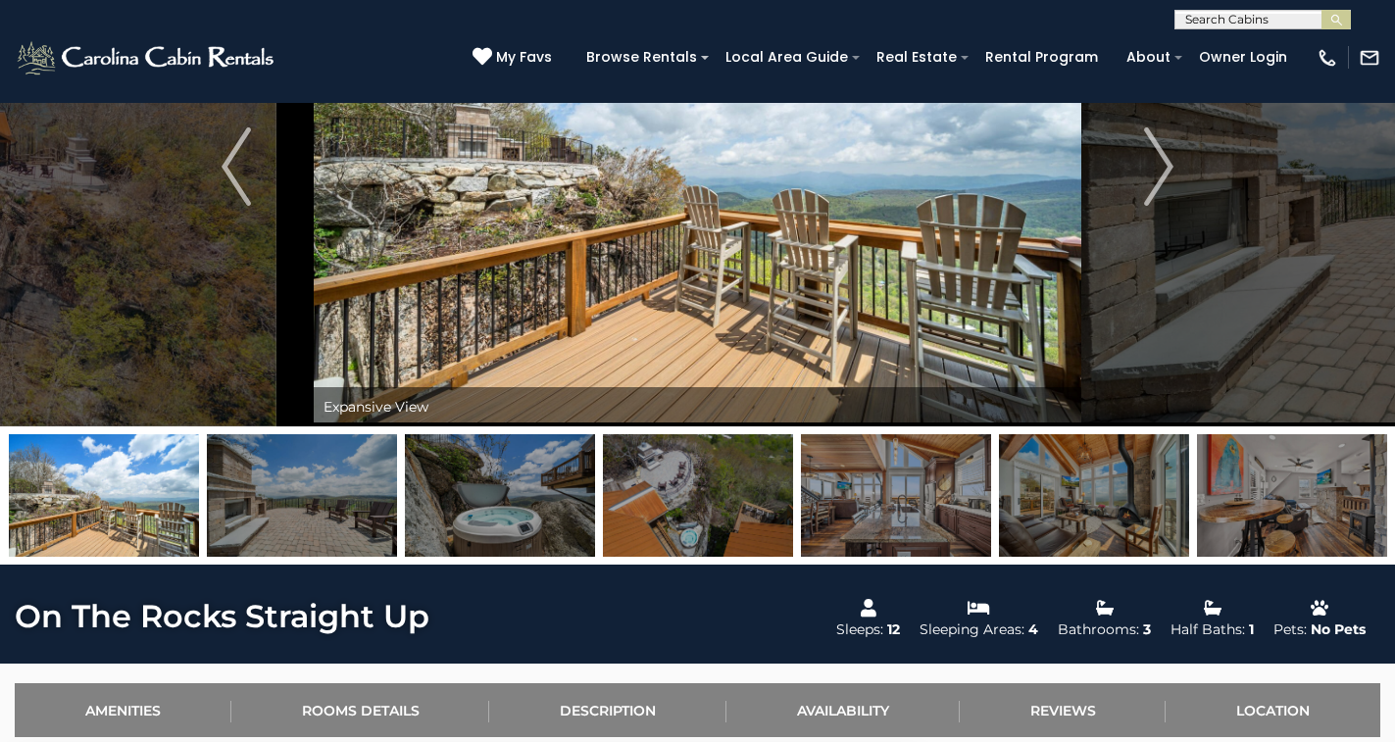
click at [698, 503] on img at bounding box center [698, 495] width 190 height 122
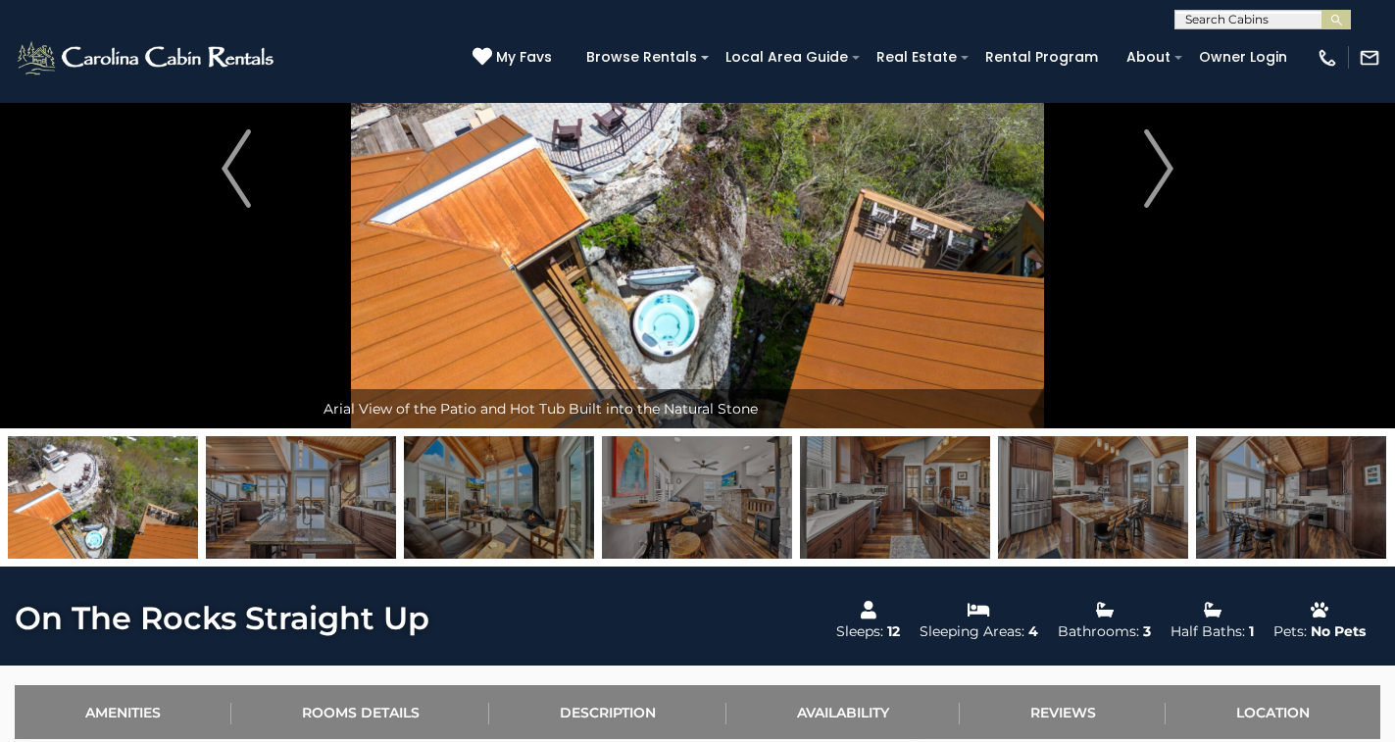
scroll to position [196, 0]
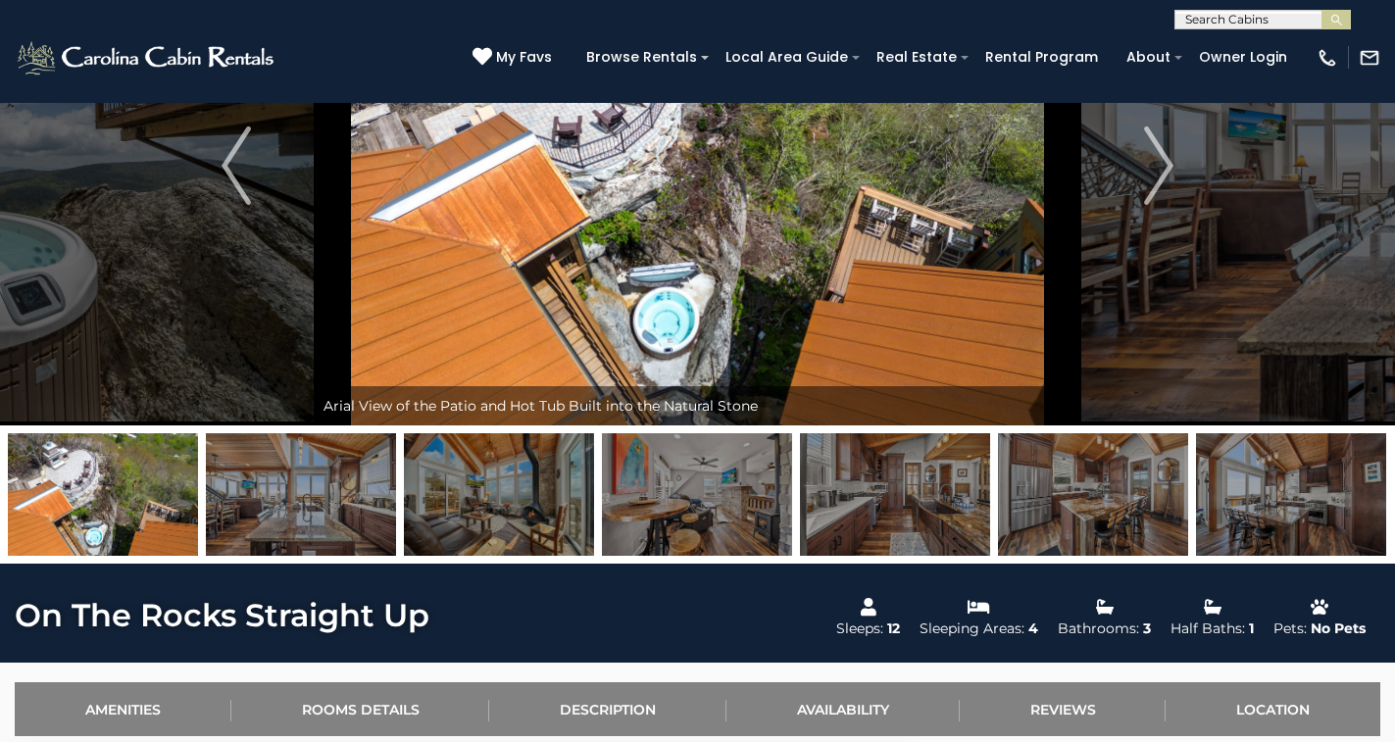
click at [705, 514] on img at bounding box center [697, 494] width 190 height 122
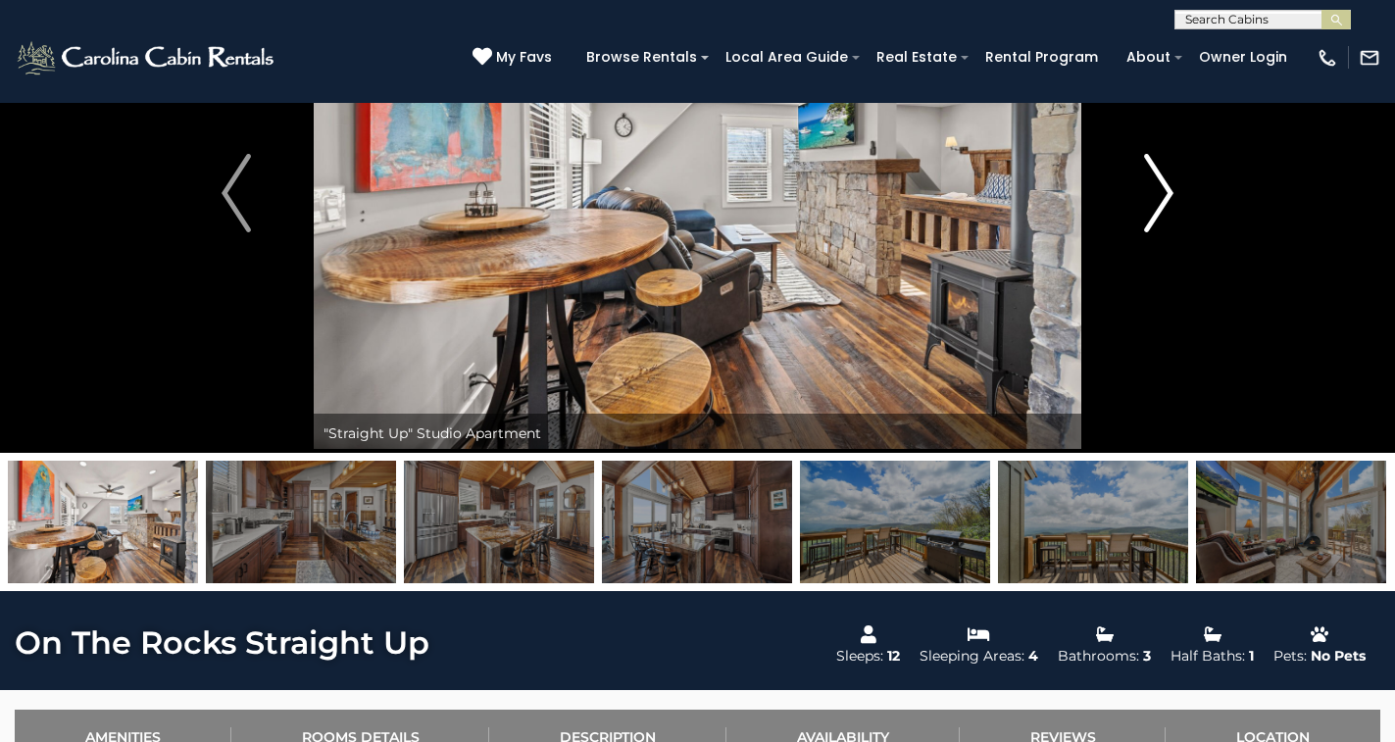
scroll to position [174, 0]
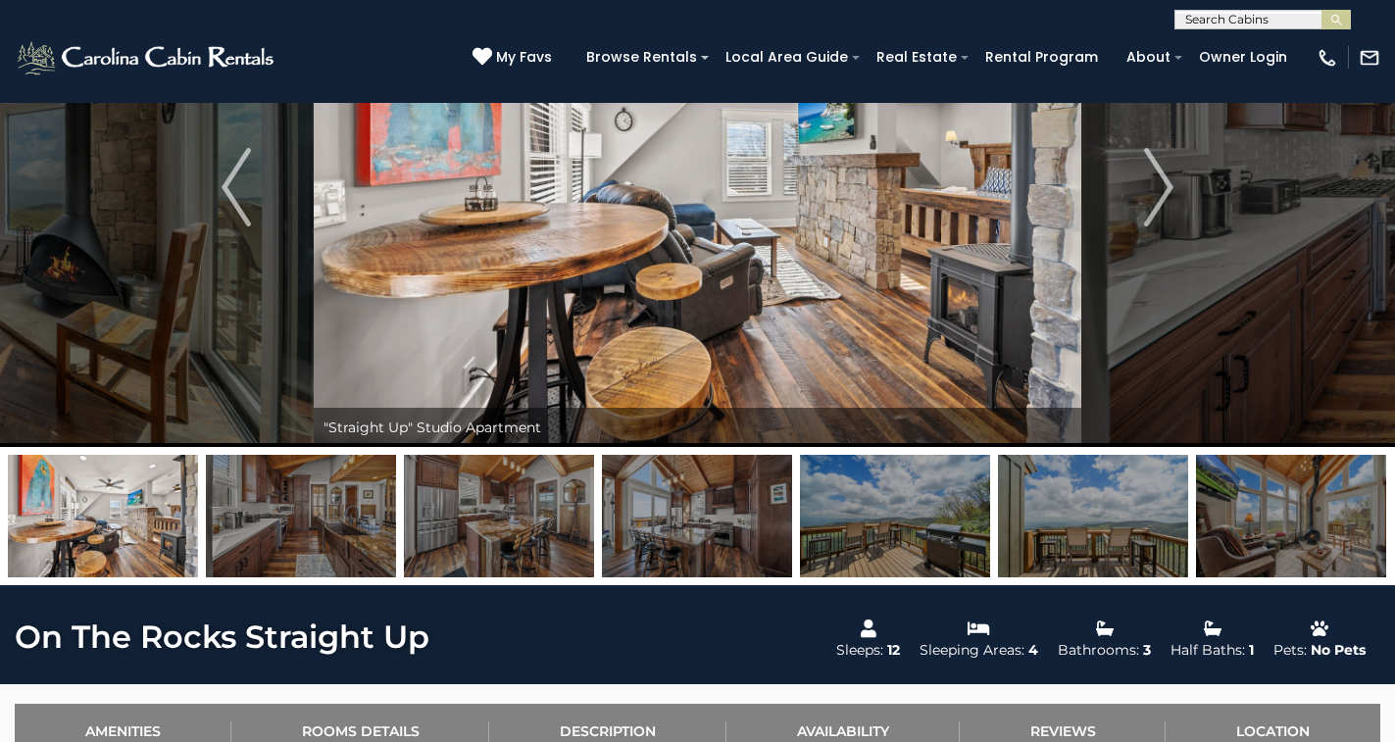
click at [927, 538] on img at bounding box center [895, 516] width 190 height 122
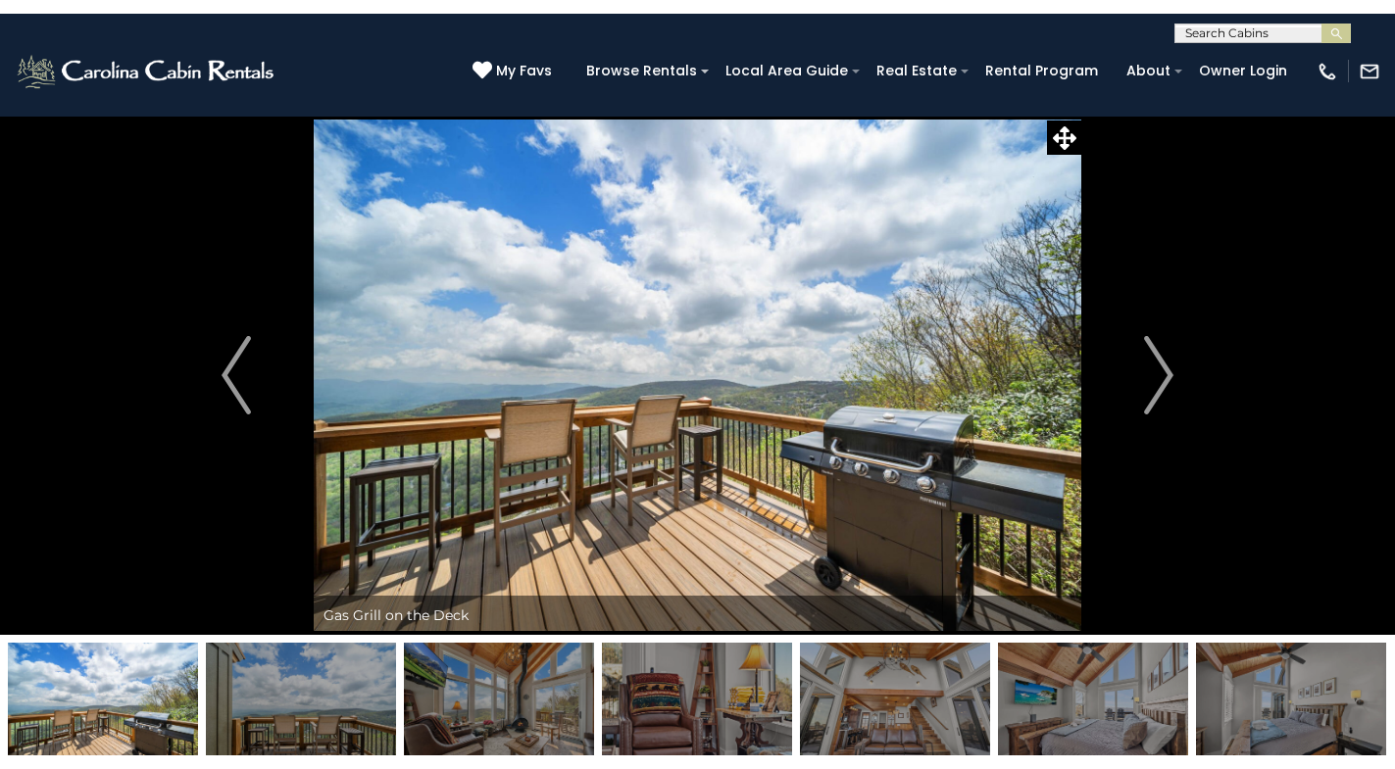
scroll to position [0, 0]
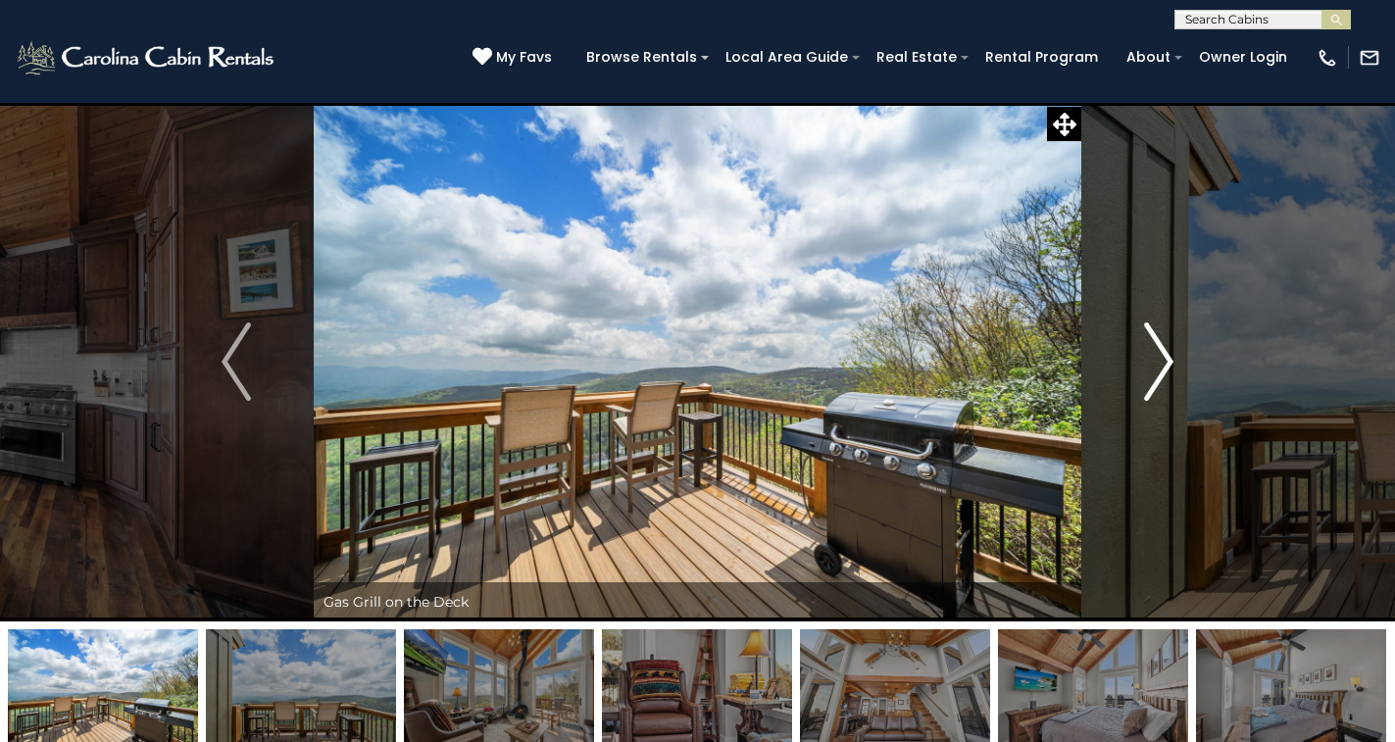
click at [1157, 350] on img "Next" at bounding box center [1158, 361] width 29 height 78
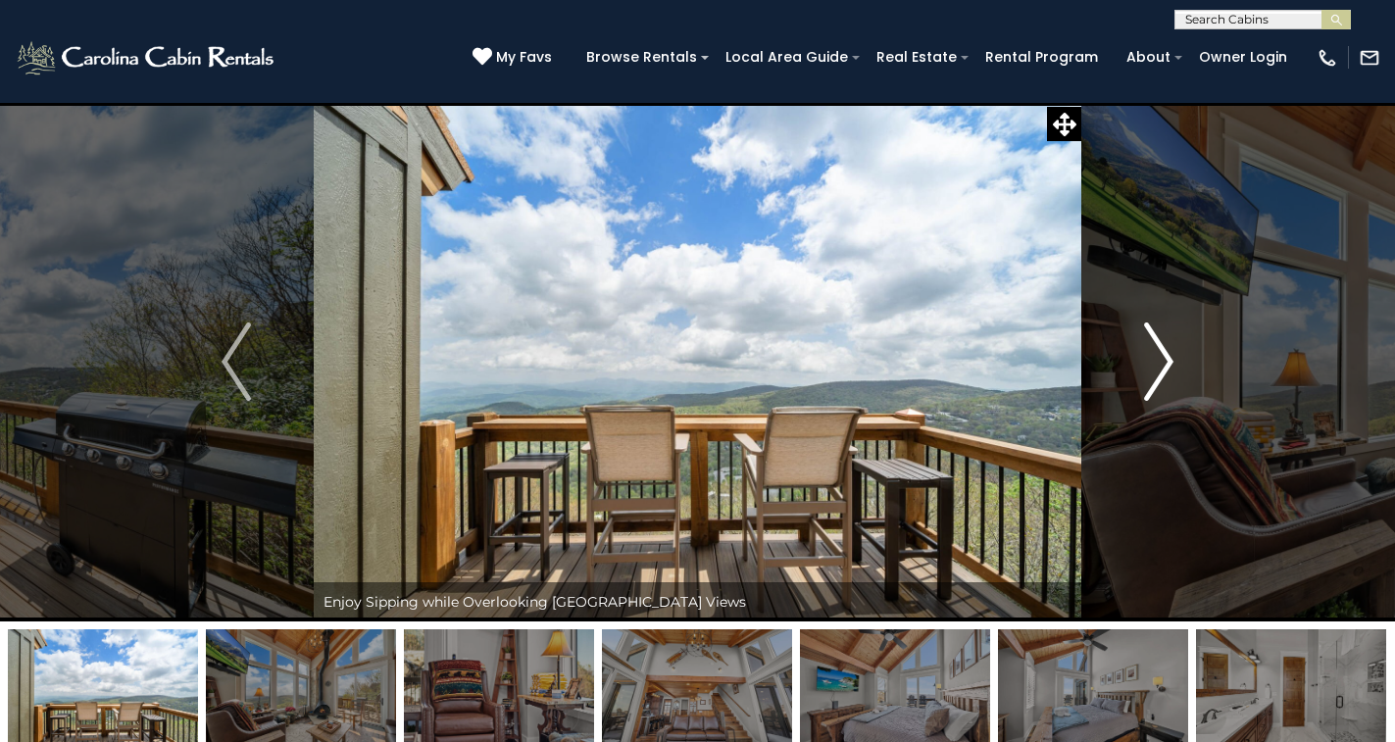
click at [1157, 350] on img "Next" at bounding box center [1158, 361] width 29 height 78
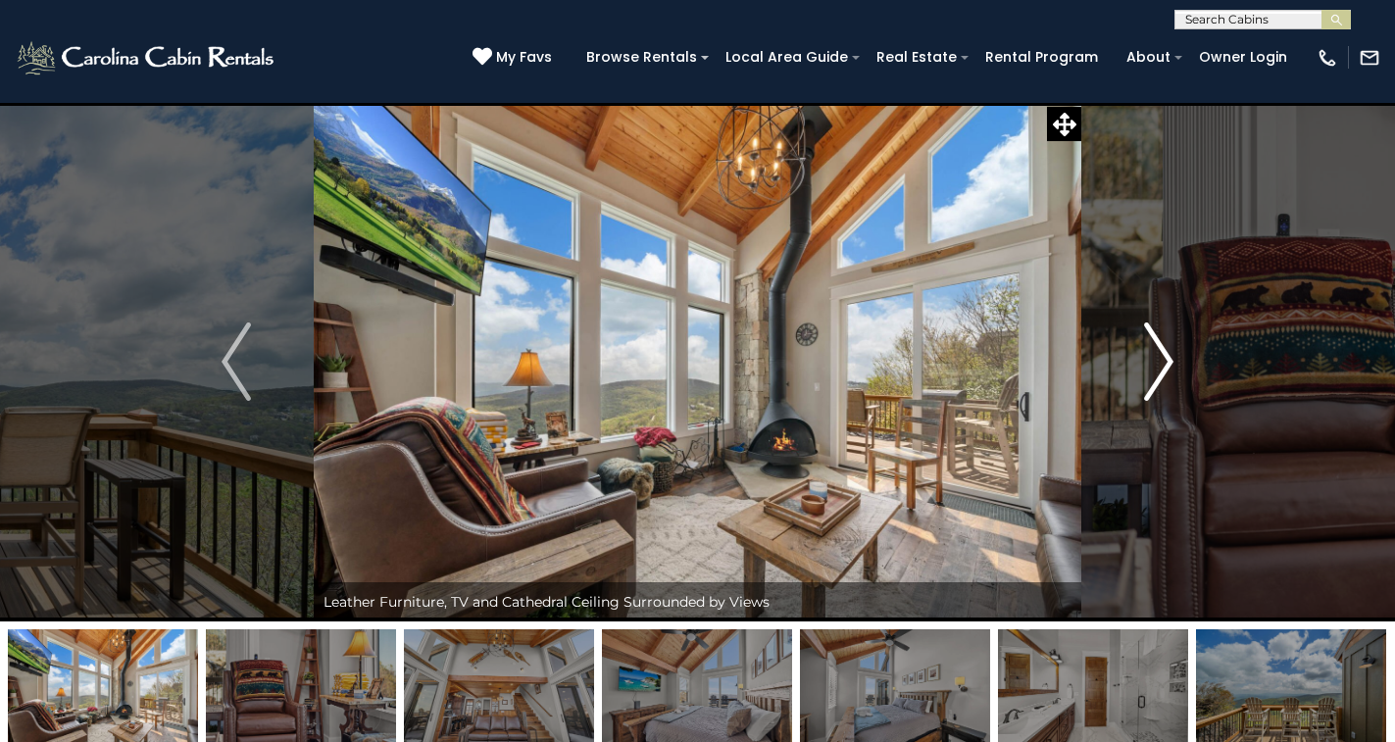
click at [1157, 350] on img "Next" at bounding box center [1158, 361] width 29 height 78
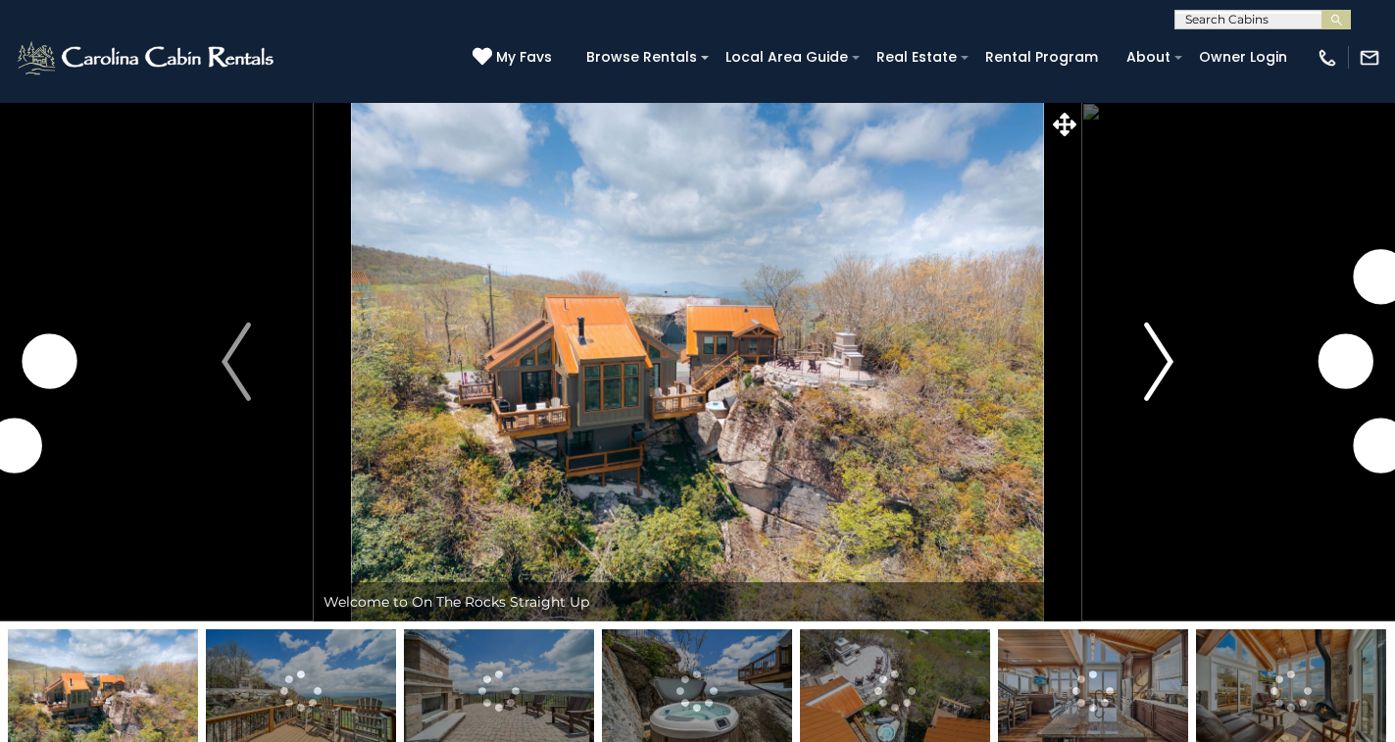
click at [1142, 342] on button "Next" at bounding box center [1158, 361] width 155 height 519
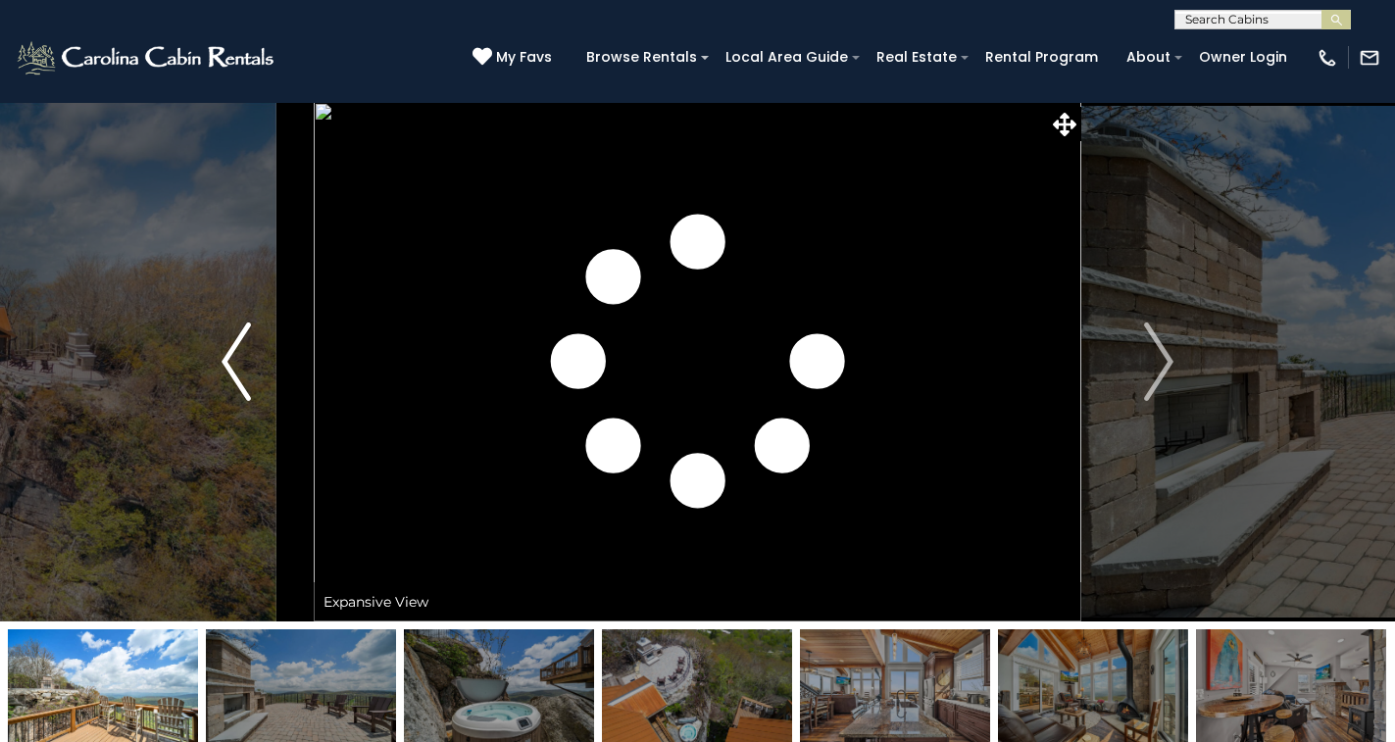
click at [242, 331] on img "Previous" at bounding box center [235, 361] width 29 height 78
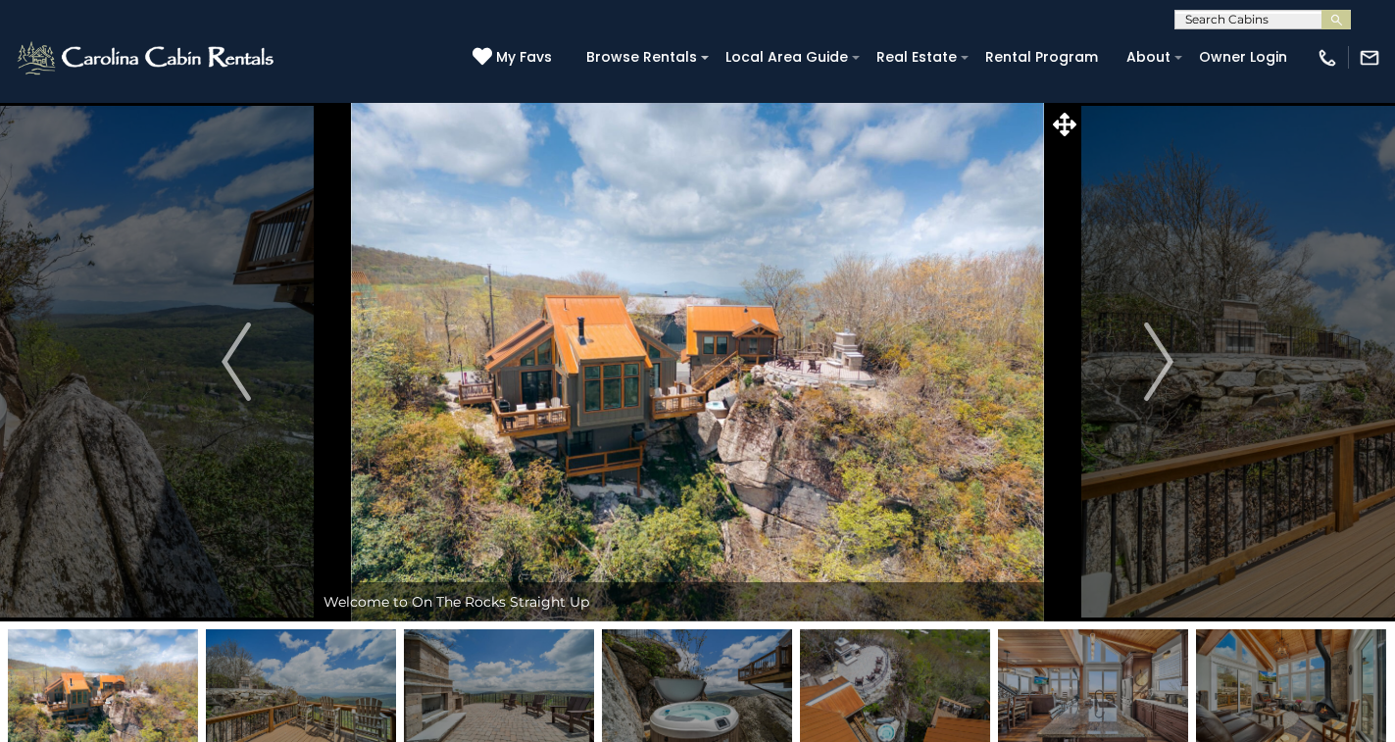
click at [531, 336] on img at bounding box center [697, 361] width 767 height 519
click at [500, 409] on img at bounding box center [697, 361] width 767 height 519
